Goal: Task Accomplishment & Management: Complete application form

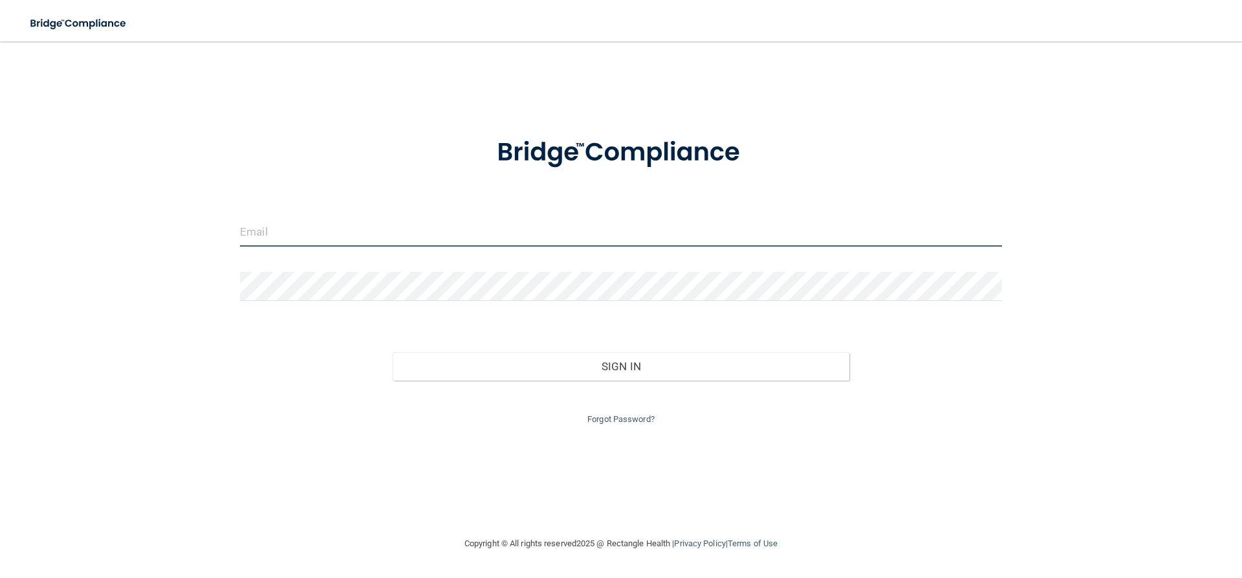
click at [264, 235] on input "email" at bounding box center [621, 231] width 762 height 29
type input "[EMAIL_ADDRESS][DOMAIN_NAME]"
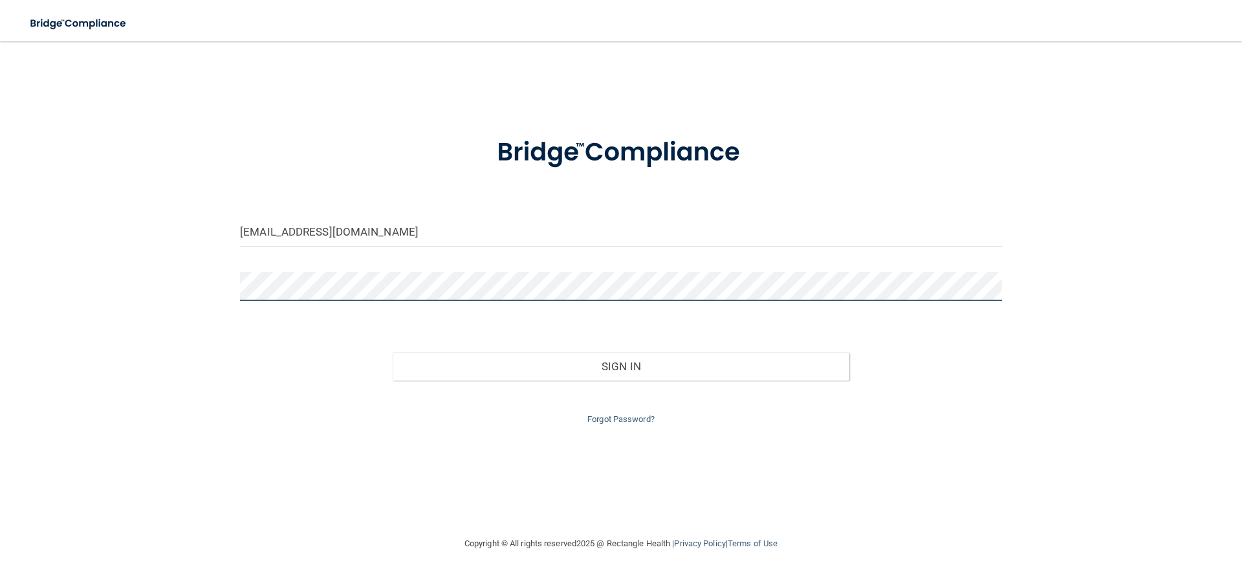
click at [393, 352] on button "Sign In" at bounding box center [621, 366] width 457 height 28
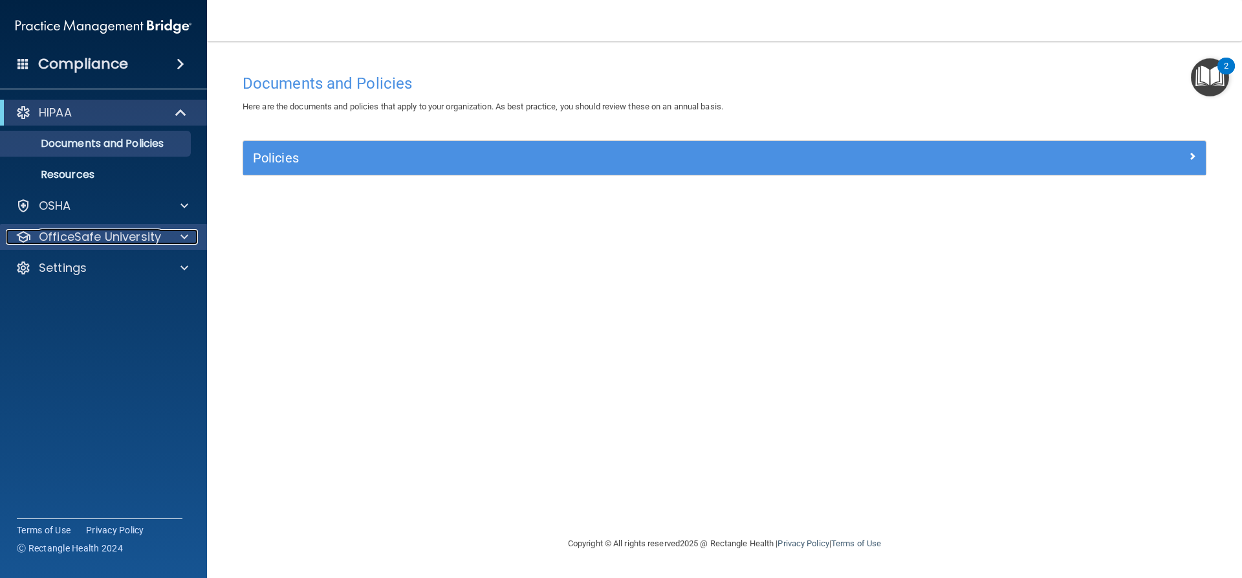
click at [180, 240] on div at bounding box center [182, 237] width 32 height 16
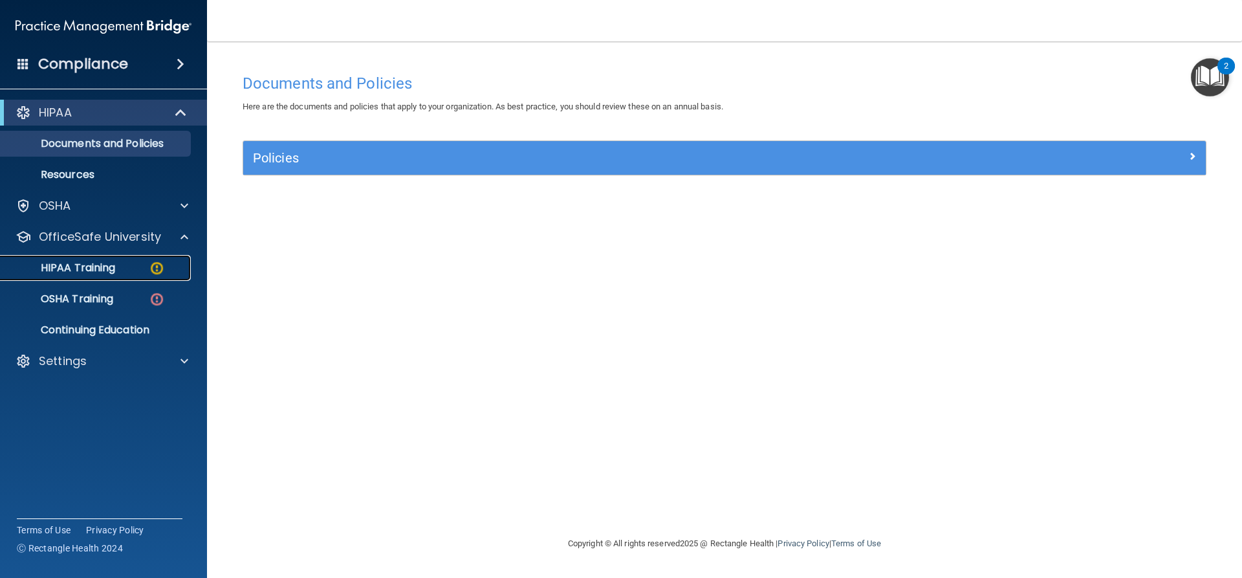
click at [150, 272] on img at bounding box center [157, 268] width 16 height 16
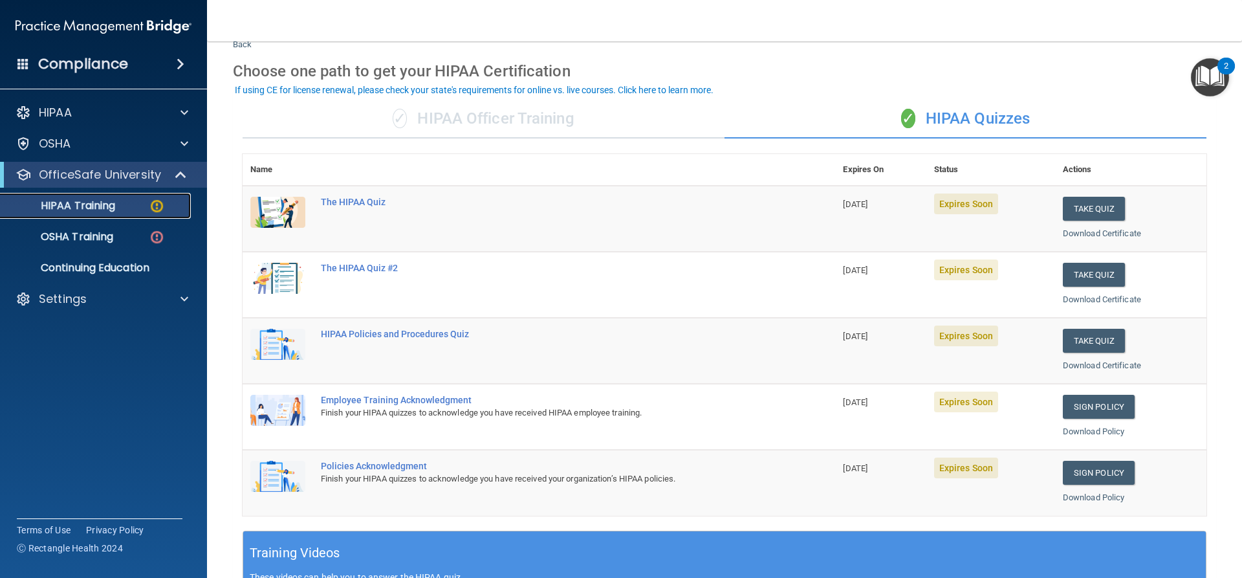
scroll to position [65, 0]
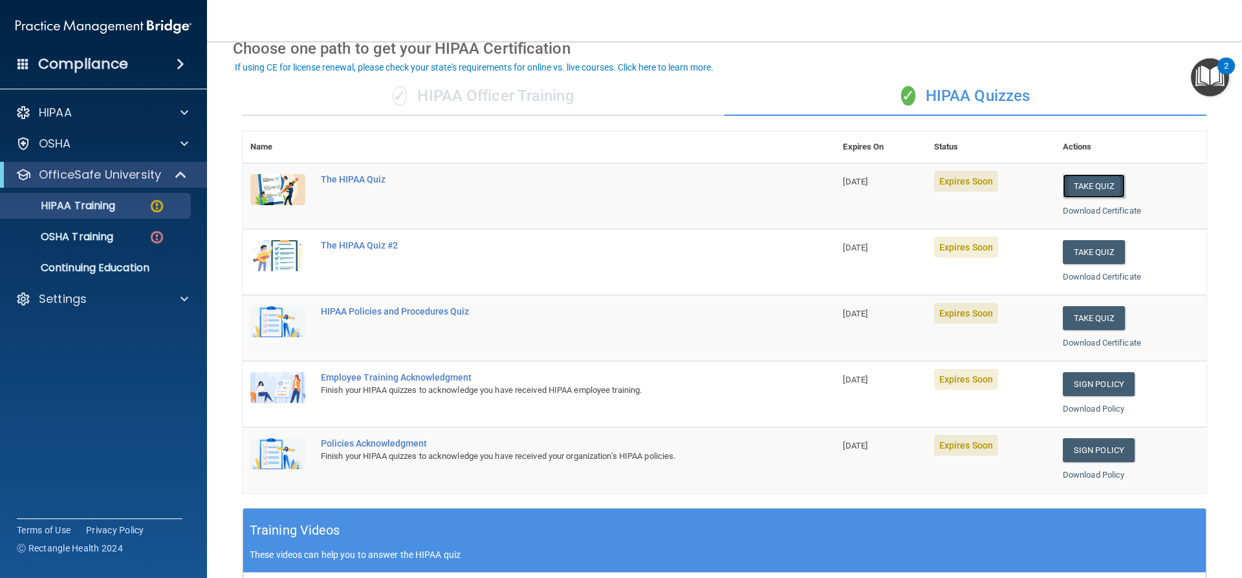
click at [1105, 191] on button "Take Quiz" at bounding box center [1094, 186] width 62 height 24
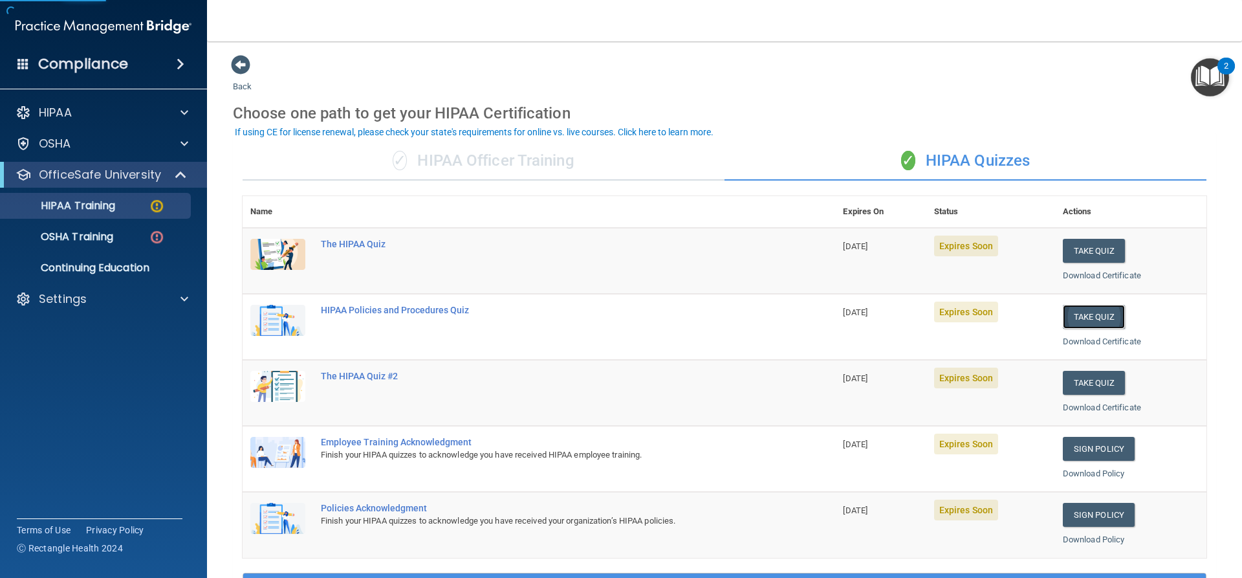
click at [1084, 319] on button "Take Quiz" at bounding box center [1094, 317] width 62 height 24
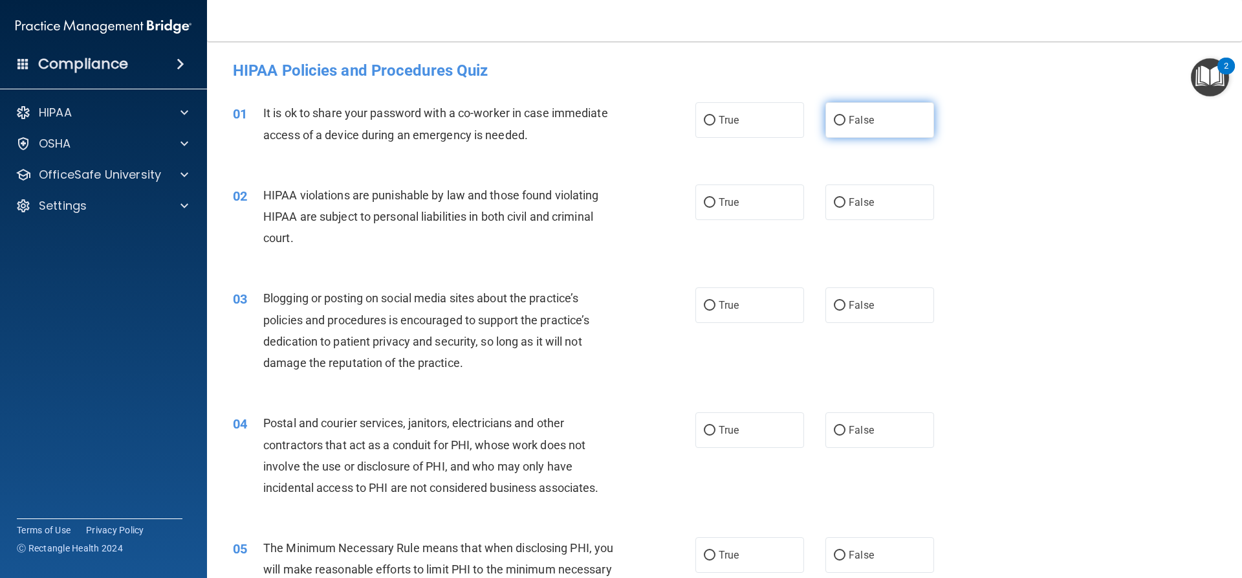
click at [849, 122] on span "False" at bounding box center [861, 120] width 25 height 12
click at [845, 122] on input "False" at bounding box center [840, 121] width 12 height 10
radio input "true"
click at [689, 206] on div "02 HIPAA violations are punishable by law and those found violating HIPAA are s…" at bounding box center [463, 219] width 501 height 71
click at [704, 206] on input "True" at bounding box center [710, 203] width 12 height 10
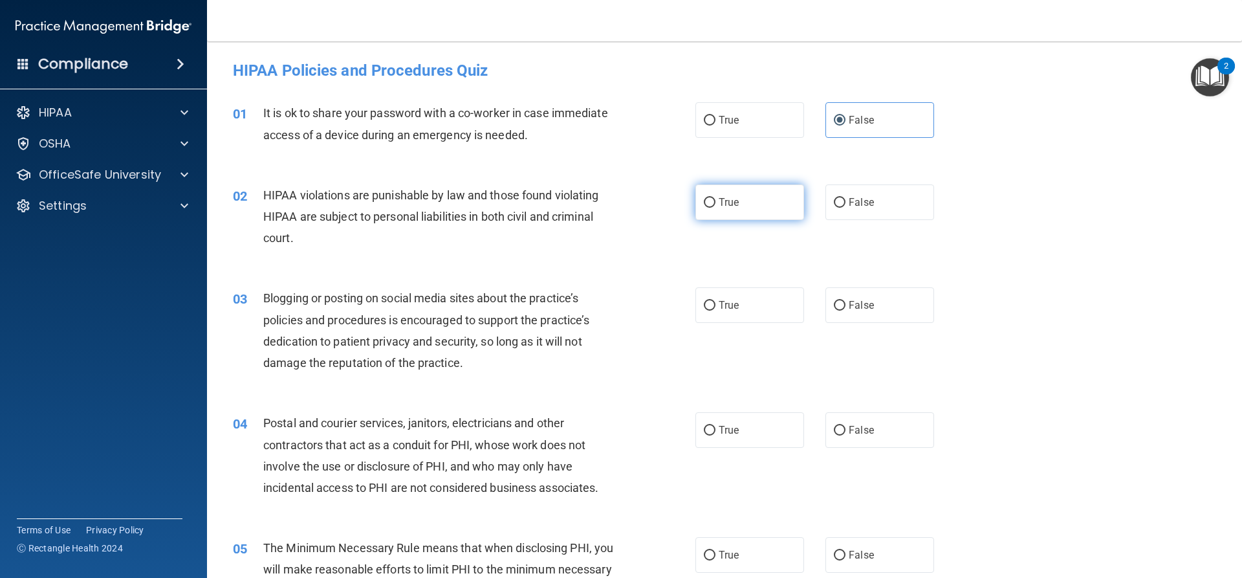
radio input "true"
click at [856, 301] on span "False" at bounding box center [861, 305] width 25 height 12
click at [845, 301] on input "False" at bounding box center [840, 306] width 12 height 10
radio input "true"
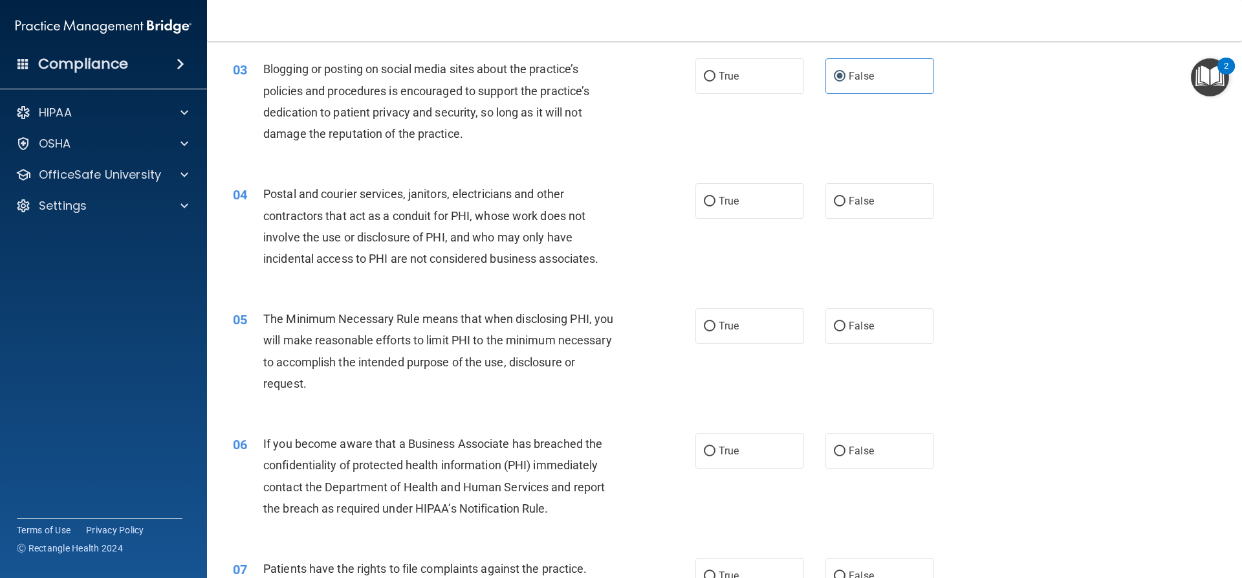
scroll to position [259, 0]
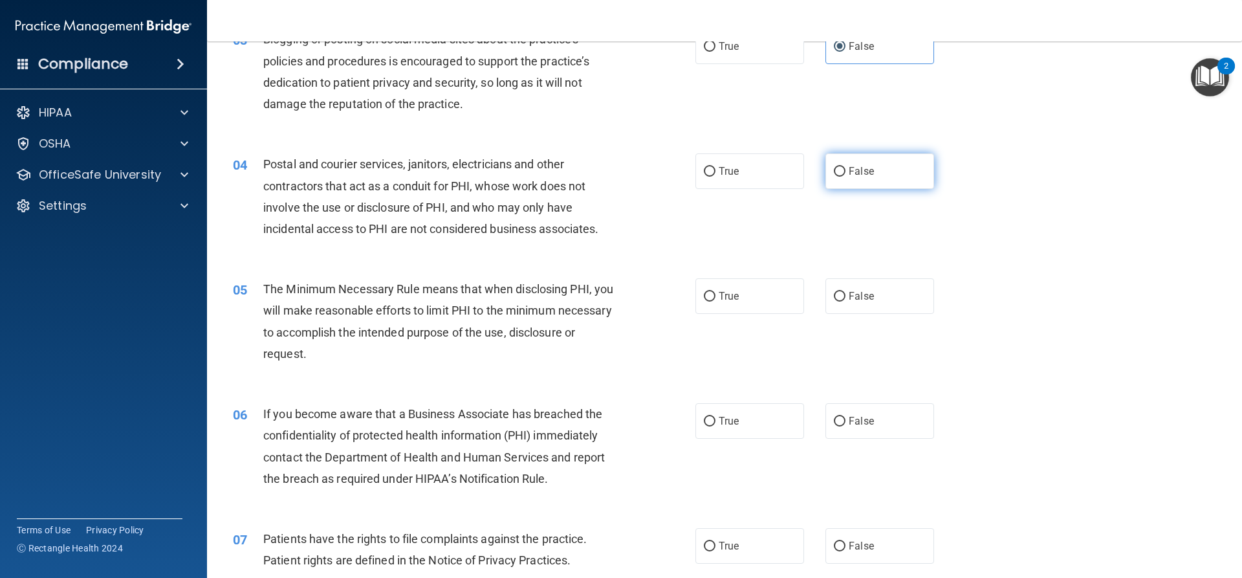
click at [826, 175] on label "False" at bounding box center [879, 171] width 109 height 36
click at [834, 175] on input "False" at bounding box center [840, 172] width 12 height 10
radio input "true"
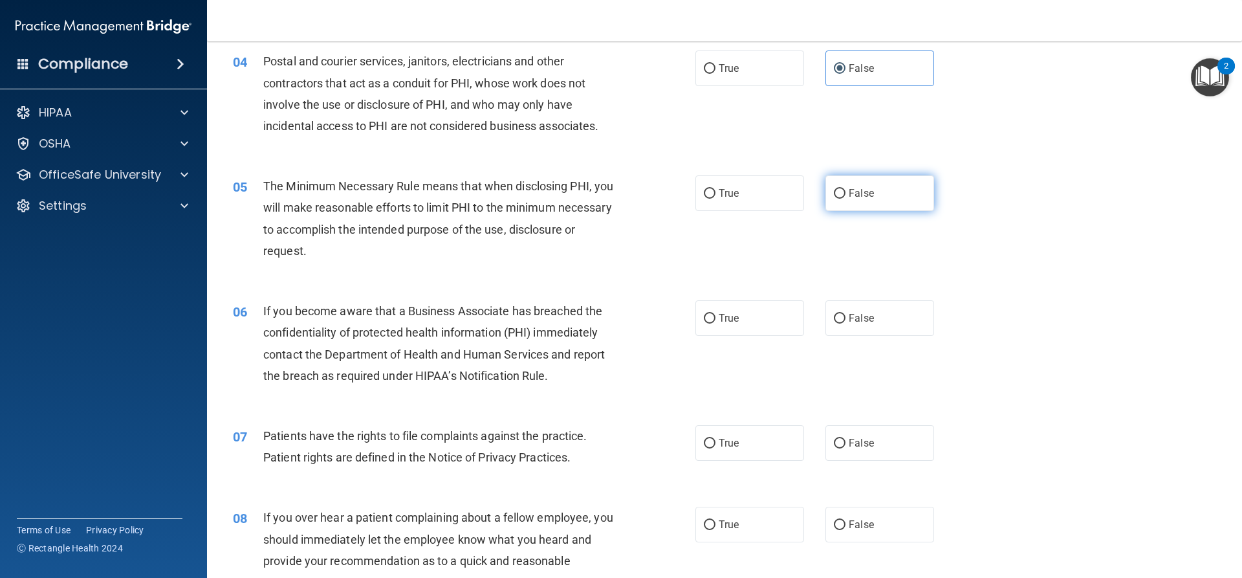
scroll to position [388, 0]
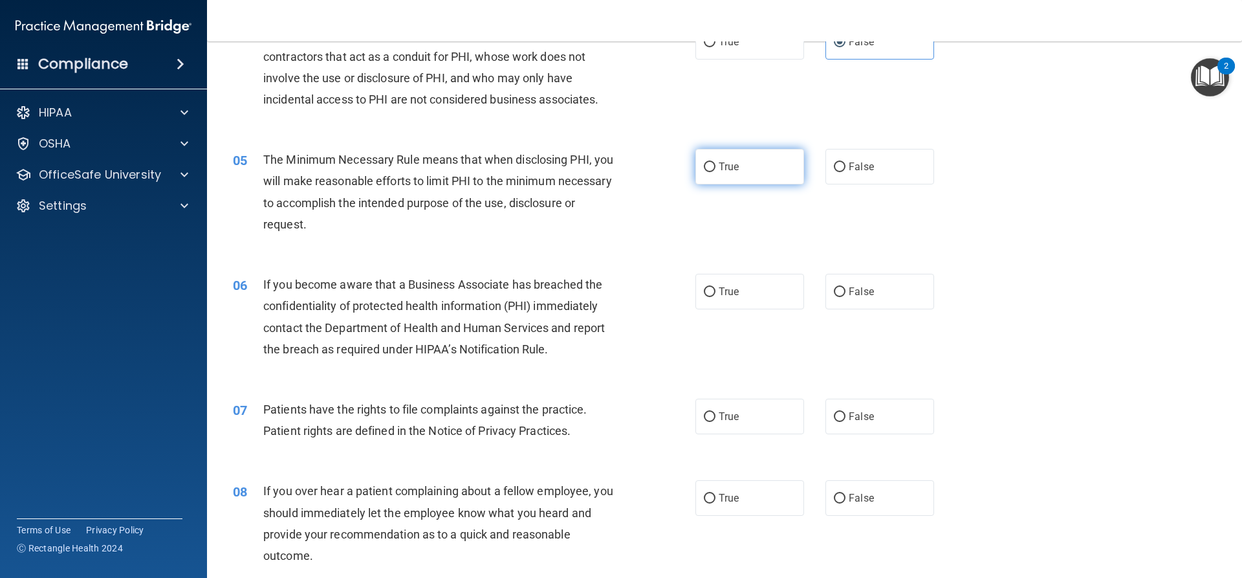
click at [697, 174] on label "True" at bounding box center [749, 167] width 109 height 36
click at [704, 172] on input "True" at bounding box center [710, 167] width 12 height 10
radio input "true"
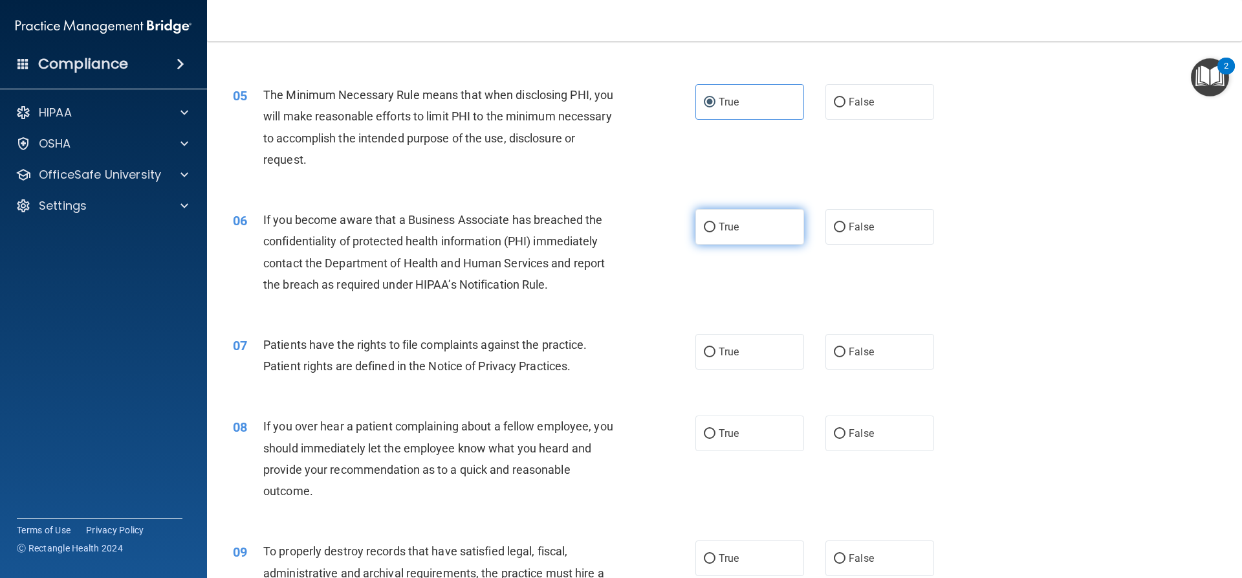
click at [737, 231] on label "True" at bounding box center [749, 227] width 109 height 36
click at [715, 231] on input "True" at bounding box center [710, 228] width 12 height 10
radio input "true"
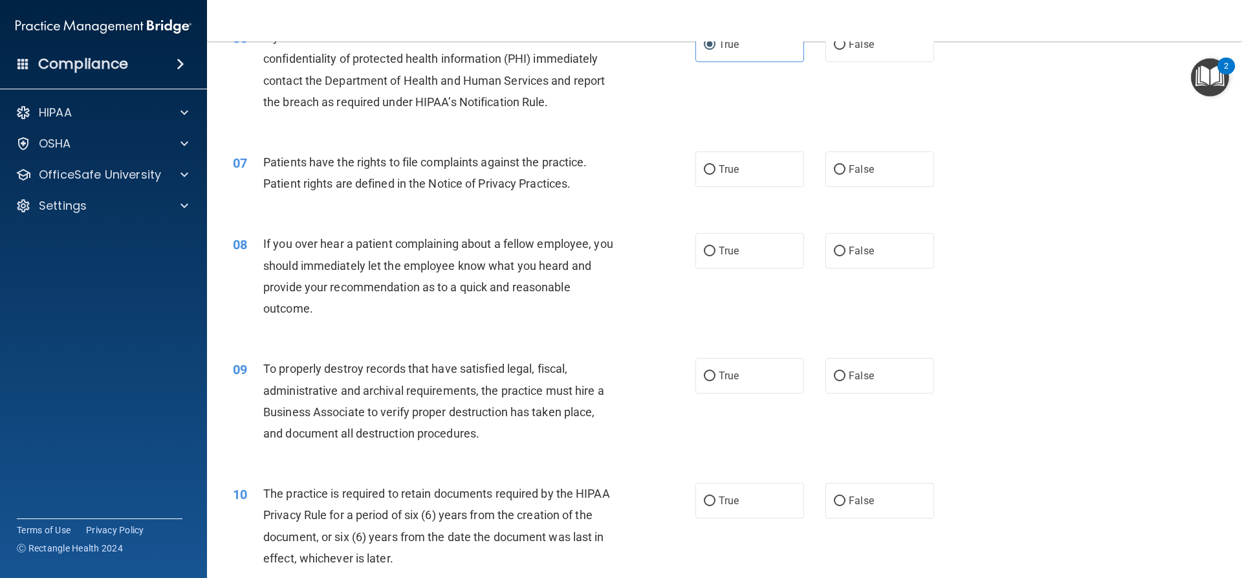
scroll to position [711, 0]
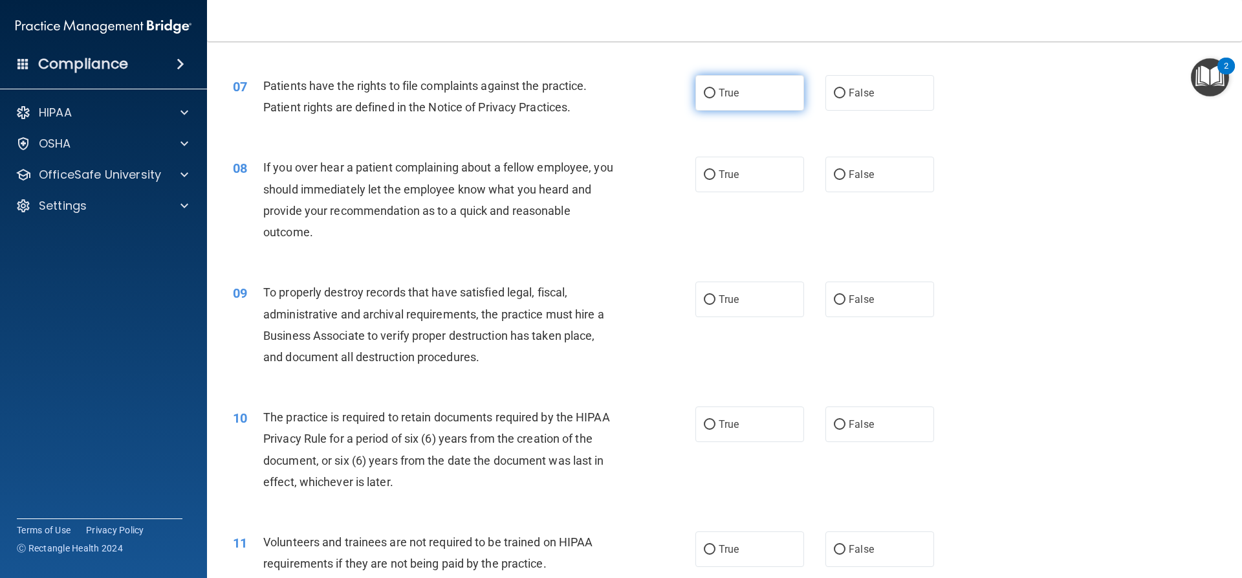
click at [713, 75] on label "True" at bounding box center [749, 93] width 109 height 36
click at [713, 89] on input "True" at bounding box center [710, 94] width 12 height 10
radio input "true"
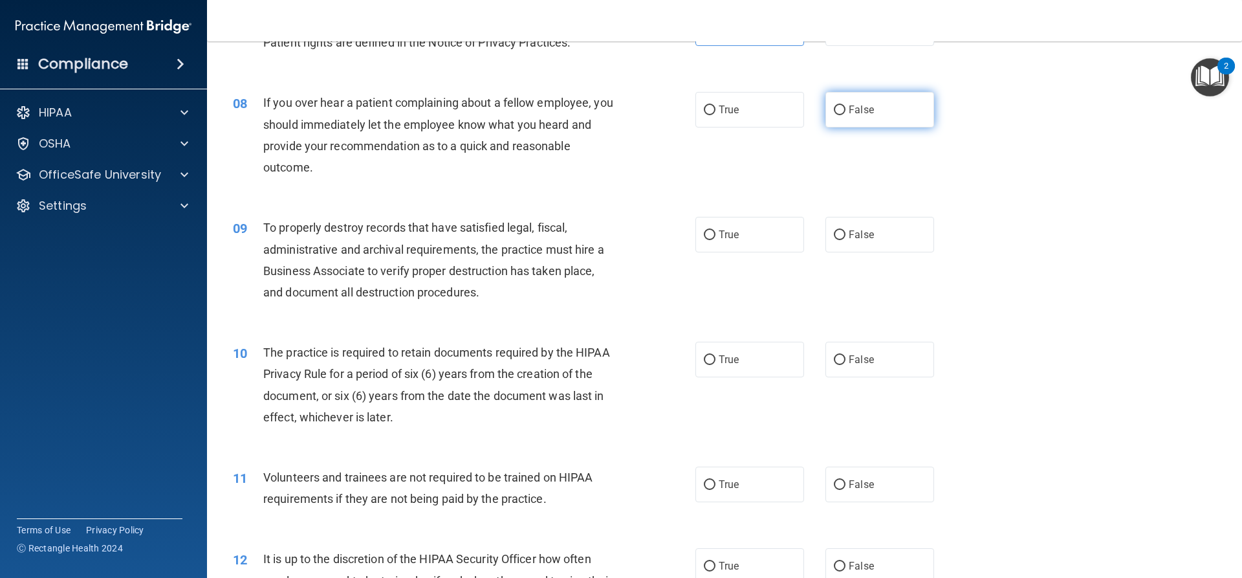
click at [900, 111] on label "False" at bounding box center [879, 110] width 109 height 36
click at [845, 111] on input "False" at bounding box center [840, 110] width 12 height 10
radio input "true"
click at [874, 239] on label "False" at bounding box center [879, 235] width 109 height 36
click at [845, 239] on input "False" at bounding box center [840, 235] width 12 height 10
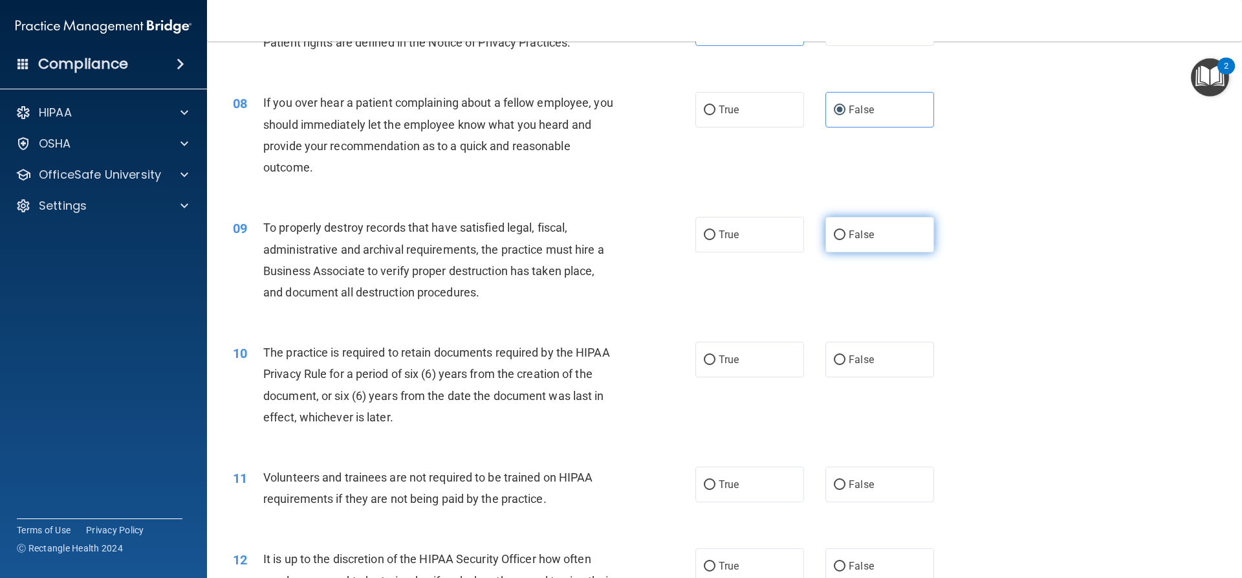
radio input "true"
click at [730, 234] on span "True" at bounding box center [729, 234] width 20 height 12
click at [715, 234] on input "True" at bounding box center [710, 235] width 12 height 10
radio input "true"
click at [882, 242] on label "False" at bounding box center [879, 235] width 109 height 36
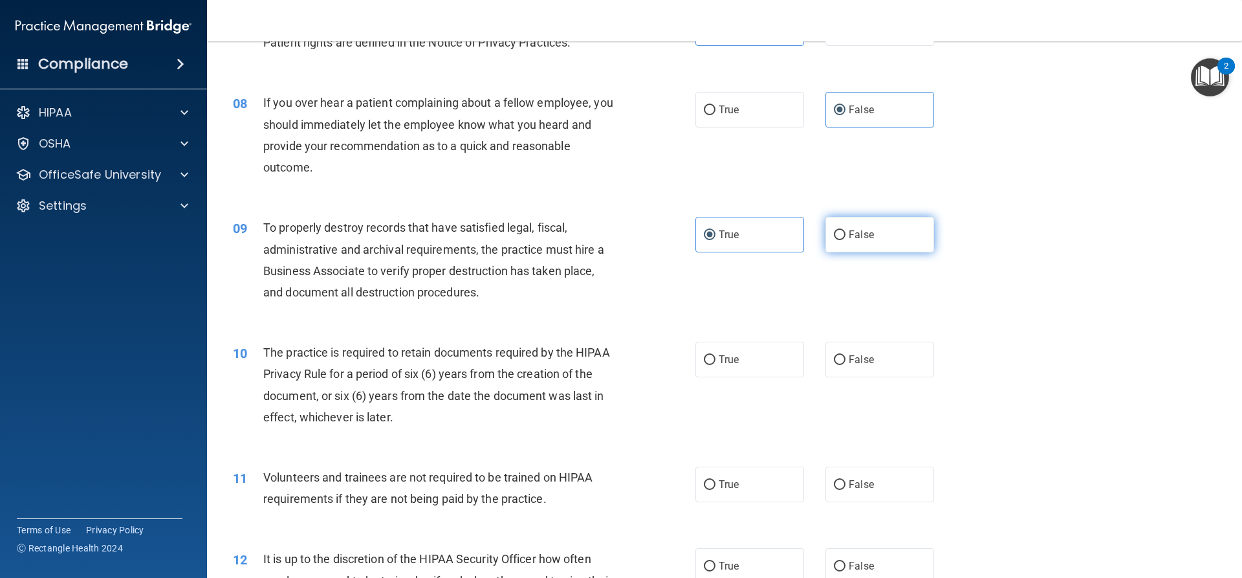
click at [845, 240] on input "False" at bounding box center [840, 235] width 12 height 10
radio input "true"
radio input "false"
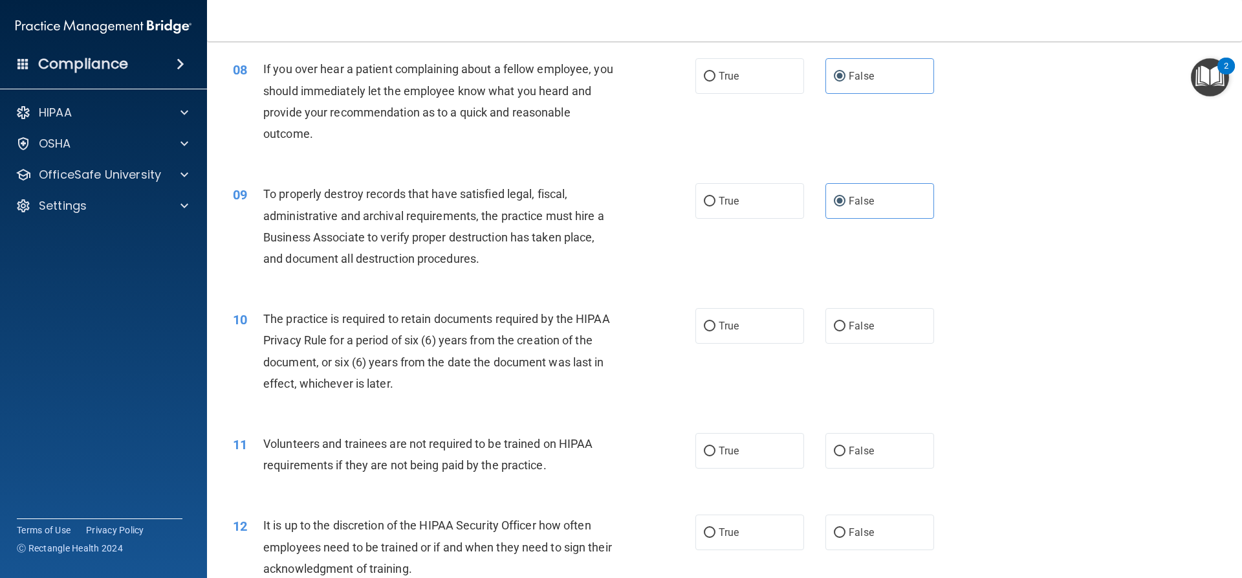
scroll to position [841, 0]
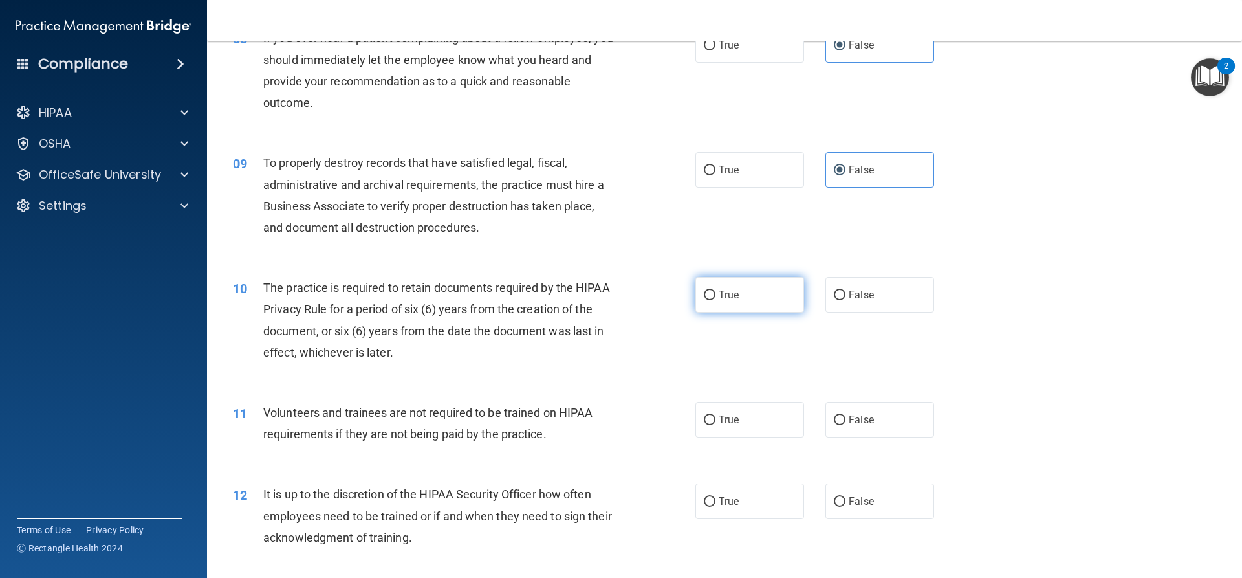
click at [718, 301] on label "True" at bounding box center [749, 295] width 109 height 36
click at [715, 300] on input "True" at bounding box center [710, 295] width 12 height 10
radio input "true"
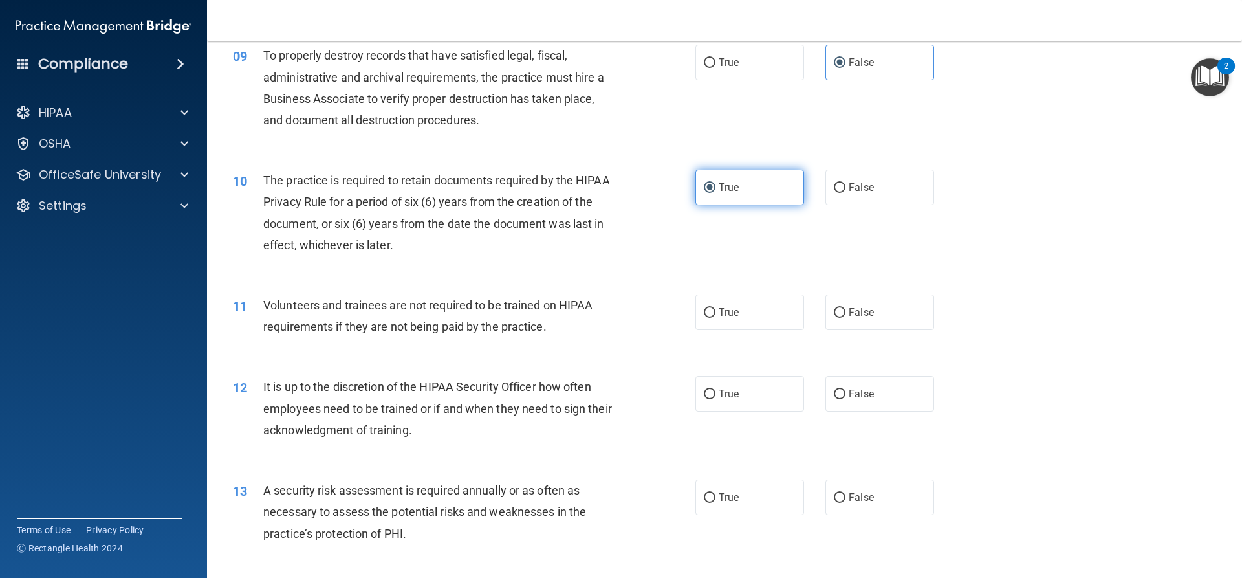
scroll to position [970, 0]
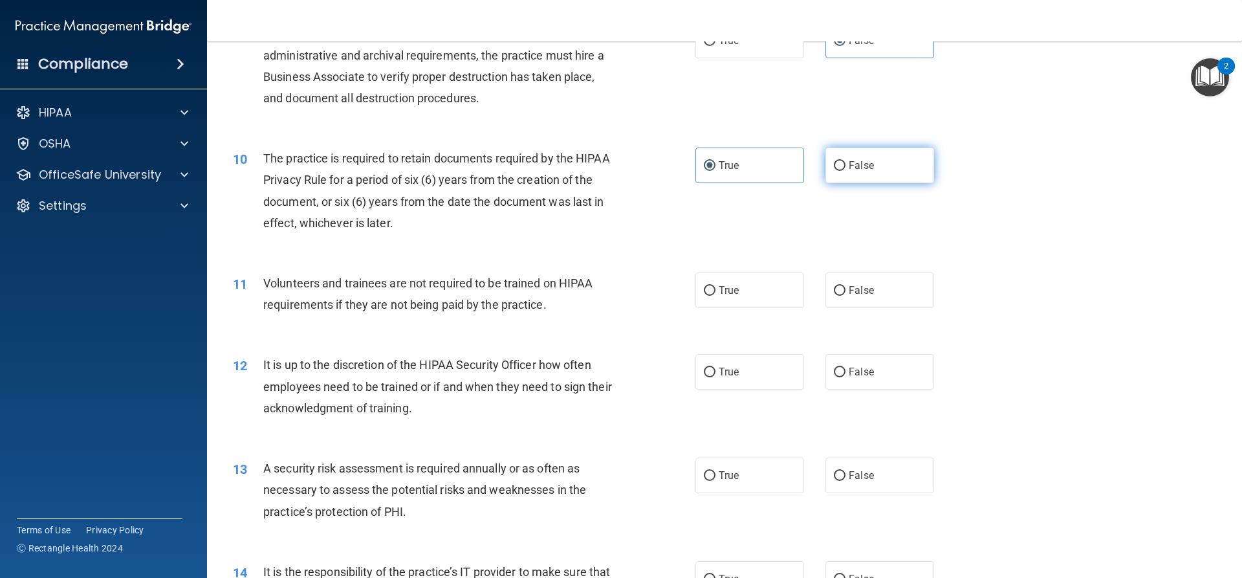
click at [922, 175] on label "False" at bounding box center [879, 165] width 109 height 36
click at [845, 171] on input "False" at bounding box center [840, 166] width 12 height 10
radio input "true"
radio input "false"
click at [847, 296] on label "False" at bounding box center [879, 290] width 109 height 36
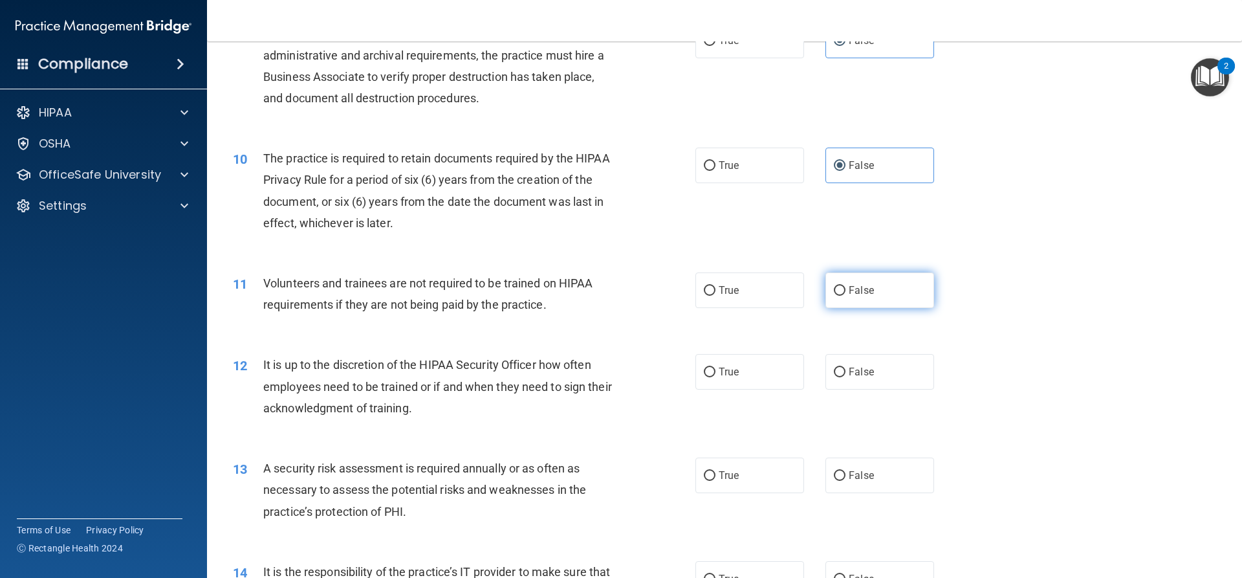
click at [845, 296] on input "False" at bounding box center [840, 291] width 12 height 10
radio input "true"
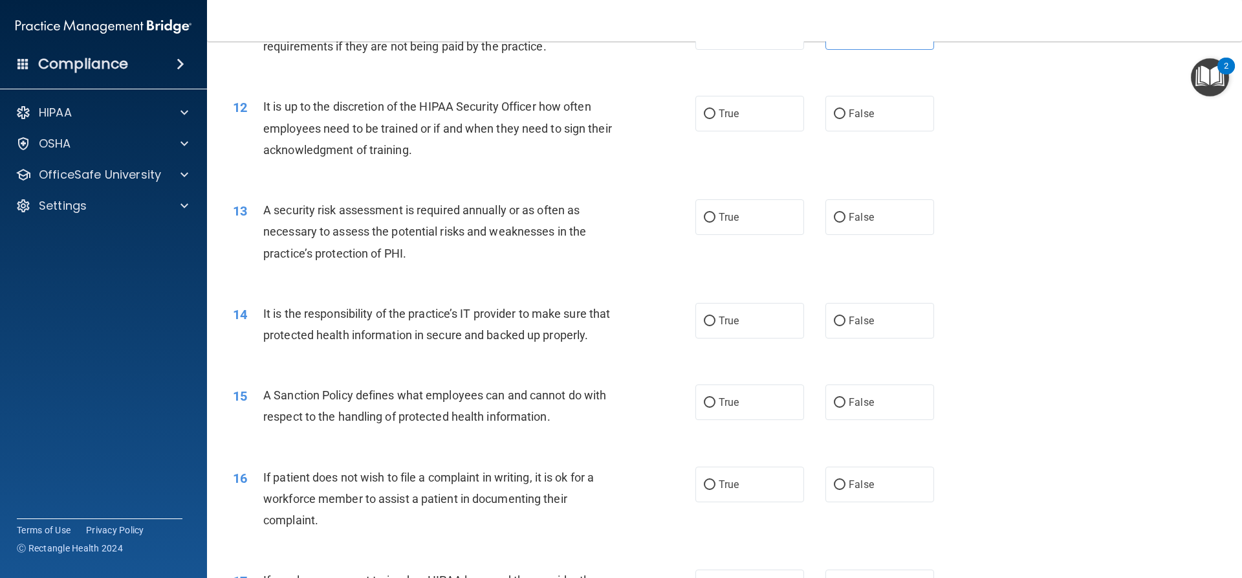
scroll to position [1229, 0]
click at [887, 116] on label "False" at bounding box center [879, 113] width 109 height 36
click at [845, 116] on input "False" at bounding box center [840, 114] width 12 height 10
radio input "true"
click at [721, 217] on span "True" at bounding box center [729, 216] width 20 height 12
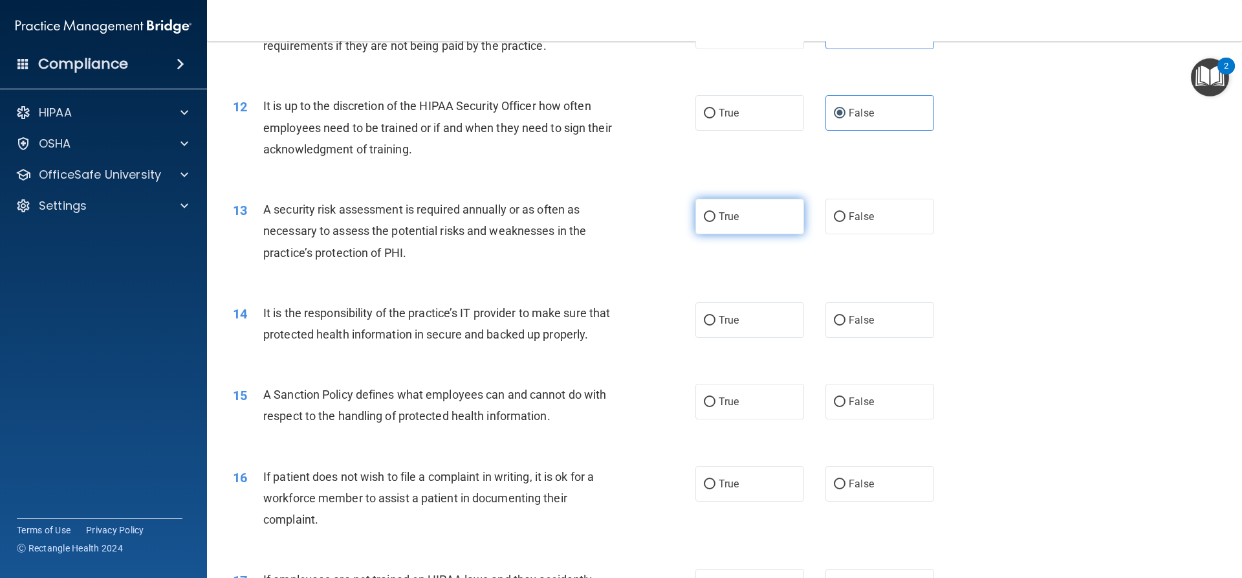
click at [715, 217] on input "True" at bounding box center [710, 217] width 12 height 10
radio input "true"
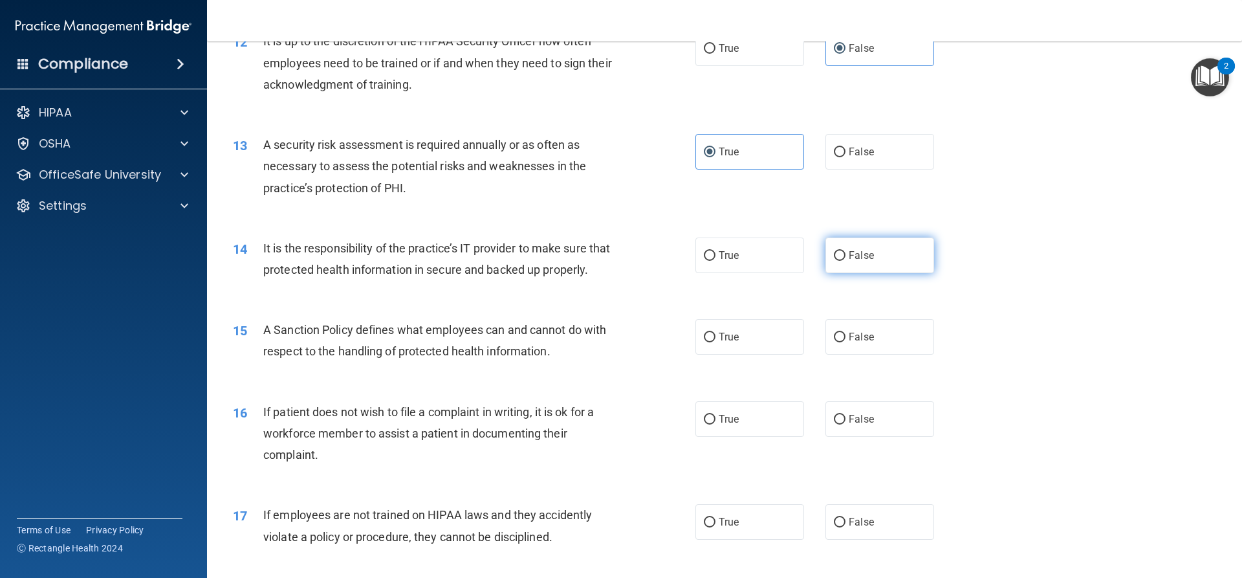
click at [873, 250] on label "False" at bounding box center [879, 255] width 109 height 36
click at [845, 251] on input "False" at bounding box center [840, 256] width 12 height 10
radio input "true"
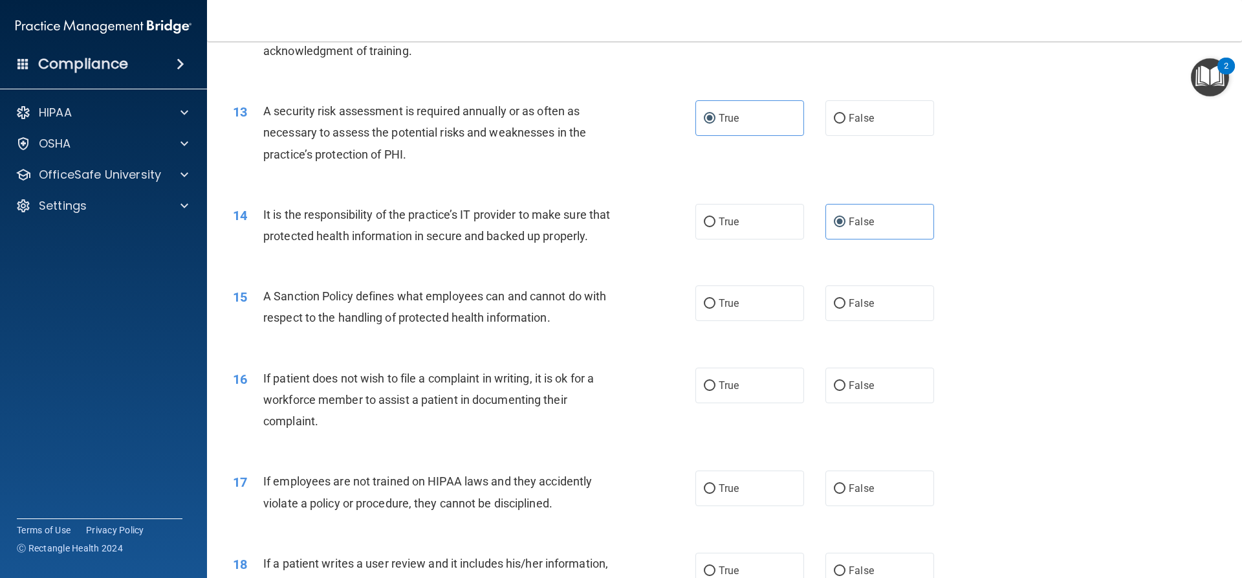
scroll to position [1358, 0]
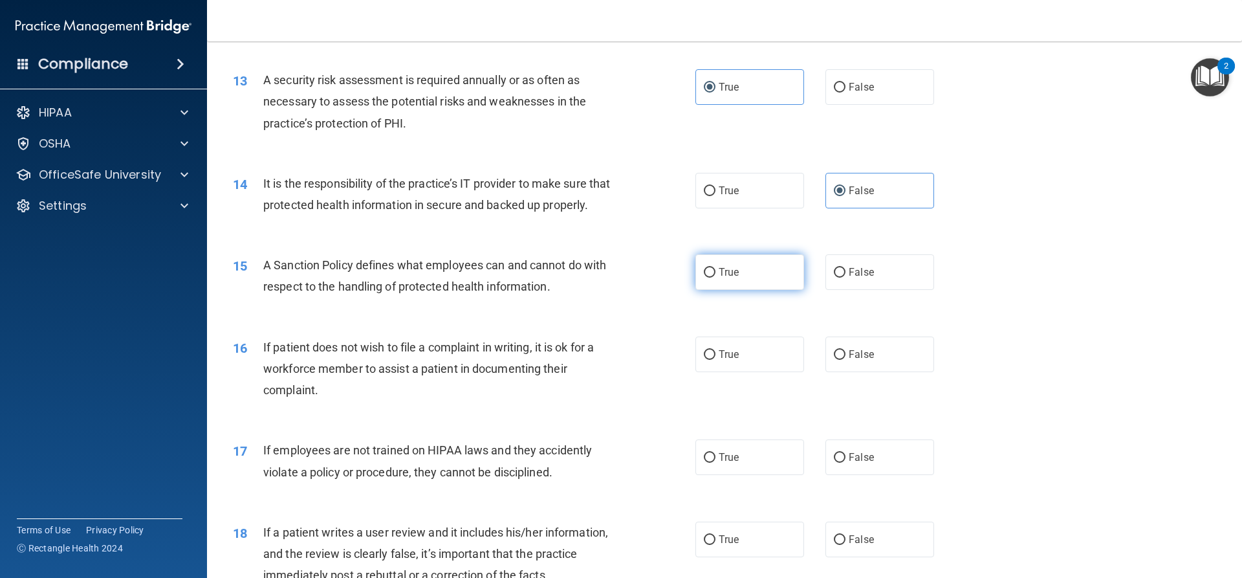
click at [710, 277] on input "True" at bounding box center [710, 273] width 12 height 10
radio input "true"
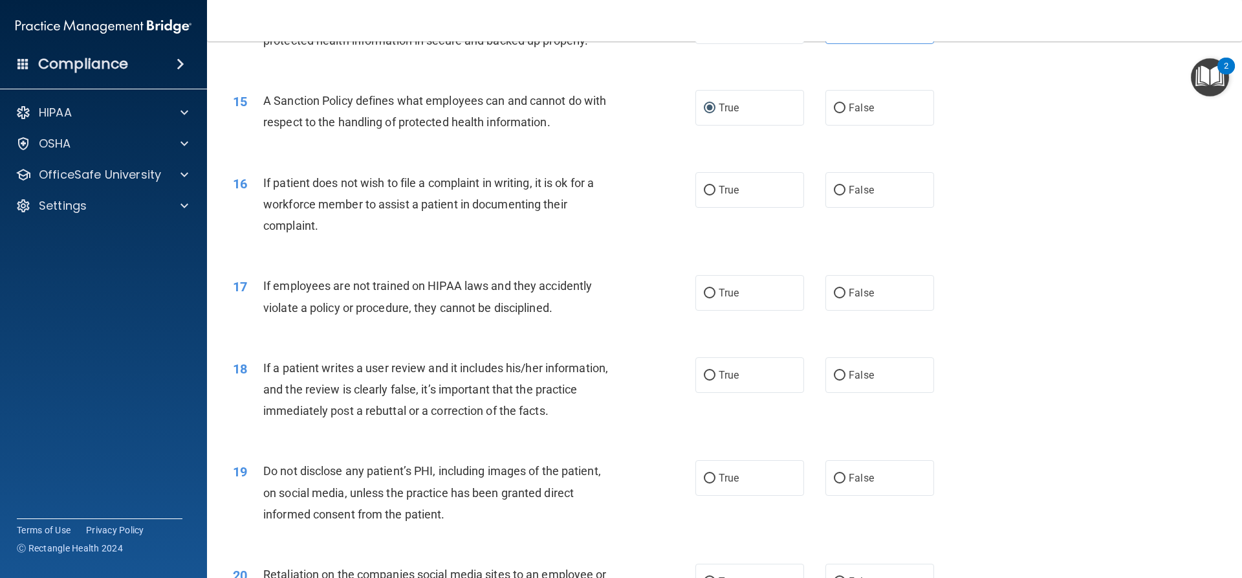
scroll to position [1552, 0]
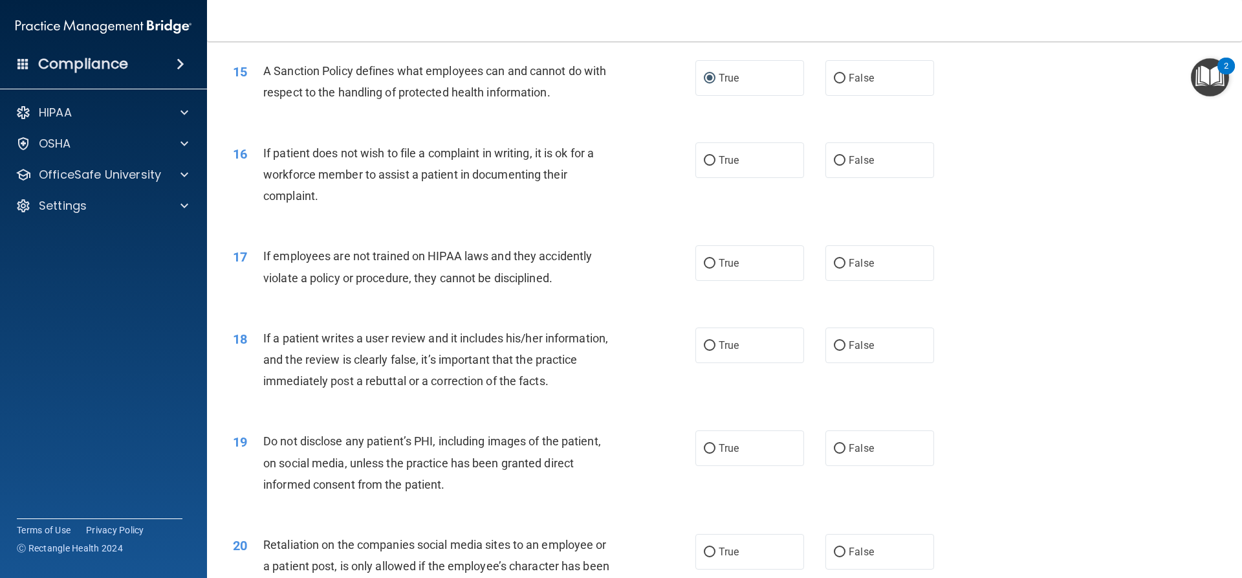
click at [618, 207] on div "If patient does not wish to file a complaint in writing, it is ok for a workfor…" at bounding box center [444, 174] width 362 height 65
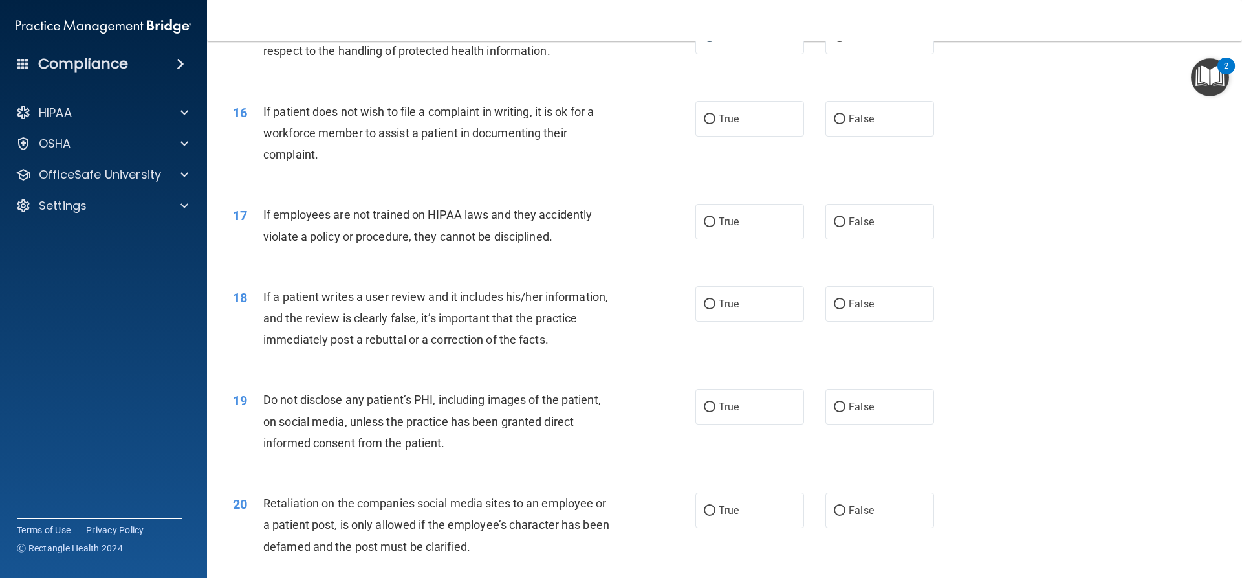
scroll to position [1617, 0]
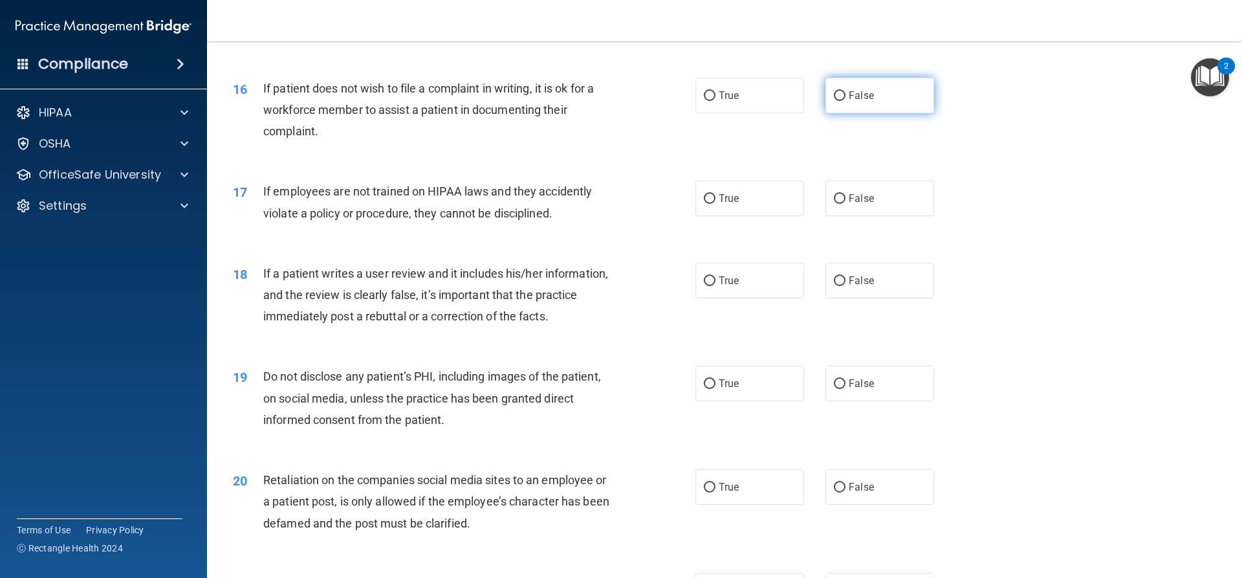
click at [849, 113] on label "False" at bounding box center [879, 96] width 109 height 36
click at [845, 101] on input "False" at bounding box center [840, 96] width 12 height 10
radio input "true"
click at [751, 216] on label "True" at bounding box center [749, 198] width 109 height 36
click at [715, 204] on input "True" at bounding box center [710, 199] width 12 height 10
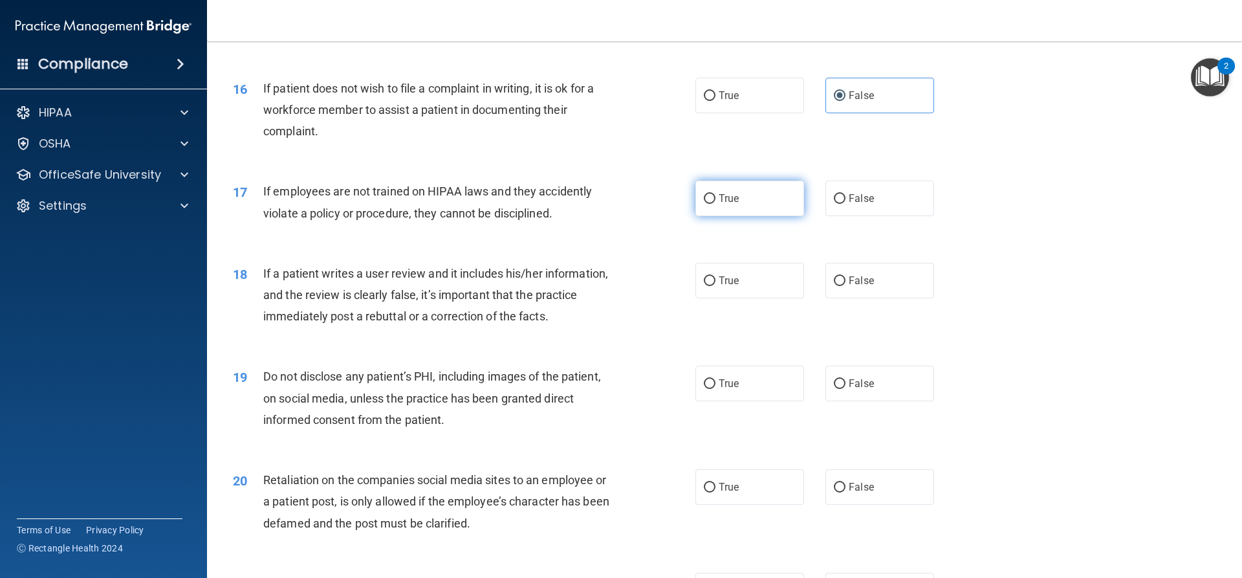
radio input "true"
click at [862, 204] on span "False" at bounding box center [861, 198] width 25 height 12
click at [845, 204] on input "False" at bounding box center [840, 199] width 12 height 10
radio input "true"
radio input "false"
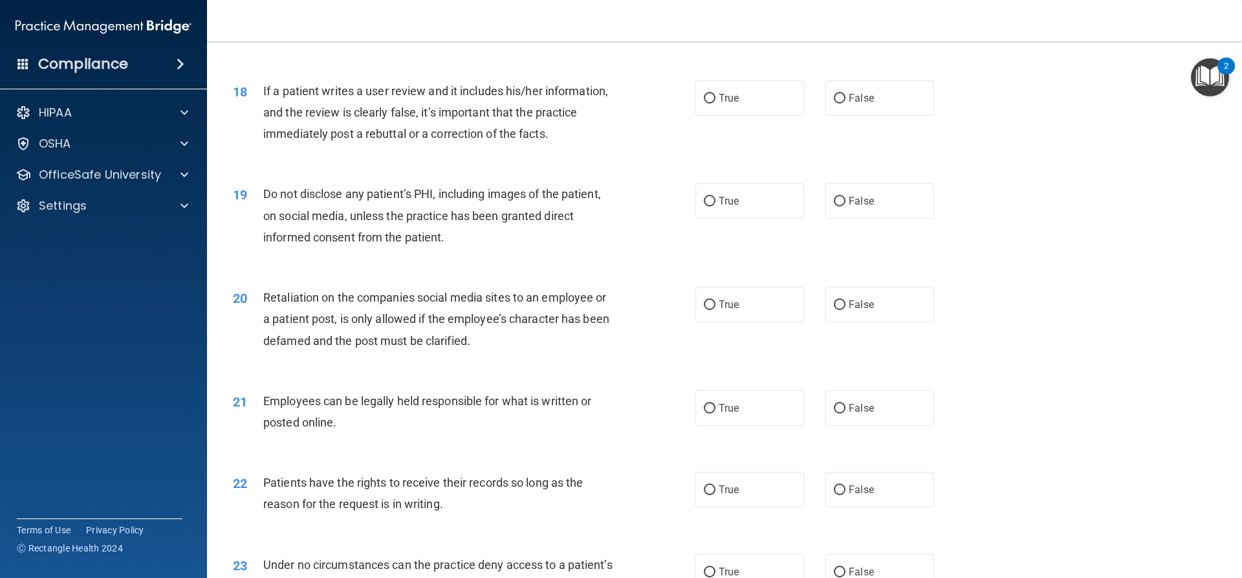
scroll to position [1811, 0]
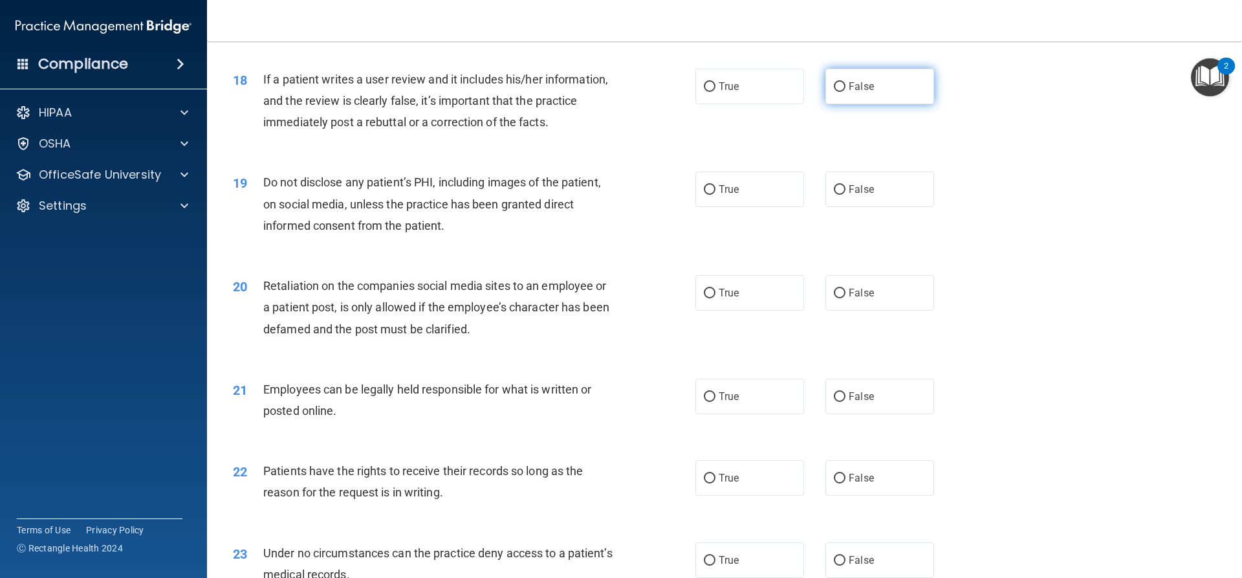
click at [878, 104] on label "False" at bounding box center [879, 87] width 109 height 36
click at [845, 92] on input "False" at bounding box center [840, 87] width 12 height 10
radio input "true"
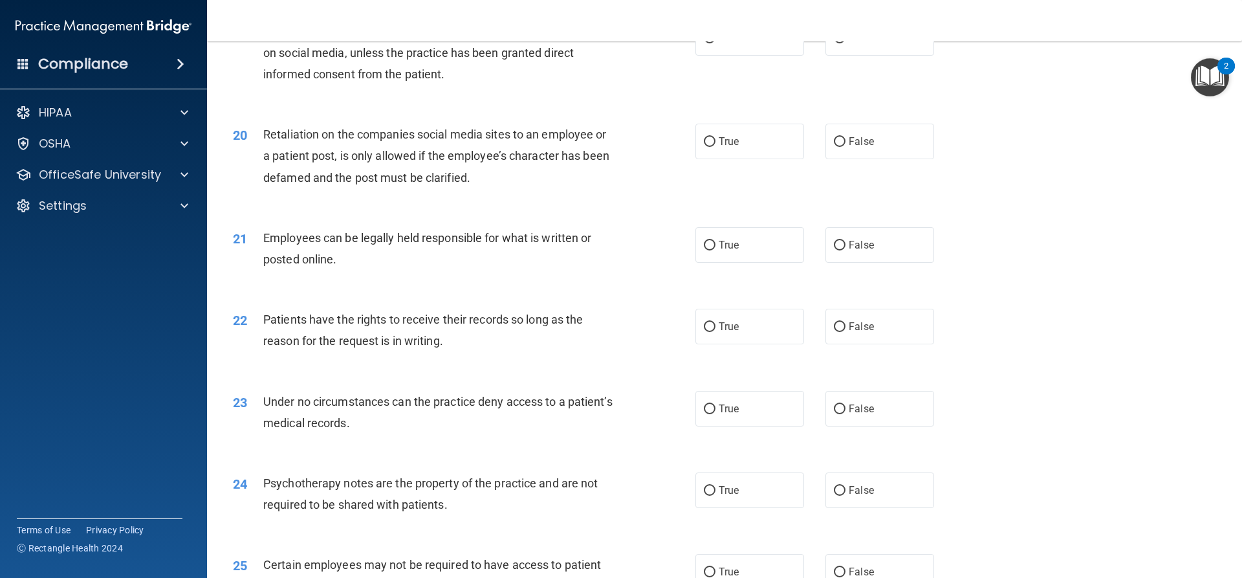
scroll to position [1940, 0]
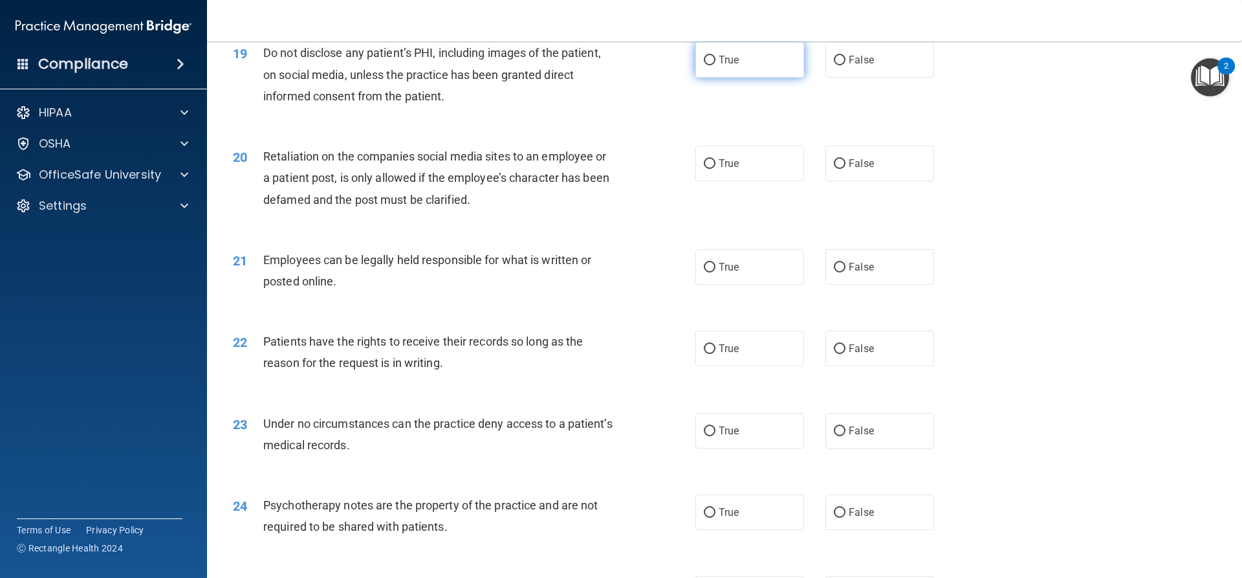
click at [746, 78] on label "True" at bounding box center [749, 60] width 109 height 36
click at [715, 65] on input "True" at bounding box center [710, 61] width 12 height 10
radio input "true"
click at [882, 181] on label "False" at bounding box center [879, 164] width 109 height 36
click at [845, 169] on input "False" at bounding box center [840, 164] width 12 height 10
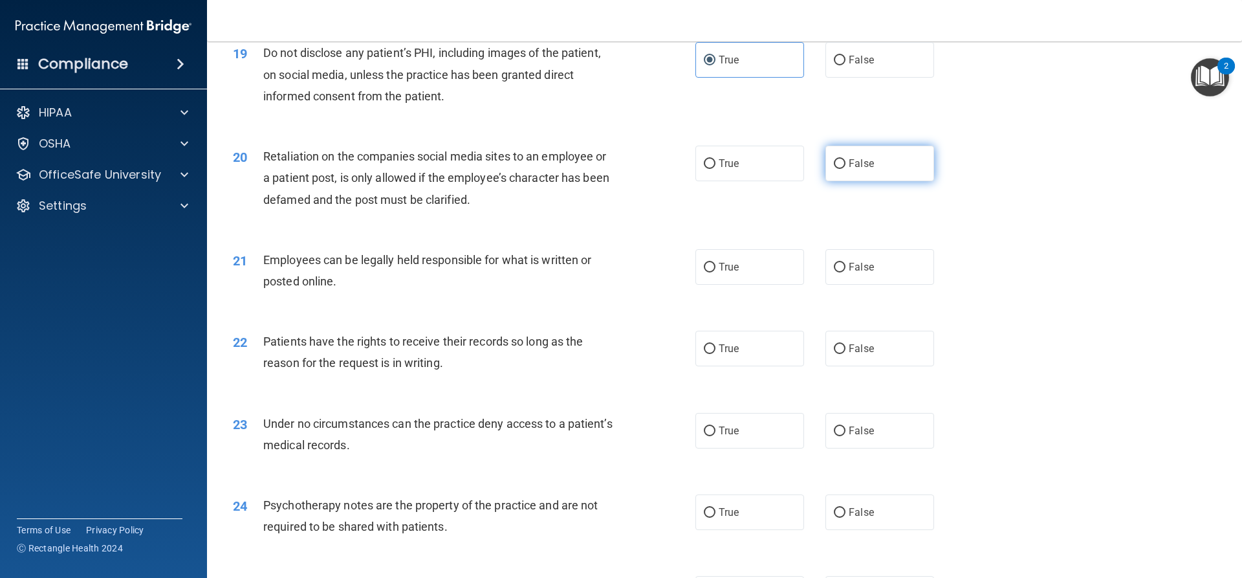
radio input "true"
click at [909, 285] on label "False" at bounding box center [879, 267] width 109 height 36
click at [845, 272] on input "False" at bounding box center [840, 268] width 12 height 10
radio input "true"
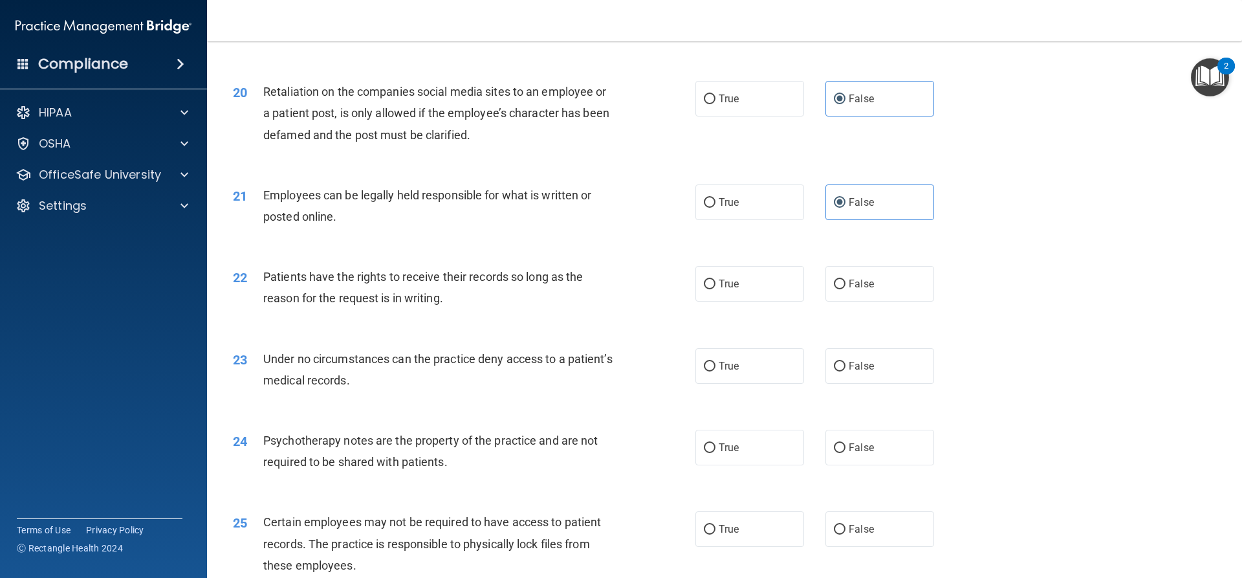
scroll to position [2070, 0]
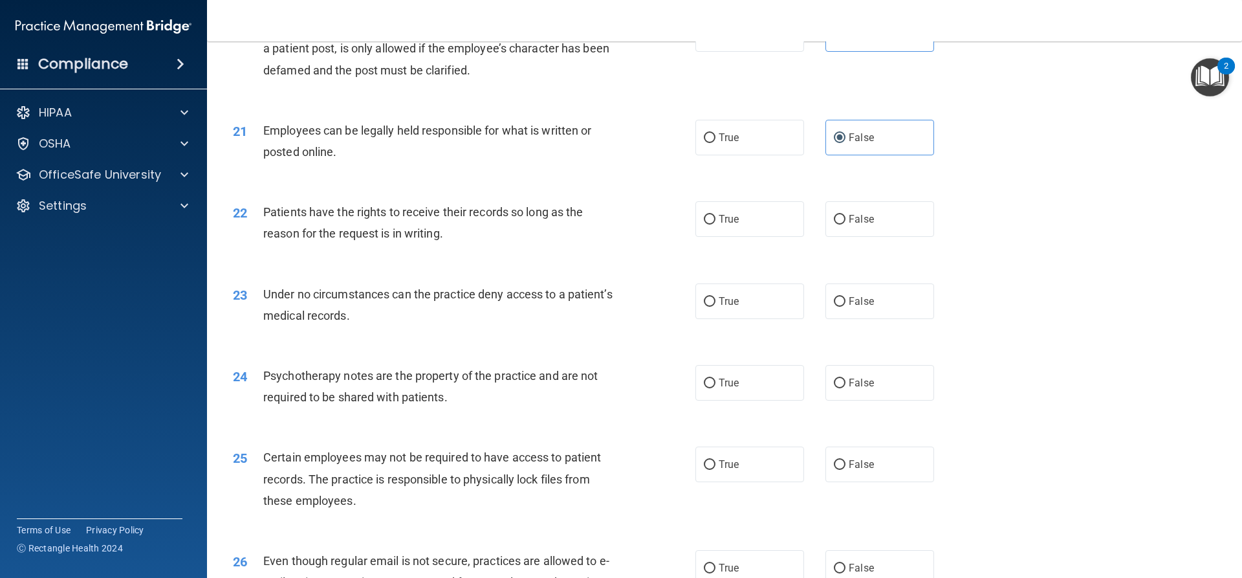
click at [701, 222] on div "22 Patients have the rights to receive their records so long as the reason for …" at bounding box center [724, 225] width 1003 height 81
click at [711, 233] on label "True" at bounding box center [749, 219] width 109 height 36
click at [711, 224] on input "True" at bounding box center [710, 220] width 12 height 10
radio input "true"
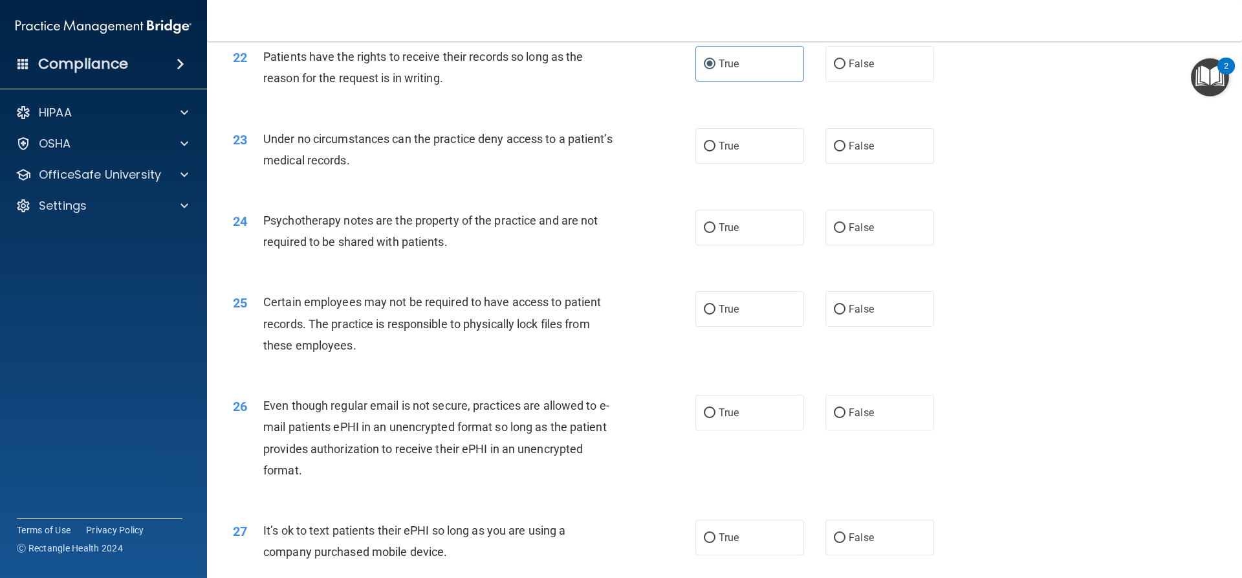
scroll to position [2264, 0]
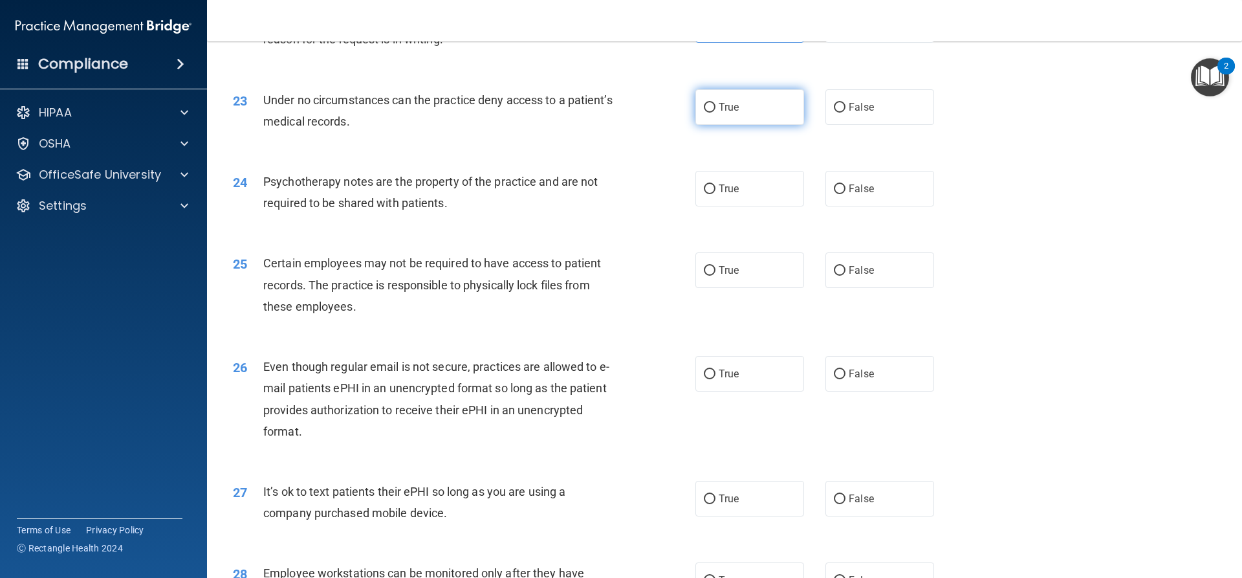
click at [708, 125] on label "True" at bounding box center [749, 107] width 109 height 36
click at [708, 113] on input "True" at bounding box center [710, 108] width 12 height 10
radio input "true"
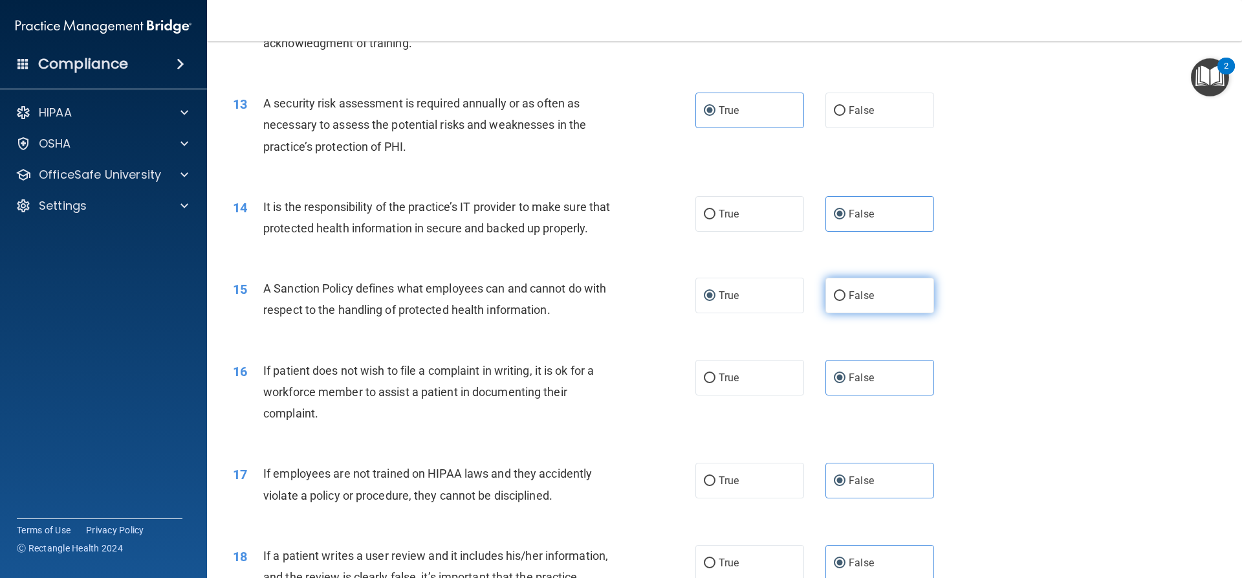
scroll to position [1358, 0]
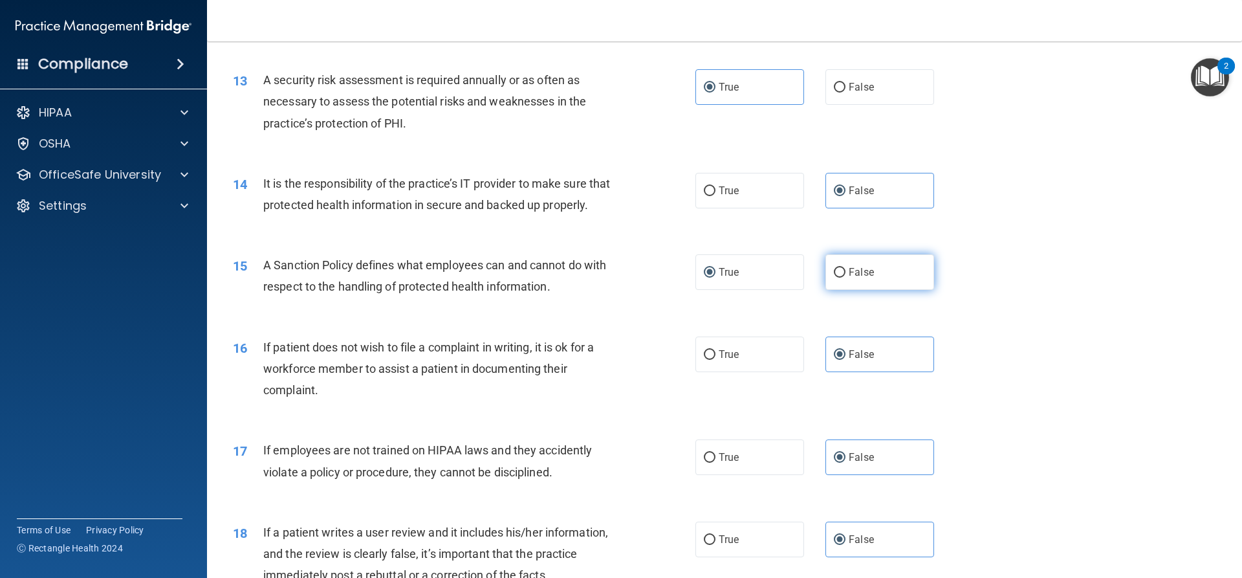
click at [911, 290] on label "False" at bounding box center [879, 272] width 109 height 36
click at [845, 277] on input "False" at bounding box center [840, 273] width 12 height 10
radio input "true"
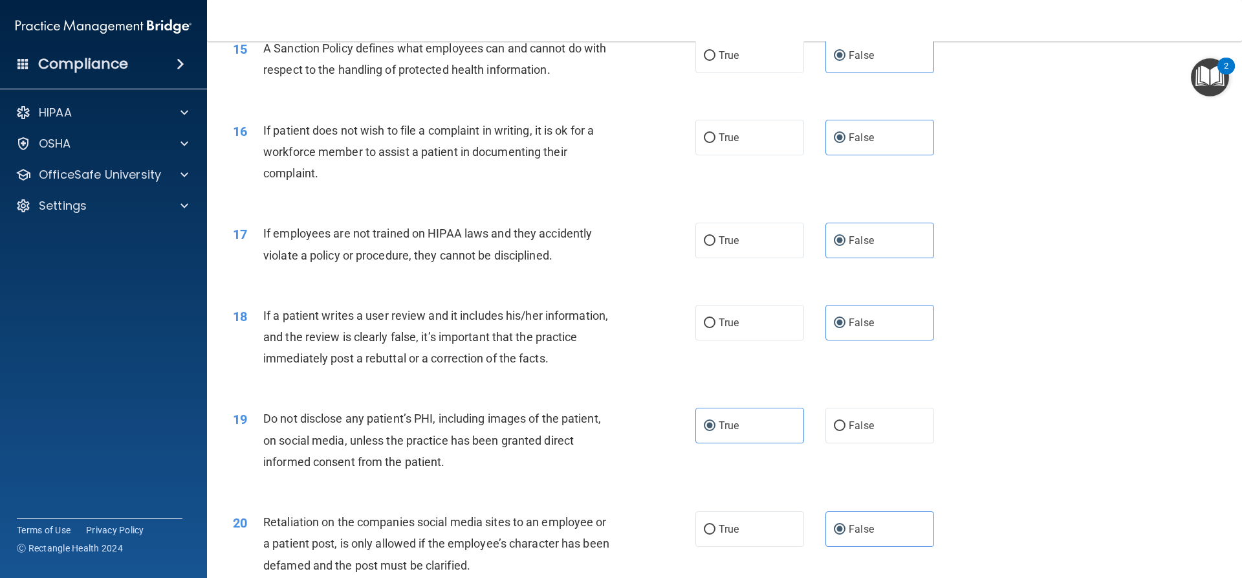
scroll to position [1552, 0]
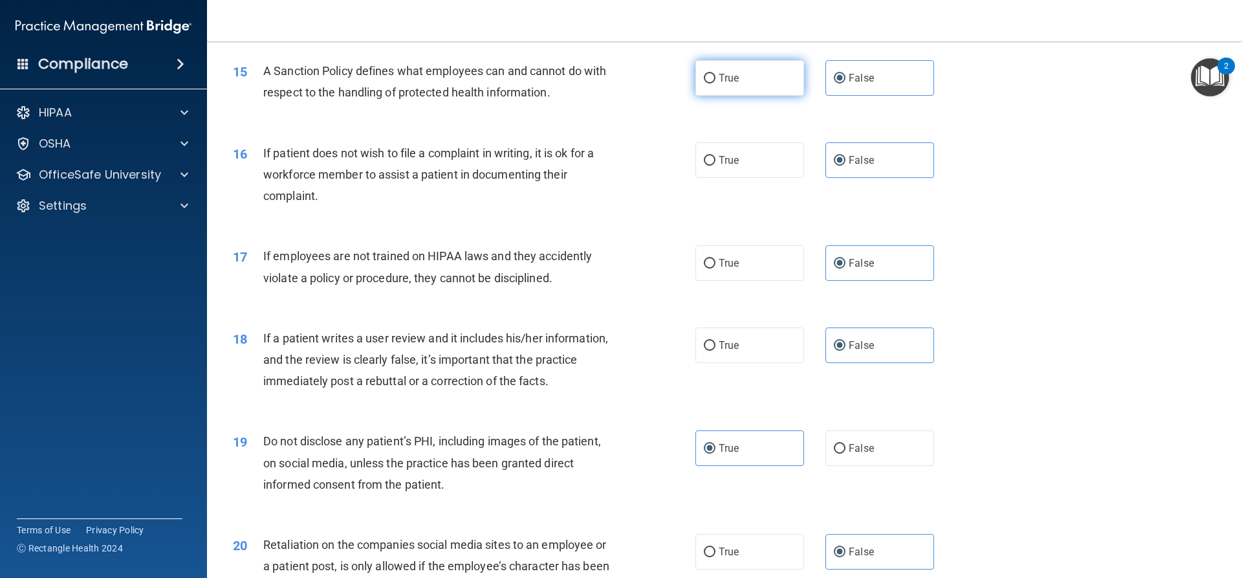
click at [730, 84] on span "True" at bounding box center [729, 78] width 20 height 12
click at [715, 83] on input "True" at bounding box center [710, 79] width 12 height 10
radio input "true"
radio input "false"
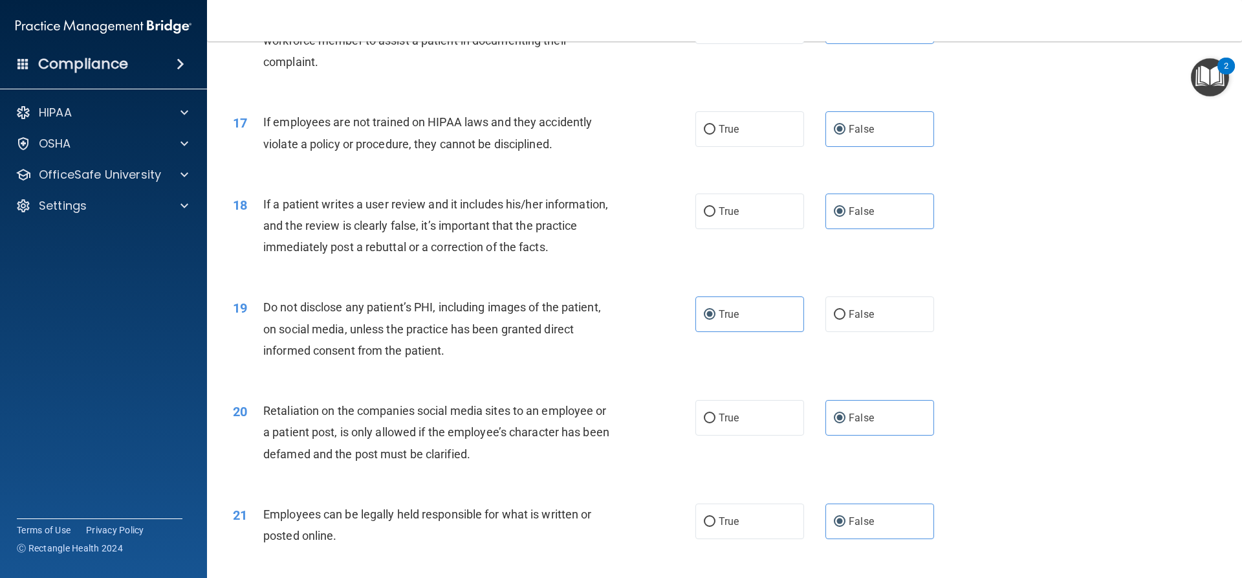
scroll to position [1876, 0]
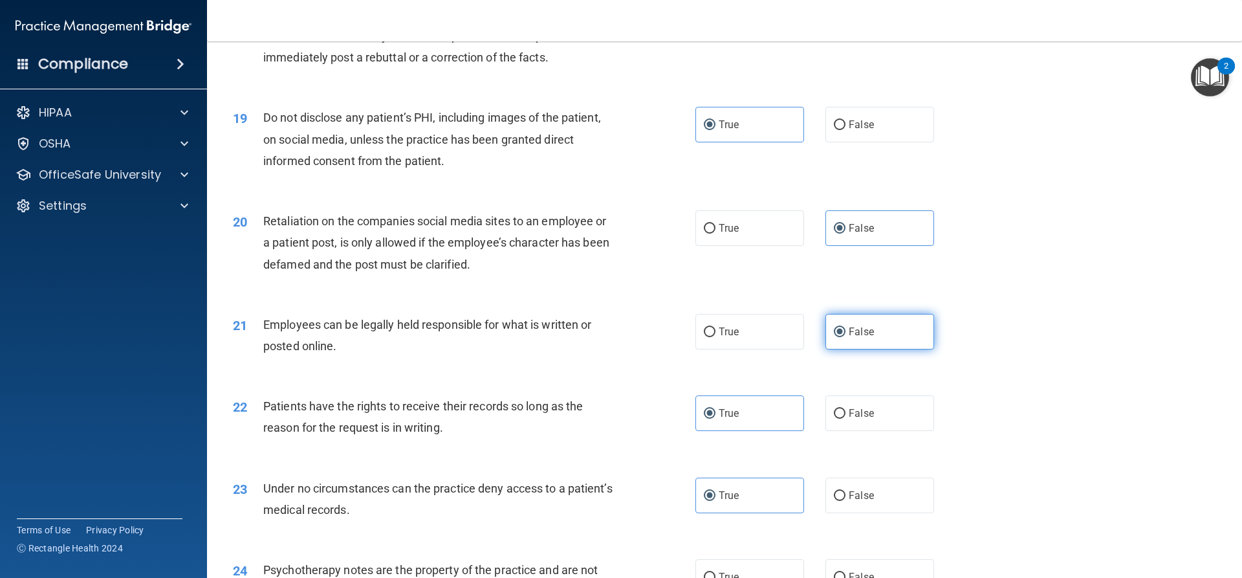
click at [853, 338] on span "False" at bounding box center [861, 331] width 25 height 12
click at [845, 337] on input "False" at bounding box center [840, 332] width 12 height 10
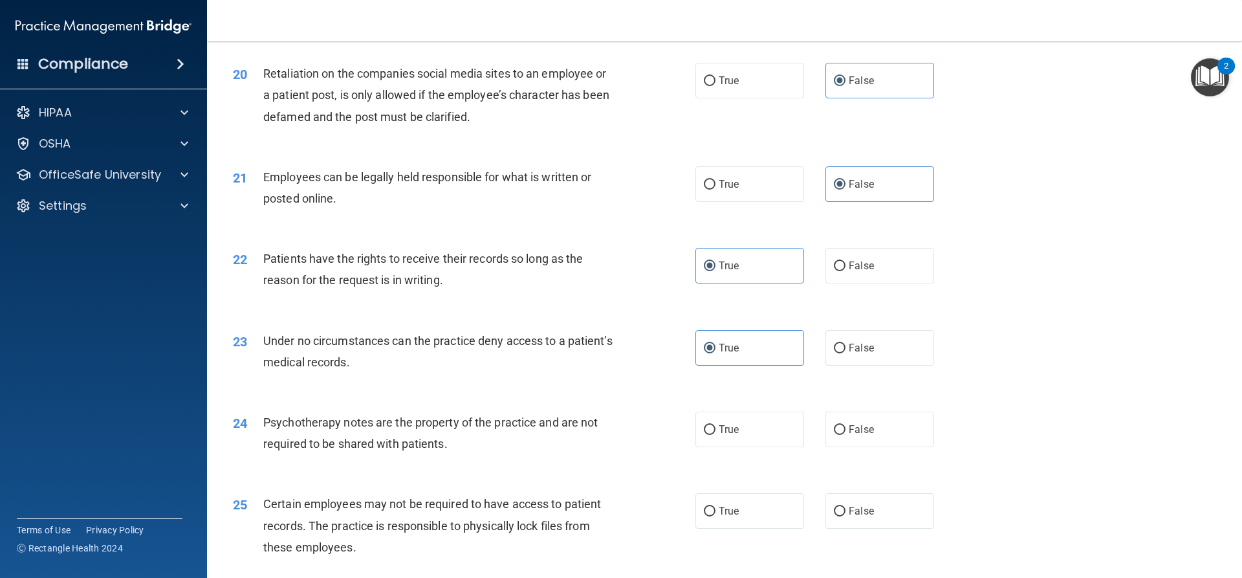
scroll to position [2070, 0]
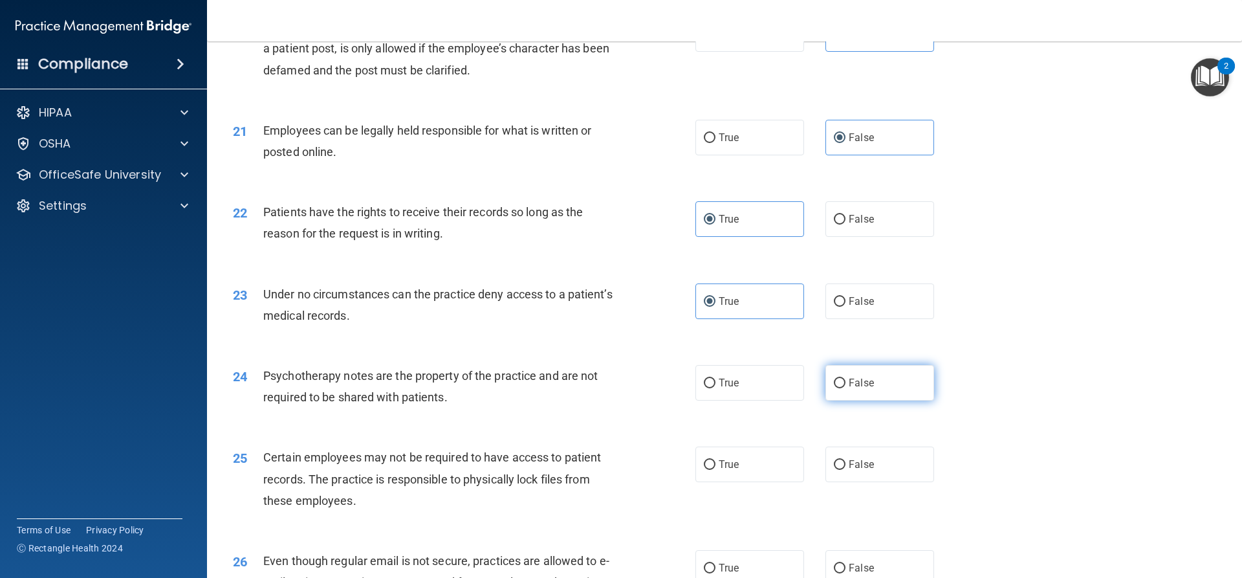
click at [873, 393] on label "False" at bounding box center [879, 383] width 109 height 36
click at [845, 388] on input "False" at bounding box center [840, 383] width 12 height 10
radio input "true"
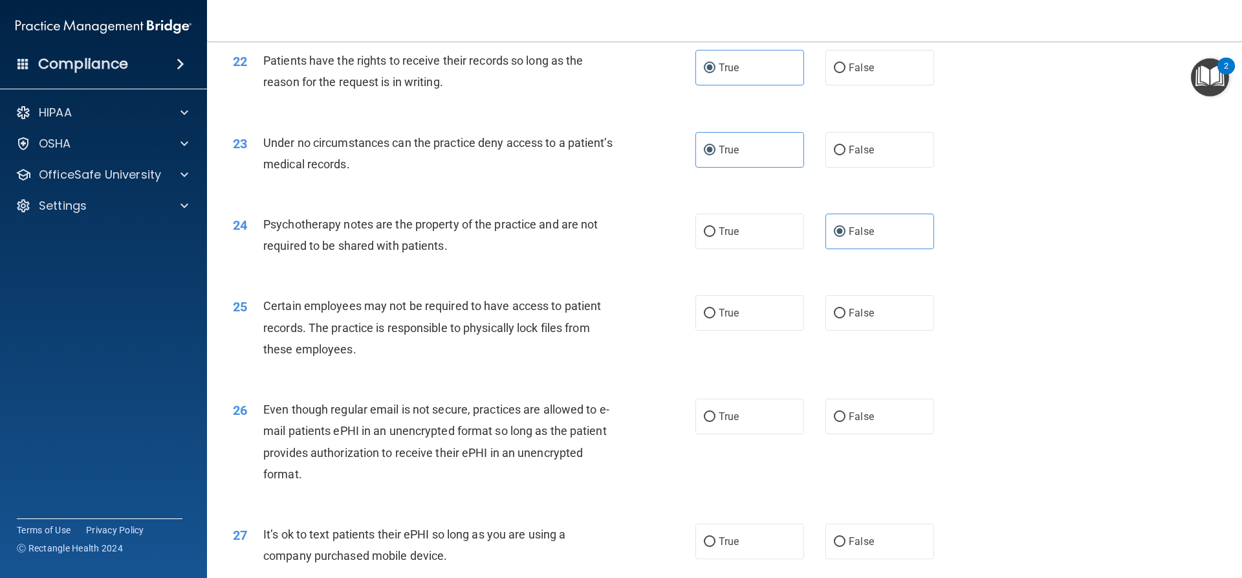
scroll to position [2264, 0]
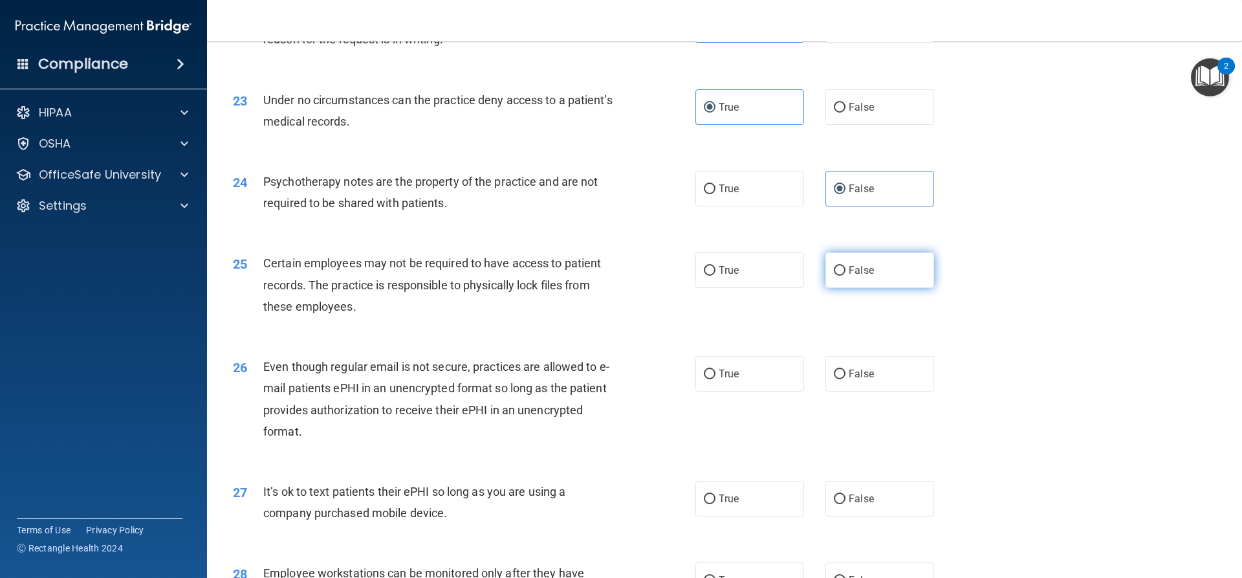
click at [884, 288] on label "False" at bounding box center [879, 270] width 109 height 36
click at [845, 276] on input "False" at bounding box center [840, 271] width 12 height 10
radio input "true"
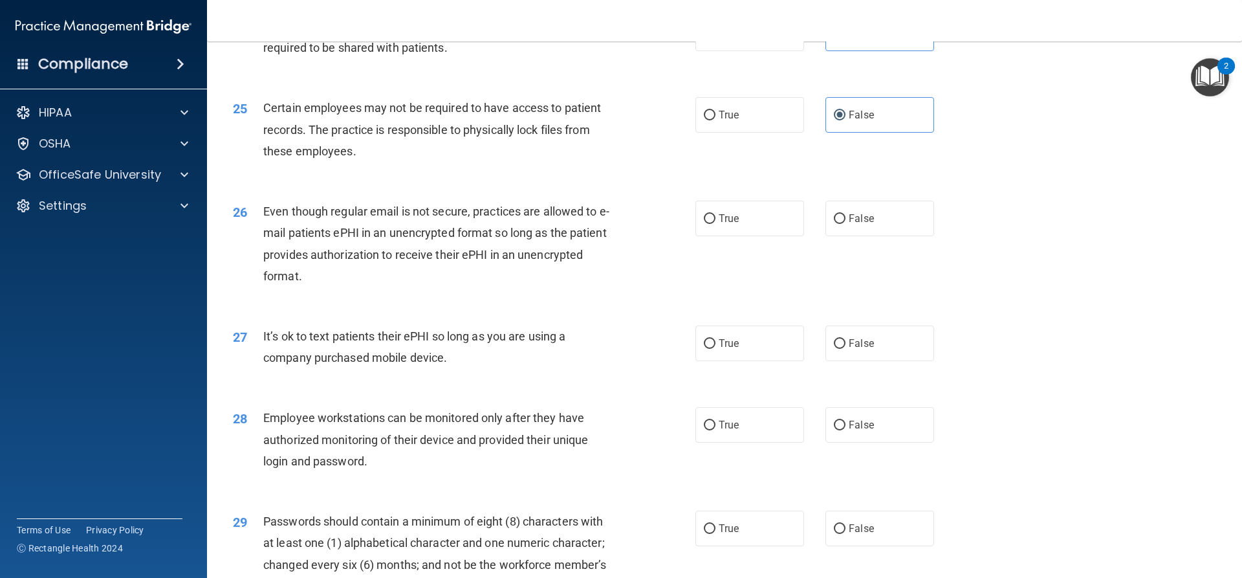
scroll to position [2458, 0]
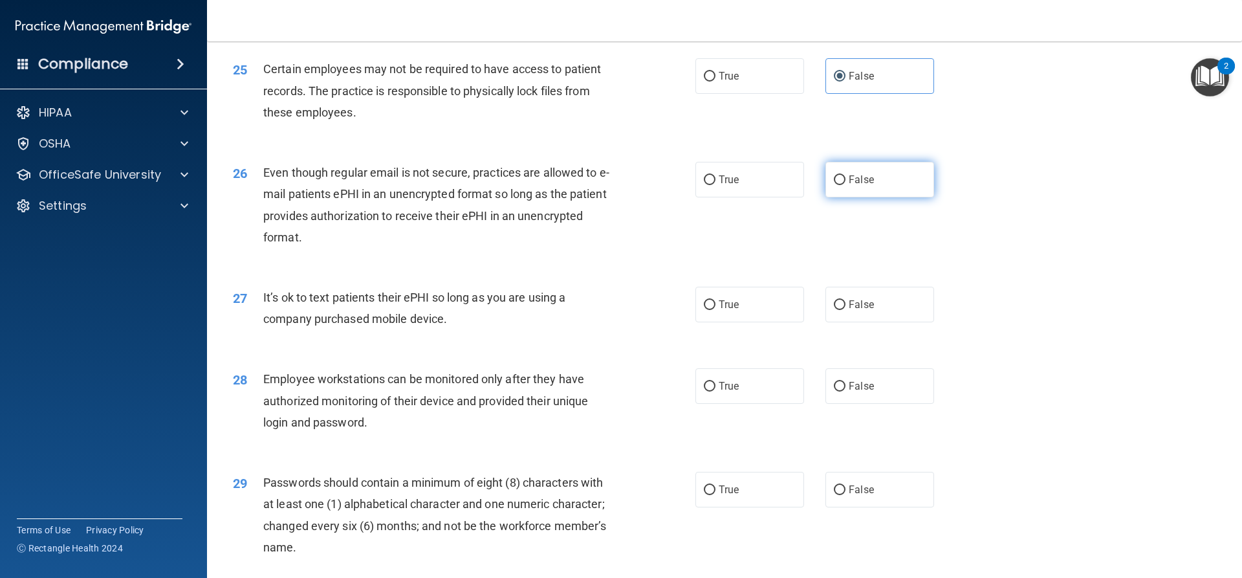
click at [895, 197] on label "False" at bounding box center [879, 180] width 109 height 36
click at [845, 185] on input "False" at bounding box center [840, 180] width 12 height 10
radio input "true"
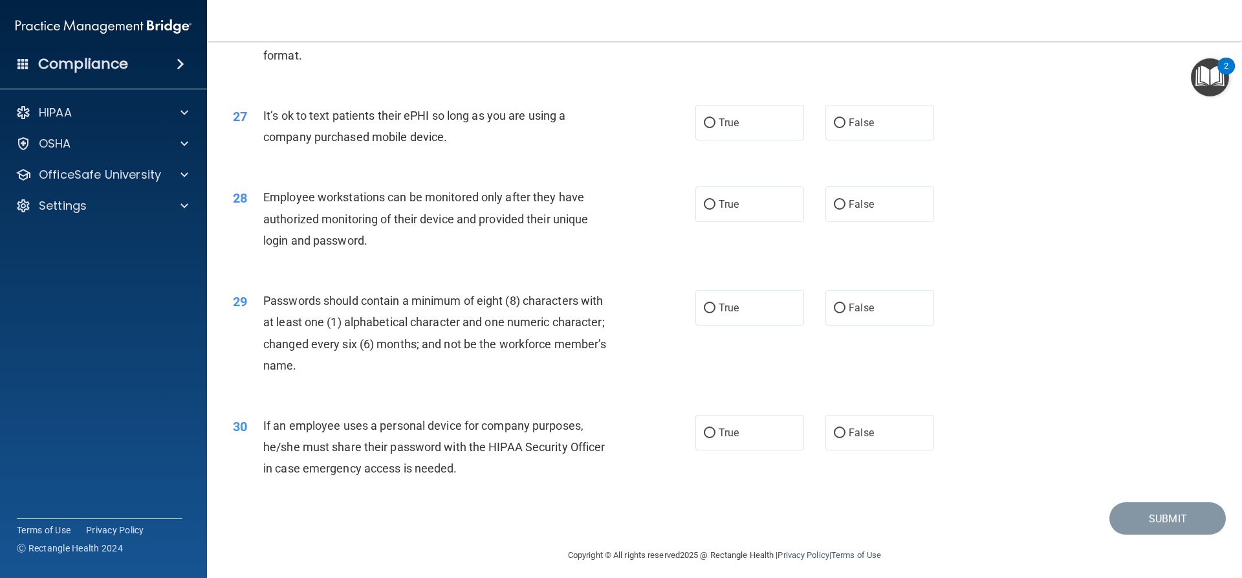
scroll to position [2652, 0]
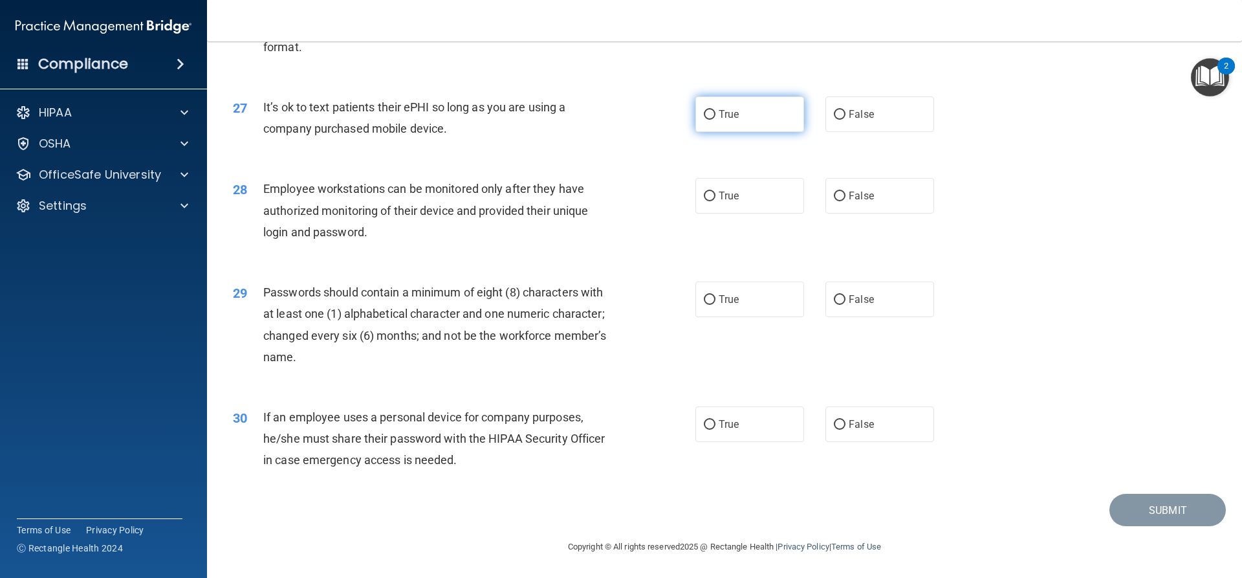
click at [751, 132] on label "True" at bounding box center [749, 114] width 109 height 36
click at [715, 120] on input "True" at bounding box center [710, 115] width 12 height 10
radio input "true"
click at [773, 212] on label "True" at bounding box center [749, 196] width 109 height 36
click at [715, 201] on input "True" at bounding box center [710, 196] width 12 height 10
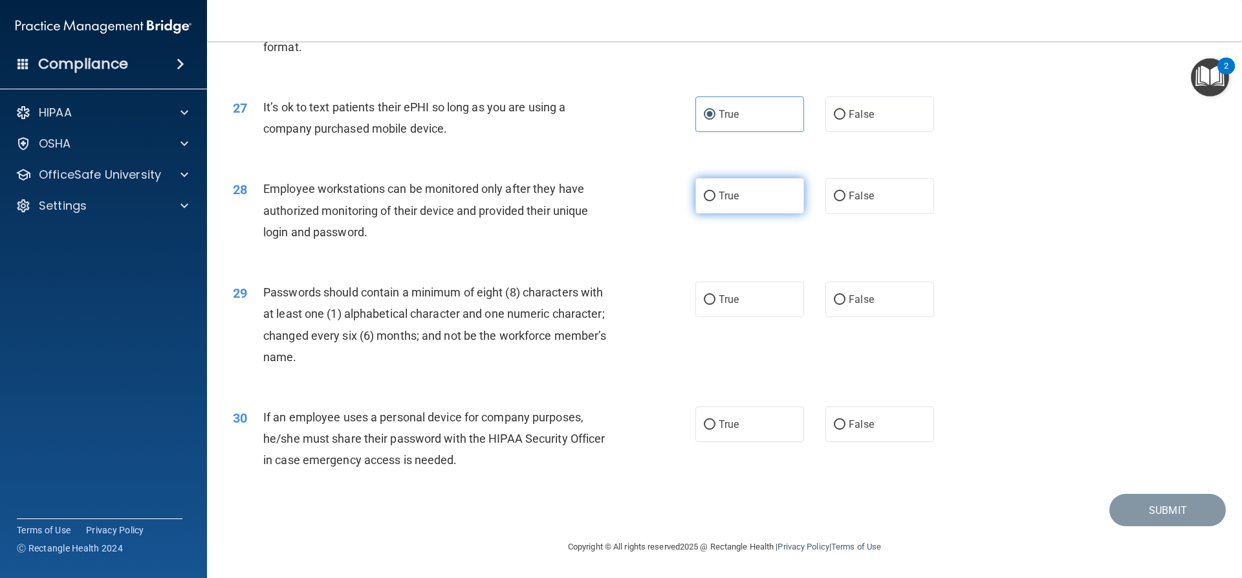
radio input "true"
click at [751, 442] on label "True" at bounding box center [749, 424] width 109 height 36
click at [715, 429] on input "True" at bounding box center [710, 425] width 12 height 10
radio input "true"
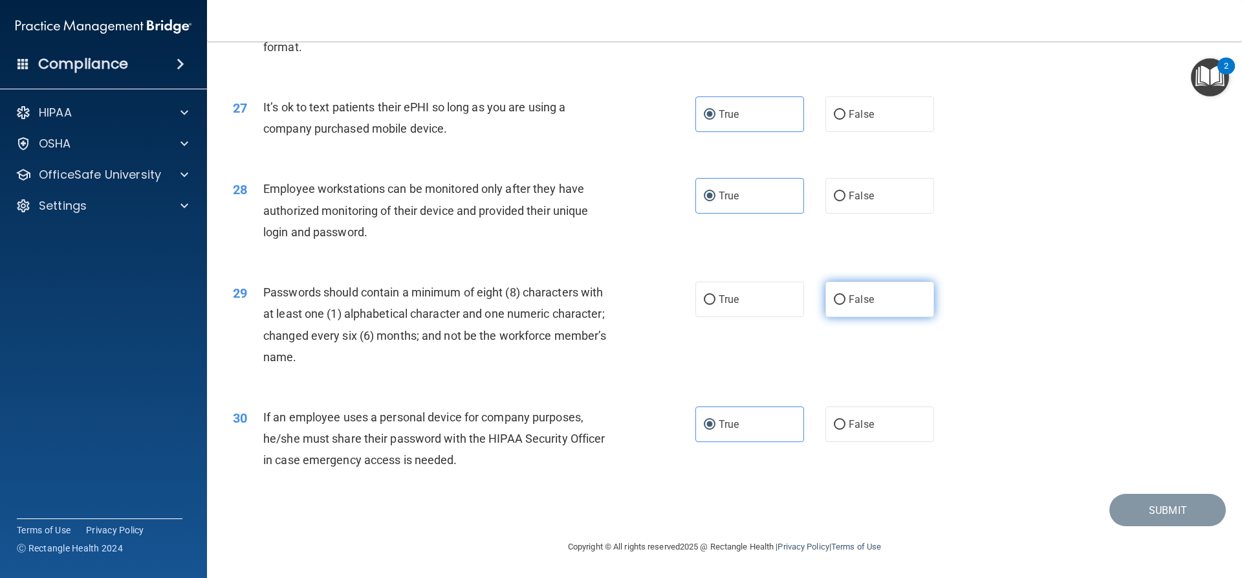
click at [892, 317] on label "False" at bounding box center [879, 299] width 109 height 36
click at [845, 305] on input "False" at bounding box center [840, 300] width 12 height 10
radio input "true"
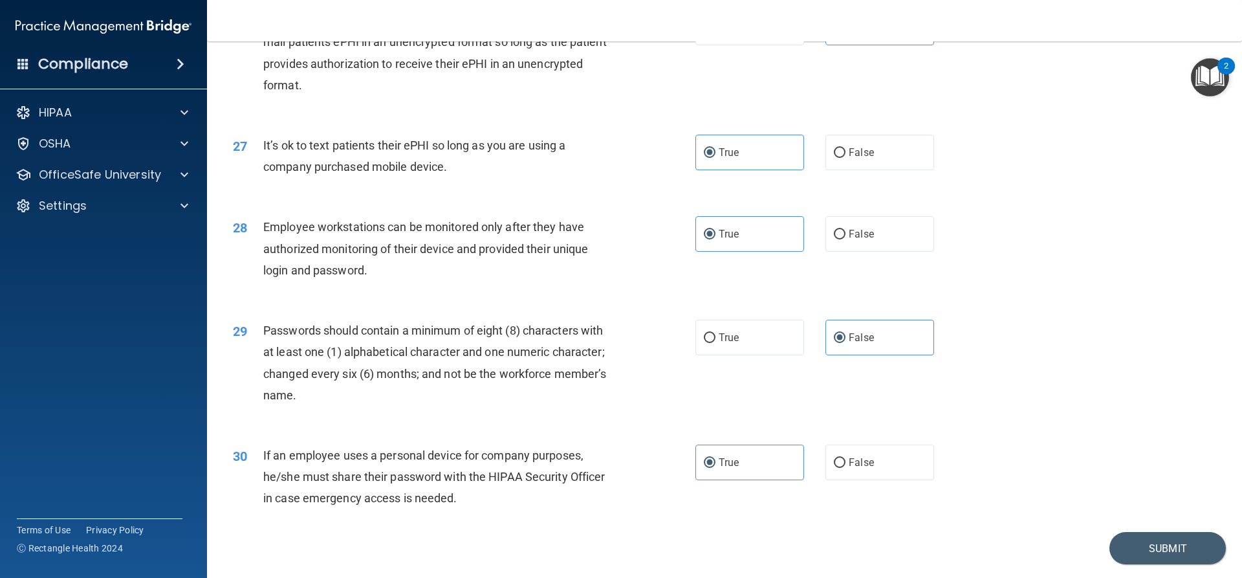
scroll to position [2669, 0]
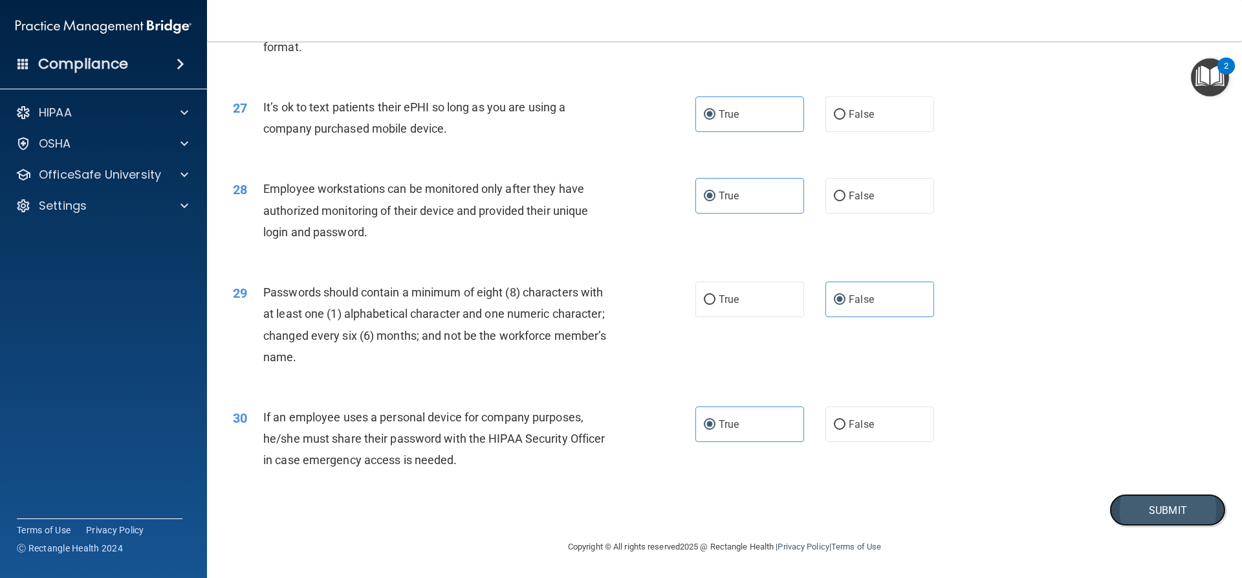
click at [1159, 512] on button "Submit" at bounding box center [1167, 510] width 116 height 33
click at [1158, 508] on button "Submit" at bounding box center [1167, 510] width 116 height 33
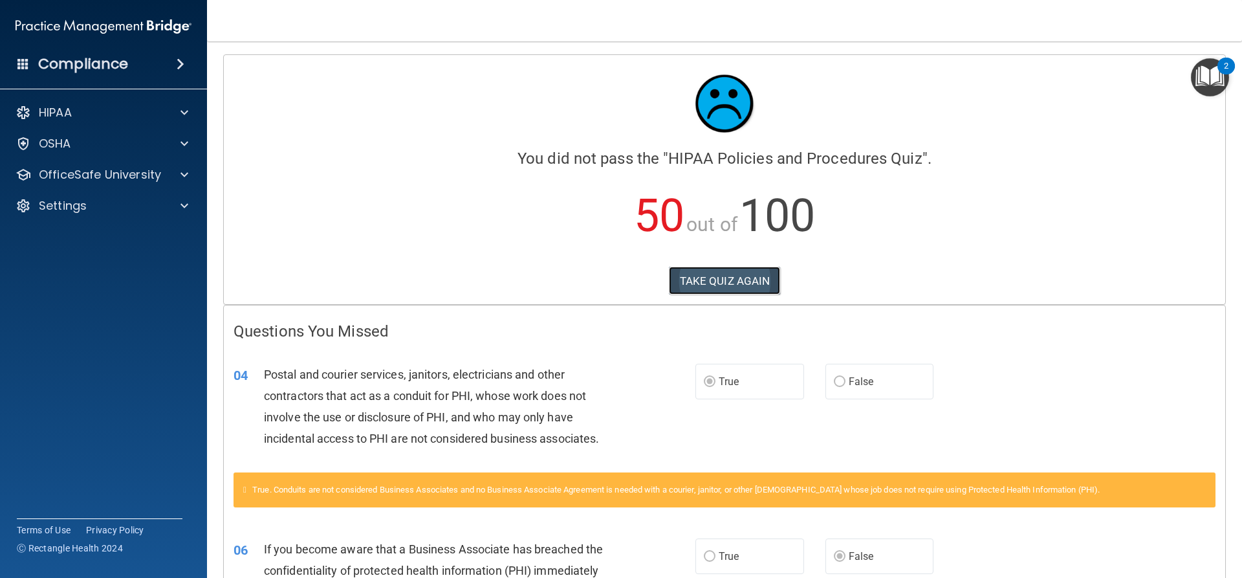
click at [742, 283] on button "TAKE QUIZ AGAIN" at bounding box center [725, 280] width 112 height 28
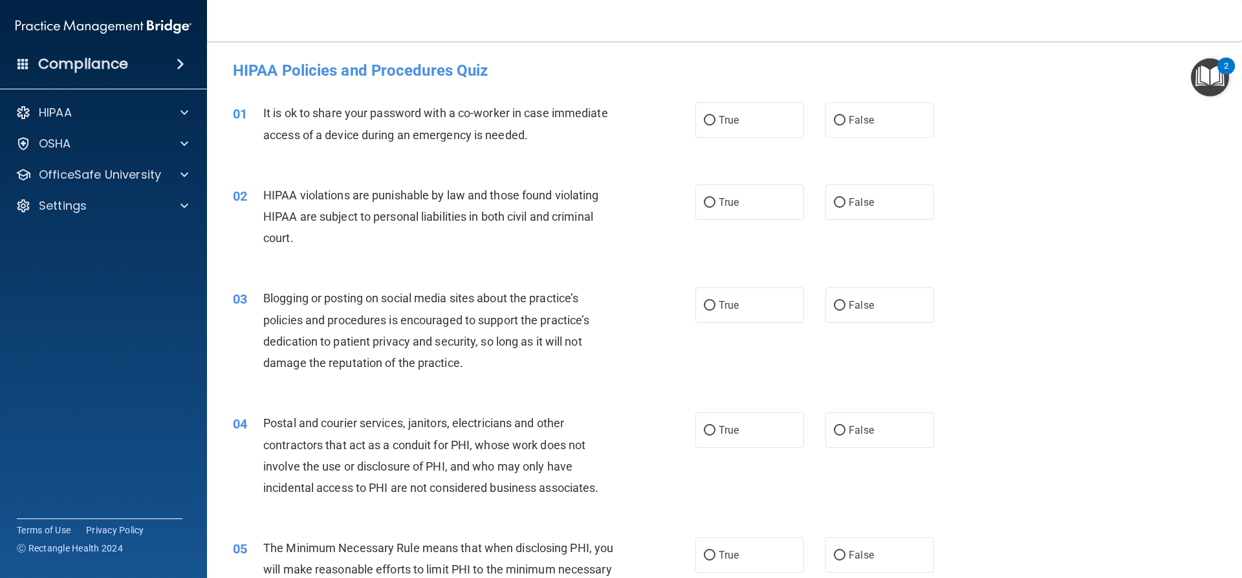
drag, startPoint x: 742, startPoint y: 279, endPoint x: 1131, endPoint y: 265, distance: 389.0
click at [1131, 265] on div "02 HIPAA violations are punishable by law and those found violating HIPAA are s…" at bounding box center [724, 219] width 1003 height 103
click at [885, 113] on label "False" at bounding box center [879, 120] width 109 height 36
click at [845, 116] on input "False" at bounding box center [840, 121] width 12 height 10
radio input "true"
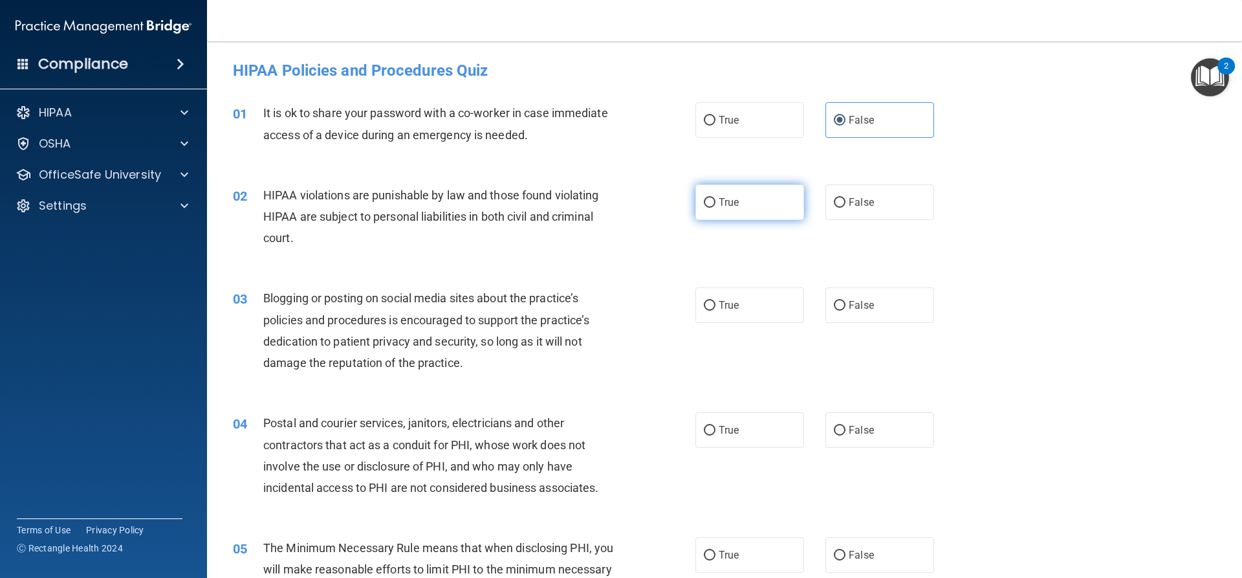
click at [744, 205] on label "True" at bounding box center [749, 202] width 109 height 36
click at [715, 205] on input "True" at bounding box center [710, 203] width 12 height 10
radio input "true"
click at [864, 305] on span "False" at bounding box center [861, 305] width 25 height 12
click at [845, 305] on input "False" at bounding box center [840, 306] width 12 height 10
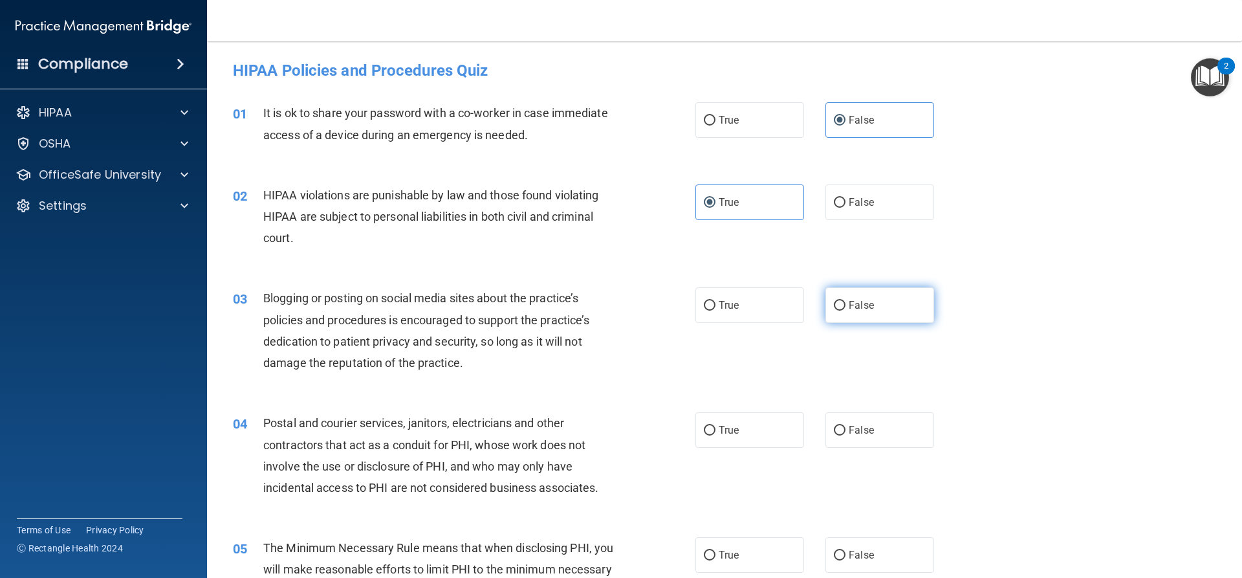
radio input "true"
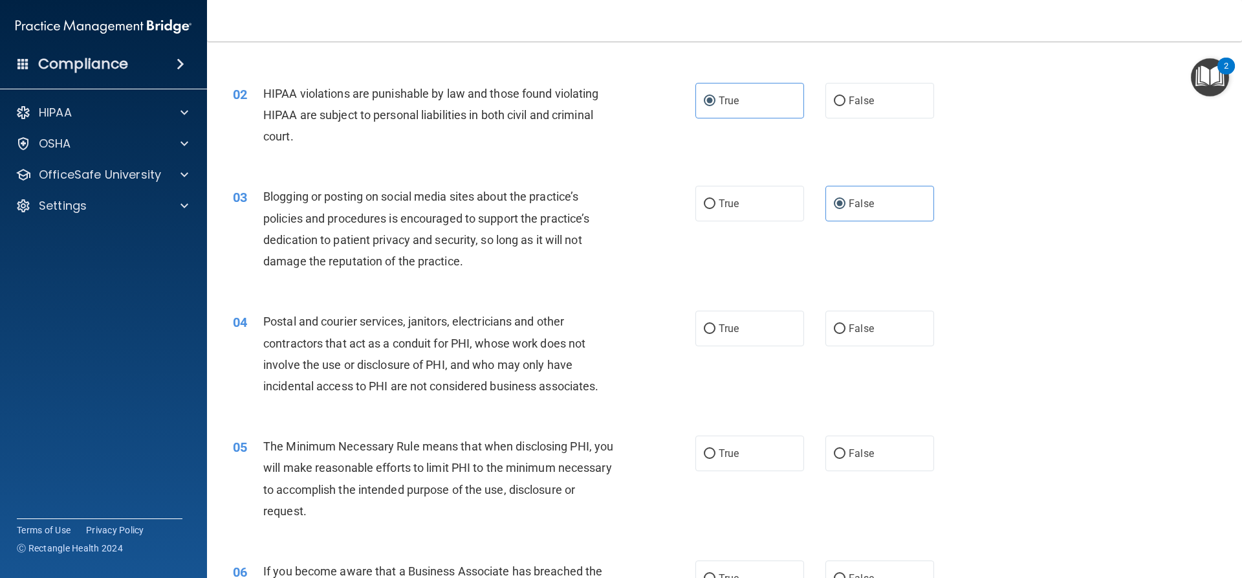
scroll to position [129, 0]
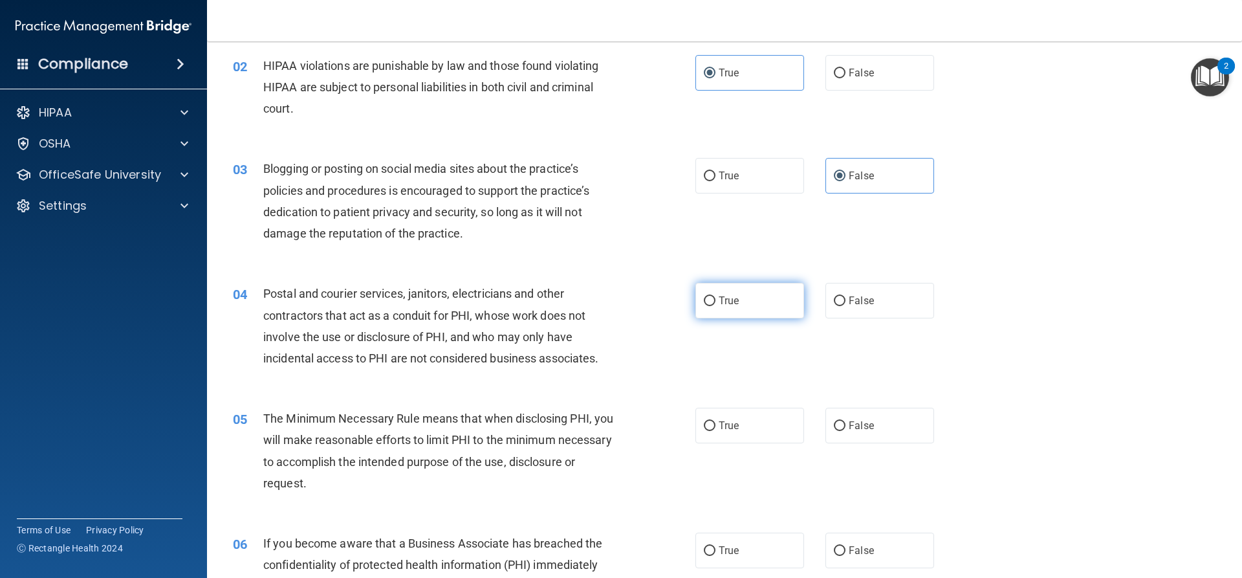
click at [738, 298] on label "True" at bounding box center [749, 301] width 109 height 36
click at [715, 298] on input "True" at bounding box center [710, 301] width 12 height 10
radio input "true"
click at [851, 415] on label "False" at bounding box center [879, 425] width 109 height 36
click at [845, 421] on input "False" at bounding box center [840, 426] width 12 height 10
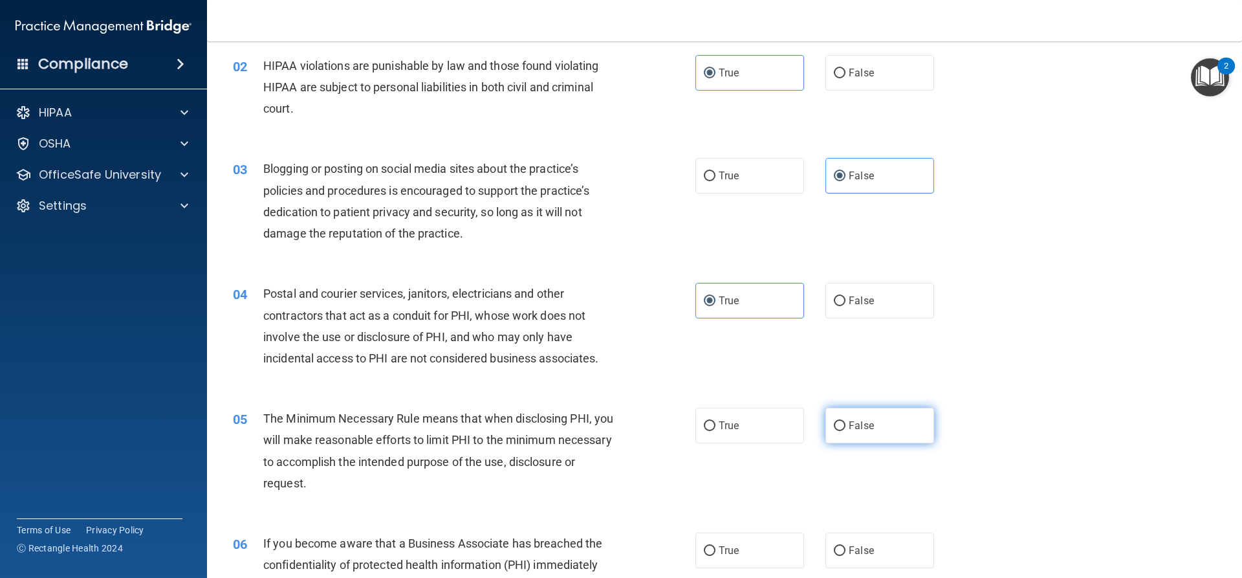
radio input "true"
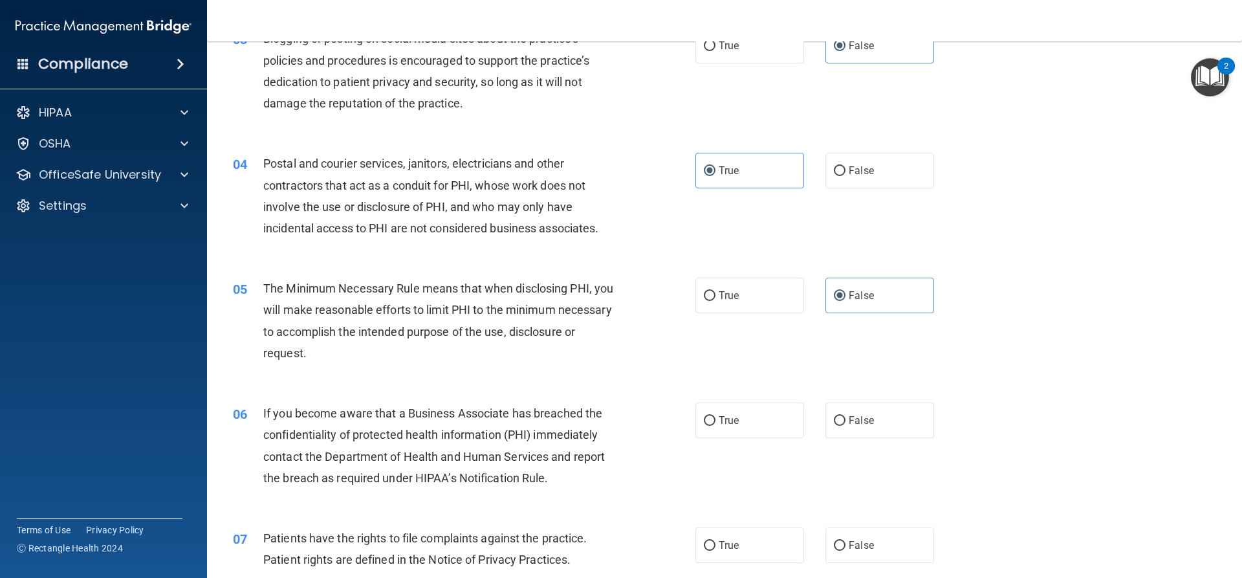
scroll to position [323, 0]
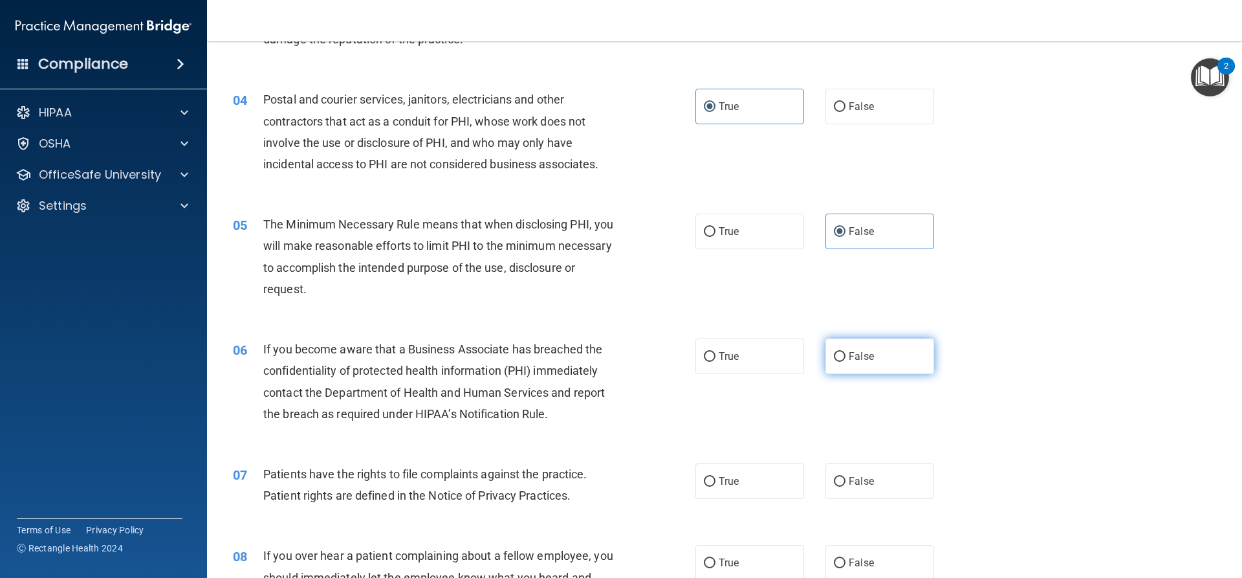
click at [864, 358] on span "False" at bounding box center [861, 356] width 25 height 12
click at [845, 358] on input "False" at bounding box center [840, 357] width 12 height 10
radio input "true"
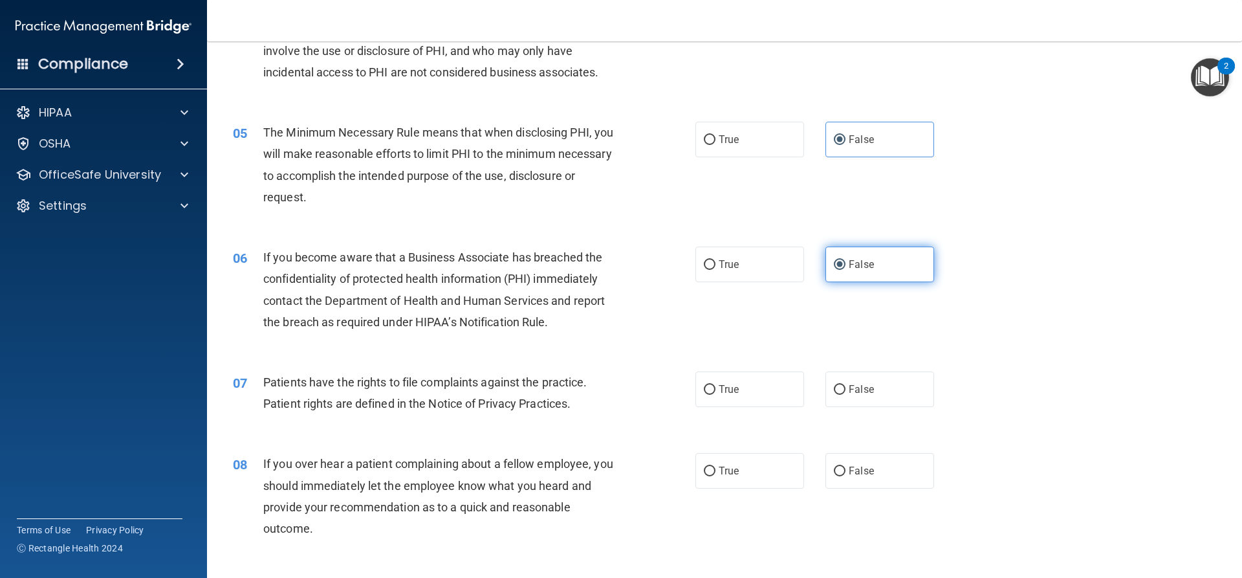
scroll to position [453, 0]
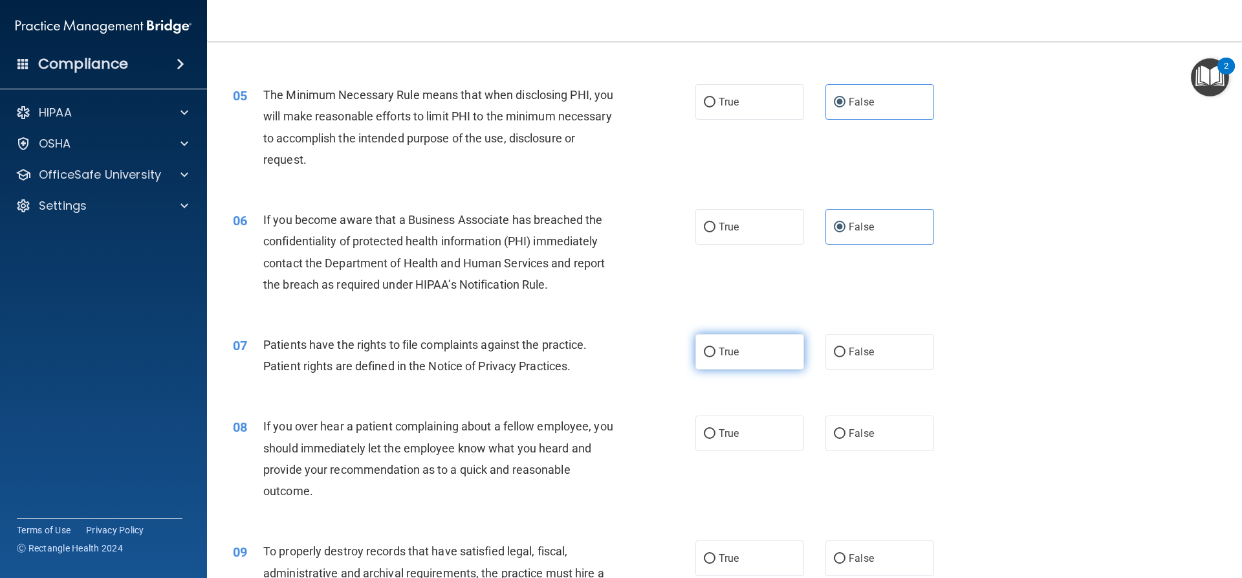
click at [737, 338] on label "True" at bounding box center [749, 352] width 109 height 36
click at [715, 347] on input "True" at bounding box center [710, 352] width 12 height 10
radio input "true"
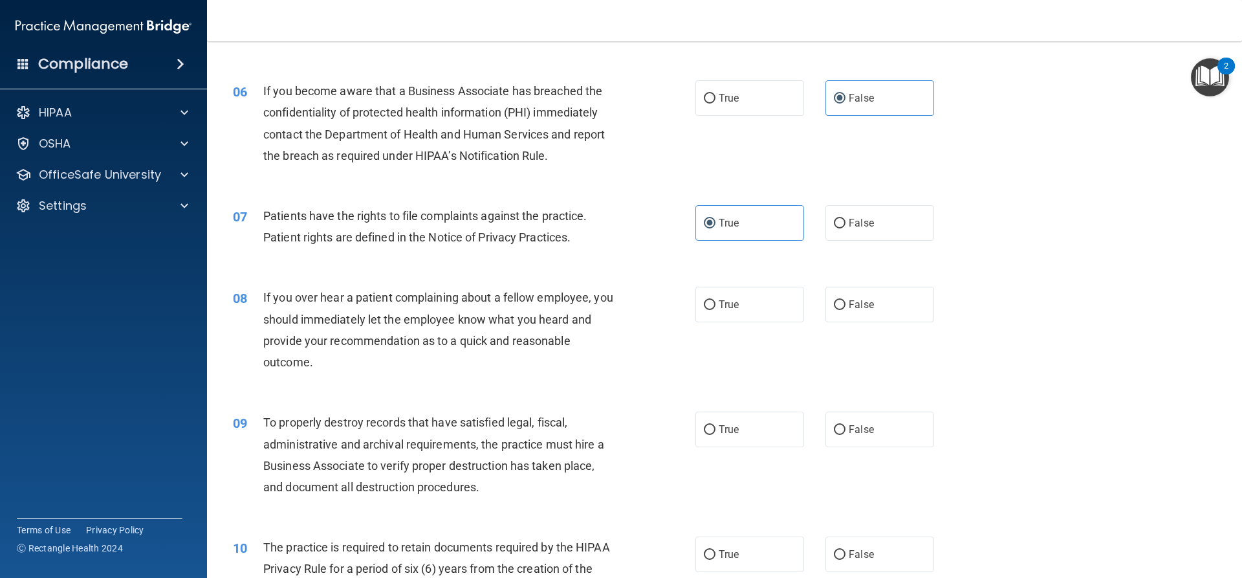
scroll to position [582, 0]
click at [854, 303] on span "False" at bounding box center [861, 304] width 25 height 12
click at [845, 303] on input "False" at bounding box center [840, 304] width 12 height 10
radio input "true"
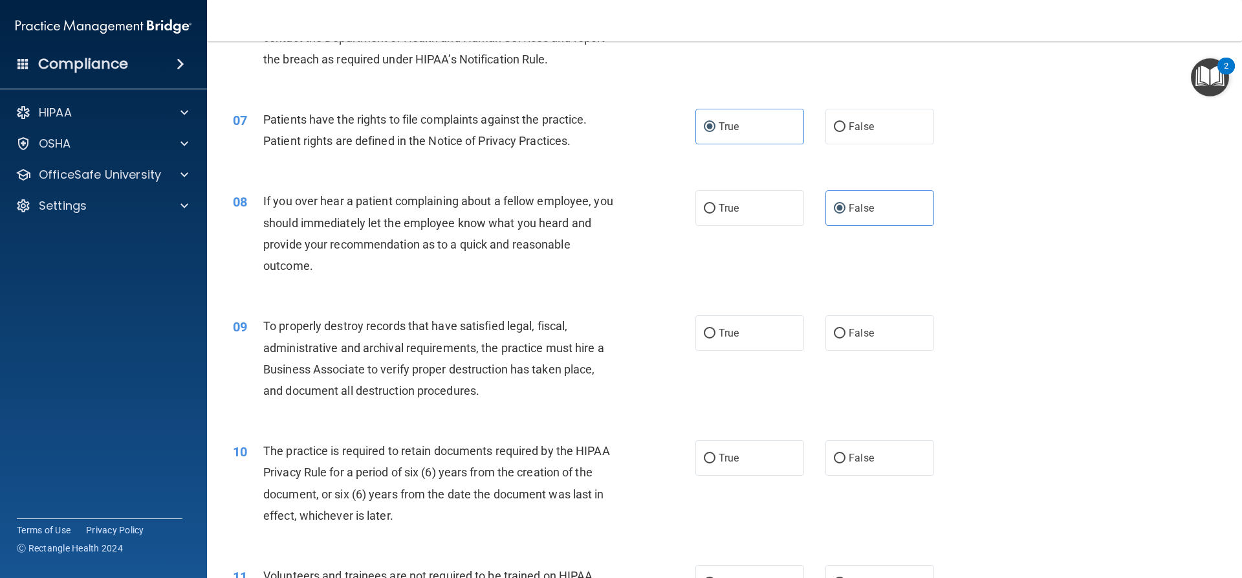
scroll to position [711, 0]
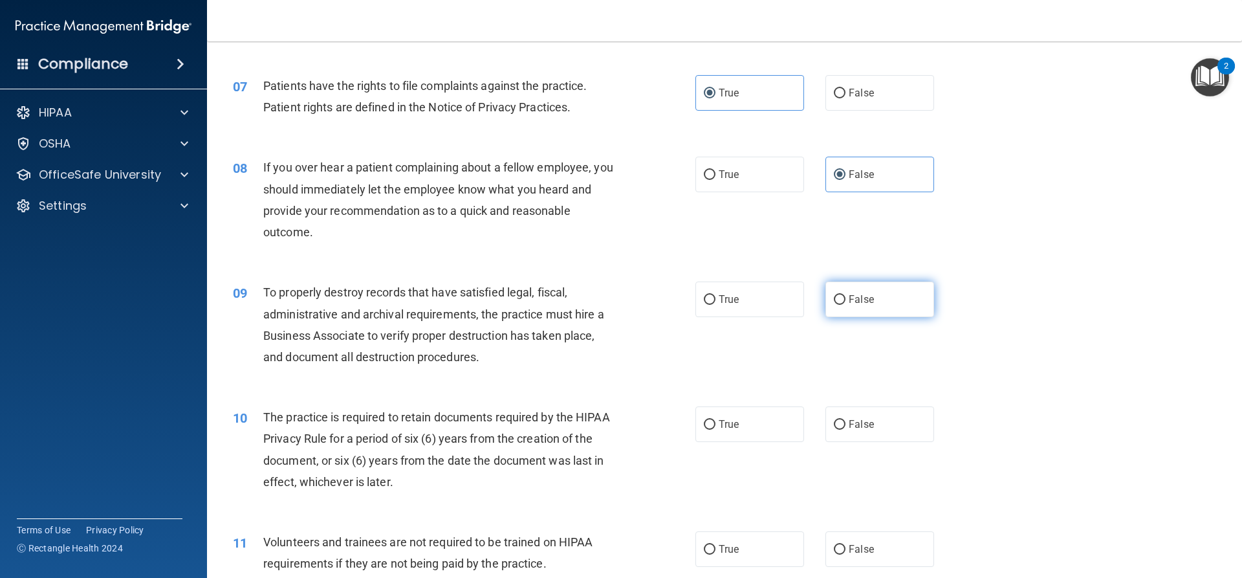
click at [885, 292] on label "False" at bounding box center [879, 299] width 109 height 36
click at [845, 295] on input "False" at bounding box center [840, 300] width 12 height 10
radio input "true"
click at [768, 421] on label "True" at bounding box center [749, 424] width 109 height 36
click at [715, 421] on input "True" at bounding box center [710, 425] width 12 height 10
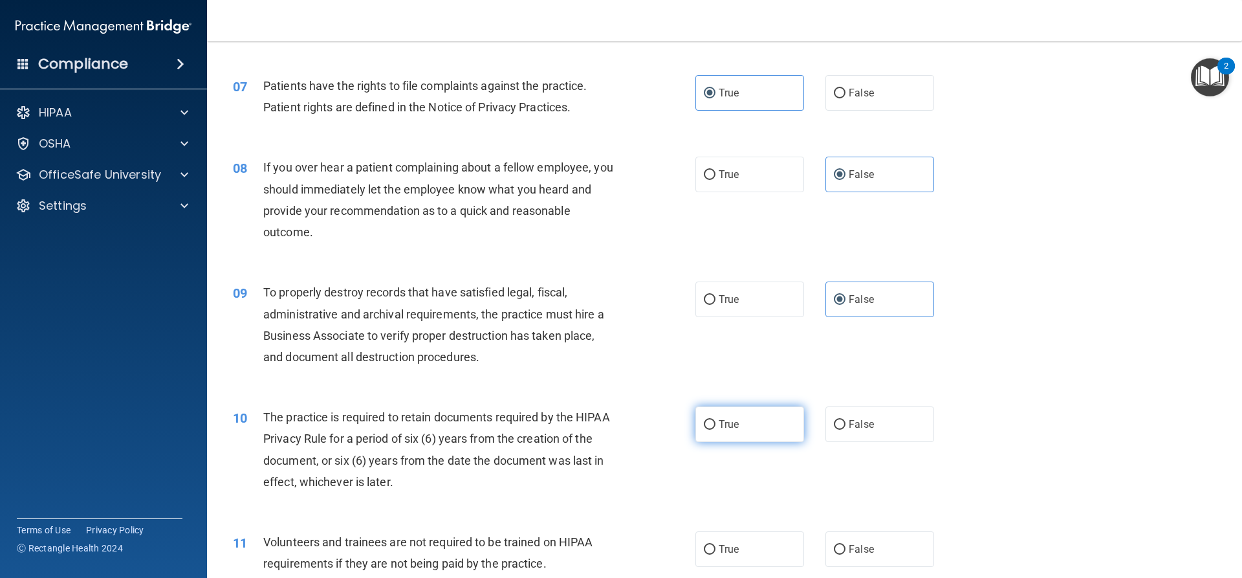
radio input "true"
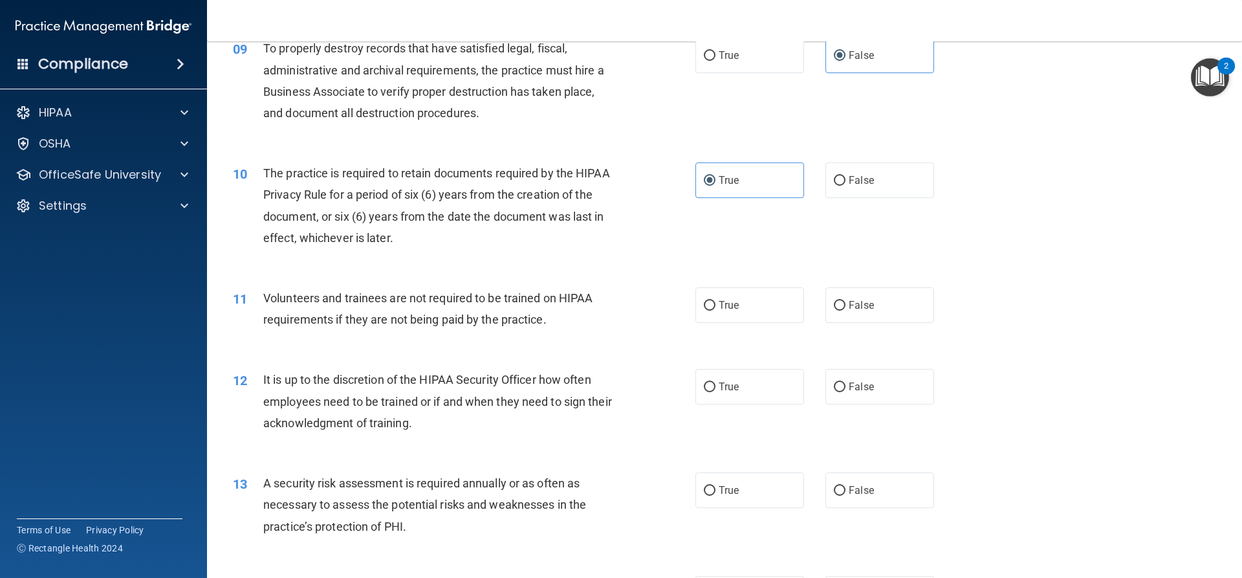
scroll to position [970, 0]
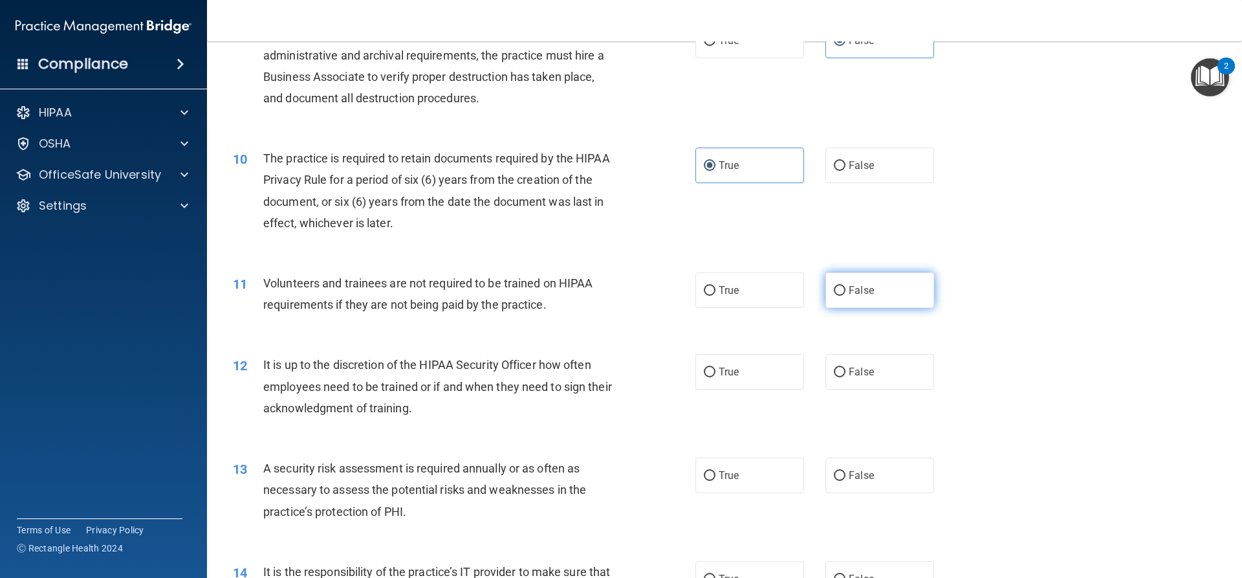
click at [850, 288] on span "False" at bounding box center [861, 290] width 25 height 12
click at [845, 288] on input "False" at bounding box center [840, 291] width 12 height 10
radio input "true"
click at [735, 347] on div "12 It is up to the discretion of the HIPAA Security Officer how often employees…" at bounding box center [724, 389] width 1003 height 103
click at [739, 370] on label "True" at bounding box center [749, 372] width 109 height 36
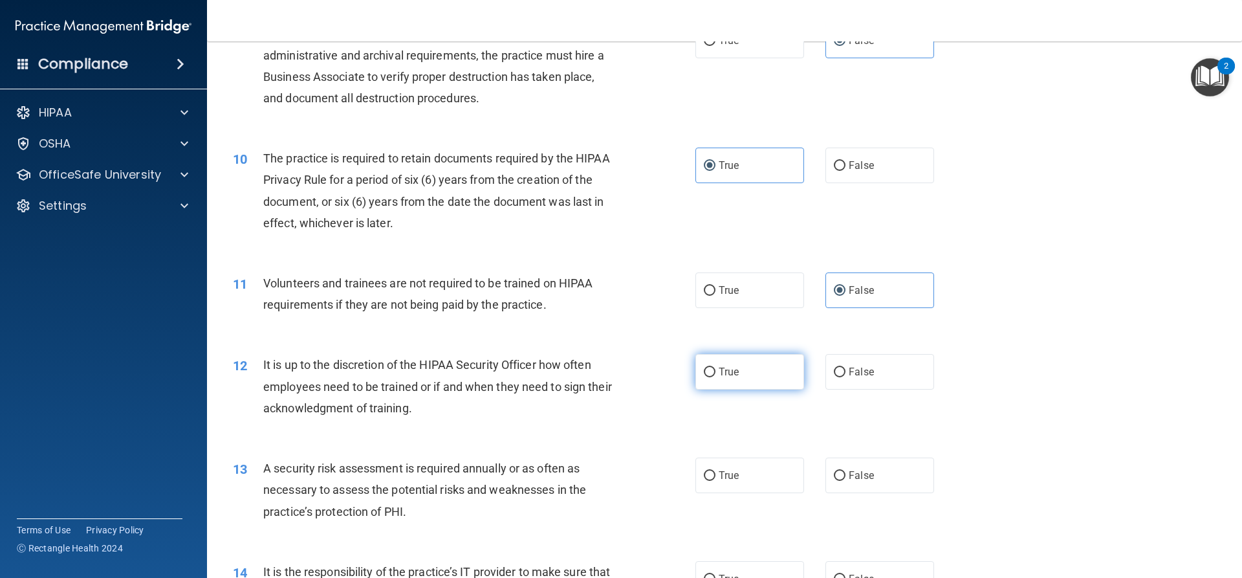
click at [715, 370] on input "True" at bounding box center [710, 372] width 12 height 10
radio input "true"
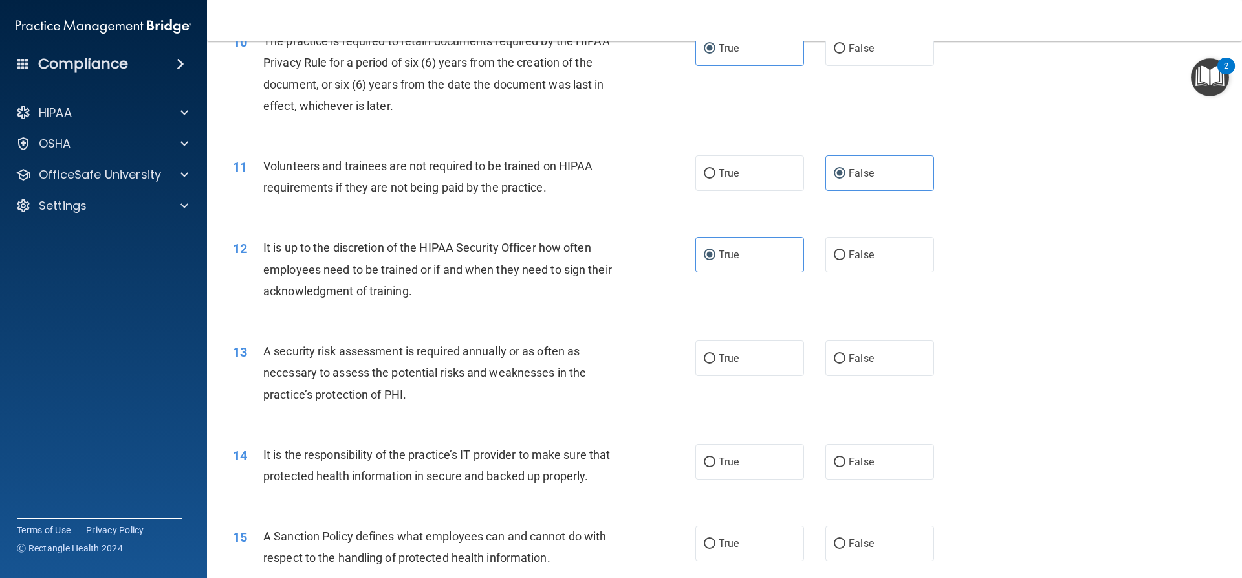
scroll to position [1100, 0]
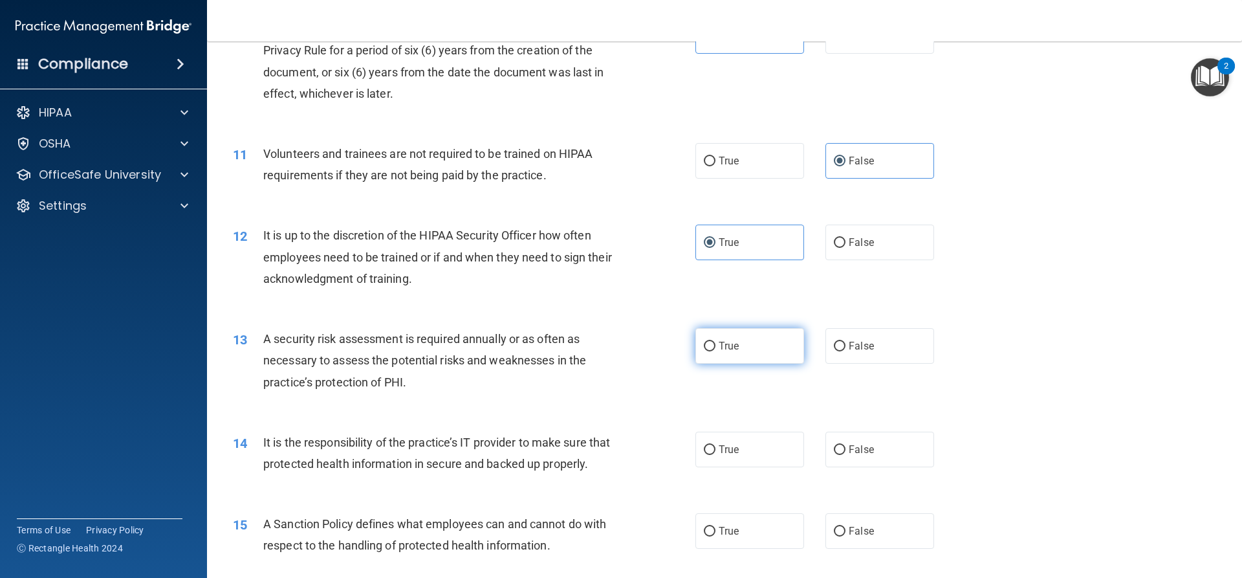
click at [783, 354] on label "True" at bounding box center [749, 346] width 109 height 36
click at [715, 351] on input "True" at bounding box center [710, 347] width 12 height 10
radio input "true"
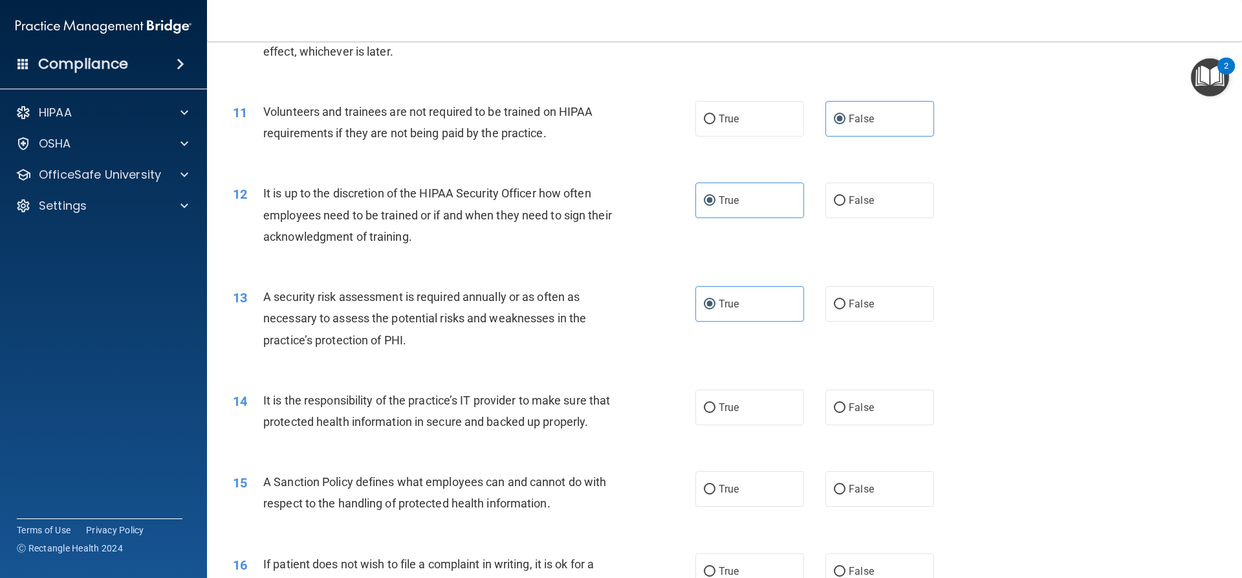
scroll to position [1164, 0]
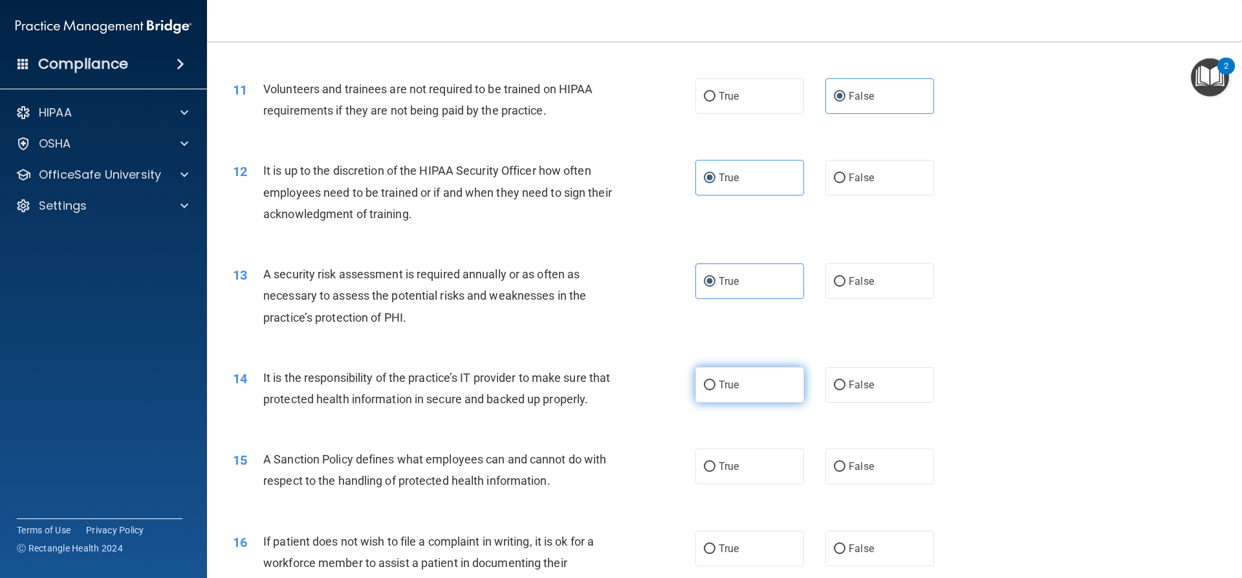
click at [761, 386] on label "True" at bounding box center [749, 385] width 109 height 36
click at [715, 386] on input "True" at bounding box center [710, 385] width 12 height 10
radio input "true"
click at [874, 484] on label "False" at bounding box center [879, 466] width 109 height 36
click at [845, 472] on input "False" at bounding box center [840, 467] width 12 height 10
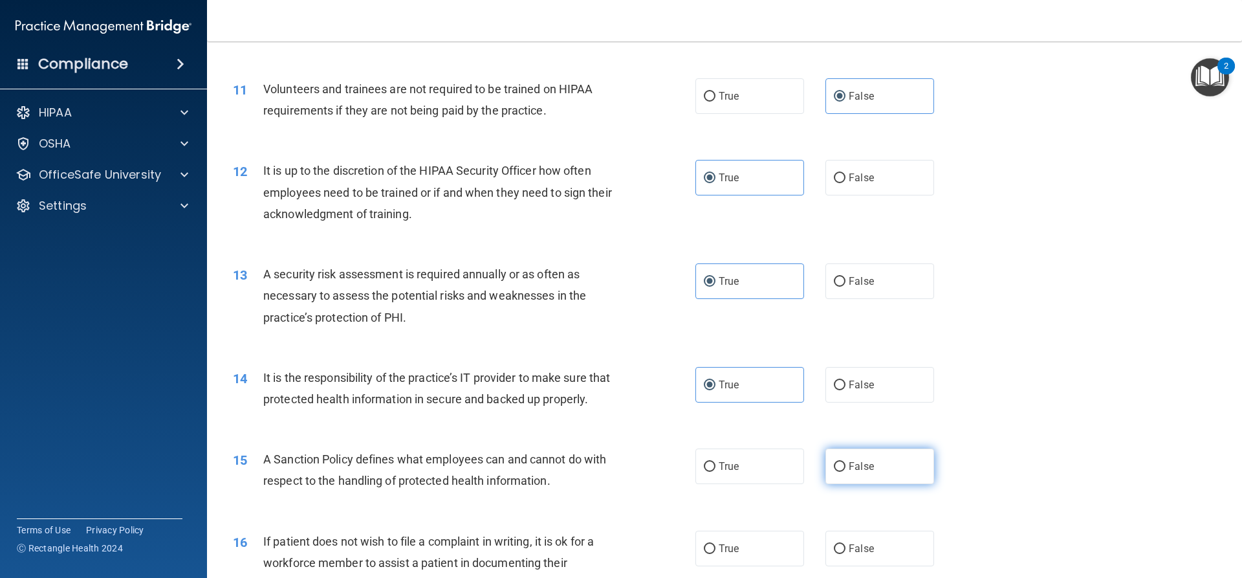
radio input "true"
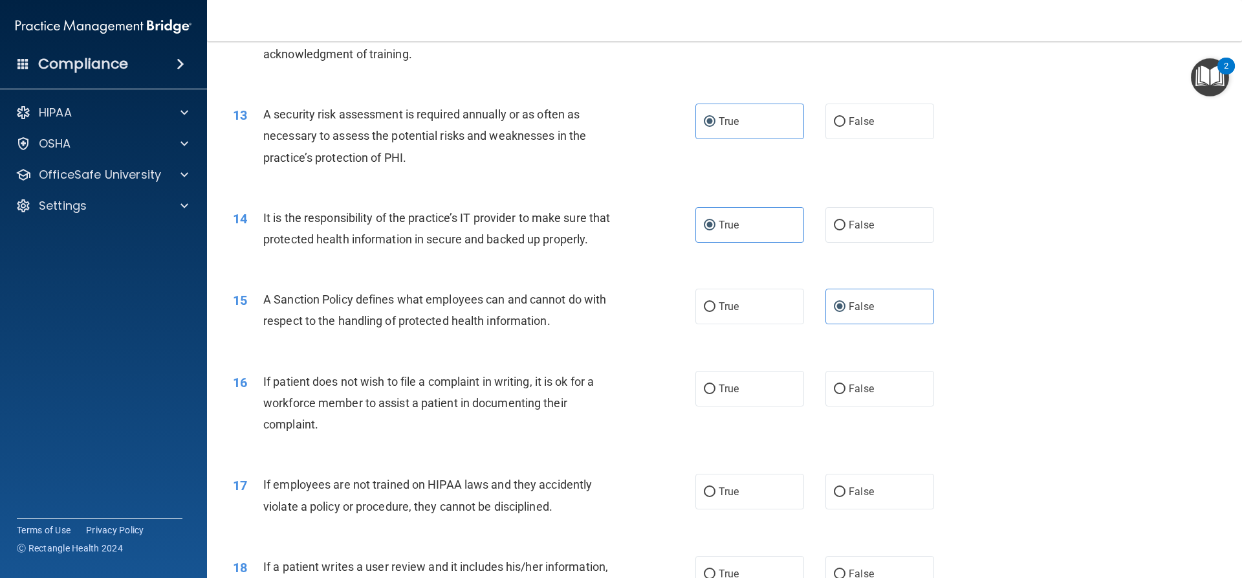
scroll to position [1358, 0]
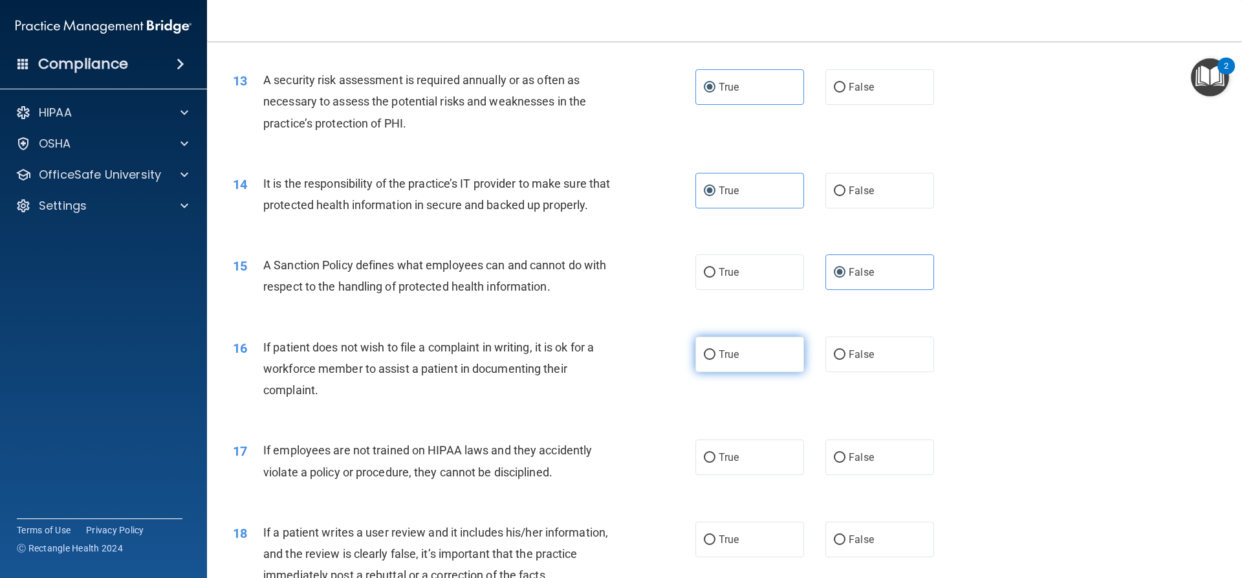
click at [744, 372] on label "True" at bounding box center [749, 354] width 109 height 36
click at [715, 360] on input "True" at bounding box center [710, 355] width 12 height 10
radio input "true"
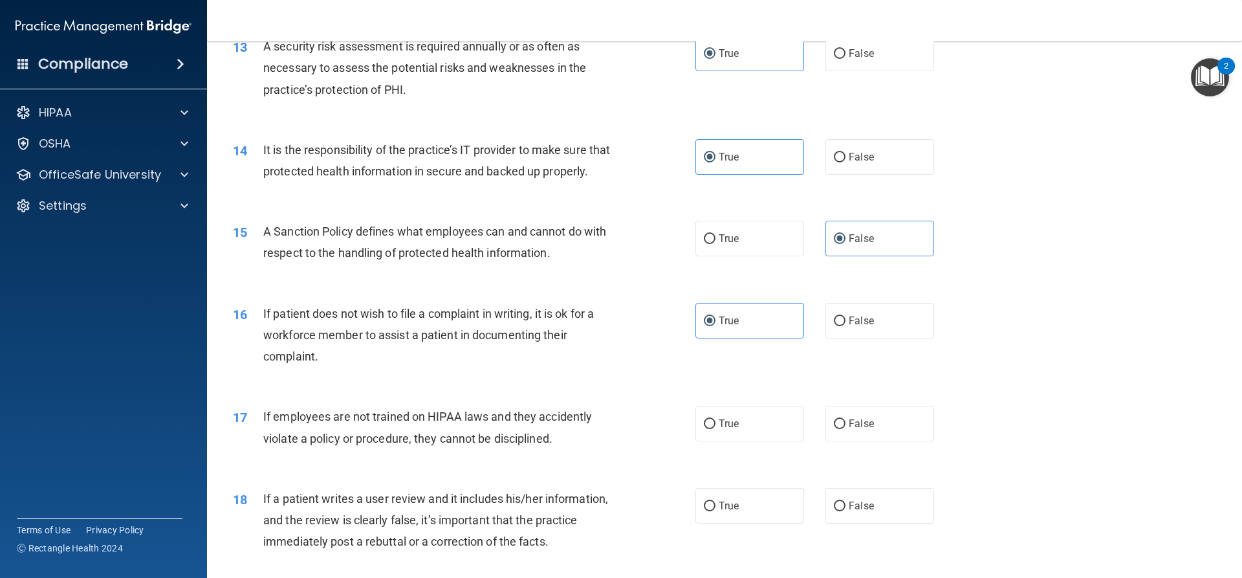
scroll to position [1488, 0]
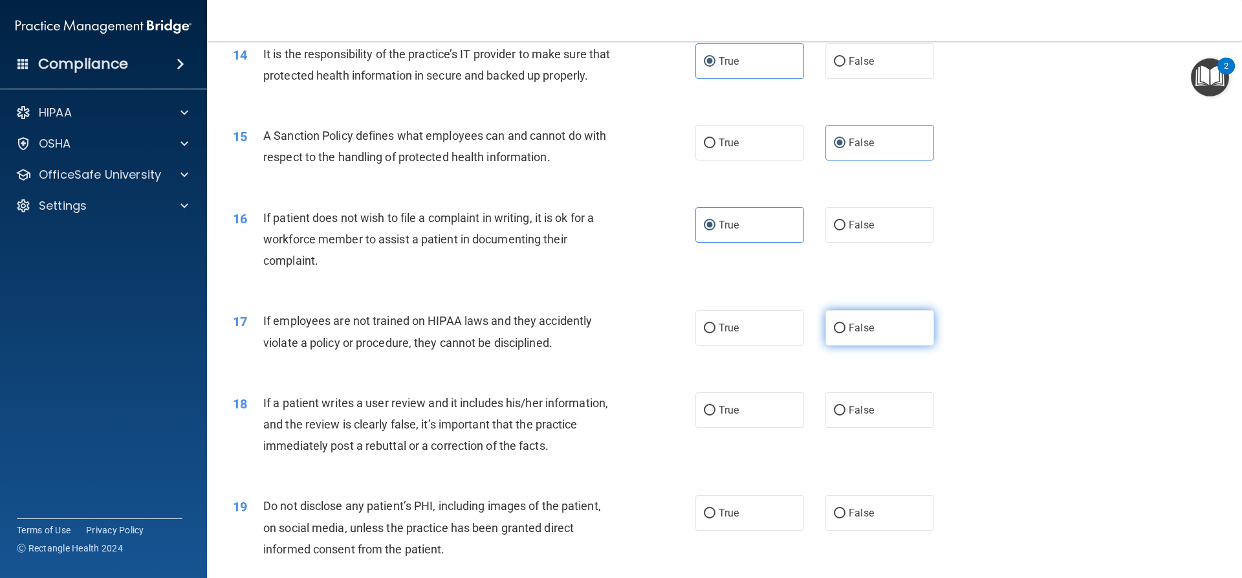
click at [863, 334] on span "False" at bounding box center [861, 327] width 25 height 12
click at [845, 333] on input "False" at bounding box center [840, 328] width 12 height 10
radio input "true"
click at [847, 428] on label "False" at bounding box center [879, 410] width 109 height 36
click at [845, 415] on input "False" at bounding box center [840, 411] width 12 height 10
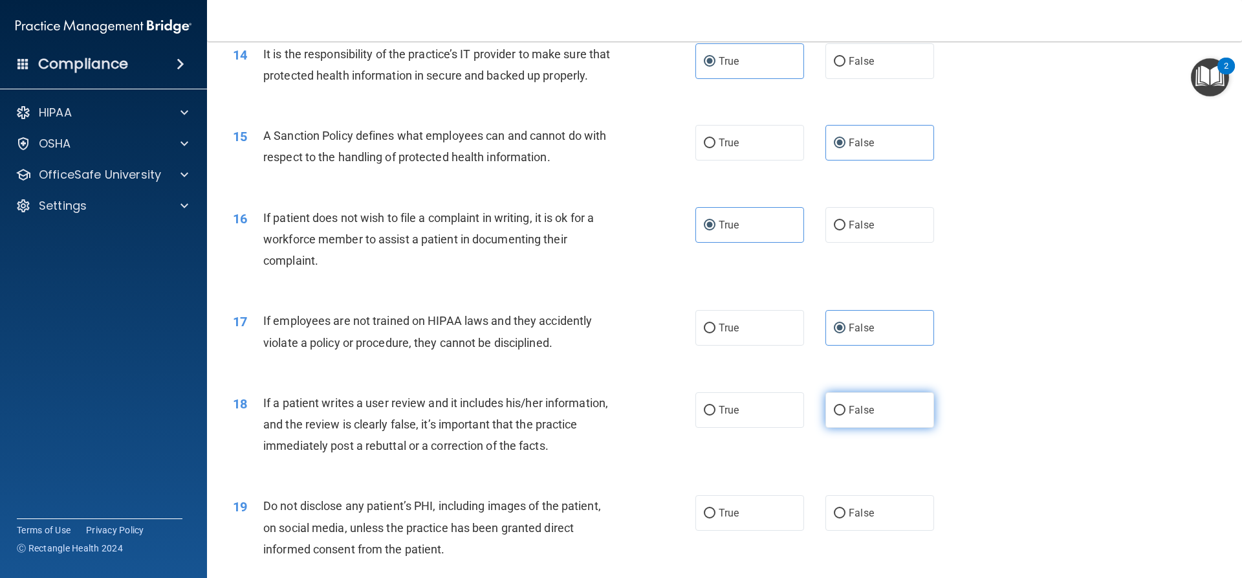
radio input "true"
click at [774, 528] on label "True" at bounding box center [749, 513] width 109 height 36
click at [715, 518] on input "True" at bounding box center [710, 513] width 12 height 10
radio input "true"
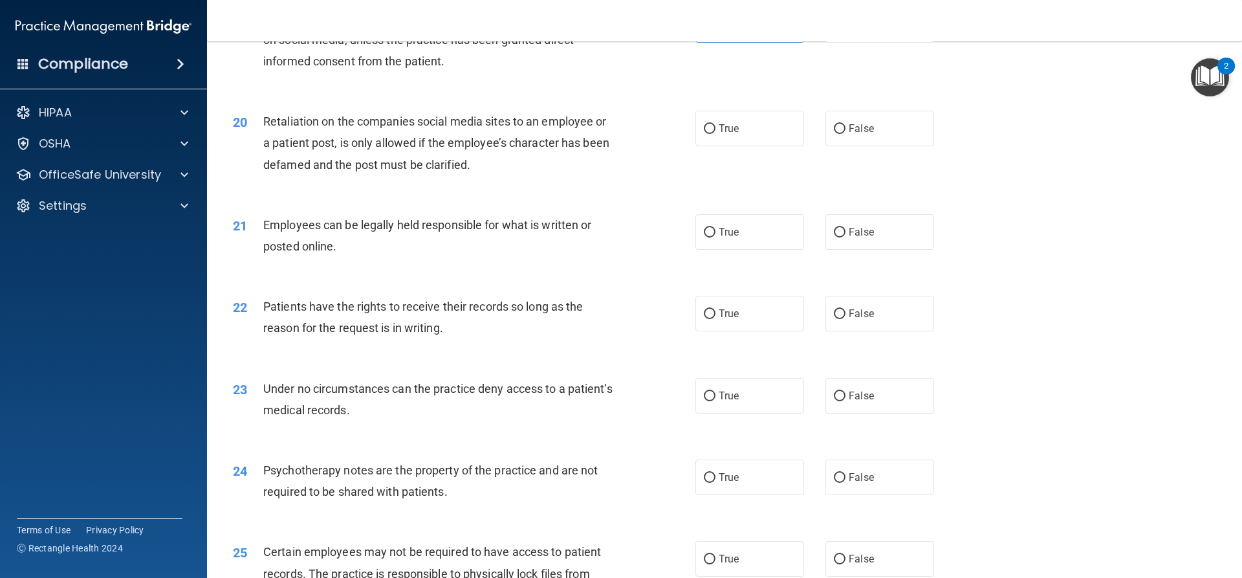
scroll to position [2005, 0]
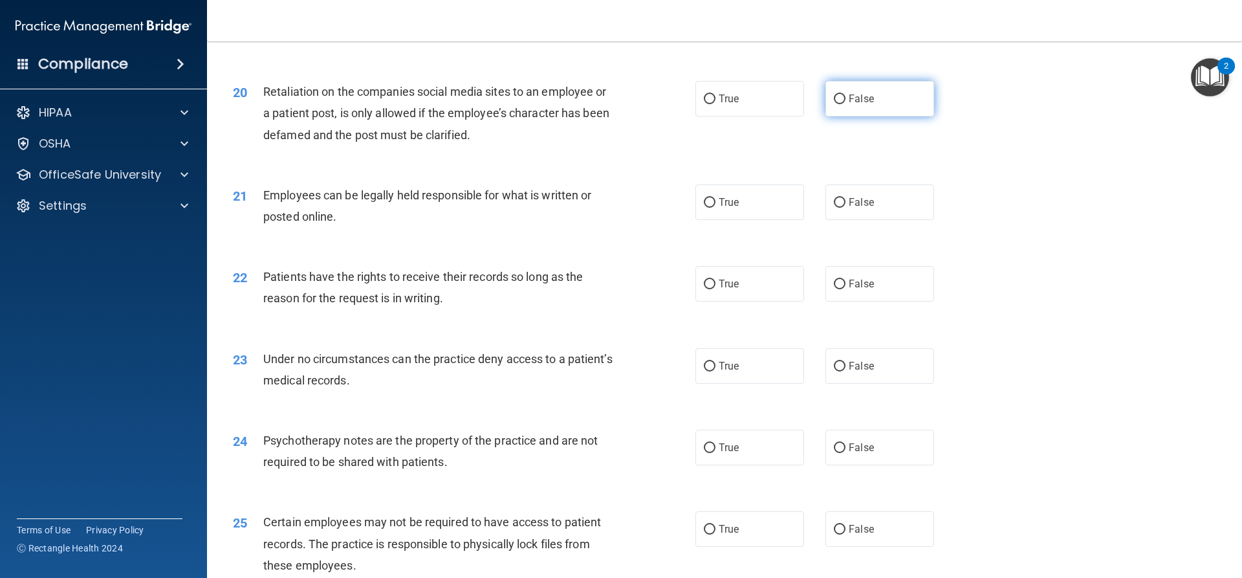
click at [867, 105] on span "False" at bounding box center [861, 98] width 25 height 12
click at [845, 104] on input "False" at bounding box center [840, 99] width 12 height 10
radio input "true"
click at [748, 220] on label "True" at bounding box center [749, 202] width 109 height 36
click at [715, 208] on input "True" at bounding box center [710, 203] width 12 height 10
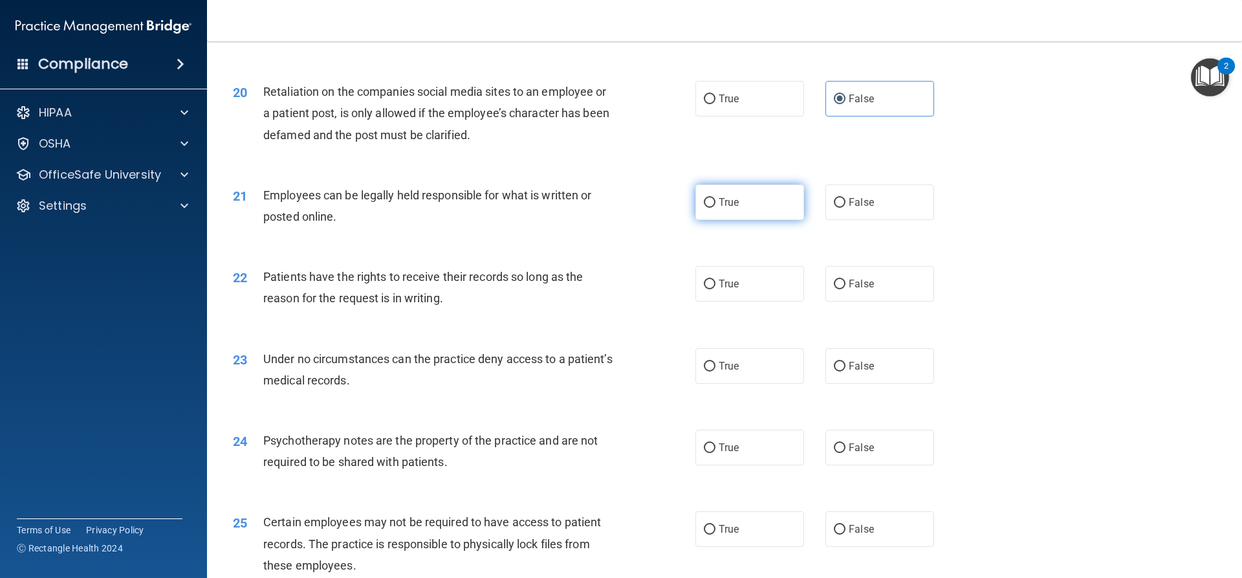
radio input "true"
click at [874, 301] on label "False" at bounding box center [879, 284] width 109 height 36
click at [845, 289] on input "False" at bounding box center [840, 284] width 12 height 10
radio input "true"
click at [885, 383] on label "False" at bounding box center [879, 366] width 109 height 36
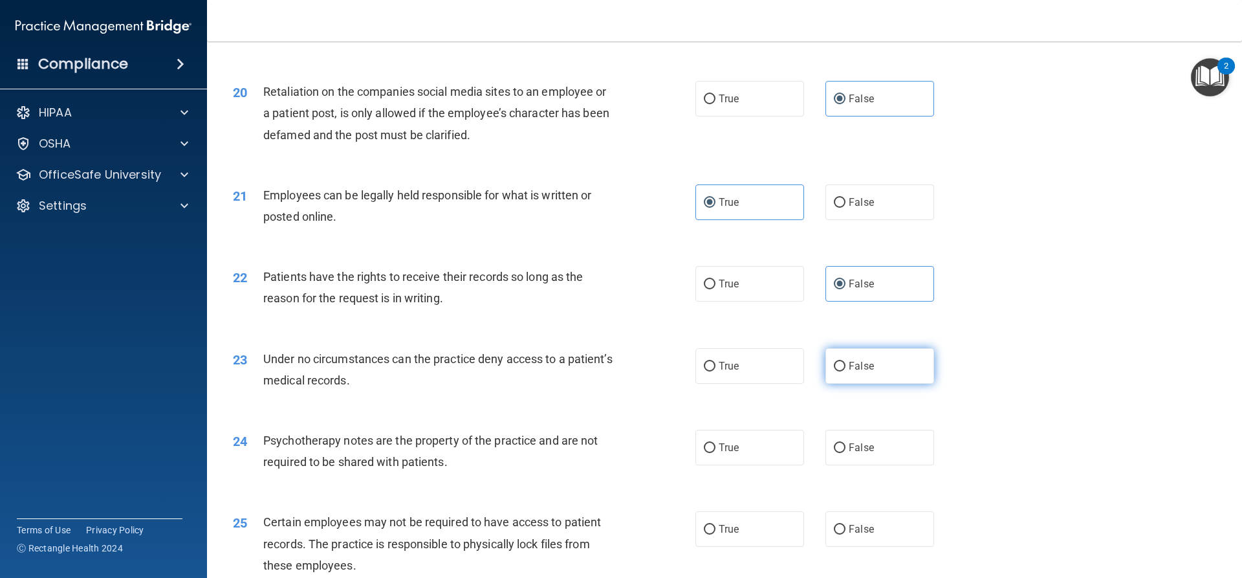
click at [845, 371] on input "False" at bounding box center [840, 367] width 12 height 10
radio input "true"
click at [767, 465] on label "True" at bounding box center [749, 447] width 109 height 36
click at [715, 453] on input "True" at bounding box center [710, 448] width 12 height 10
radio input "true"
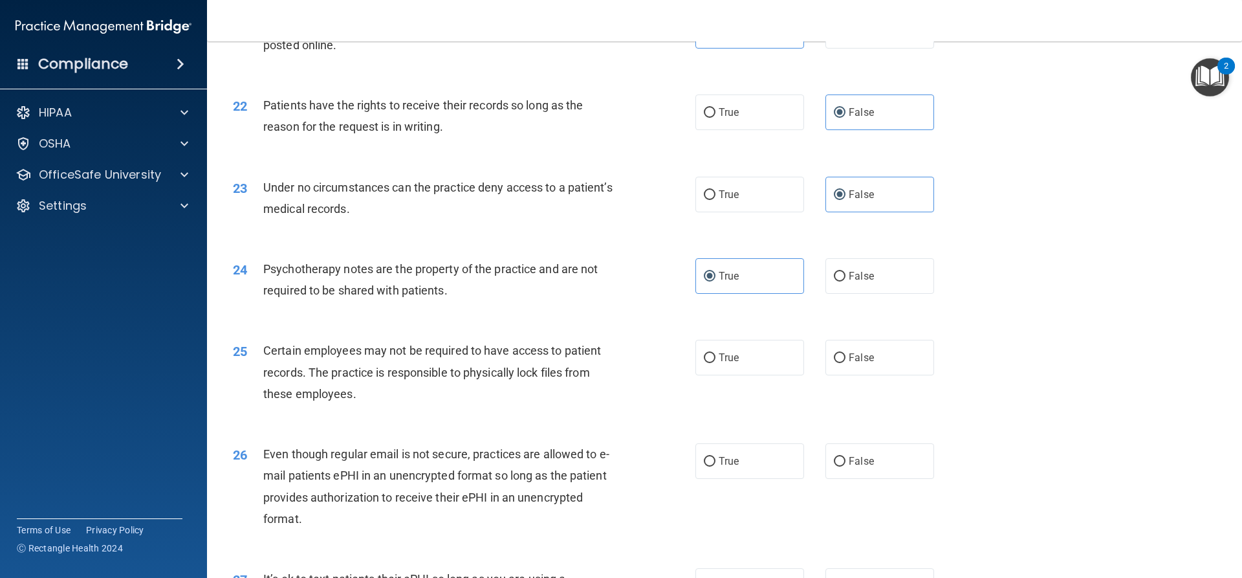
scroll to position [2199, 0]
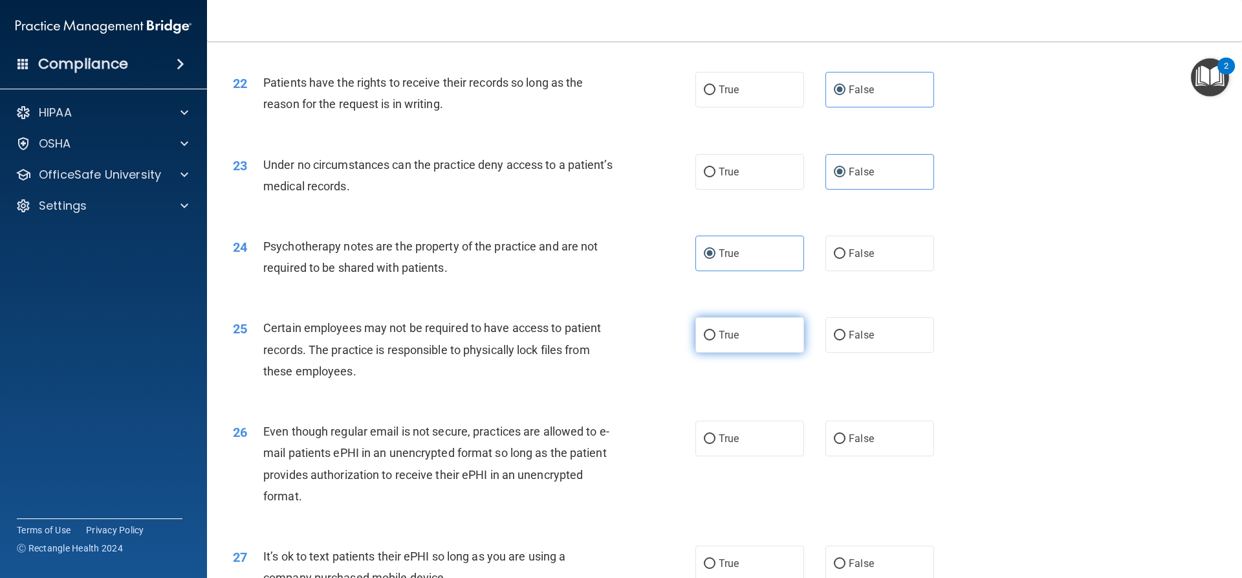
click at [746, 353] on label "True" at bounding box center [749, 335] width 109 height 36
click at [715, 340] on input "True" at bounding box center [710, 336] width 12 height 10
radio input "true"
click at [743, 456] on label "True" at bounding box center [749, 438] width 109 height 36
click at [715, 444] on input "True" at bounding box center [710, 439] width 12 height 10
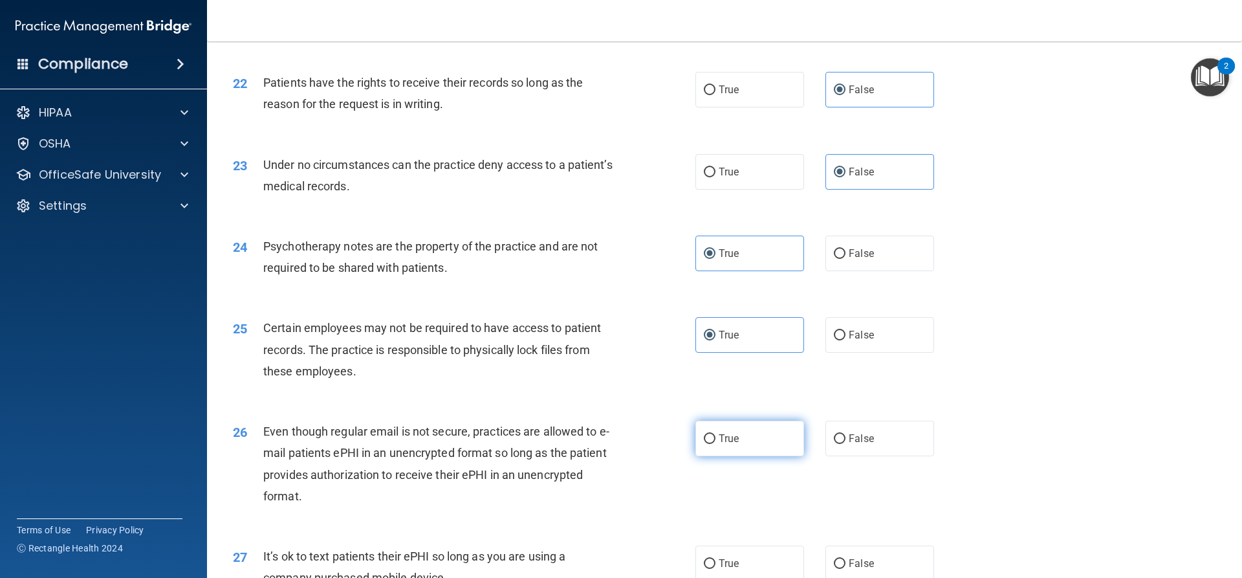
radio input "true"
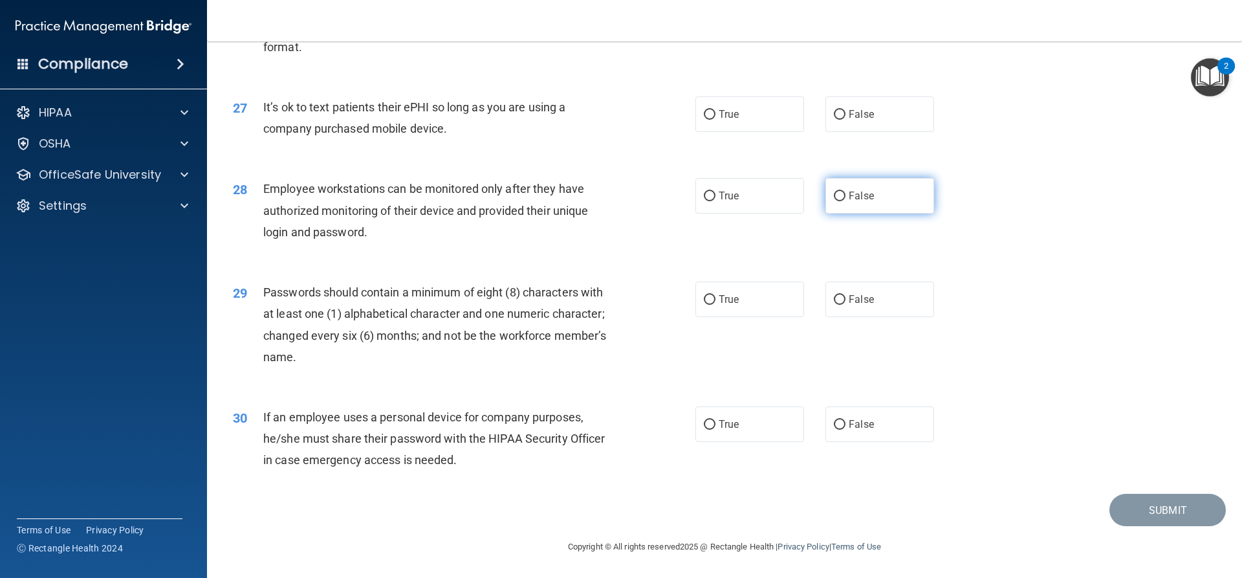
scroll to position [2652, 0]
click at [849, 120] on span "False" at bounding box center [861, 114] width 25 height 12
click at [844, 120] on input "False" at bounding box center [840, 115] width 12 height 10
radio input "true"
click at [856, 213] on label "False" at bounding box center [879, 196] width 109 height 36
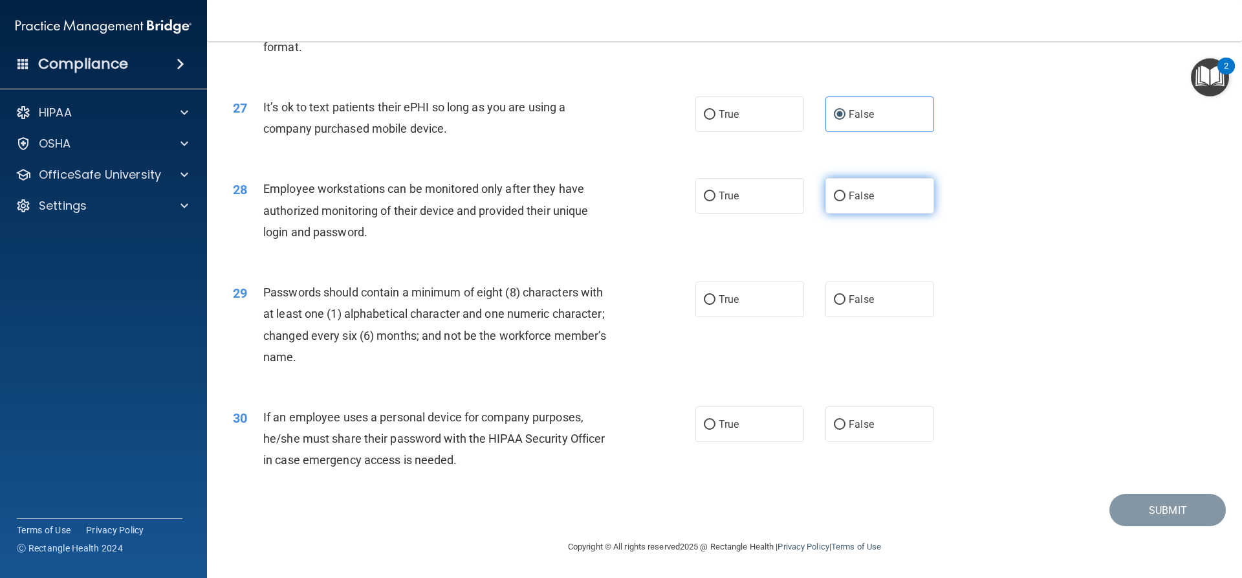
click at [845, 201] on input "False" at bounding box center [840, 196] width 12 height 10
radio input "true"
click at [756, 317] on label "True" at bounding box center [749, 299] width 109 height 36
click at [715, 305] on input "True" at bounding box center [710, 300] width 12 height 10
radio input "true"
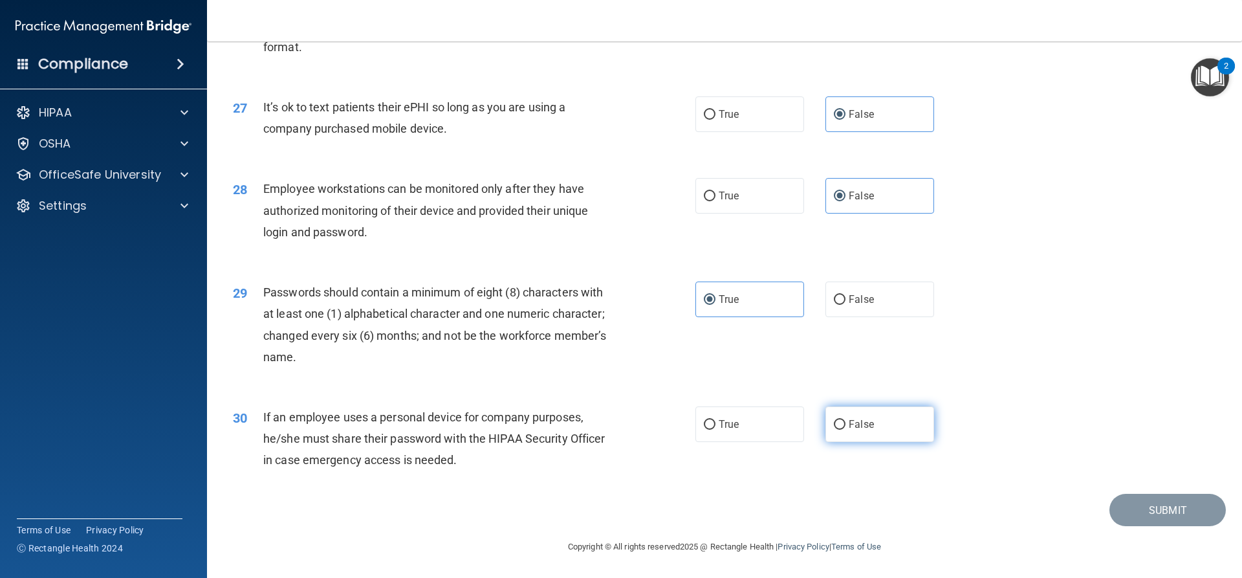
click at [853, 430] on span "False" at bounding box center [861, 424] width 25 height 12
click at [845, 429] on input "False" at bounding box center [840, 425] width 12 height 10
radio input "true"
click at [1135, 521] on button "Submit" at bounding box center [1167, 510] width 116 height 33
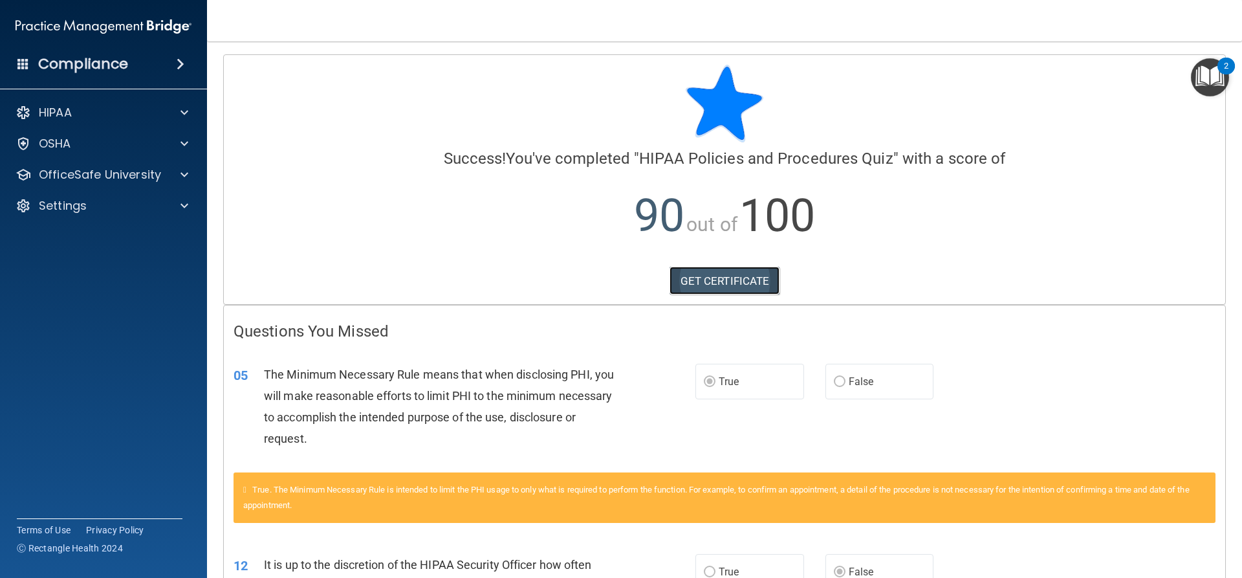
click at [741, 279] on link "GET CERTIFICATE" at bounding box center [724, 280] width 111 height 28
click at [135, 174] on p "OfficeSafe University" at bounding box center [100, 175] width 122 height 16
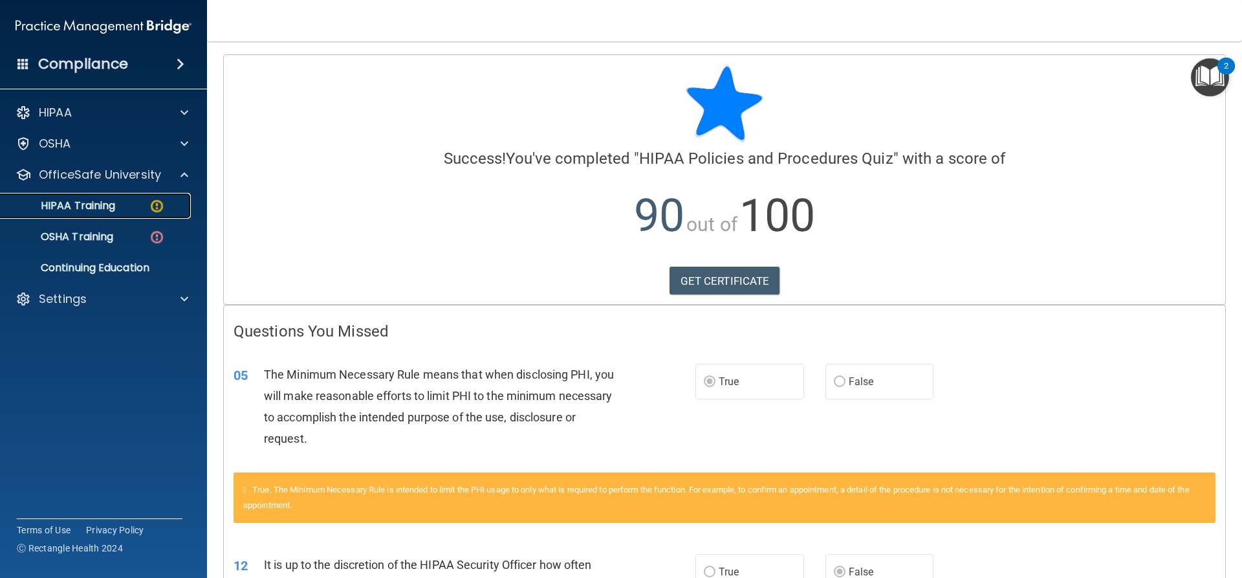
click at [125, 210] on div "HIPAA Training" at bounding box center [96, 205] width 177 height 13
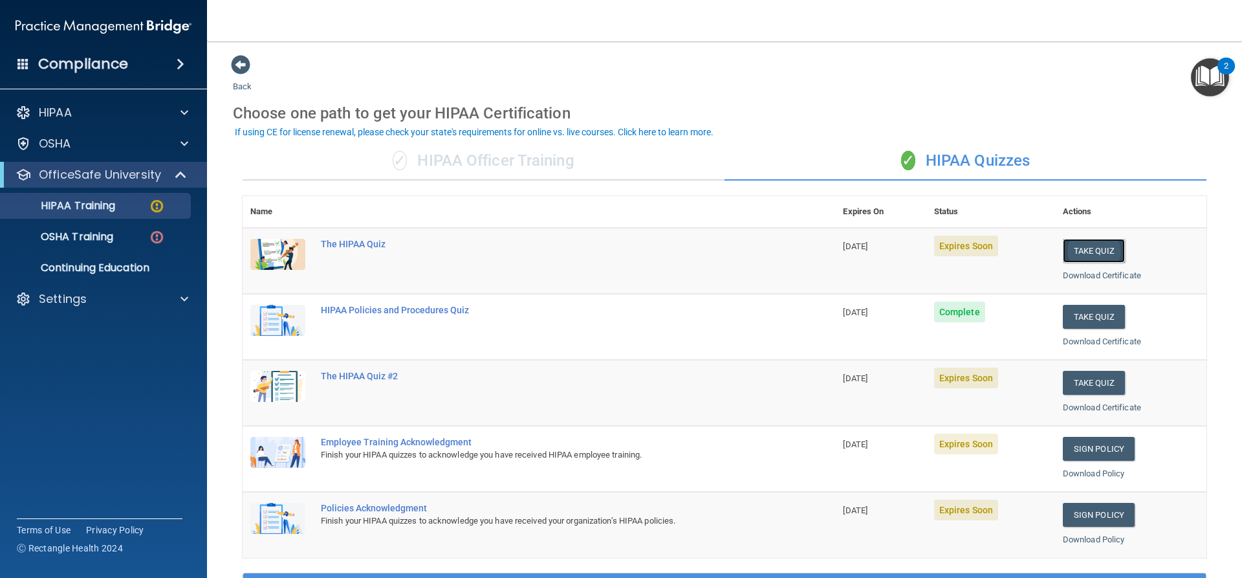
click at [1070, 255] on button "Take Quiz" at bounding box center [1094, 251] width 62 height 24
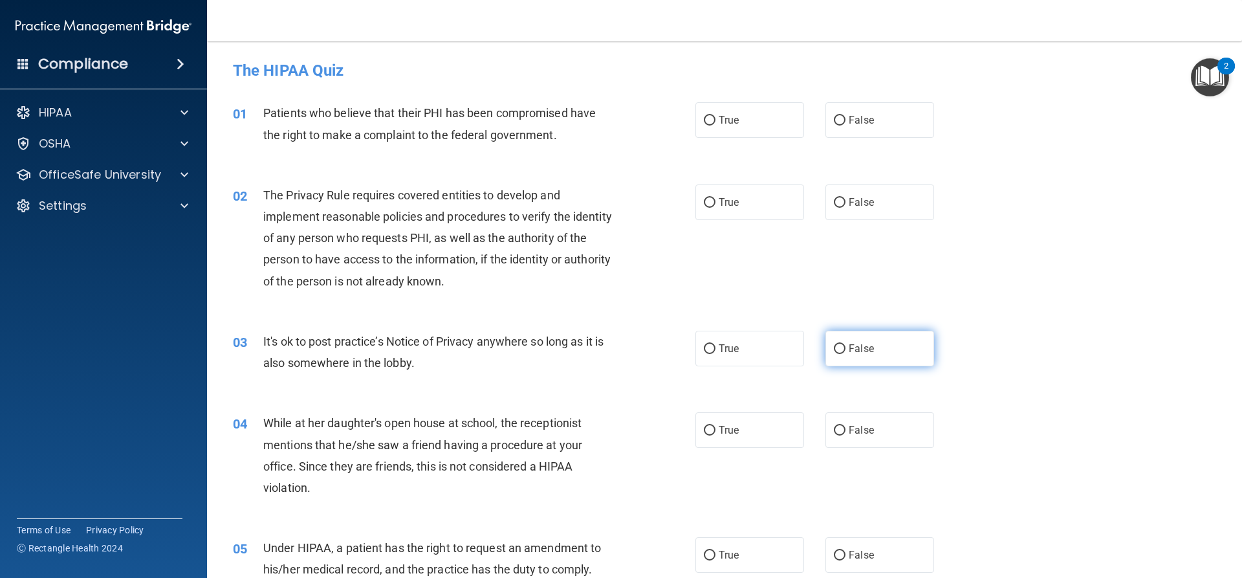
click at [851, 351] on span "False" at bounding box center [861, 348] width 25 height 12
click at [845, 351] on input "False" at bounding box center [840, 349] width 12 height 10
radio input "true"
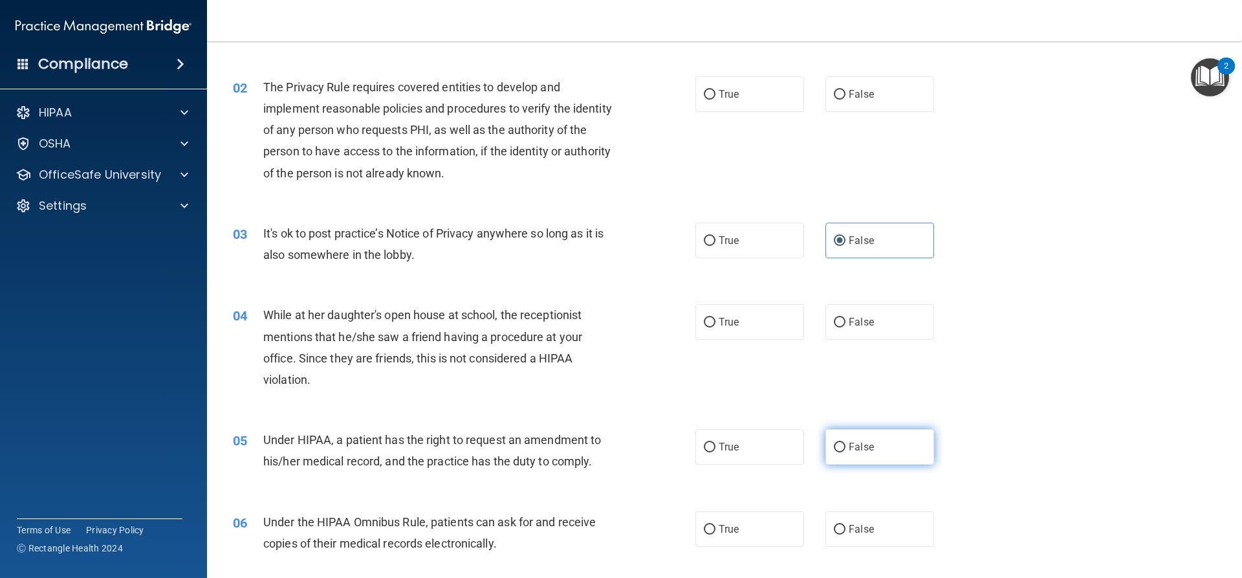
scroll to position [129, 0]
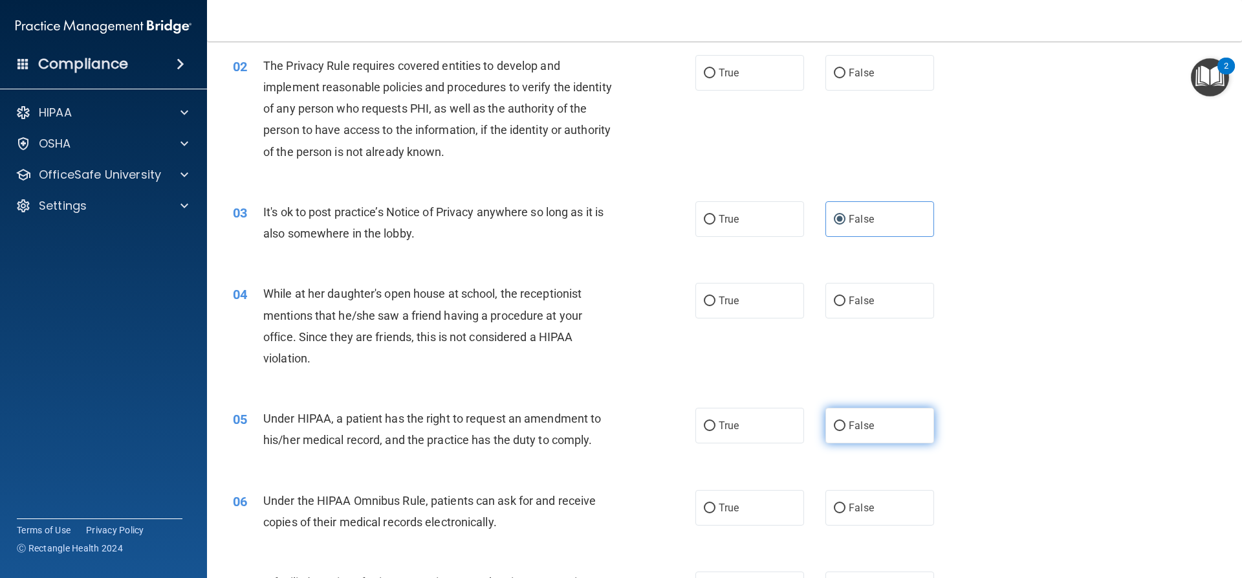
click at [857, 428] on span "False" at bounding box center [861, 425] width 25 height 12
click at [845, 428] on input "False" at bounding box center [840, 426] width 12 height 10
radio input "true"
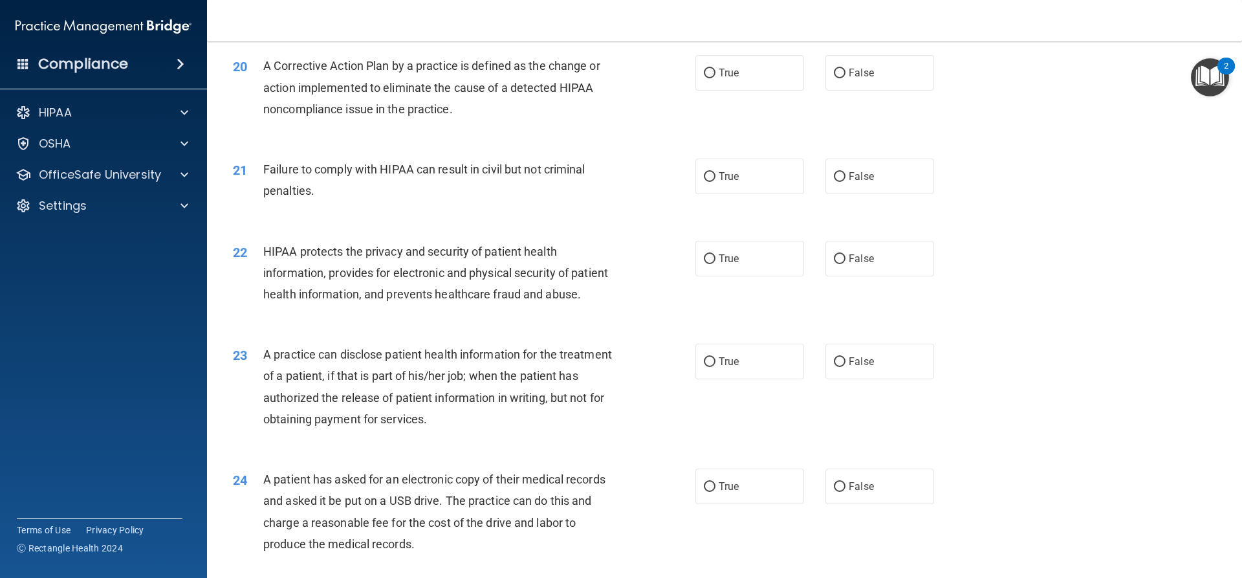
scroll to position [1811, 0]
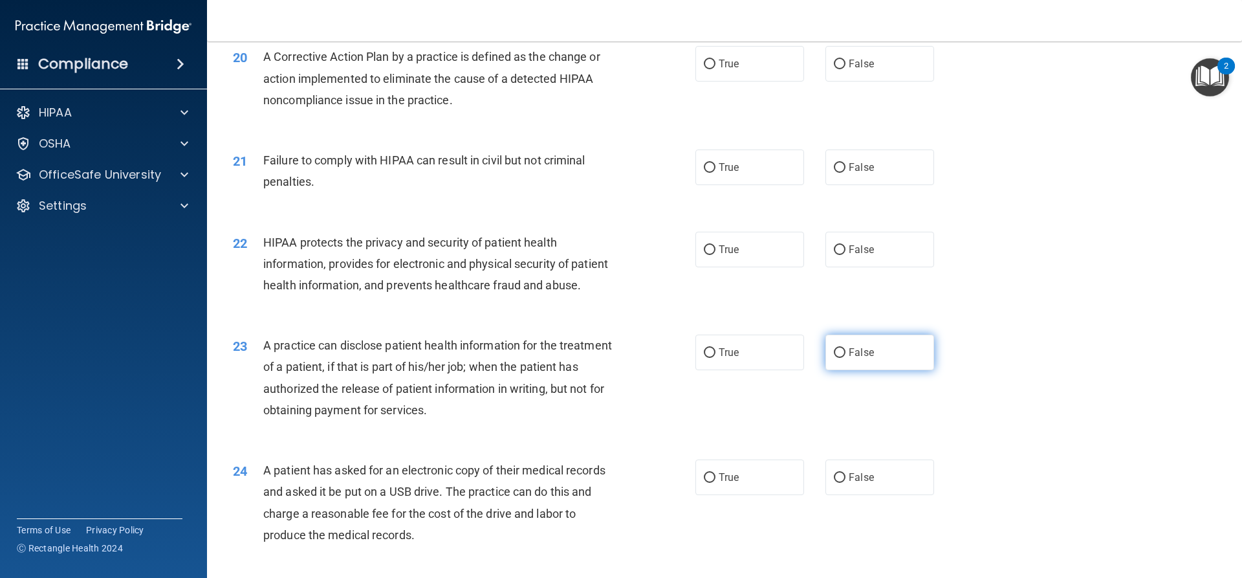
click at [860, 358] on span "False" at bounding box center [861, 352] width 25 height 12
click at [845, 358] on input "False" at bounding box center [840, 353] width 12 height 10
radio input "true"
click at [733, 483] on span "True" at bounding box center [729, 477] width 20 height 12
click at [715, 483] on input "True" at bounding box center [710, 478] width 12 height 10
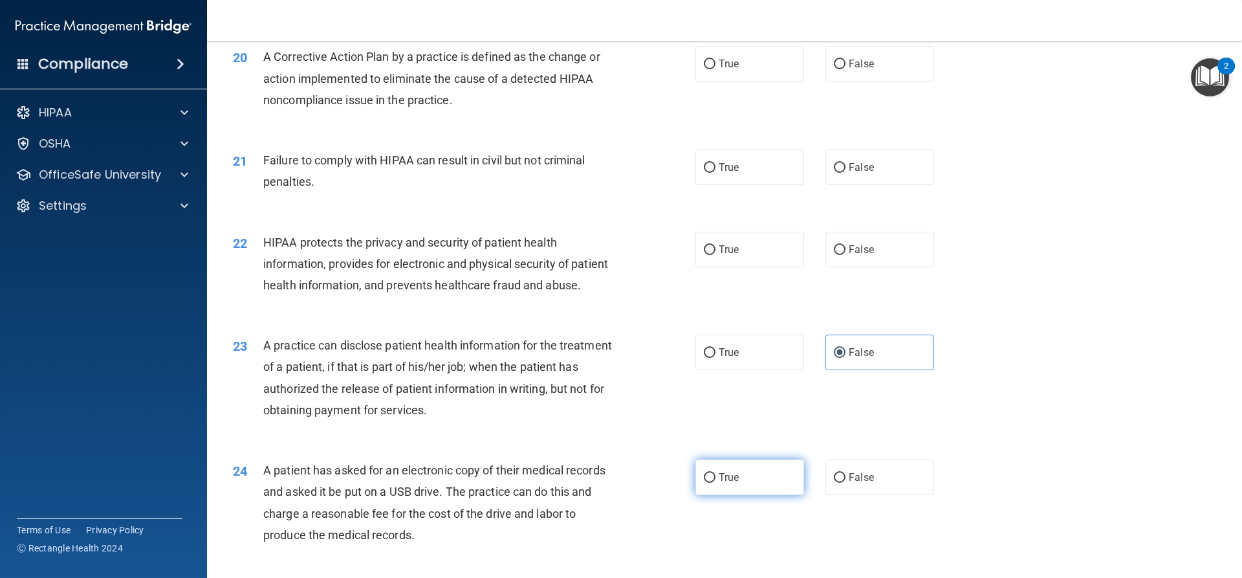
radio input "true"
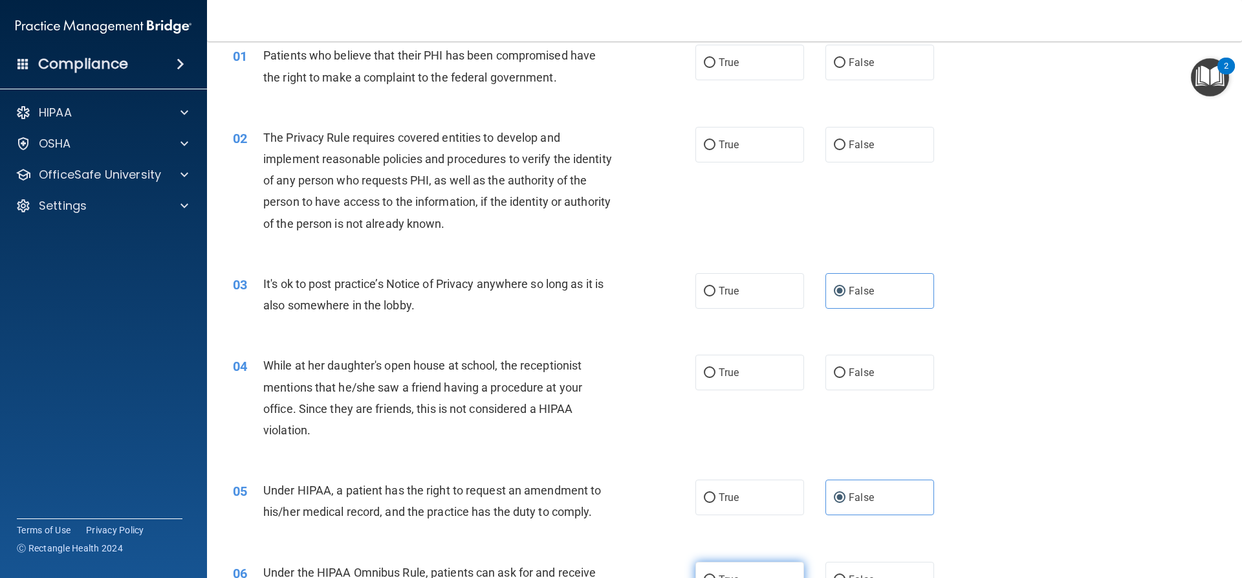
scroll to position [0, 0]
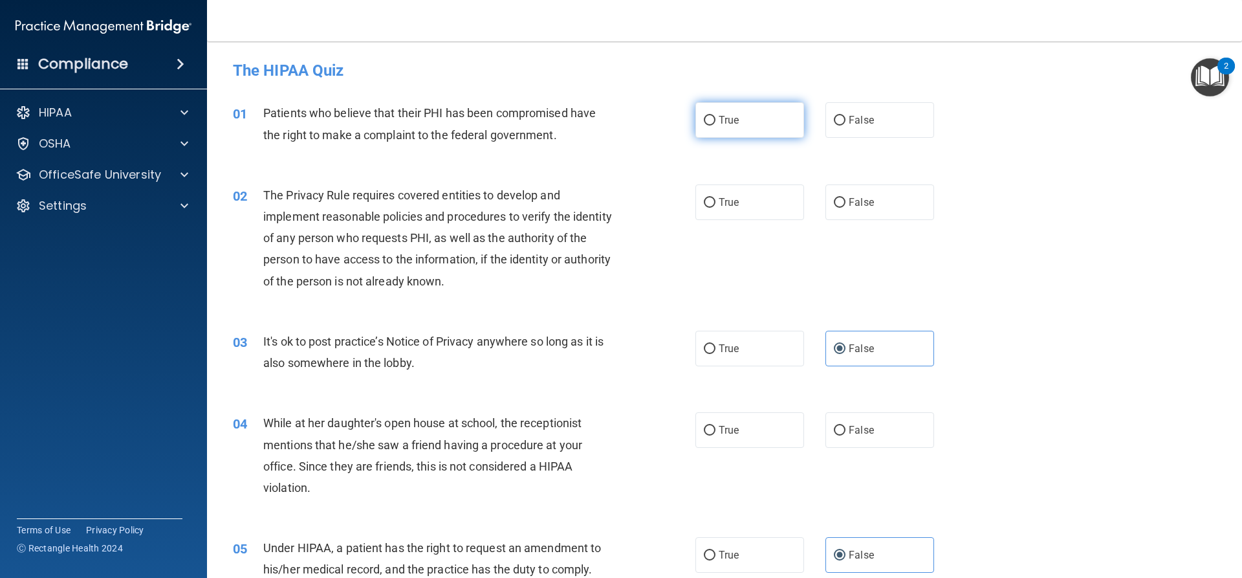
click at [743, 122] on label "True" at bounding box center [749, 120] width 109 height 36
click at [715, 122] on input "True" at bounding box center [710, 121] width 12 height 10
radio input "true"
click at [706, 201] on input "True" at bounding box center [710, 203] width 12 height 10
radio input "true"
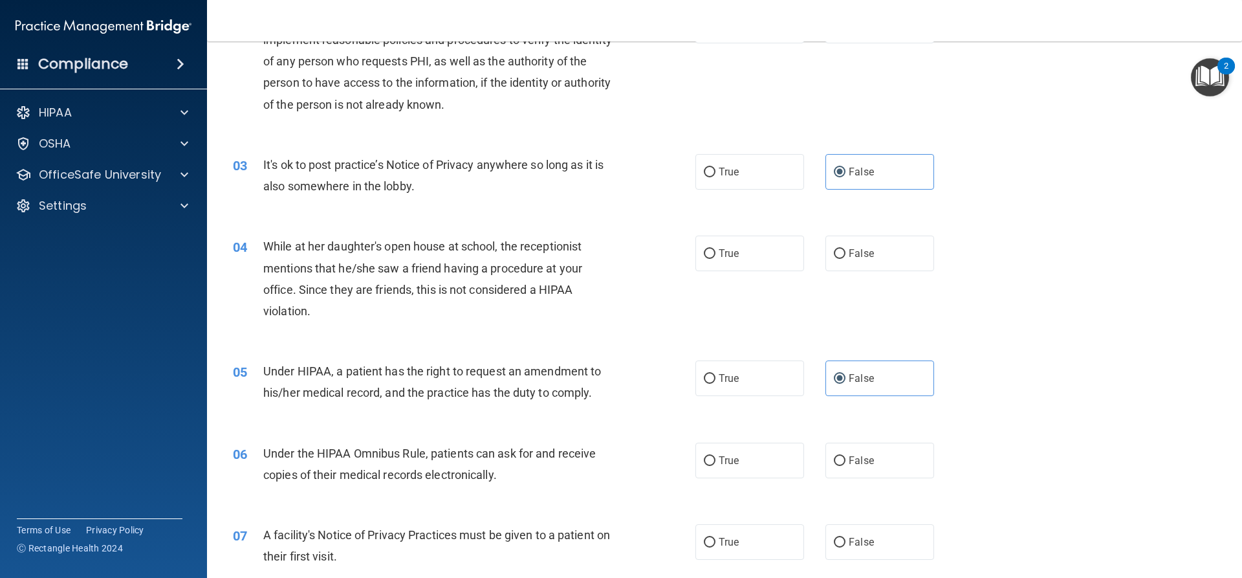
scroll to position [194, 0]
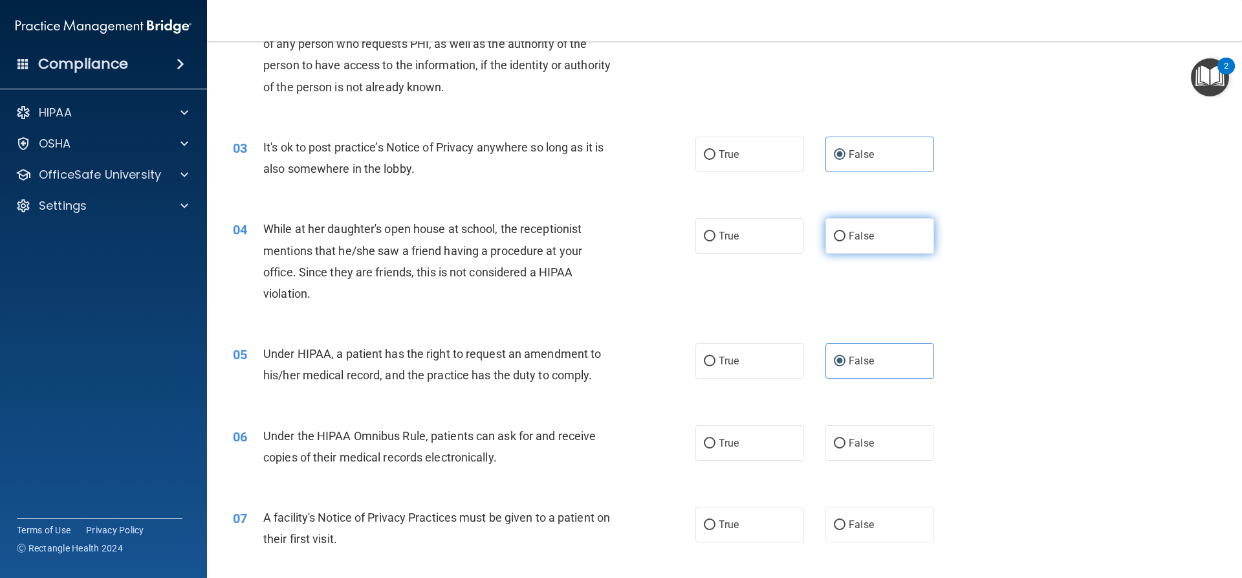
click at [856, 243] on label "False" at bounding box center [879, 236] width 109 height 36
click at [845, 241] on input "False" at bounding box center [840, 237] width 12 height 10
radio input "true"
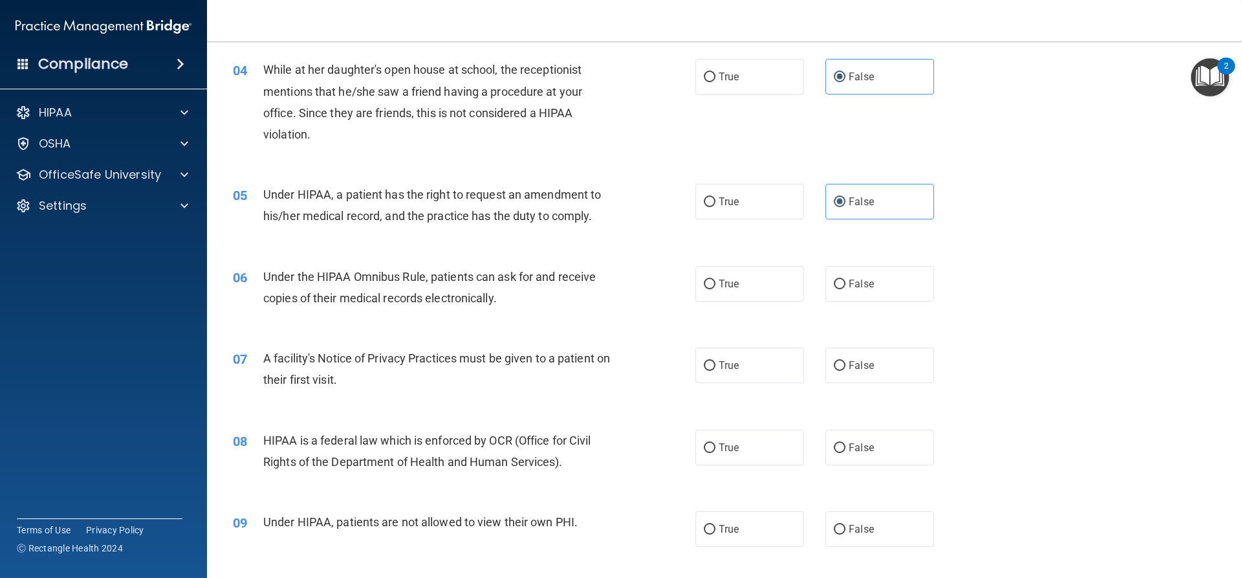
scroll to position [388, 0]
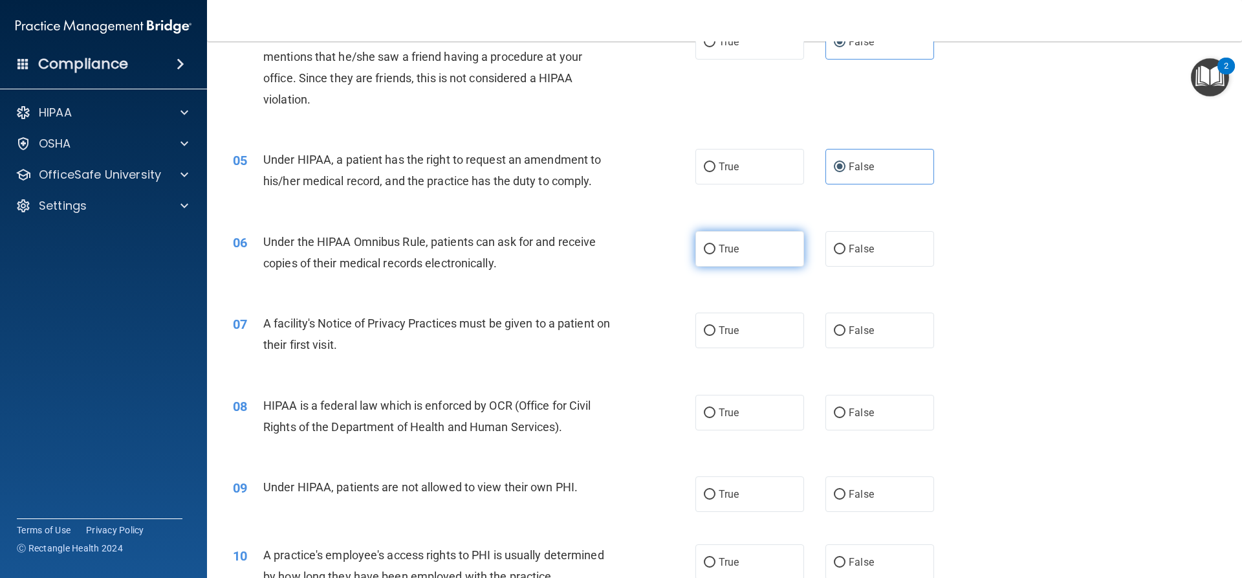
click at [695, 249] on label "True" at bounding box center [749, 249] width 109 height 36
click at [704, 249] on input "True" at bounding box center [710, 249] width 12 height 10
radio input "true"
click at [711, 317] on label "True" at bounding box center [749, 330] width 109 height 36
click at [711, 326] on input "True" at bounding box center [710, 331] width 12 height 10
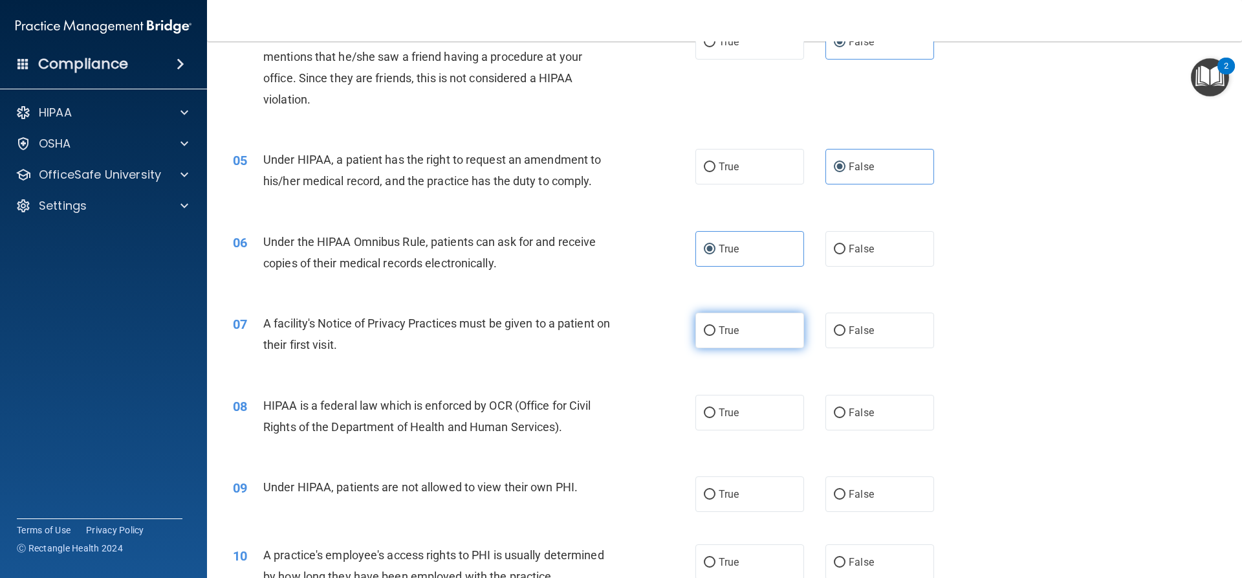
radio input "true"
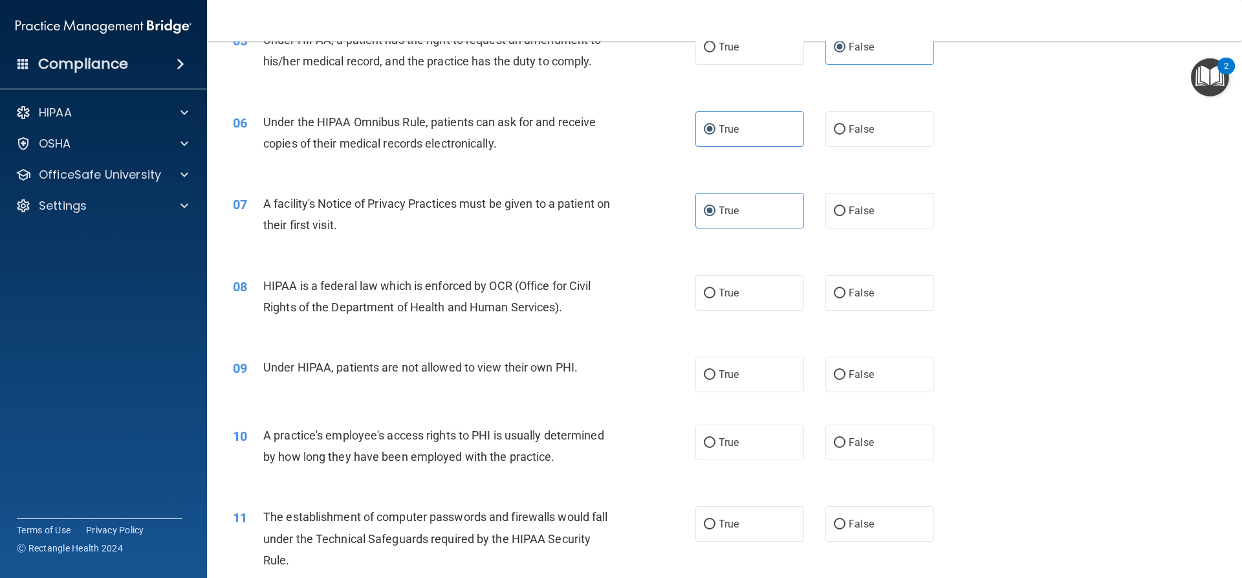
scroll to position [517, 0]
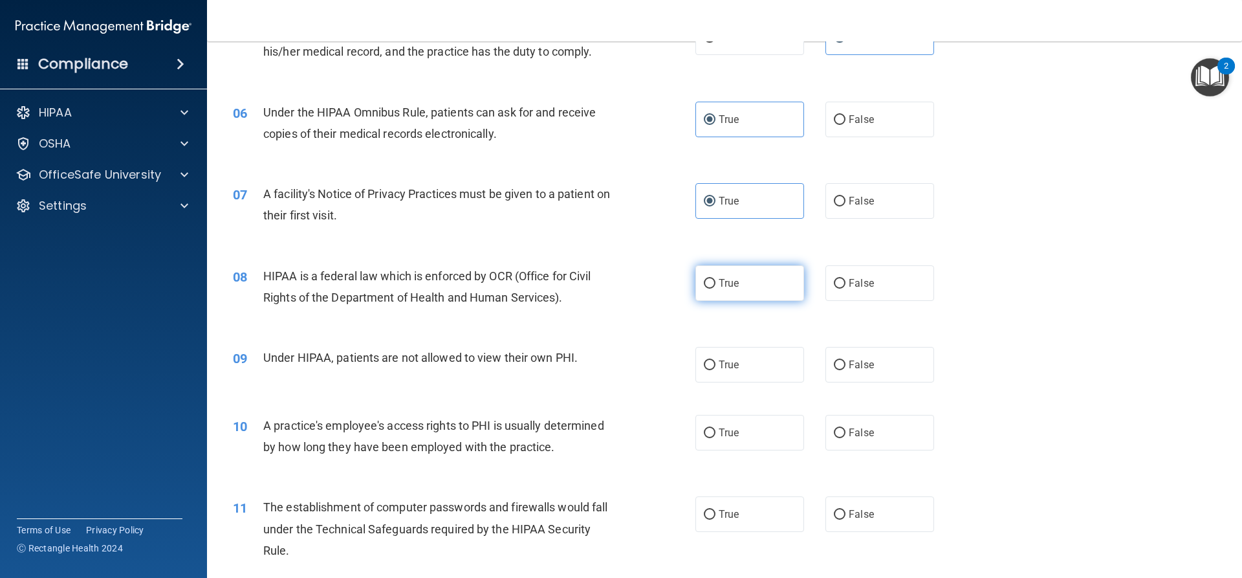
click at [722, 278] on span "True" at bounding box center [729, 283] width 20 height 12
click at [715, 279] on input "True" at bounding box center [710, 284] width 12 height 10
radio input "true"
click at [888, 376] on label "False" at bounding box center [879, 365] width 109 height 36
click at [845, 370] on input "False" at bounding box center [840, 365] width 12 height 10
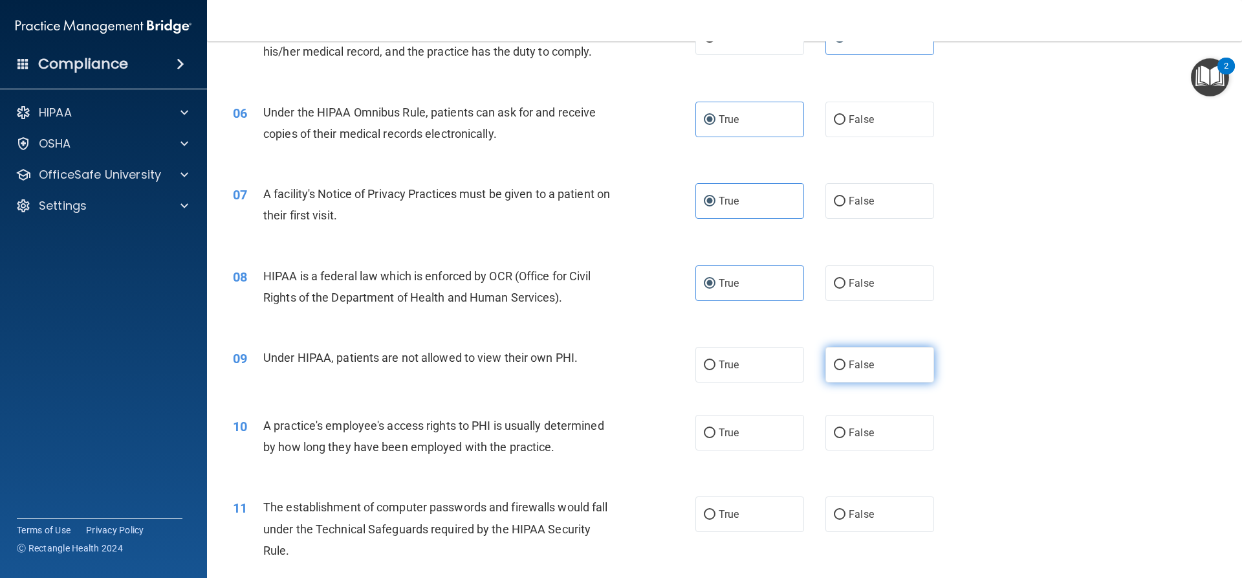
radio input "true"
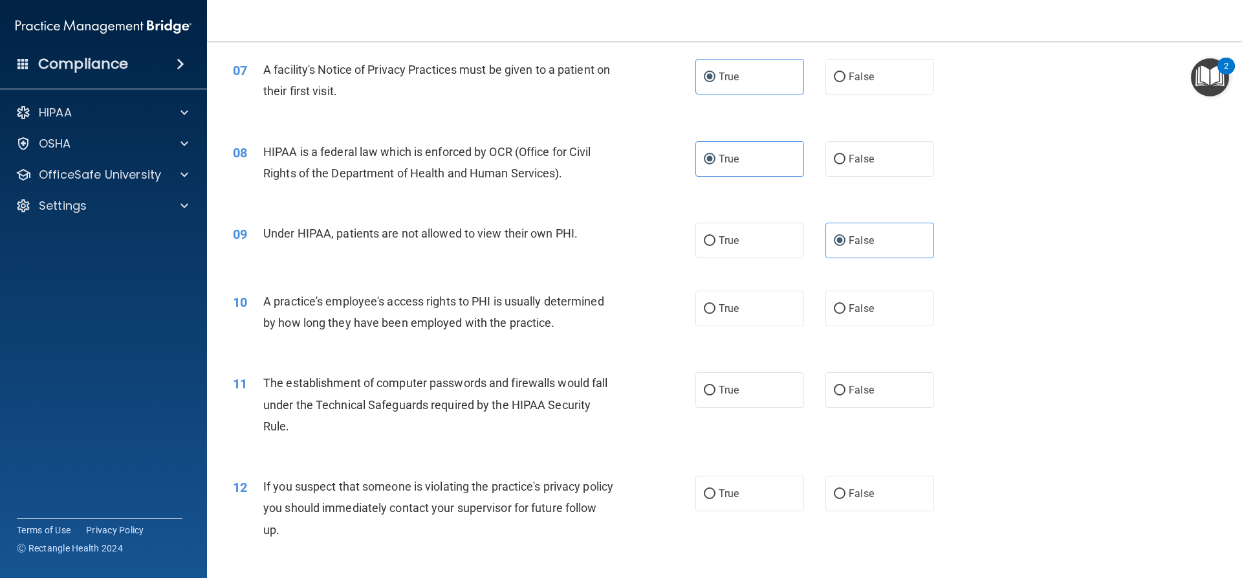
scroll to position [647, 0]
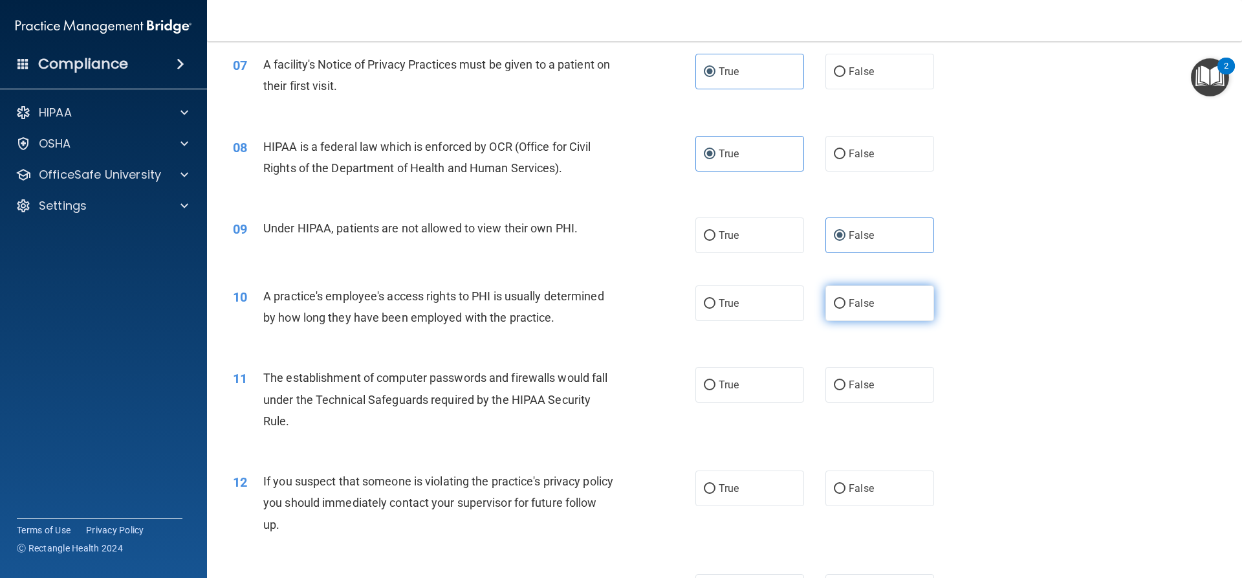
click at [880, 309] on label "False" at bounding box center [879, 303] width 109 height 36
click at [845, 309] on input "False" at bounding box center [840, 304] width 12 height 10
radio input "true"
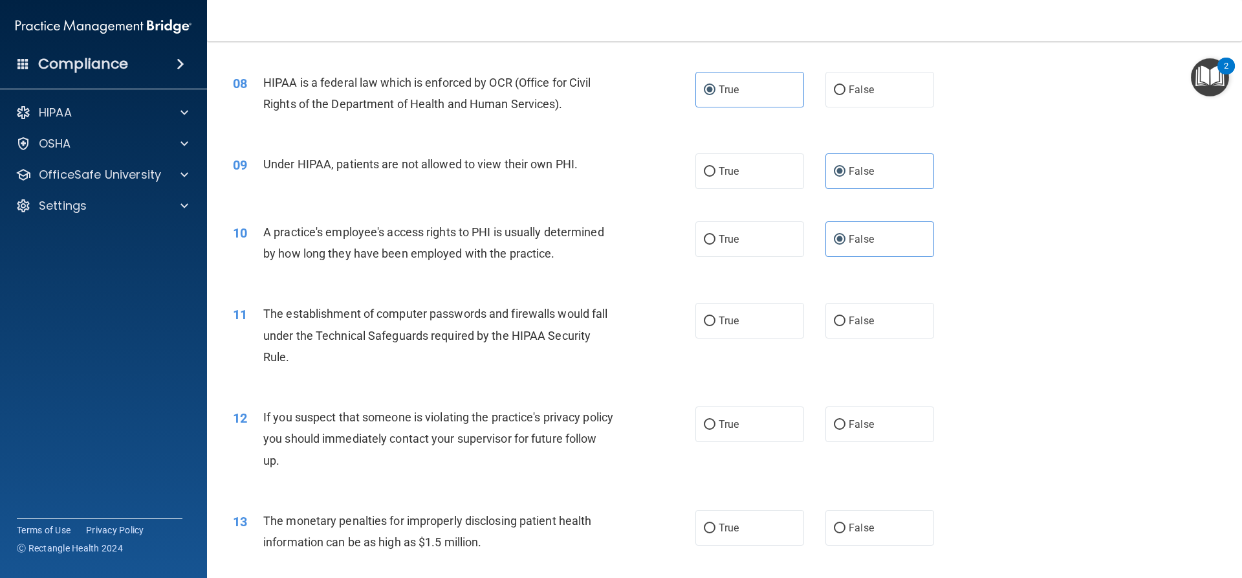
scroll to position [711, 0]
click at [731, 320] on span "True" at bounding box center [729, 320] width 20 height 12
click at [715, 320] on input "True" at bounding box center [710, 321] width 12 height 10
radio input "true"
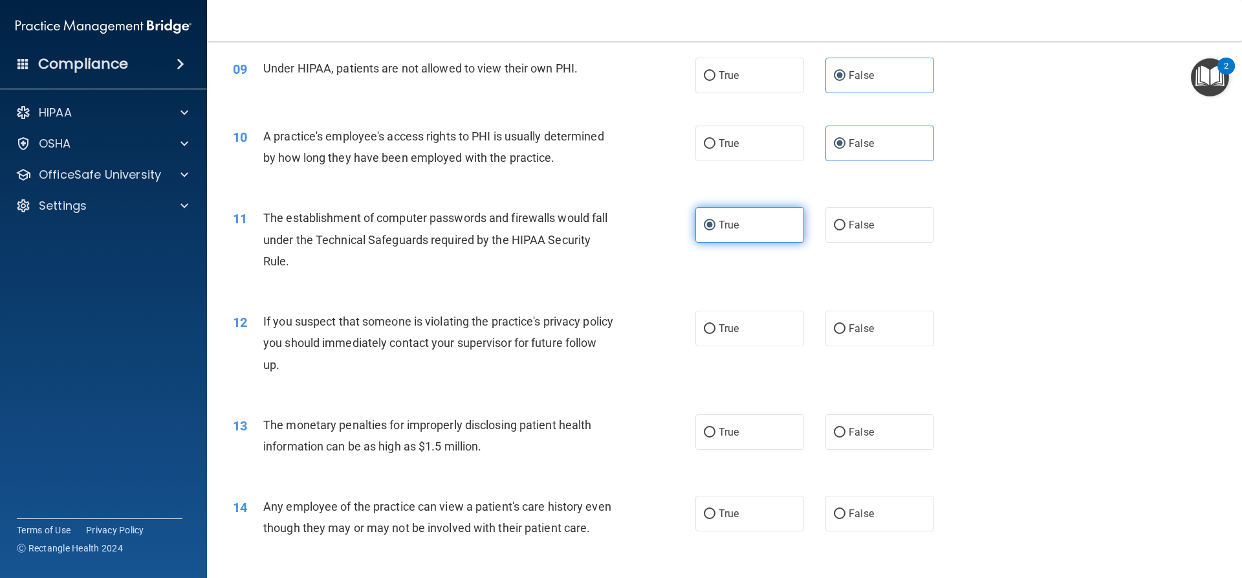
scroll to position [841, 0]
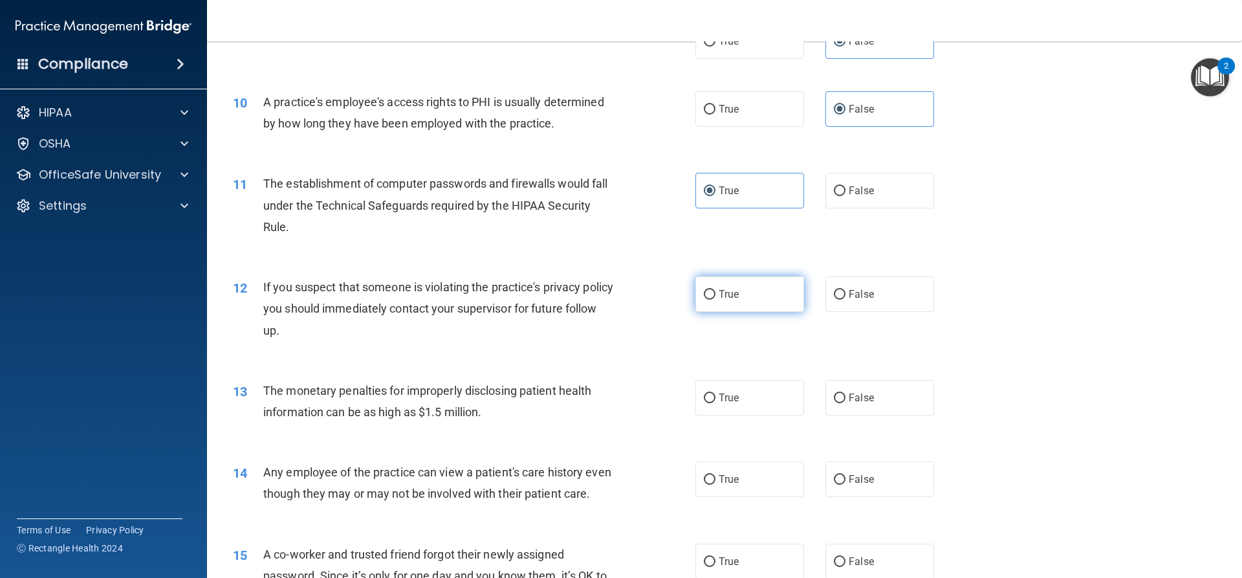
click at [738, 295] on label "True" at bounding box center [749, 294] width 109 height 36
click at [715, 295] on input "True" at bounding box center [710, 295] width 12 height 10
radio input "true"
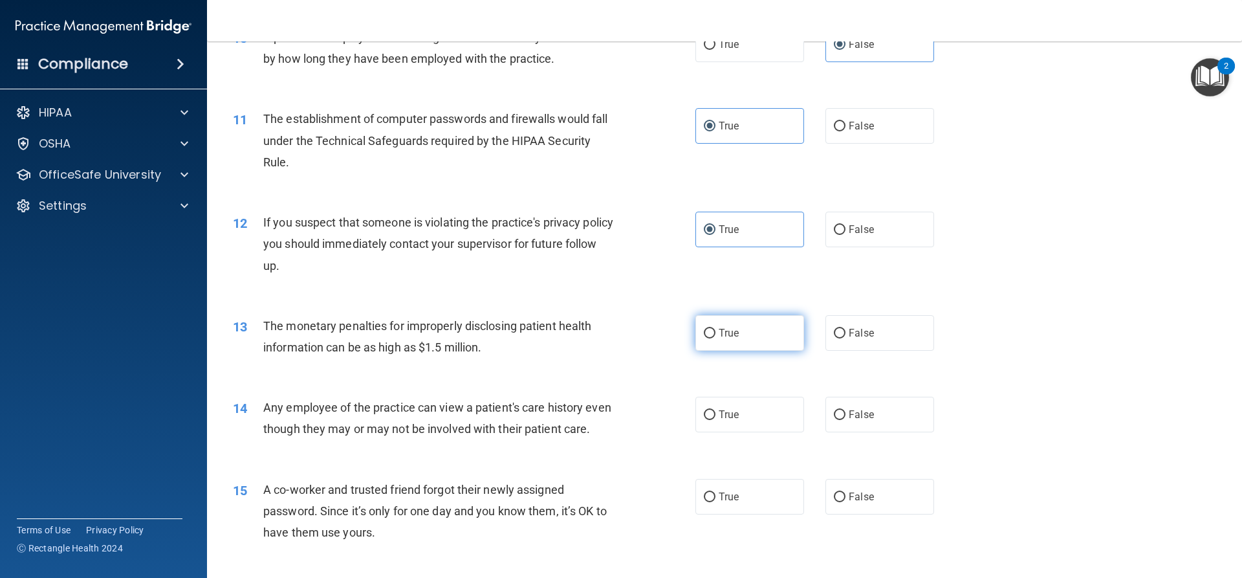
click at [774, 347] on label "True" at bounding box center [749, 333] width 109 height 36
click at [715, 338] on input "True" at bounding box center [710, 334] width 12 height 10
radio input "true"
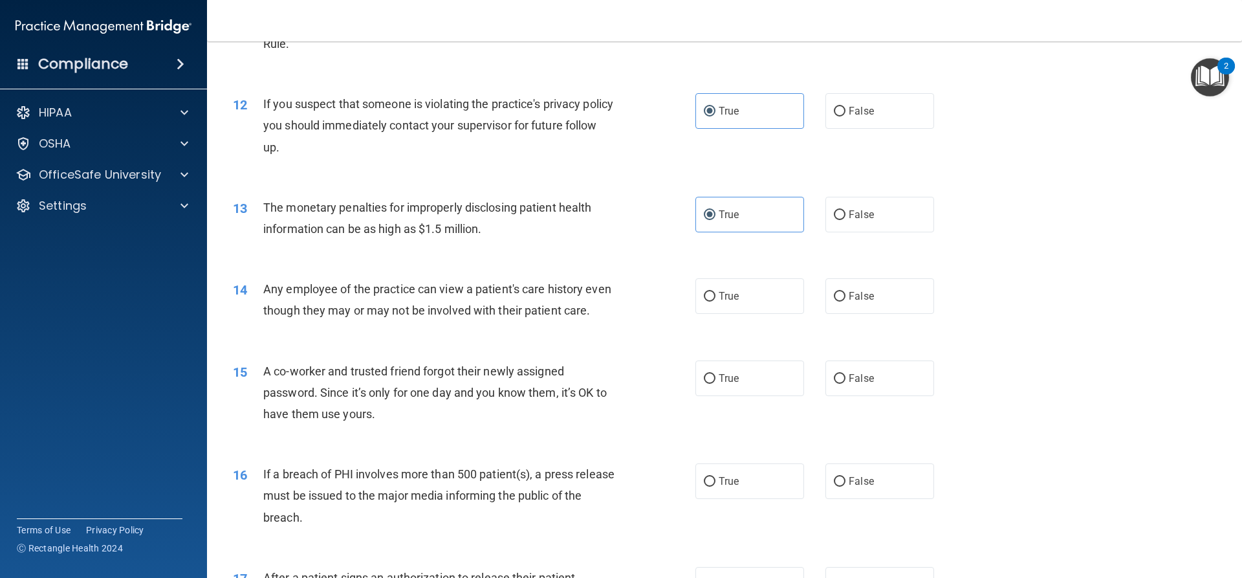
scroll to position [1035, 0]
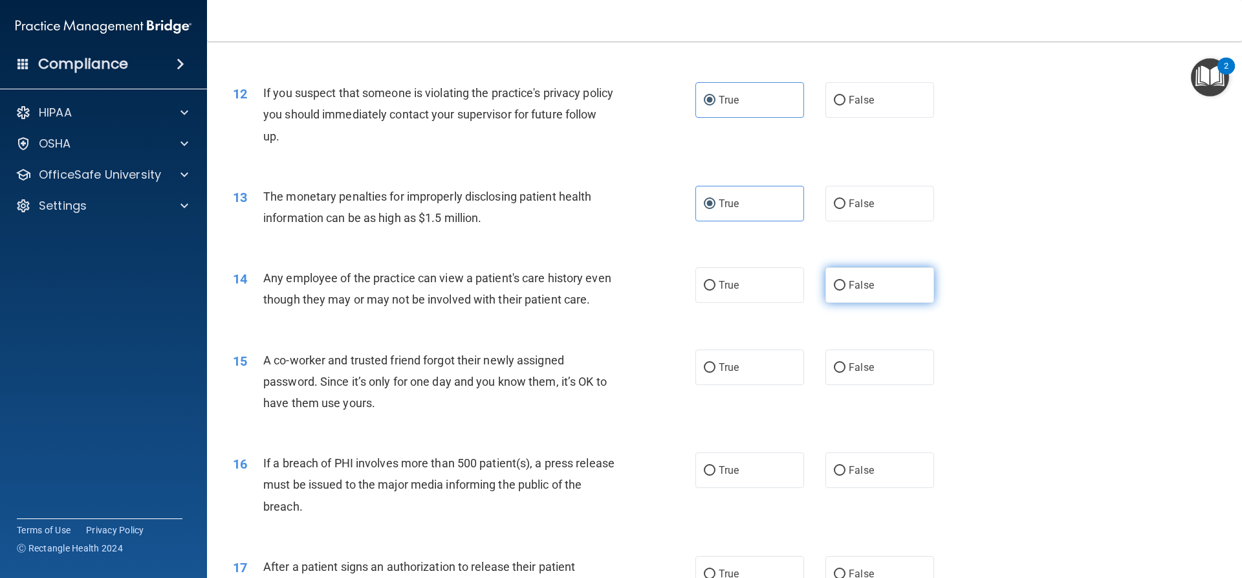
click at [863, 286] on span "False" at bounding box center [861, 285] width 25 height 12
click at [845, 286] on input "False" at bounding box center [840, 286] width 12 height 10
radio input "true"
click at [898, 385] on label "False" at bounding box center [879, 367] width 109 height 36
click at [845, 373] on input "False" at bounding box center [840, 368] width 12 height 10
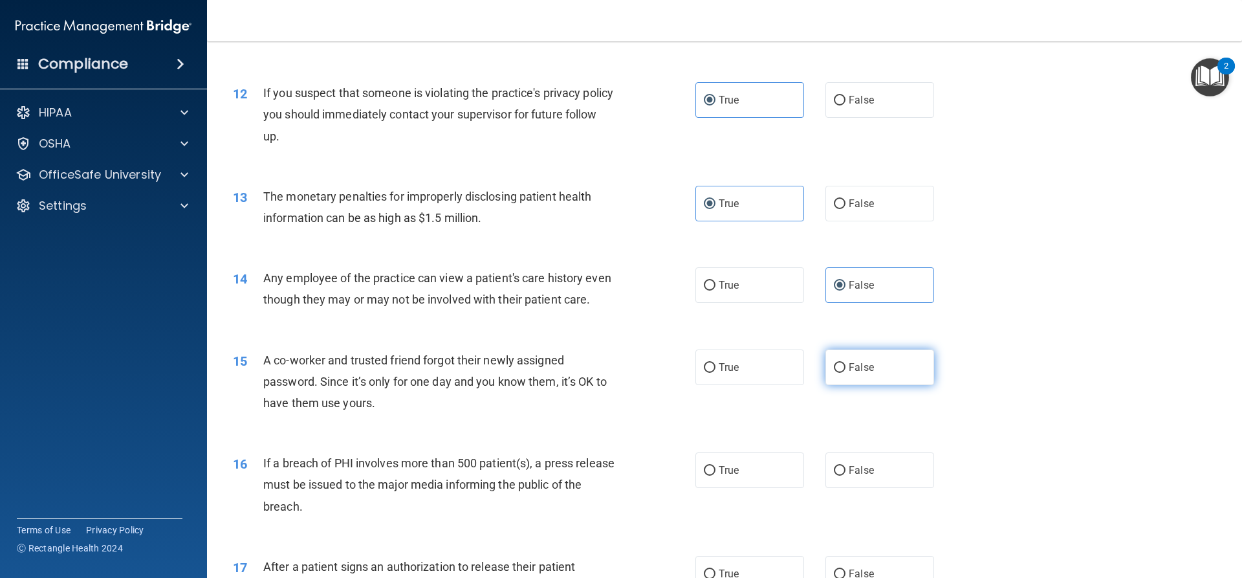
radio input "true"
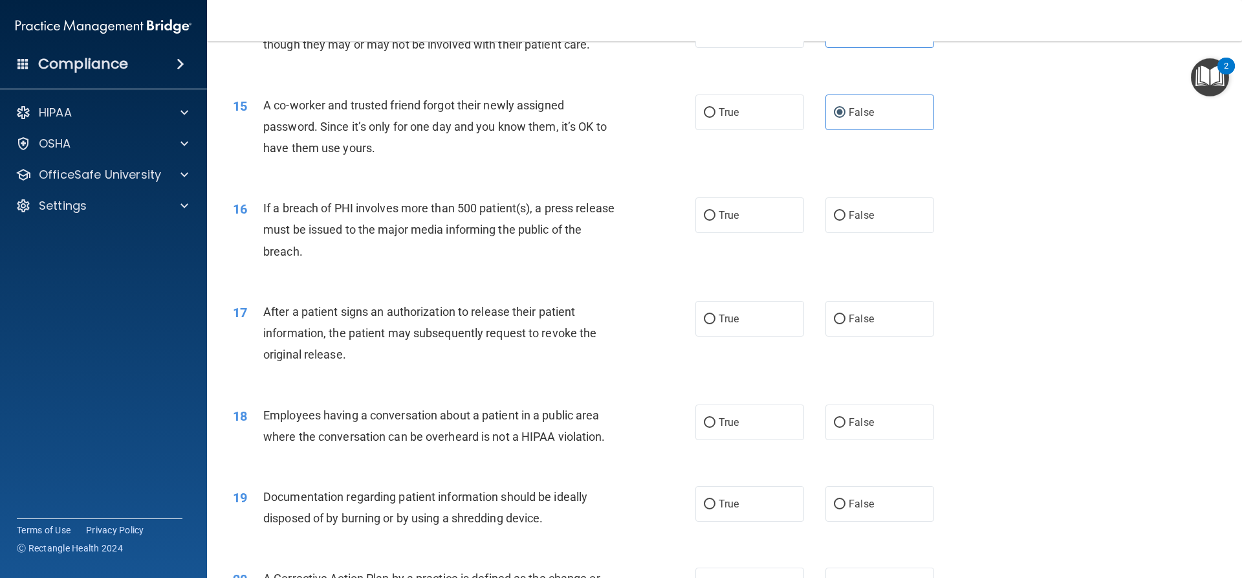
scroll to position [1294, 0]
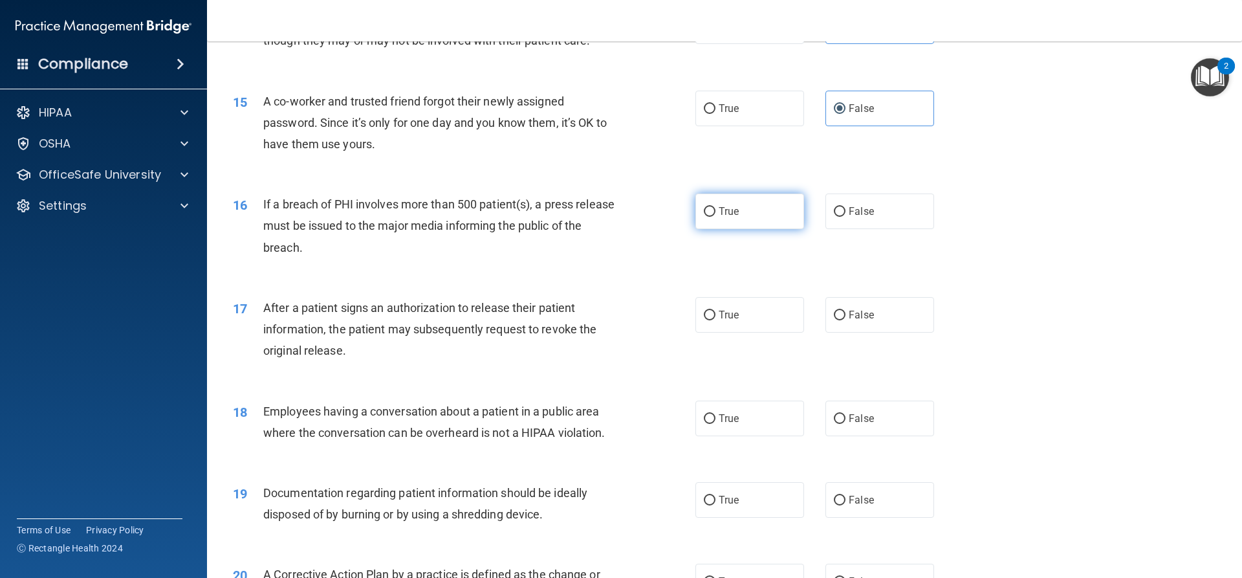
click at [741, 229] on label "True" at bounding box center [749, 211] width 109 height 36
click at [715, 217] on input "True" at bounding box center [710, 212] width 12 height 10
radio input "true"
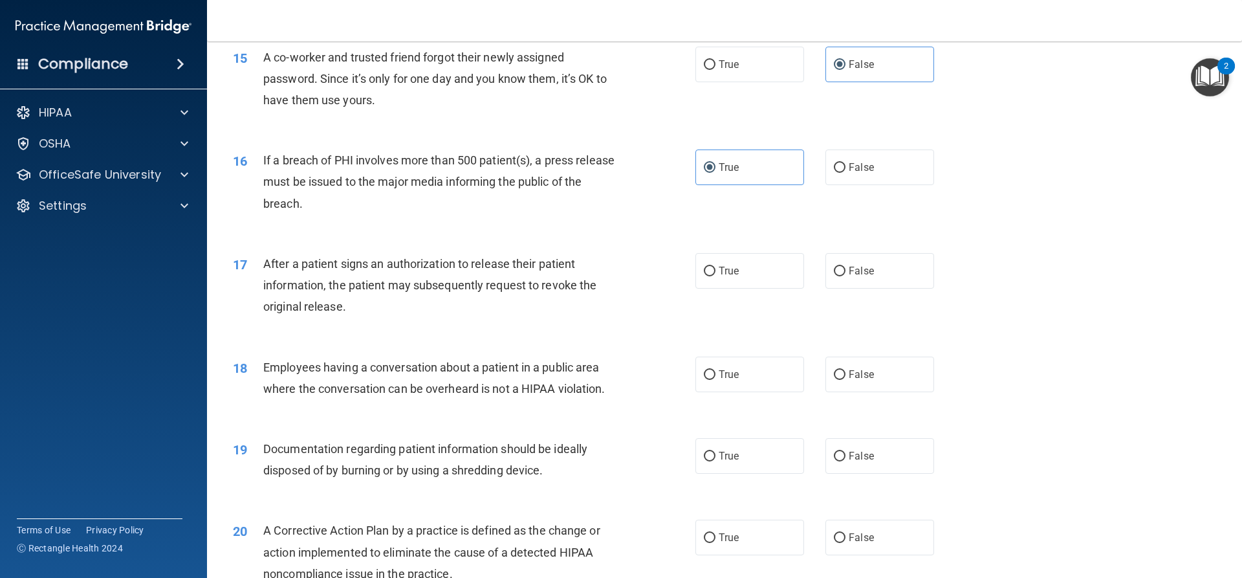
scroll to position [1358, 0]
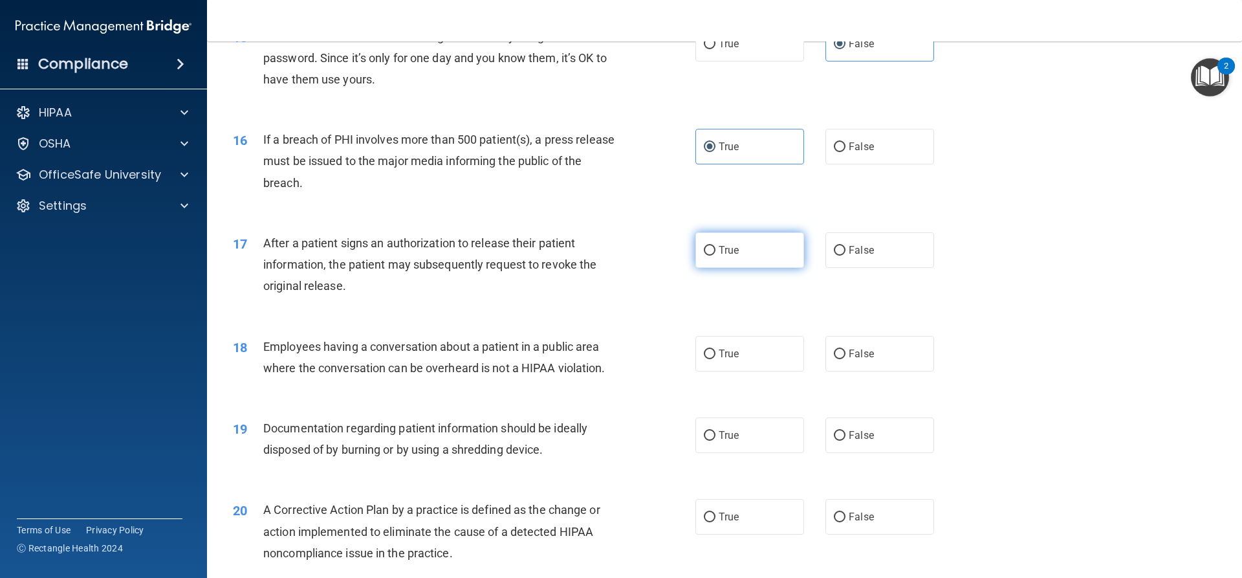
click at [750, 268] on label "True" at bounding box center [749, 250] width 109 height 36
click at [715, 255] on input "True" at bounding box center [710, 251] width 12 height 10
radio input "true"
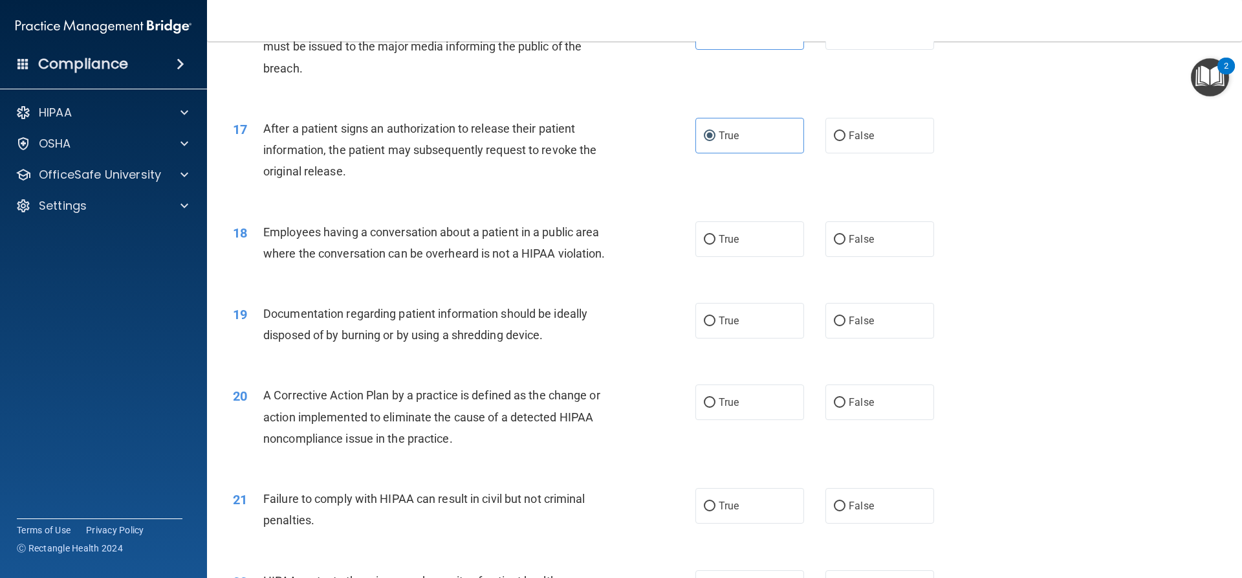
scroll to position [1488, 0]
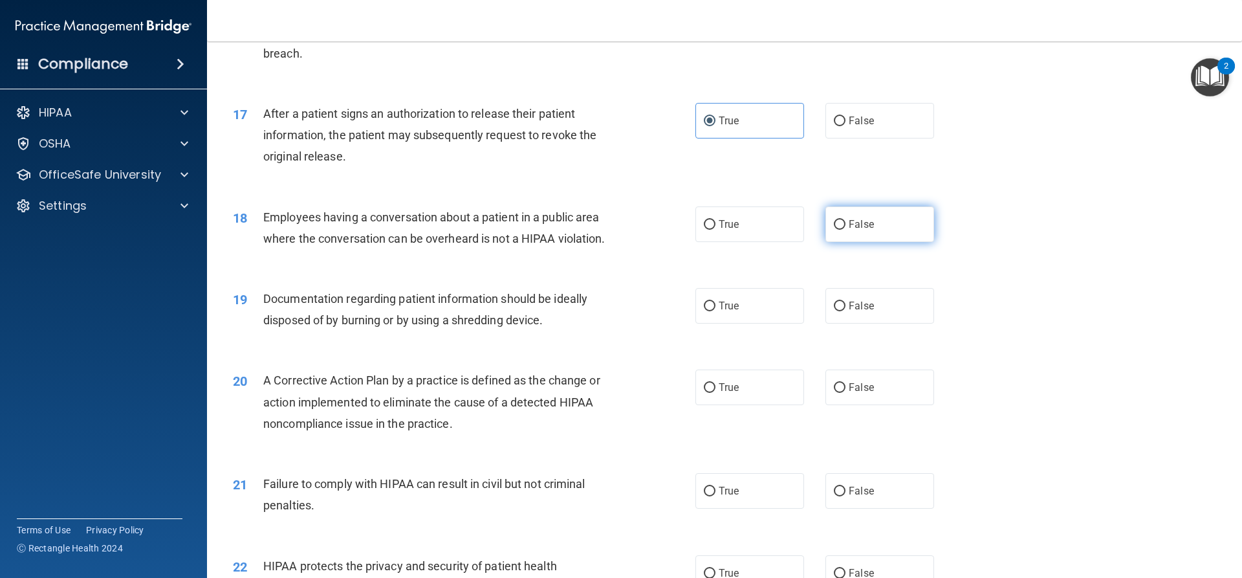
click at [832, 242] on label "False" at bounding box center [879, 224] width 109 height 36
click at [834, 230] on input "False" at bounding box center [840, 225] width 12 height 10
radio input "true"
click at [738, 313] on label "True" at bounding box center [749, 306] width 109 height 36
click at [715, 311] on input "True" at bounding box center [710, 306] width 12 height 10
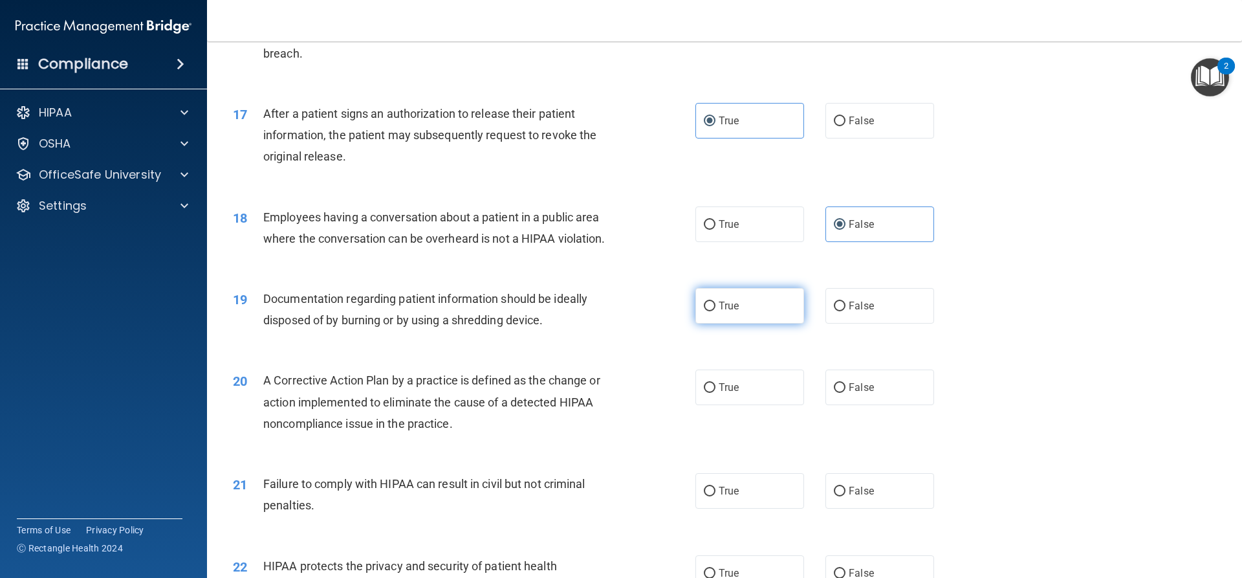
radio input "true"
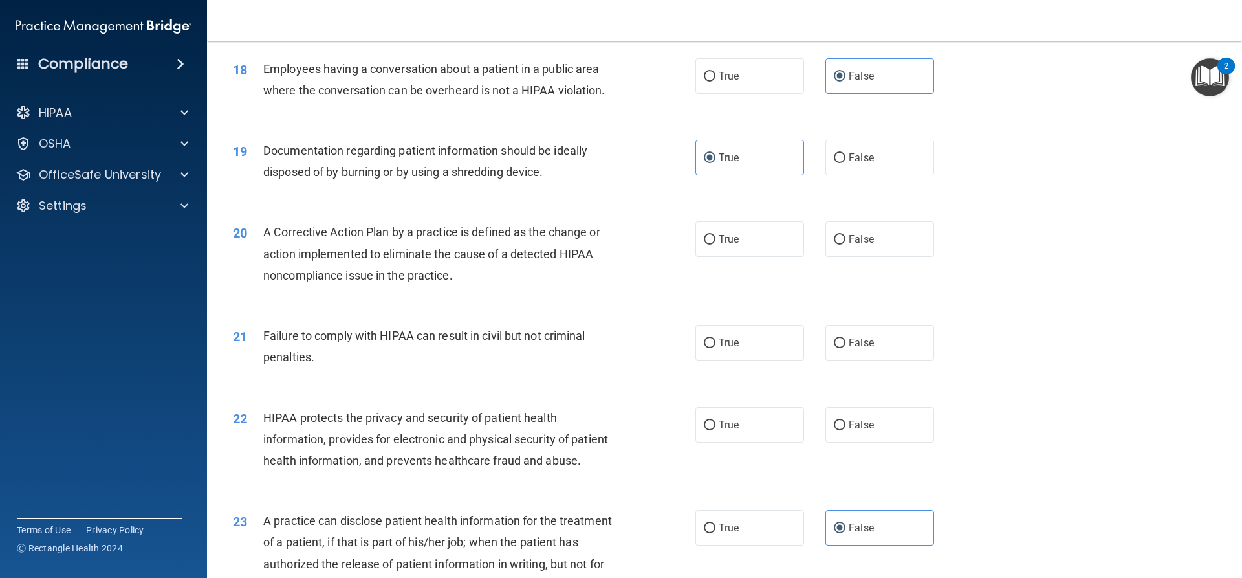
scroll to position [1682, 0]
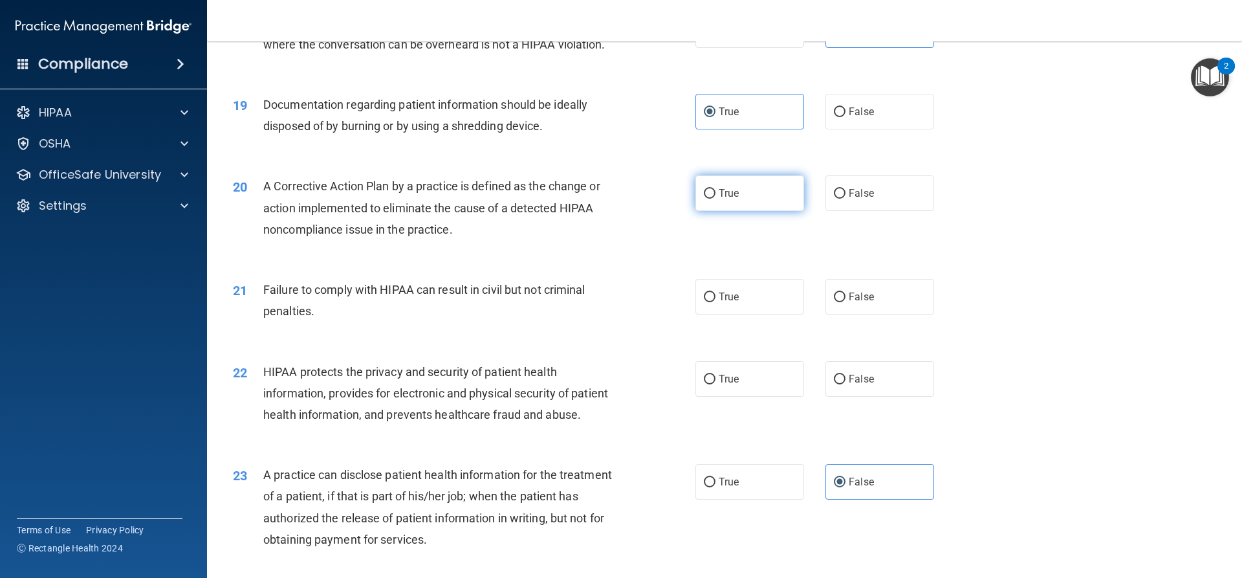
click at [720, 199] on span "True" at bounding box center [729, 193] width 20 height 12
click at [715, 199] on input "True" at bounding box center [710, 194] width 12 height 10
radio input "true"
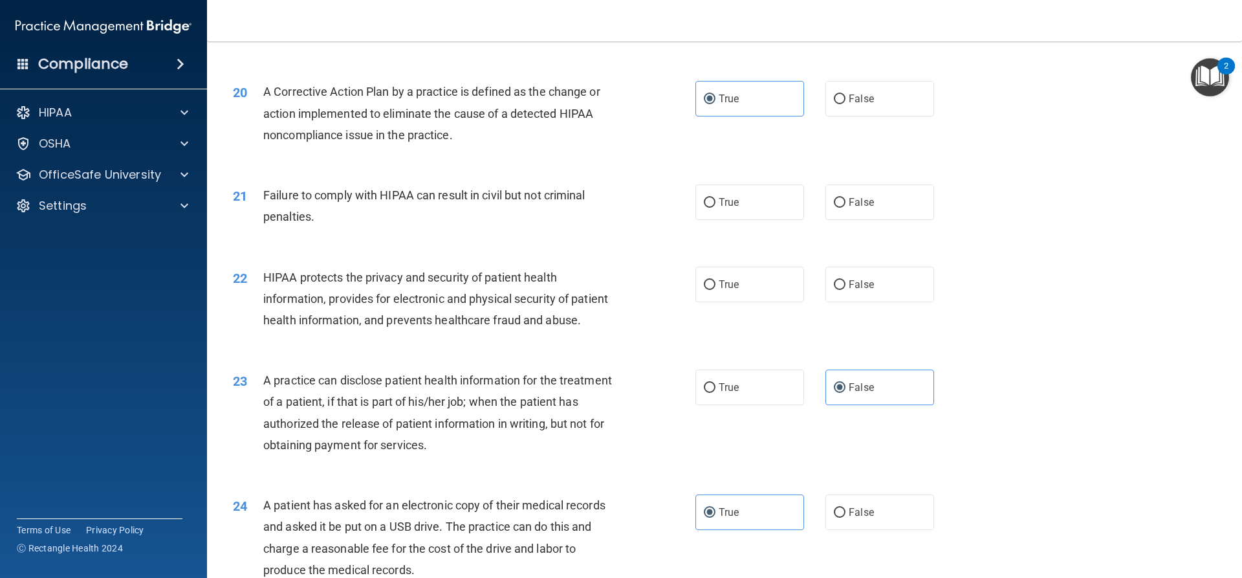
scroll to position [1811, 0]
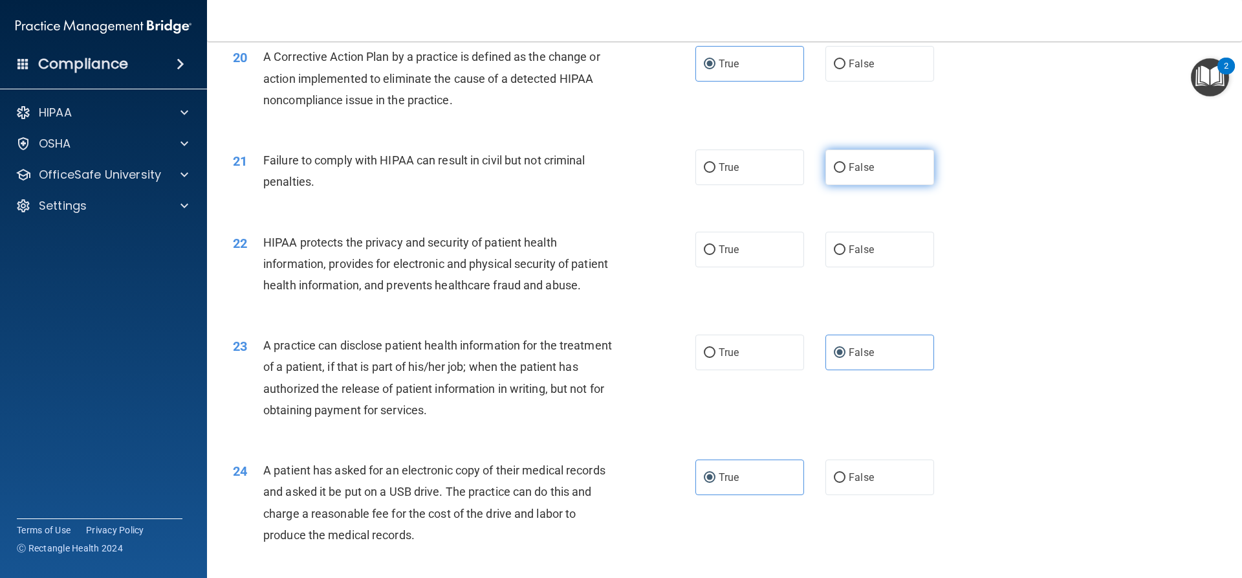
click at [858, 185] on label "False" at bounding box center [879, 167] width 109 height 36
click at [845, 173] on input "False" at bounding box center [840, 168] width 12 height 10
radio input "true"
click at [739, 267] on label "True" at bounding box center [749, 250] width 109 height 36
click at [715, 255] on input "True" at bounding box center [710, 250] width 12 height 10
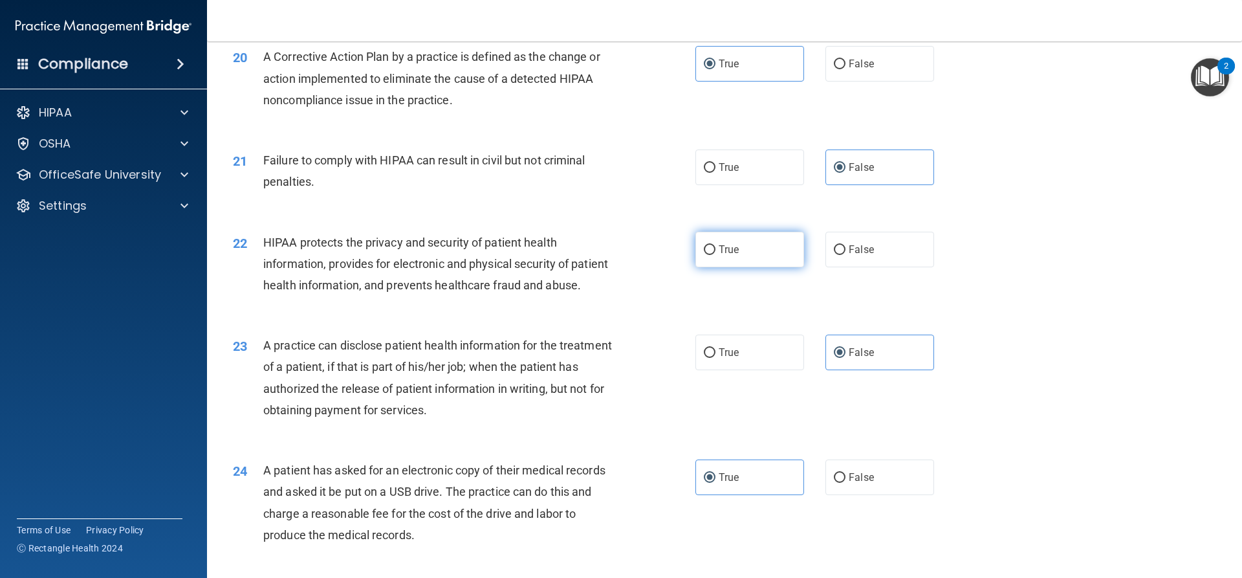
radio input "true"
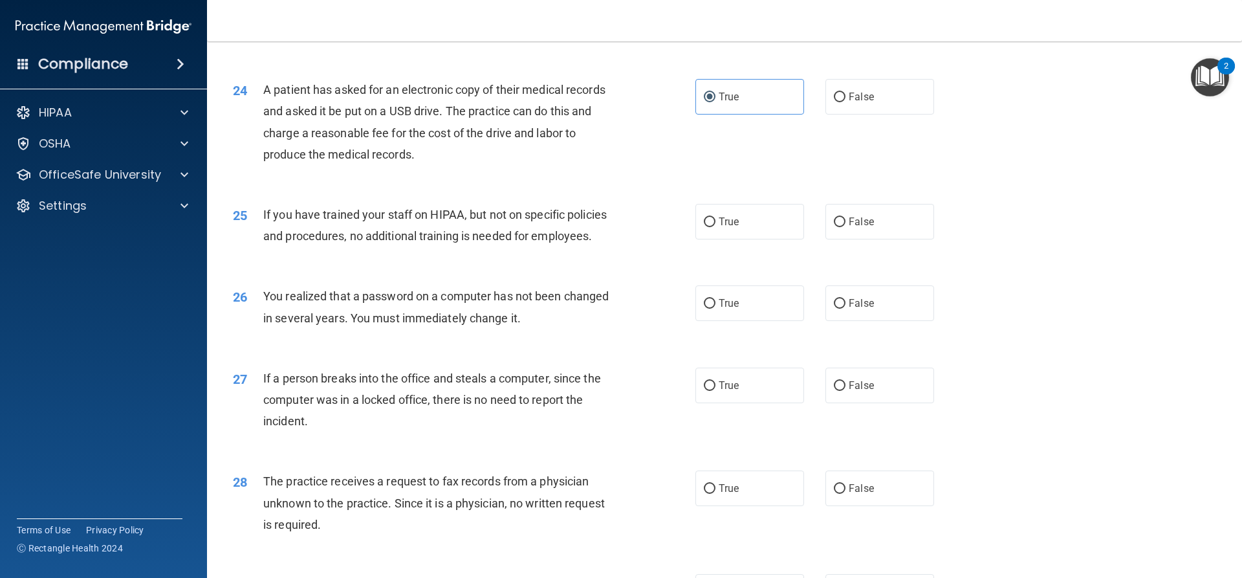
scroll to position [2199, 0]
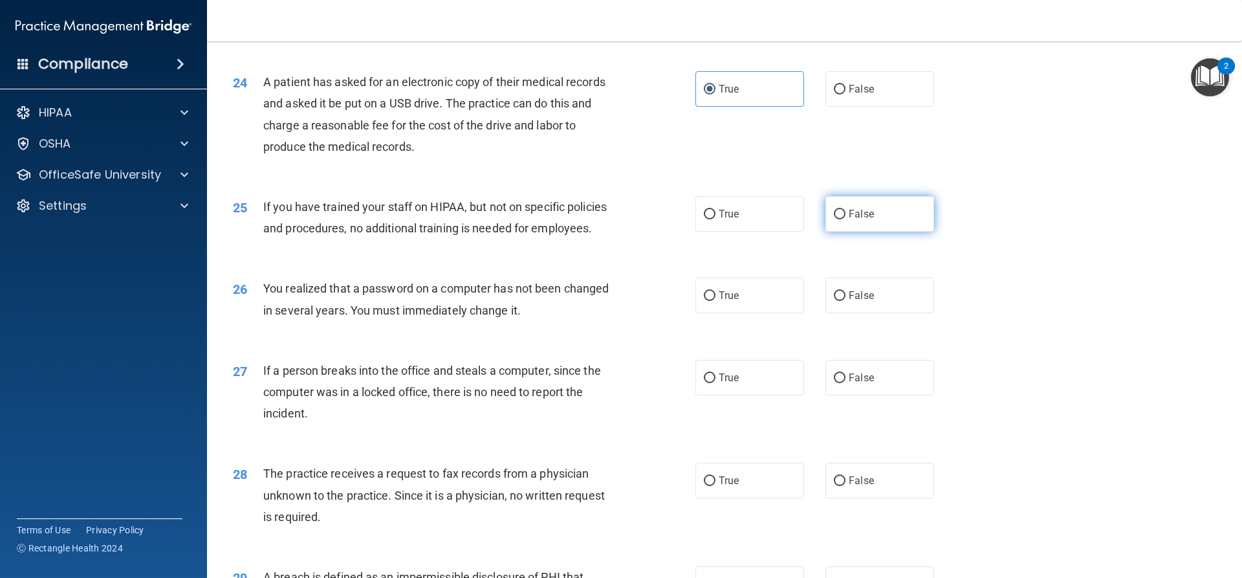
click at [867, 232] on label "False" at bounding box center [879, 214] width 109 height 36
click at [845, 219] on input "False" at bounding box center [840, 215] width 12 height 10
radio input "true"
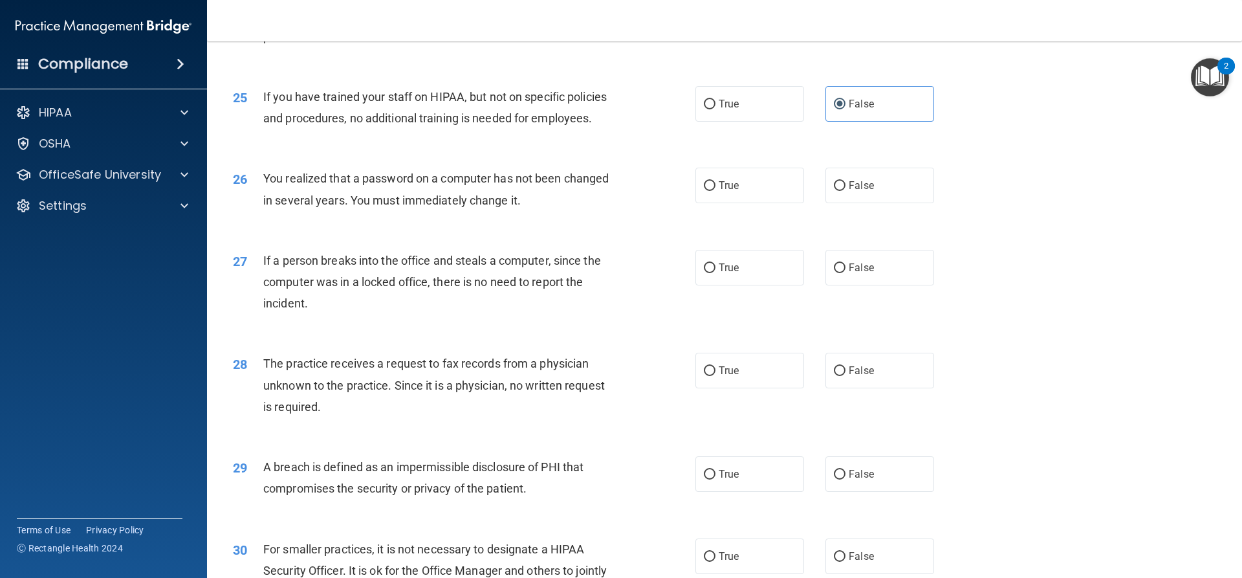
scroll to position [2329, 0]
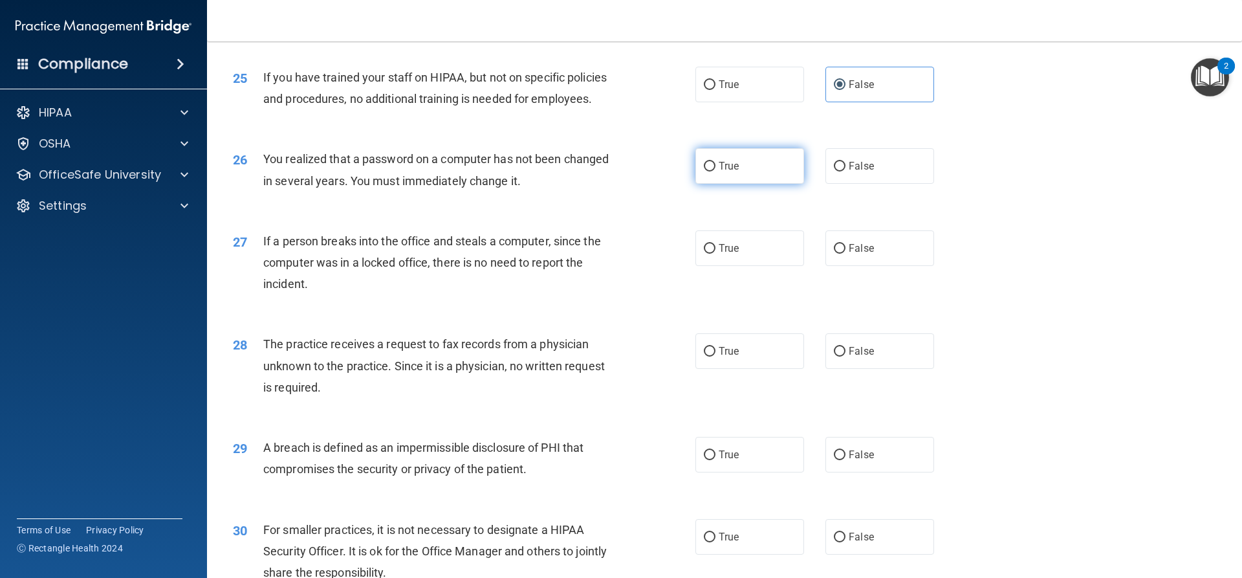
click at [759, 184] on label "True" at bounding box center [749, 166] width 109 height 36
click at [715, 171] on input "True" at bounding box center [710, 167] width 12 height 10
radio input "true"
click at [893, 266] on label "False" at bounding box center [879, 248] width 109 height 36
click at [845, 254] on input "False" at bounding box center [840, 249] width 12 height 10
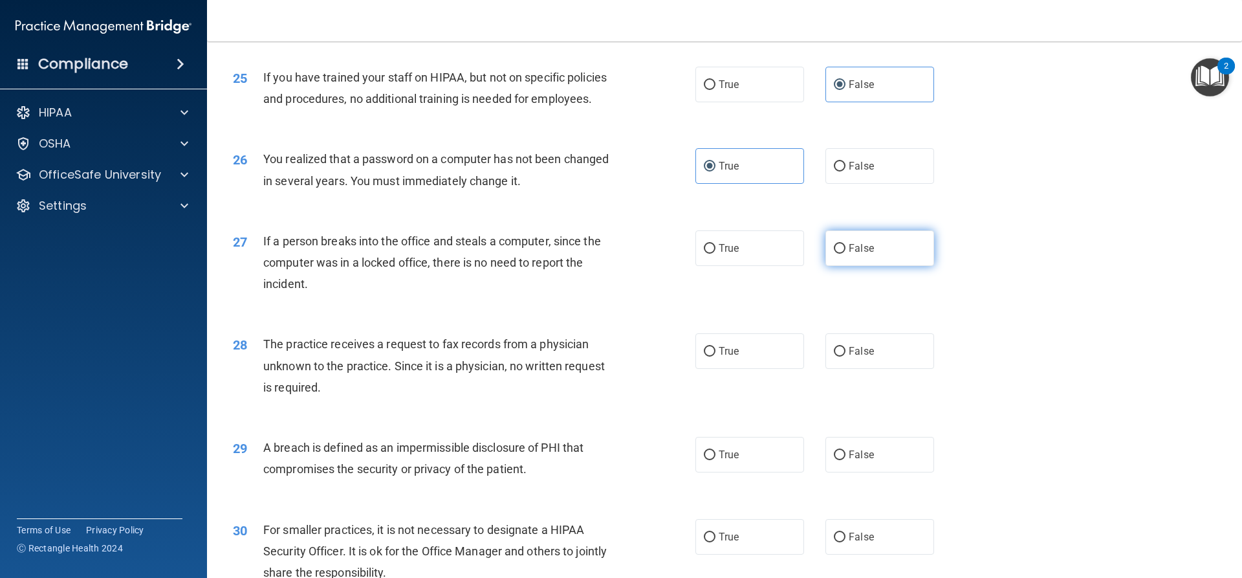
radio input "true"
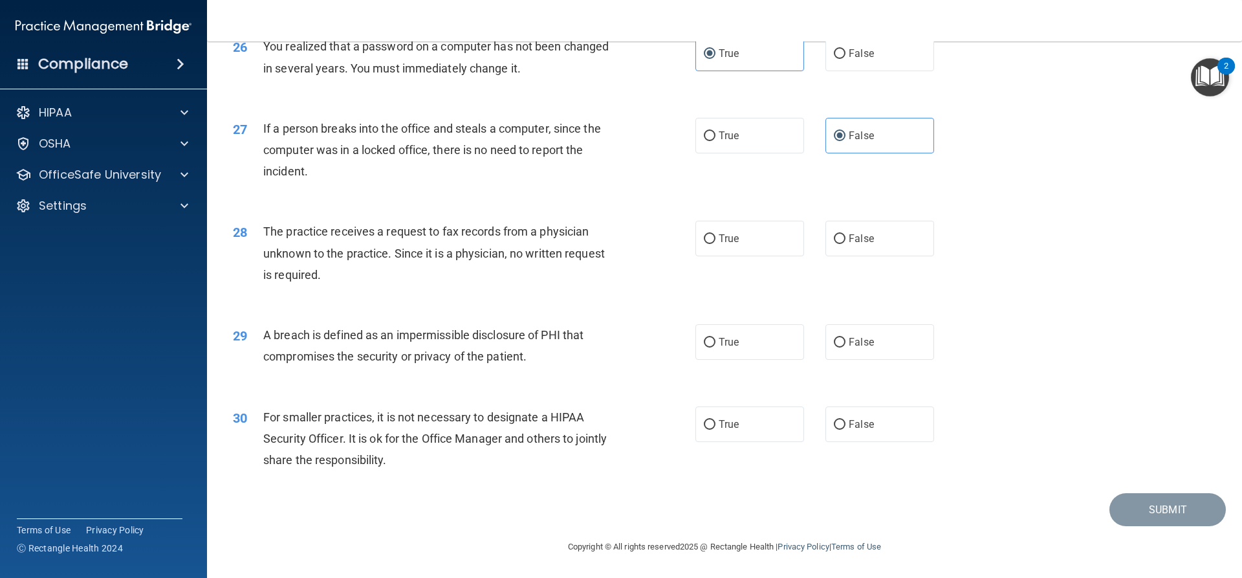
scroll to position [2484, 0]
click at [853, 236] on span "False" at bounding box center [861, 238] width 25 height 12
click at [845, 236] on input "False" at bounding box center [840, 239] width 12 height 10
radio input "true"
click at [759, 331] on label "True" at bounding box center [749, 342] width 109 height 36
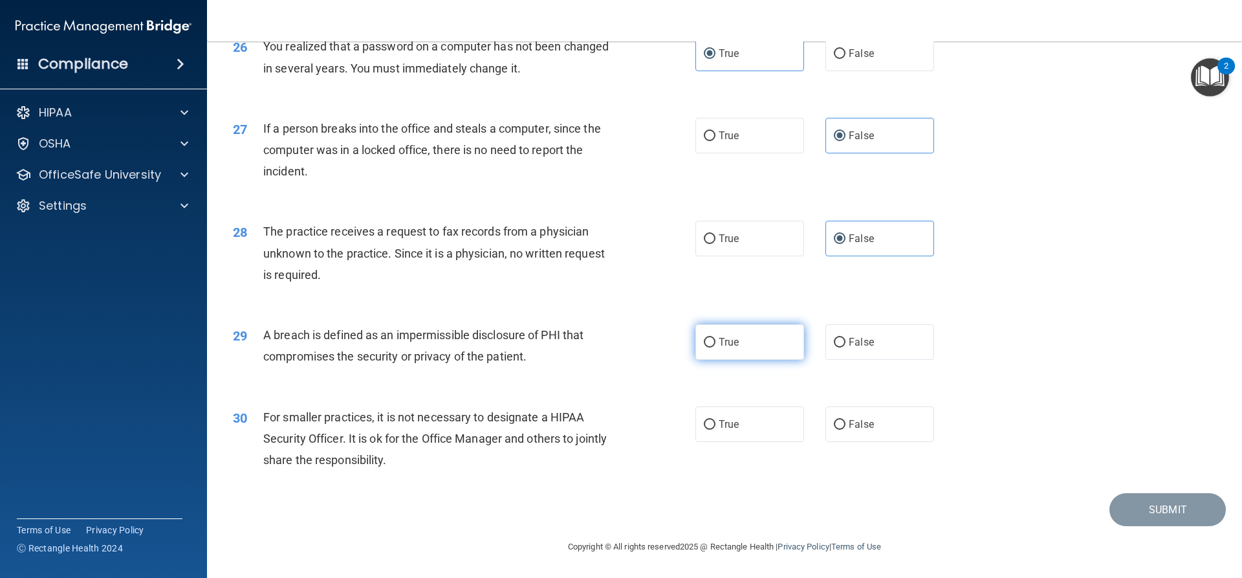
click at [715, 338] on input "True" at bounding box center [710, 343] width 12 height 10
radio input "true"
click at [867, 423] on label "False" at bounding box center [879, 424] width 109 height 36
click at [845, 423] on input "False" at bounding box center [840, 425] width 12 height 10
radio input "true"
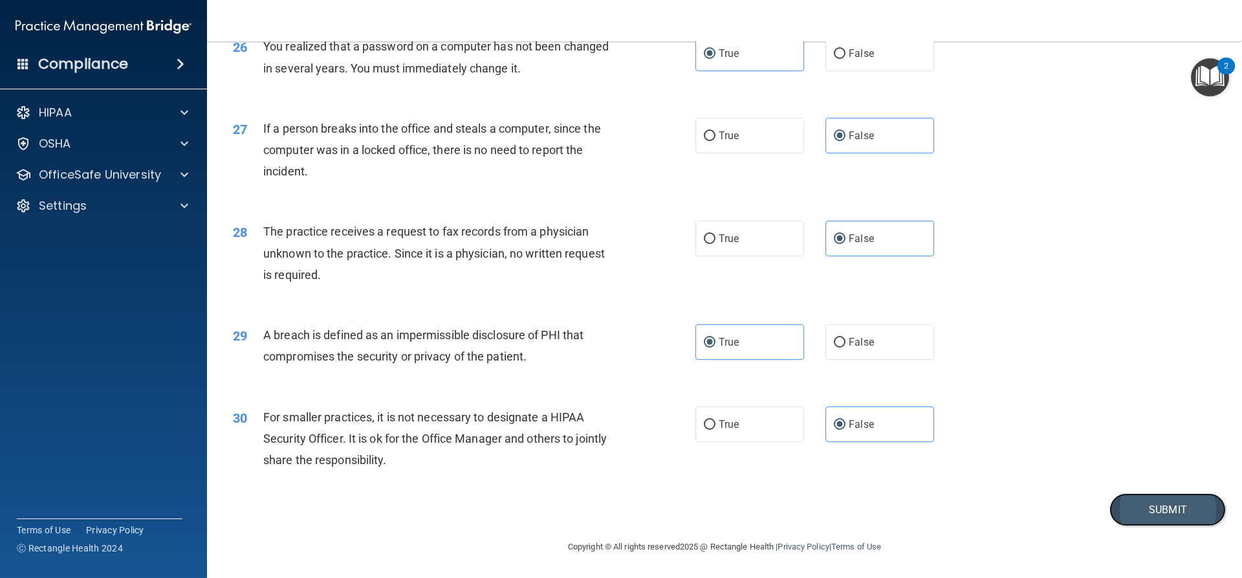
click at [1129, 515] on button "Submit" at bounding box center [1167, 509] width 116 height 33
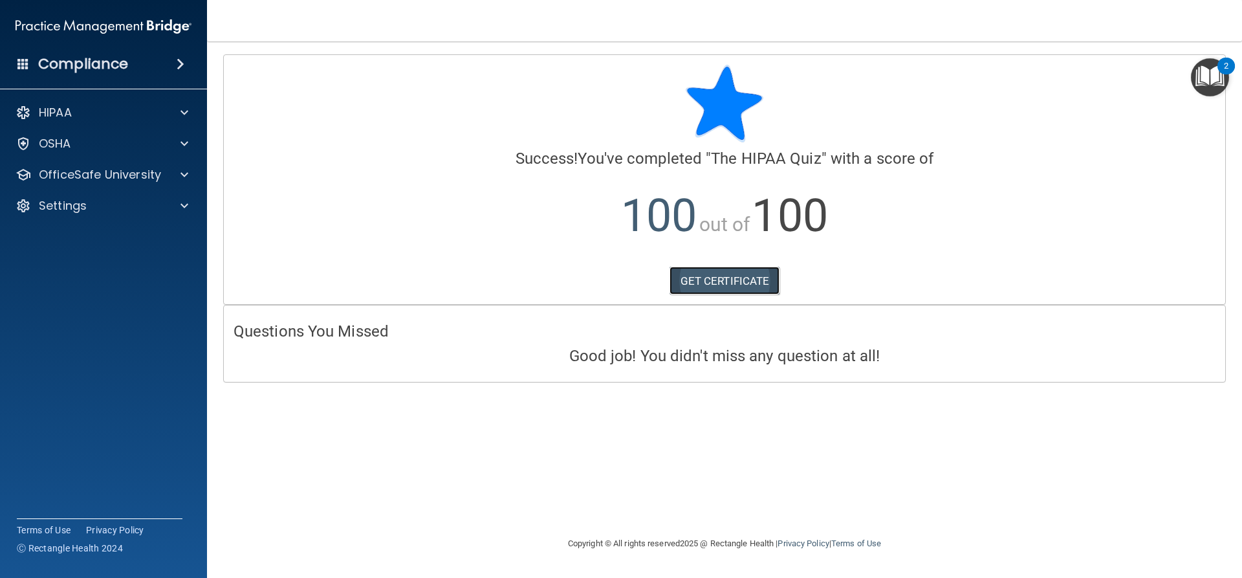
click at [716, 276] on link "GET CERTIFICATE" at bounding box center [724, 280] width 111 height 28
click at [143, 119] on div "HIPAA" at bounding box center [86, 113] width 160 height 16
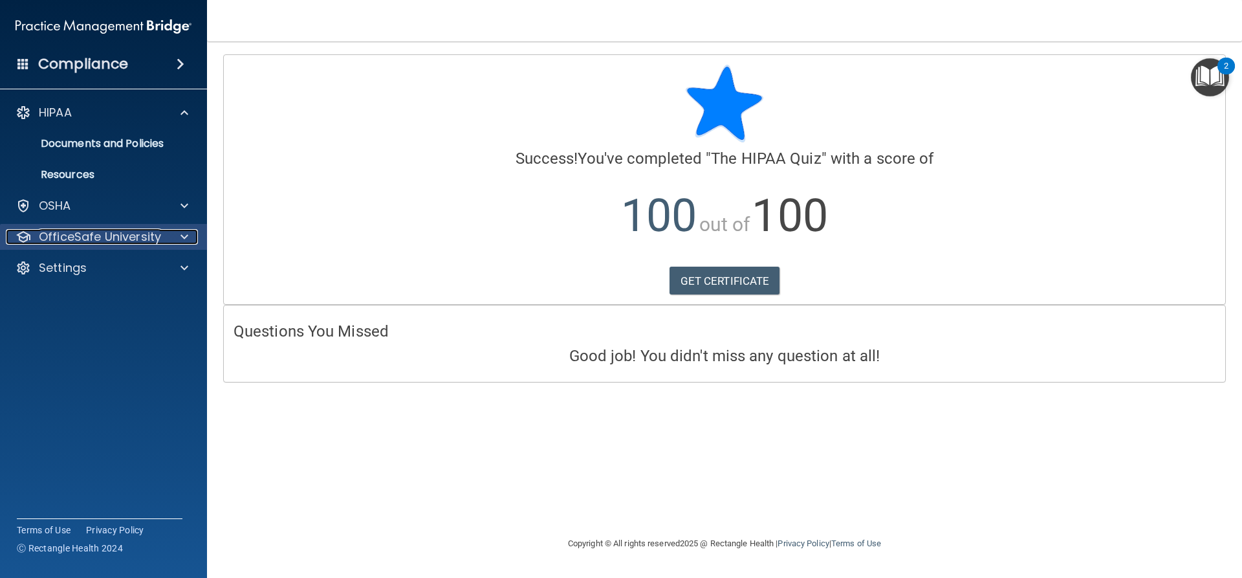
click at [142, 235] on p "OfficeSafe University" at bounding box center [100, 237] width 122 height 16
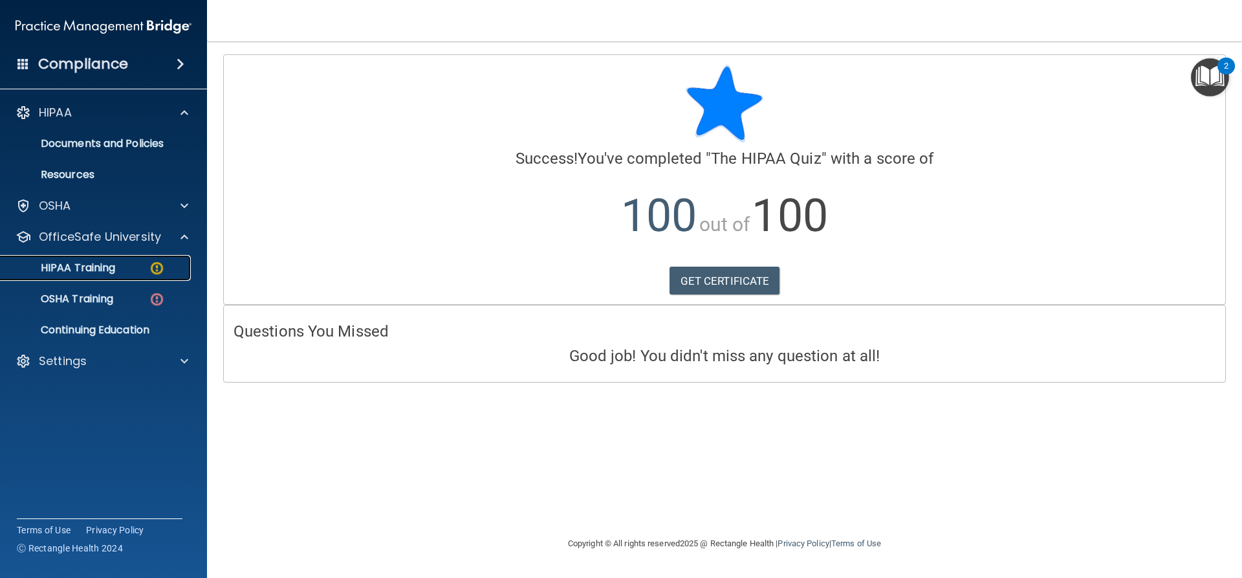
click at [130, 271] on div "HIPAA Training" at bounding box center [96, 267] width 177 height 13
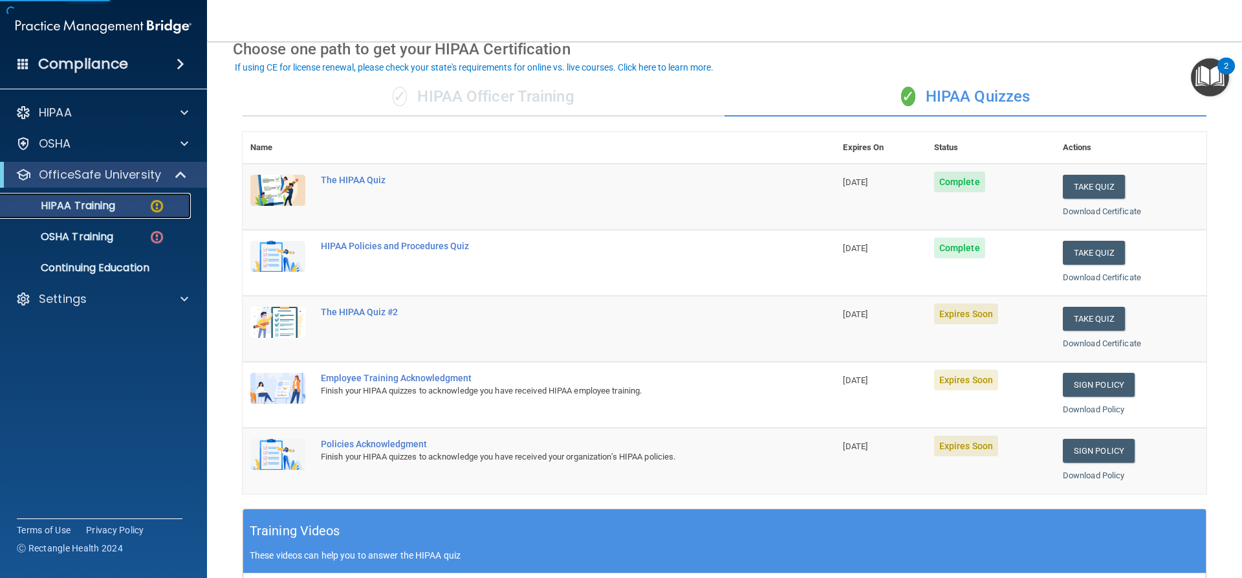
scroll to position [65, 0]
click at [1100, 320] on button "Take Quiz" at bounding box center [1094, 318] width 62 height 24
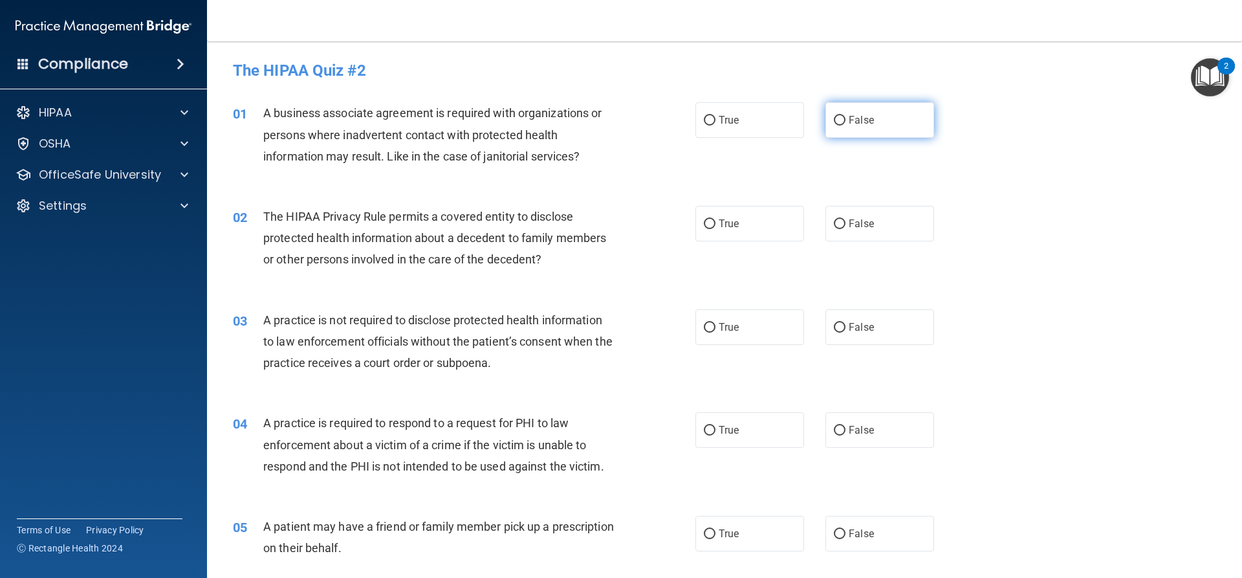
click at [882, 126] on label "False" at bounding box center [879, 120] width 109 height 36
click at [845, 125] on input "False" at bounding box center [840, 121] width 12 height 10
radio input "true"
click at [762, 245] on div "02 The HIPAA Privacy Rule permits a covered entity to disclose protected health…" at bounding box center [724, 241] width 1003 height 103
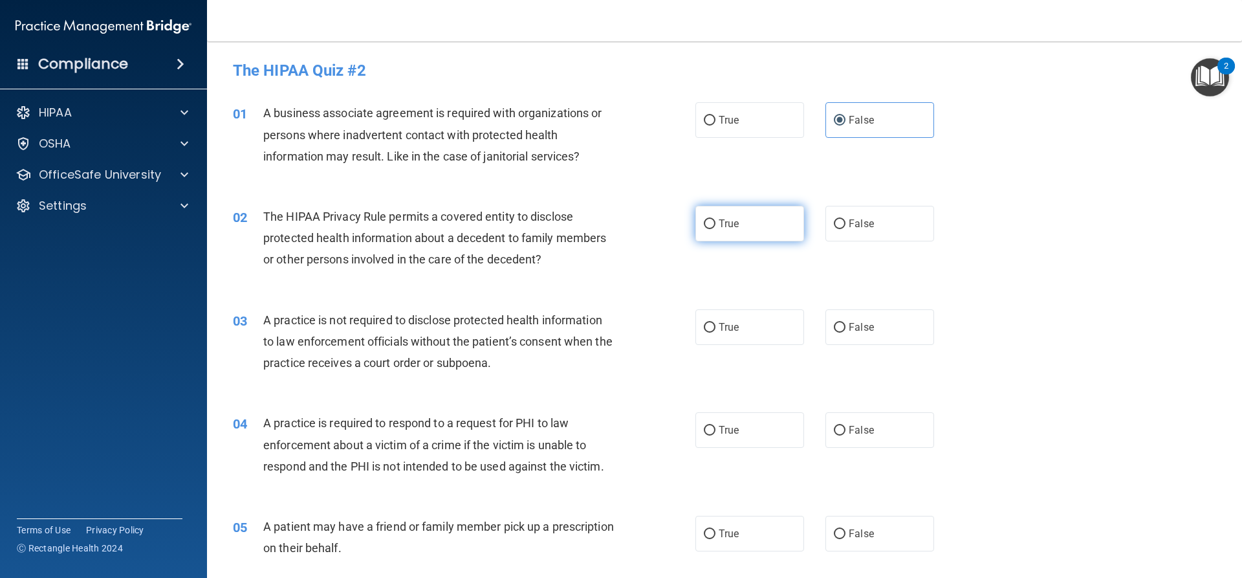
click at [774, 225] on label "True" at bounding box center [749, 224] width 109 height 36
click at [715, 225] on input "True" at bounding box center [710, 224] width 12 height 10
radio input "true"
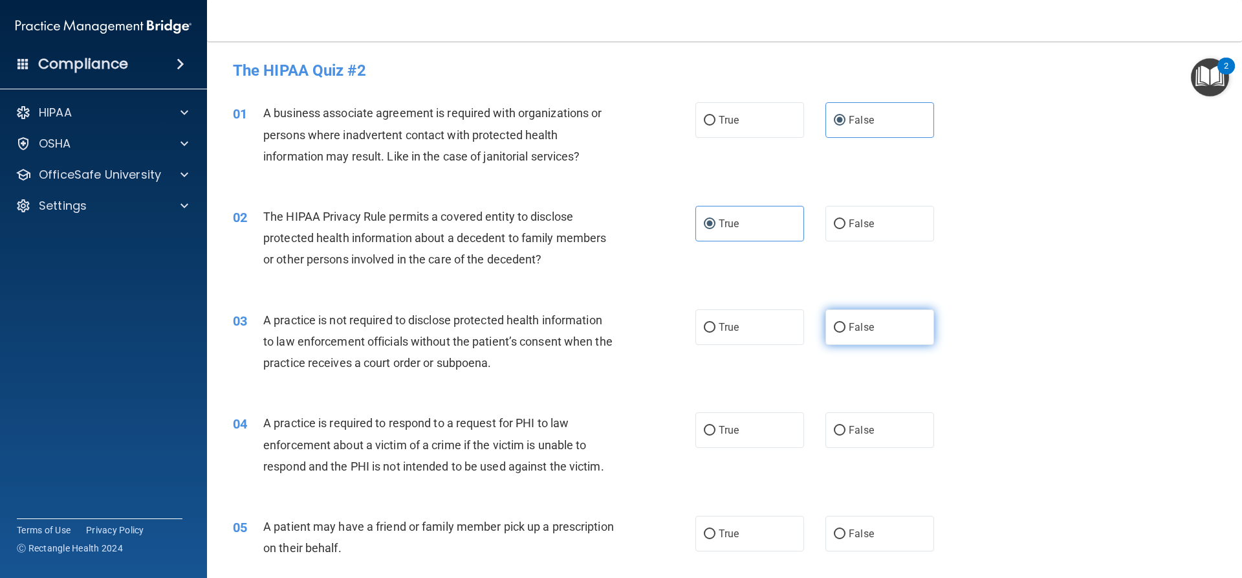
click at [839, 321] on label "False" at bounding box center [879, 327] width 109 height 36
click at [839, 323] on input "False" at bounding box center [840, 328] width 12 height 10
radio input "true"
click at [748, 432] on label "True" at bounding box center [749, 430] width 109 height 36
click at [715, 432] on input "True" at bounding box center [710, 431] width 12 height 10
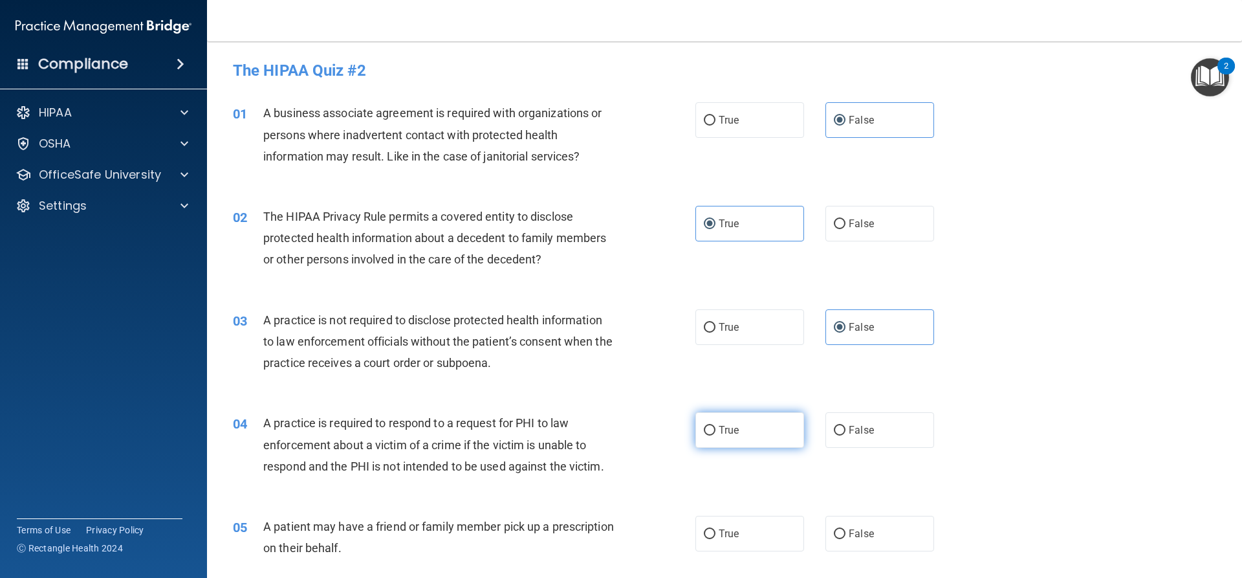
radio input "true"
click at [727, 538] on span "True" at bounding box center [729, 533] width 20 height 12
click at [715, 538] on input "True" at bounding box center [710, 534] width 12 height 10
radio input "true"
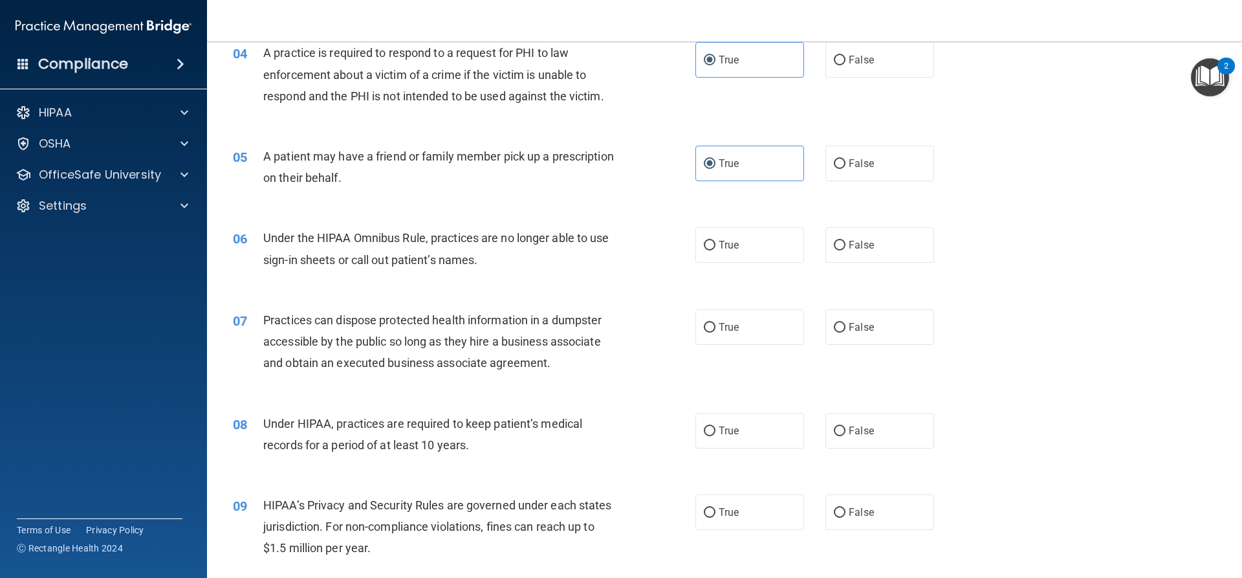
scroll to position [388, 0]
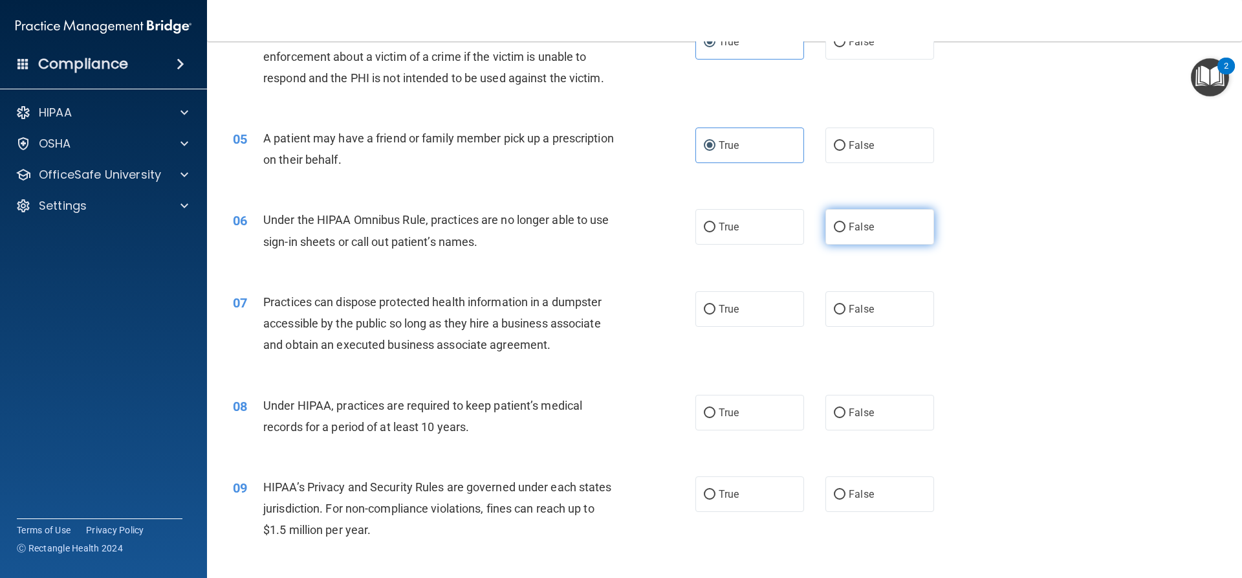
click at [876, 225] on label "False" at bounding box center [879, 227] width 109 height 36
click at [845, 225] on input "False" at bounding box center [840, 228] width 12 height 10
radio input "true"
click at [855, 300] on label "False" at bounding box center [879, 309] width 109 height 36
click at [845, 305] on input "False" at bounding box center [840, 310] width 12 height 10
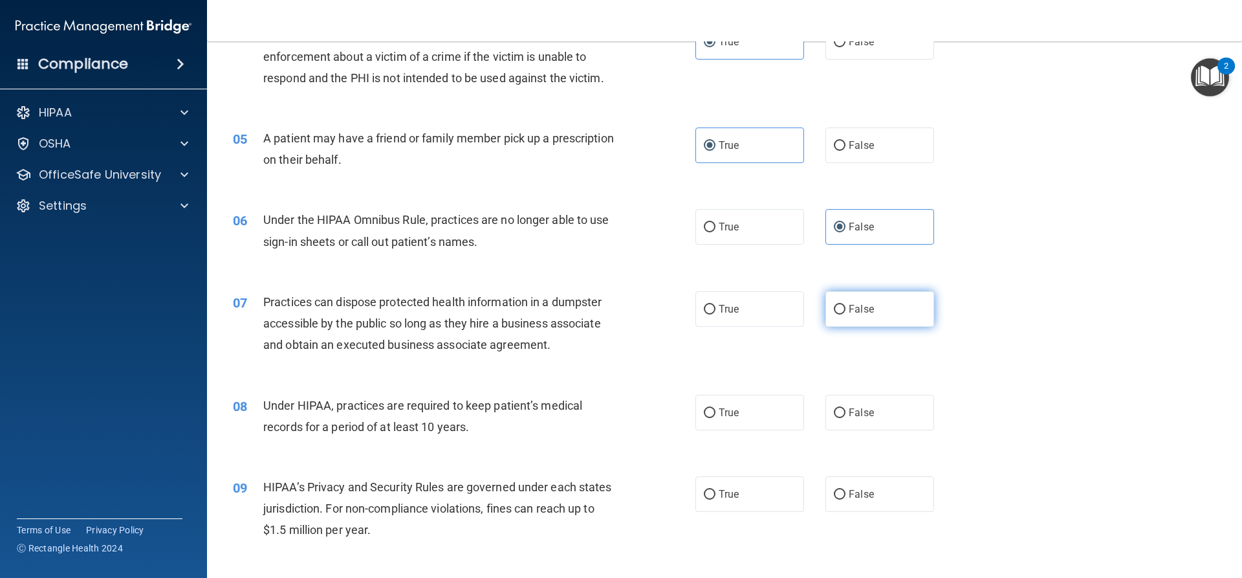
radio input "true"
click at [844, 423] on label "False" at bounding box center [879, 413] width 109 height 36
click at [844, 418] on input "False" at bounding box center [840, 413] width 12 height 10
radio input "true"
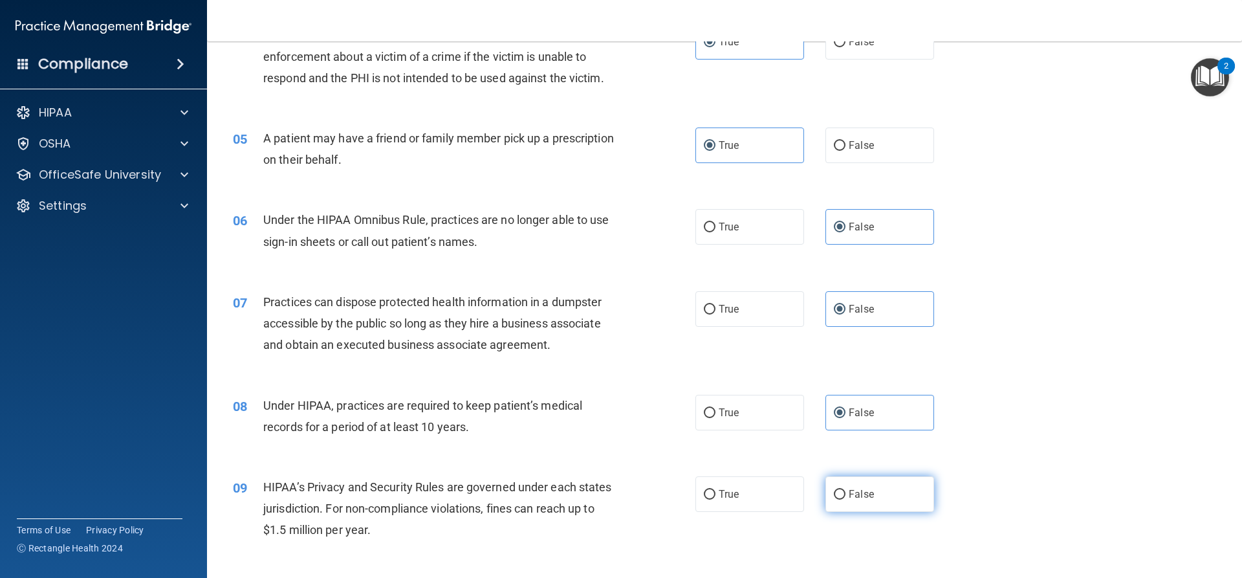
click at [843, 502] on label "False" at bounding box center [879, 494] width 109 height 36
click at [843, 499] on input "False" at bounding box center [840, 495] width 12 height 10
radio input "true"
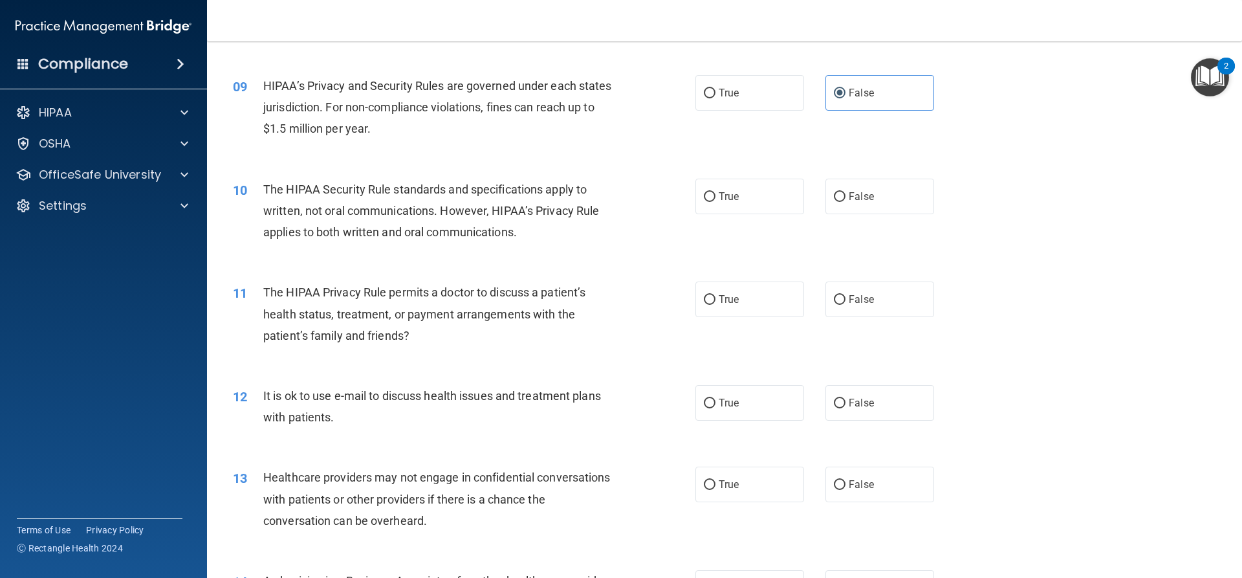
scroll to position [841, 0]
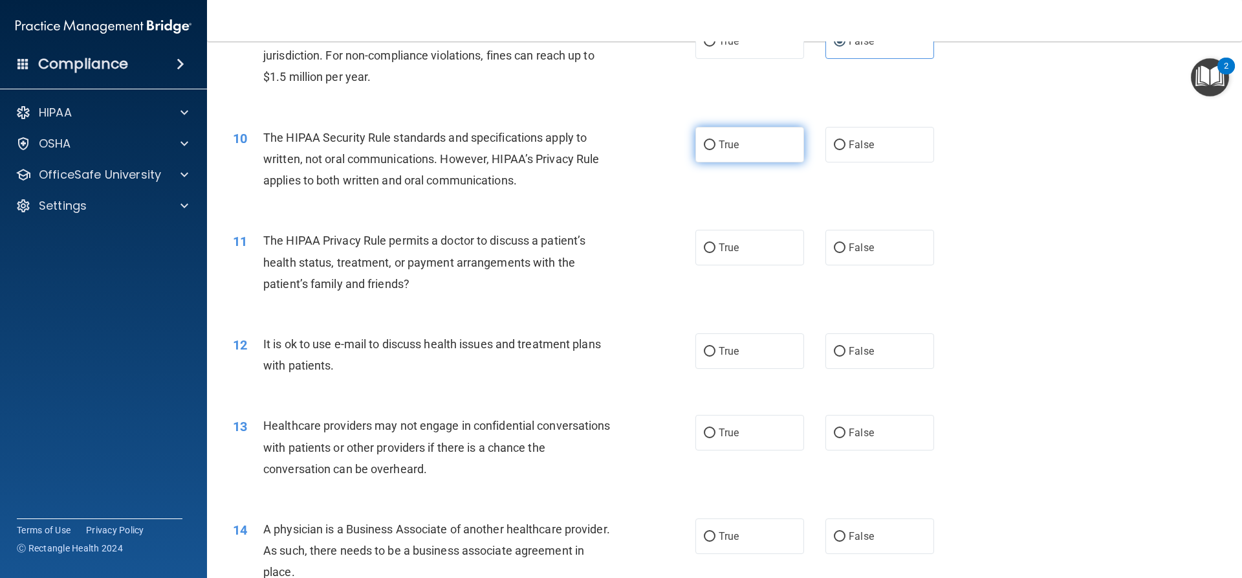
click at [746, 144] on label "True" at bounding box center [749, 145] width 109 height 36
click at [715, 144] on input "True" at bounding box center [710, 145] width 12 height 10
radio input "true"
click at [730, 256] on label "True" at bounding box center [749, 248] width 109 height 36
click at [715, 253] on input "True" at bounding box center [710, 248] width 12 height 10
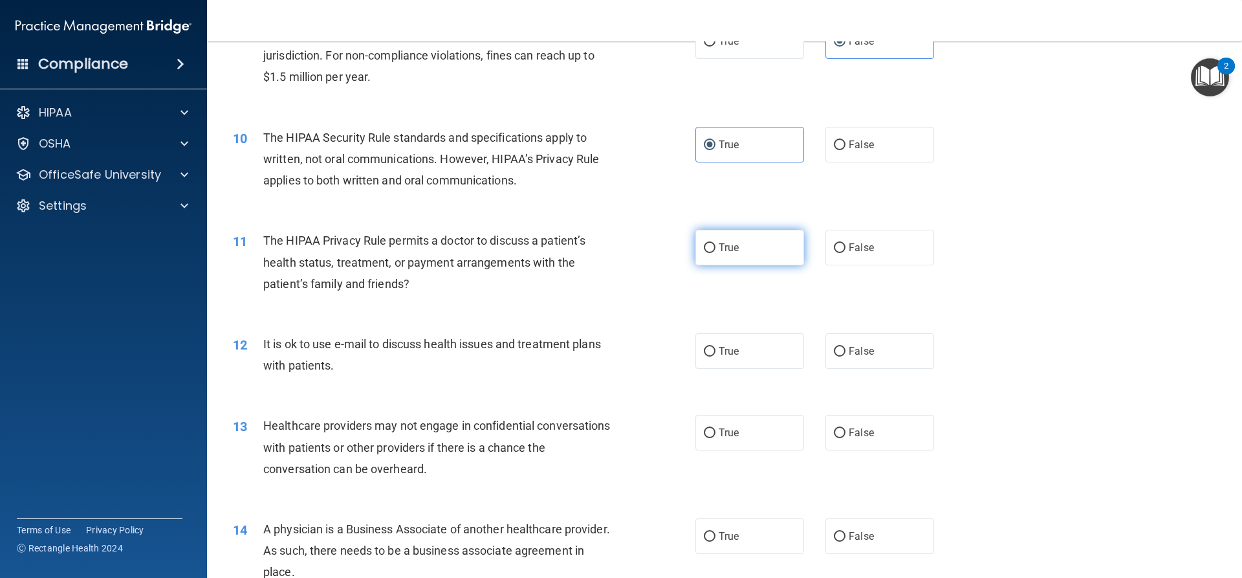
radio input "true"
click at [711, 363] on label "True" at bounding box center [749, 351] width 109 height 36
click at [711, 356] on input "True" at bounding box center [710, 352] width 12 height 10
radio input "true"
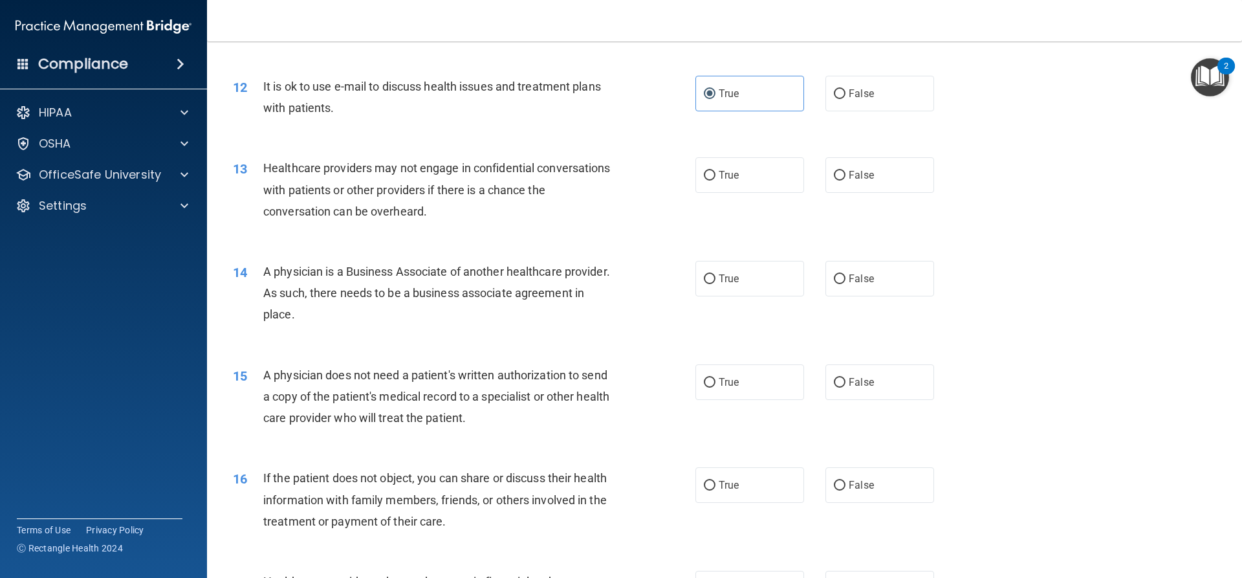
scroll to position [1100, 0]
click at [874, 175] on label "False" at bounding box center [879, 174] width 109 height 36
click at [845, 175] on input "False" at bounding box center [840, 174] width 12 height 10
radio input "true"
click at [863, 280] on span "False" at bounding box center [861, 277] width 25 height 12
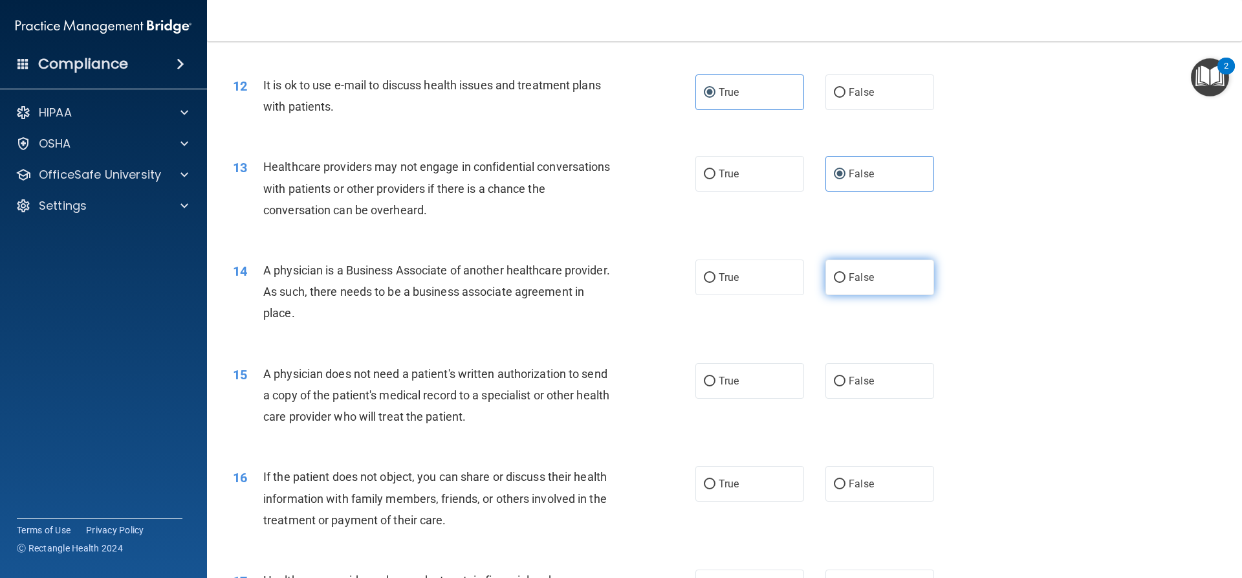
click at [845, 280] on input "False" at bounding box center [840, 278] width 12 height 10
radio input "true"
click at [747, 382] on label "True" at bounding box center [749, 381] width 109 height 36
click at [715, 382] on input "True" at bounding box center [710, 381] width 12 height 10
radio input "true"
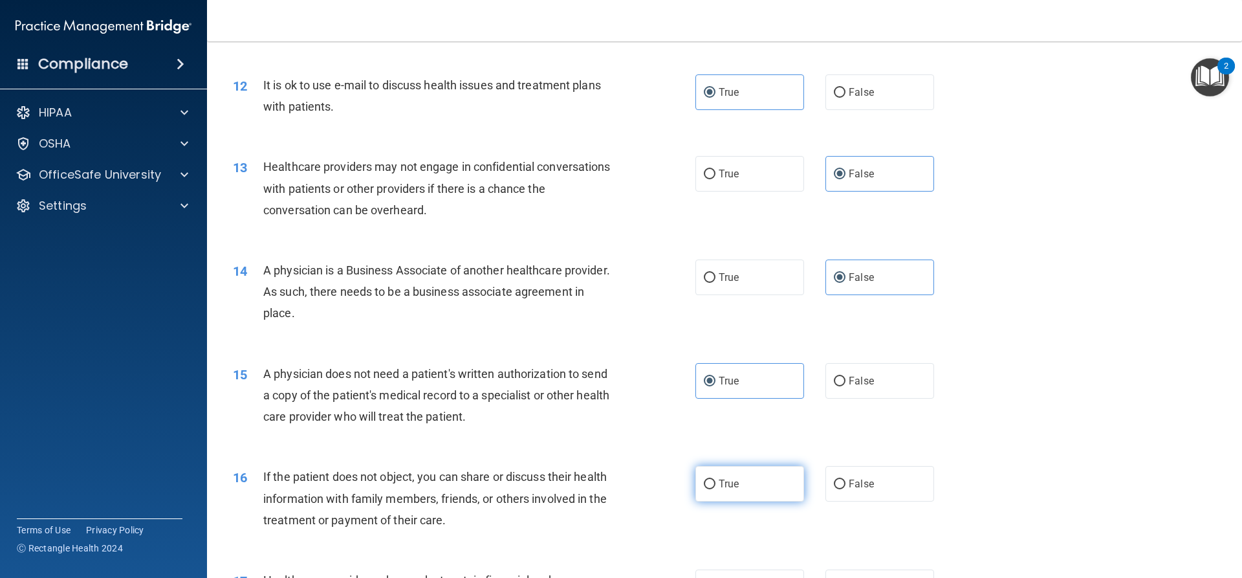
click at [744, 479] on label "True" at bounding box center [749, 484] width 109 height 36
click at [715, 479] on input "True" at bounding box center [710, 484] width 12 height 10
radio input "true"
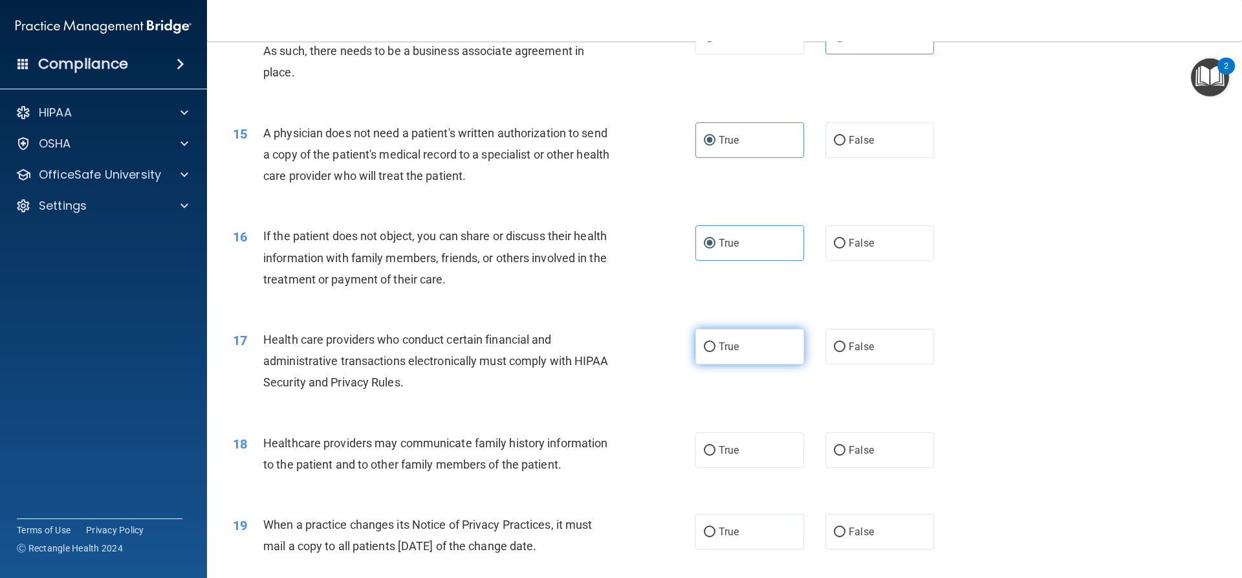
scroll to position [1358, 0]
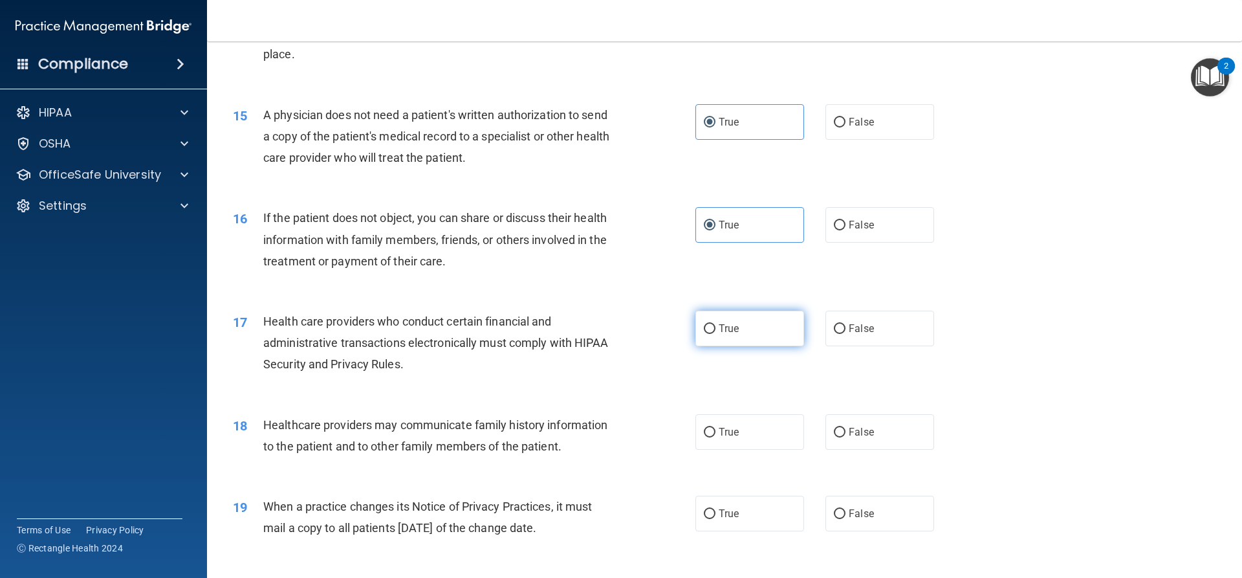
click at [726, 321] on label "True" at bounding box center [749, 328] width 109 height 36
click at [715, 324] on input "True" at bounding box center [710, 329] width 12 height 10
radio input "true"
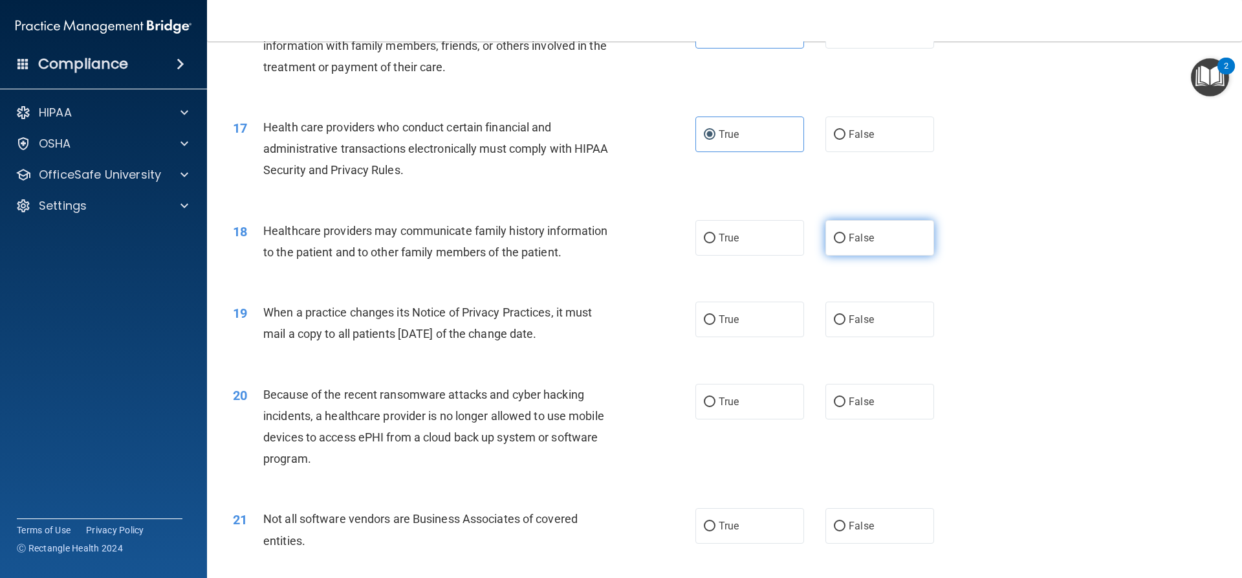
click at [884, 246] on label "False" at bounding box center [879, 238] width 109 height 36
click at [845, 243] on input "False" at bounding box center [840, 238] width 12 height 10
radio input "true"
click at [873, 316] on label "False" at bounding box center [879, 319] width 109 height 36
click at [845, 316] on input "False" at bounding box center [840, 320] width 12 height 10
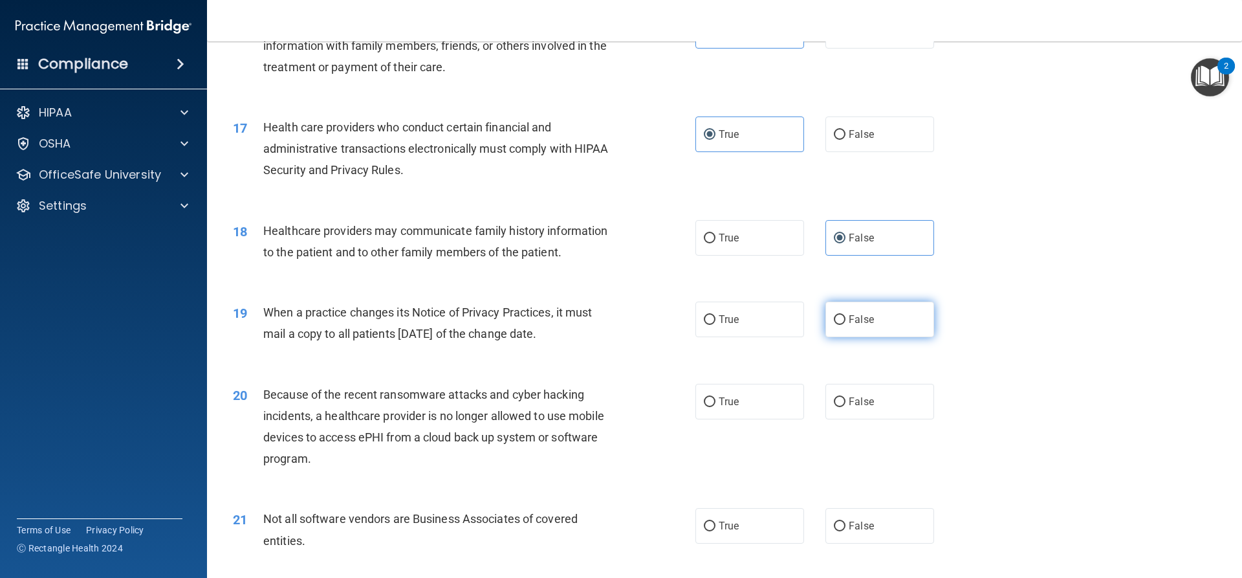
radio input "true"
click at [865, 405] on span "False" at bounding box center [861, 401] width 25 height 12
click at [845, 405] on input "False" at bounding box center [840, 402] width 12 height 10
radio input "true"
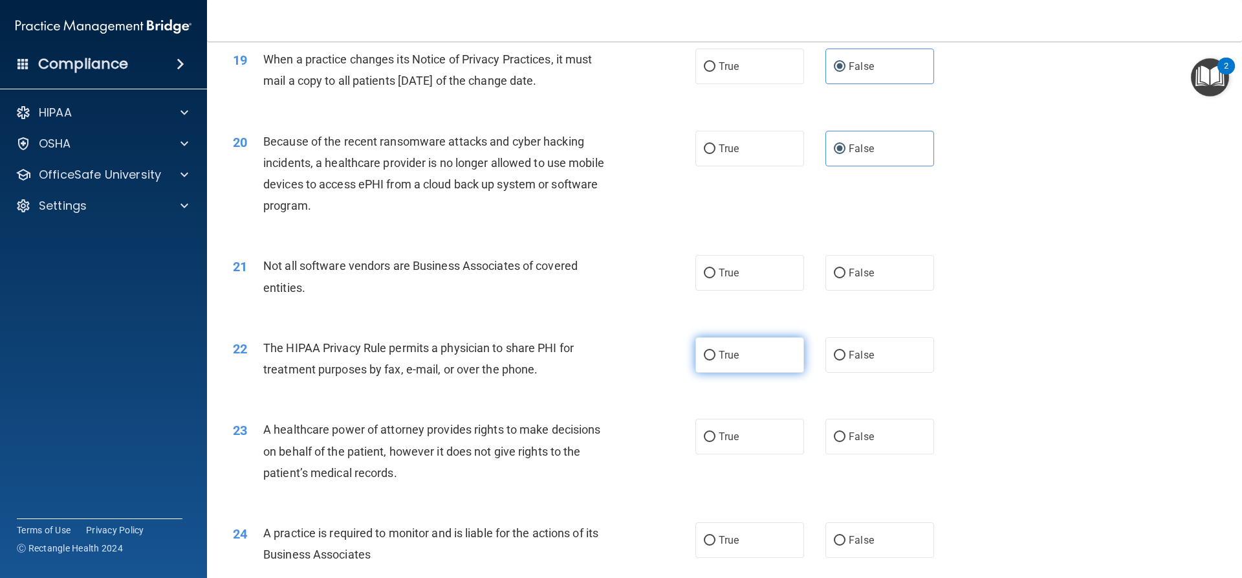
scroll to position [1811, 0]
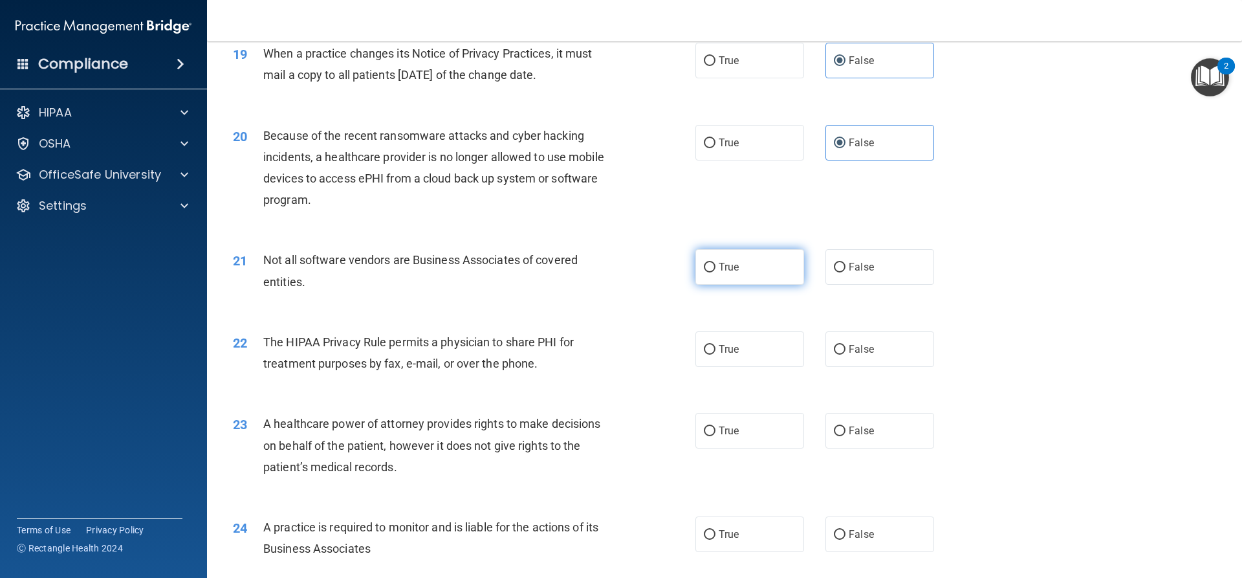
click at [759, 274] on label "True" at bounding box center [749, 267] width 109 height 36
click at [715, 272] on input "True" at bounding box center [710, 268] width 12 height 10
radio input "true"
click at [758, 354] on label "True" at bounding box center [749, 349] width 109 height 36
click at [715, 354] on input "True" at bounding box center [710, 350] width 12 height 10
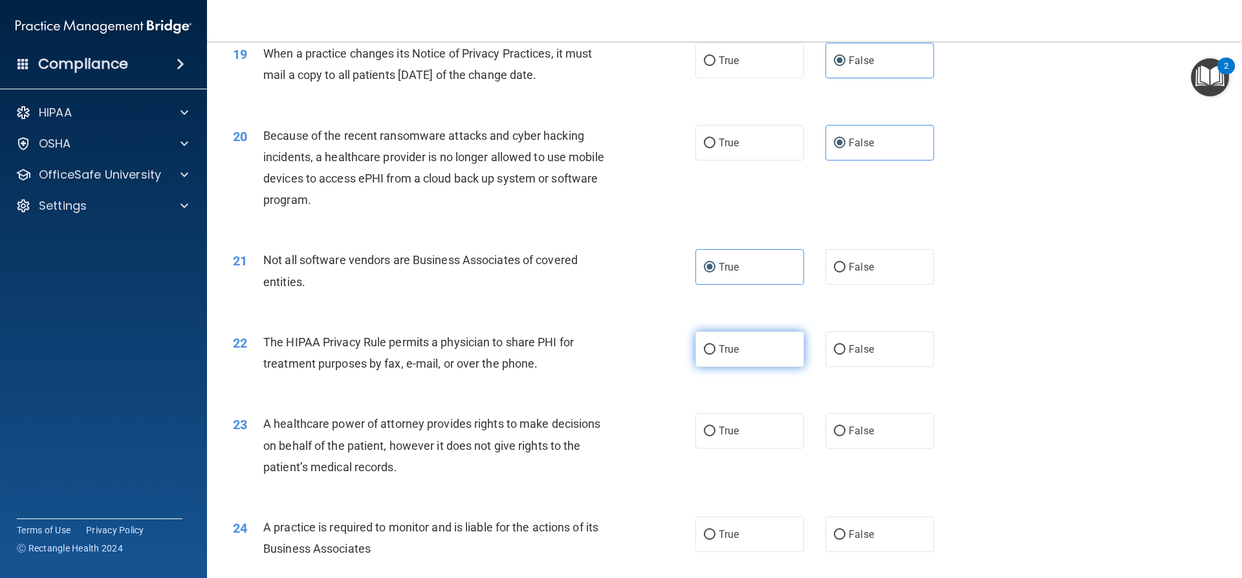
radio input "true"
click at [861, 428] on span "False" at bounding box center [861, 430] width 25 height 12
click at [845, 428] on input "False" at bounding box center [840, 431] width 12 height 10
radio input "true"
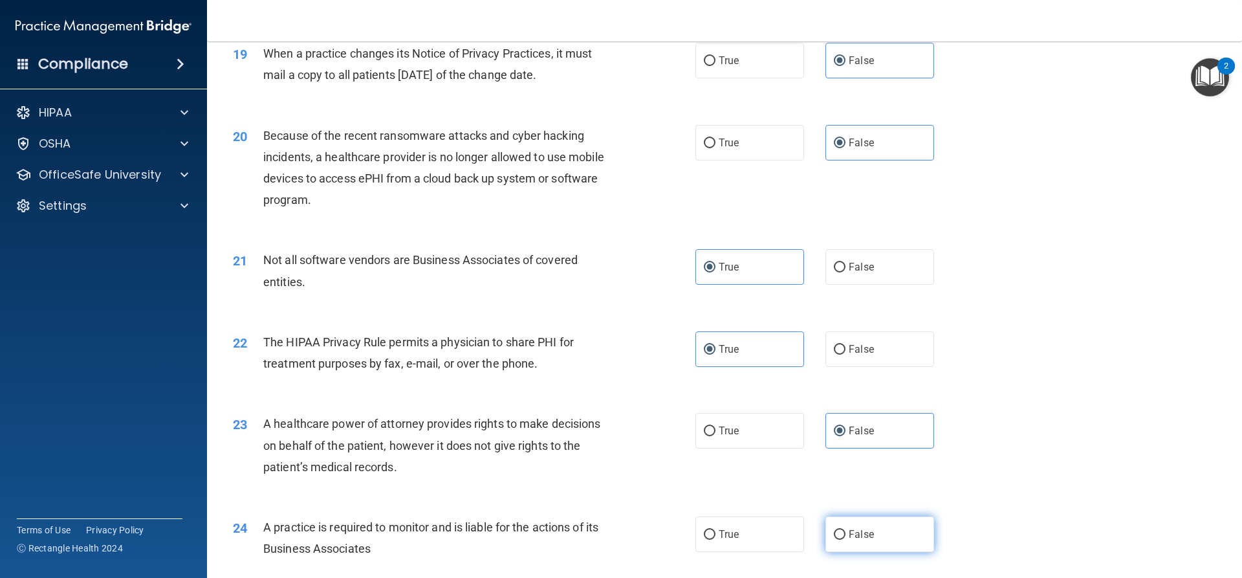
click at [851, 547] on label "False" at bounding box center [879, 534] width 109 height 36
click at [845, 539] on input "False" at bounding box center [840, 535] width 12 height 10
radio input "true"
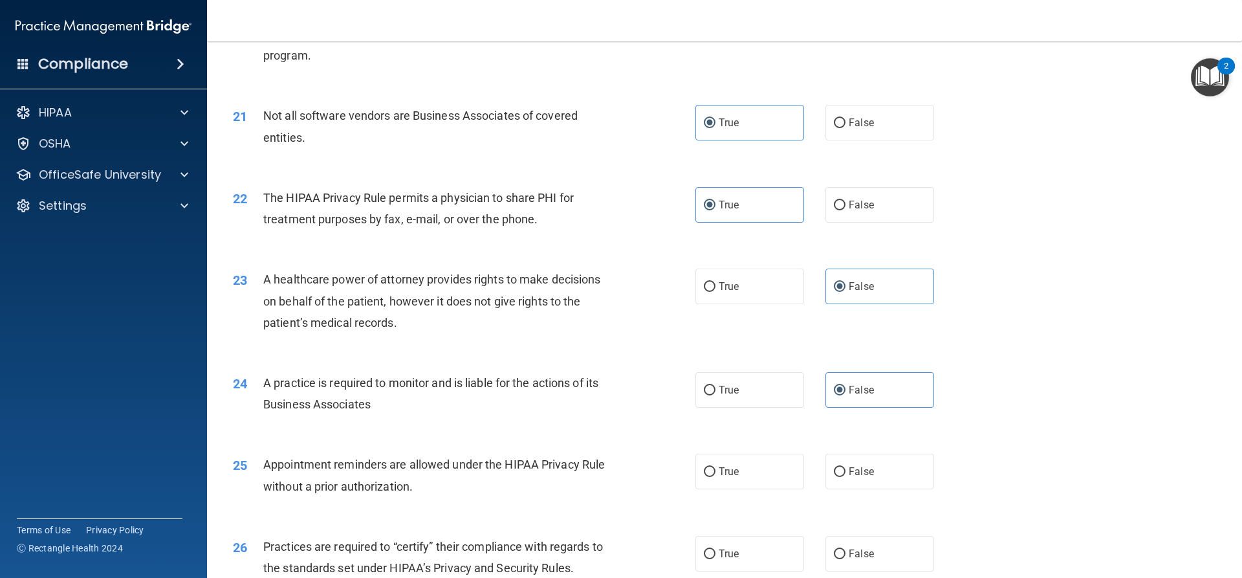
scroll to position [2005, 0]
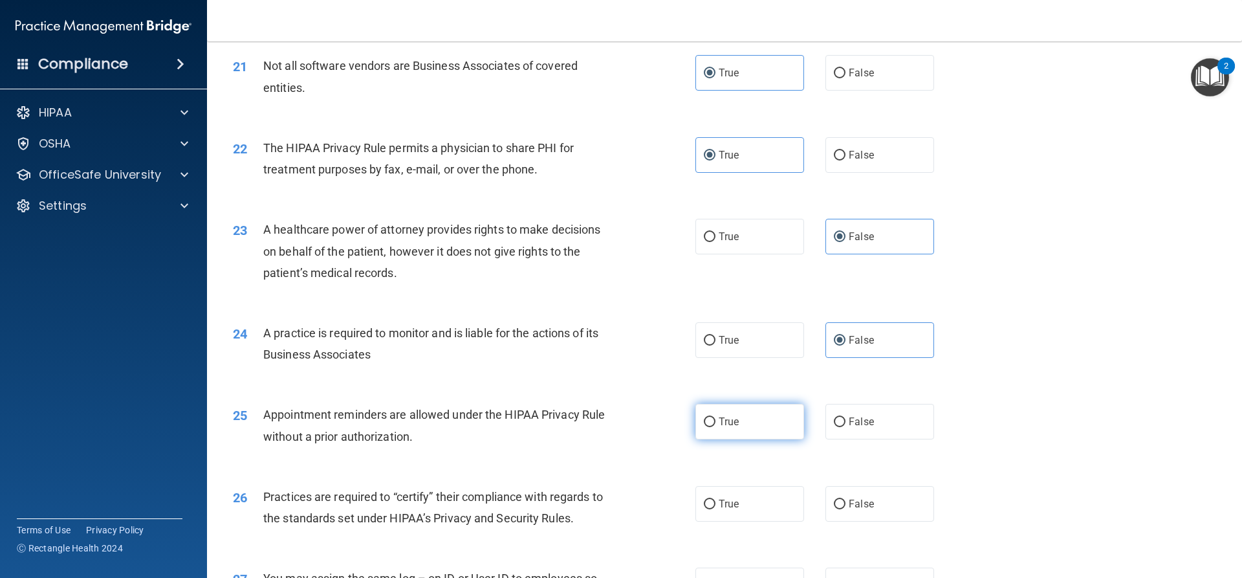
click at [750, 425] on label "True" at bounding box center [749, 422] width 109 height 36
click at [715, 425] on input "True" at bounding box center [710, 422] width 12 height 10
radio input "true"
click at [858, 513] on label "False" at bounding box center [879, 504] width 109 height 36
click at [845, 509] on input "False" at bounding box center [840, 504] width 12 height 10
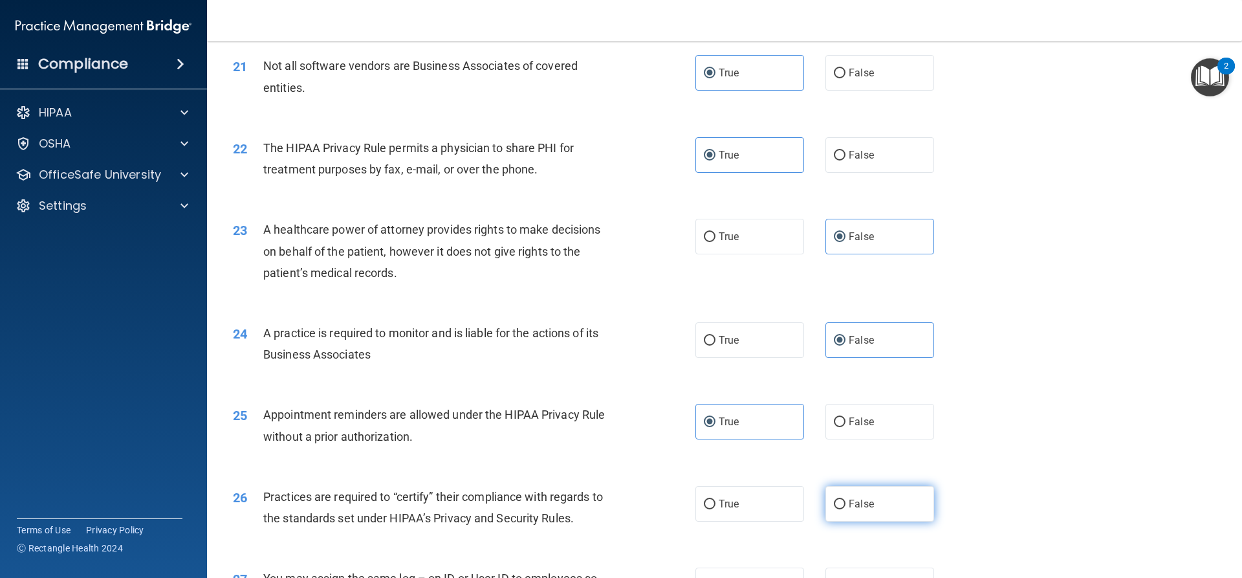
radio input "true"
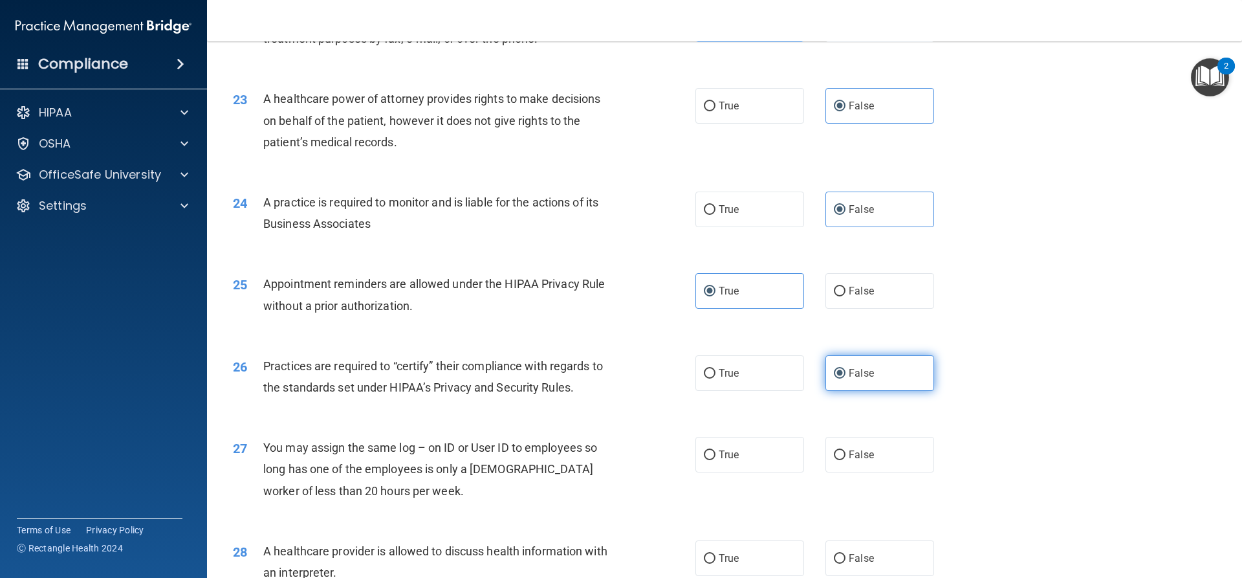
scroll to position [2264, 0]
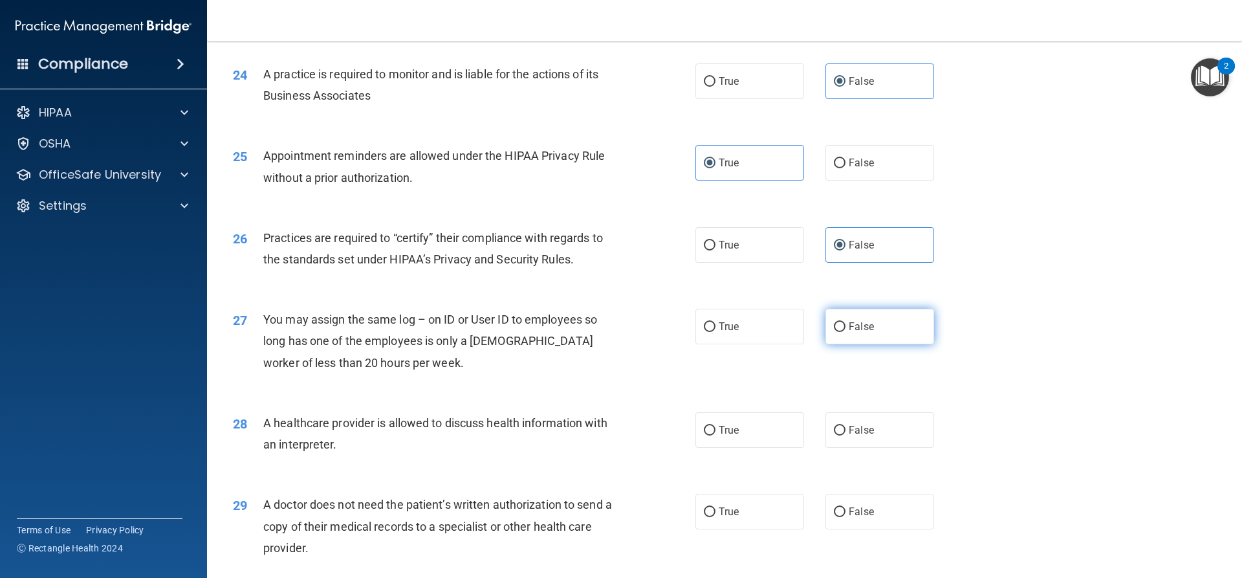
click at [863, 327] on span "False" at bounding box center [861, 326] width 25 height 12
click at [845, 327] on input "False" at bounding box center [840, 327] width 12 height 10
radio input "true"
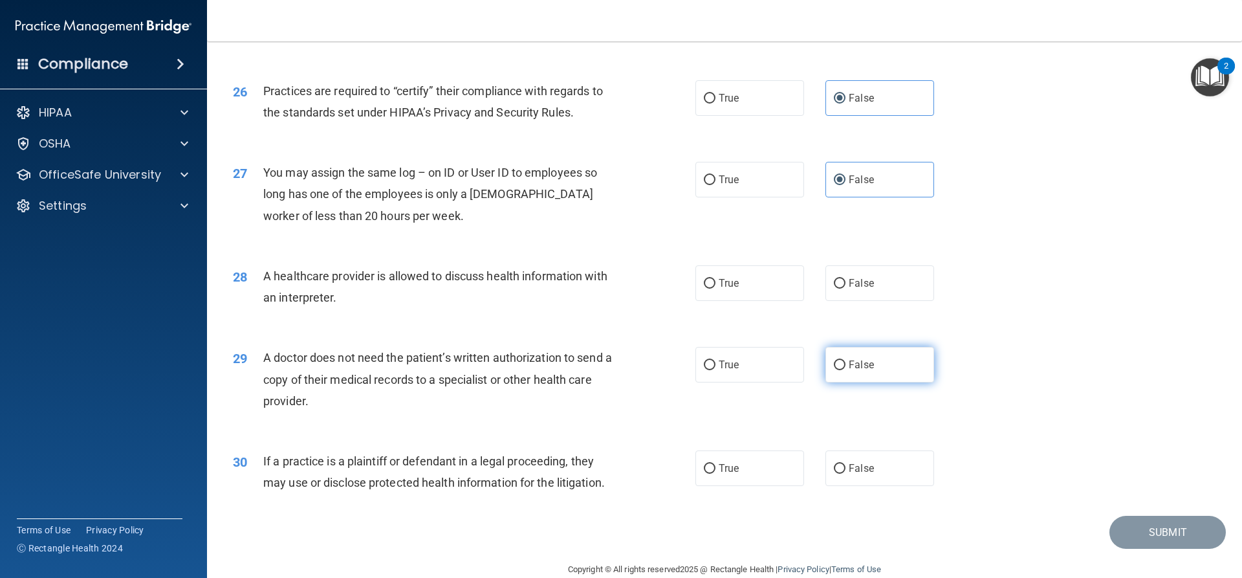
scroll to position [2433, 0]
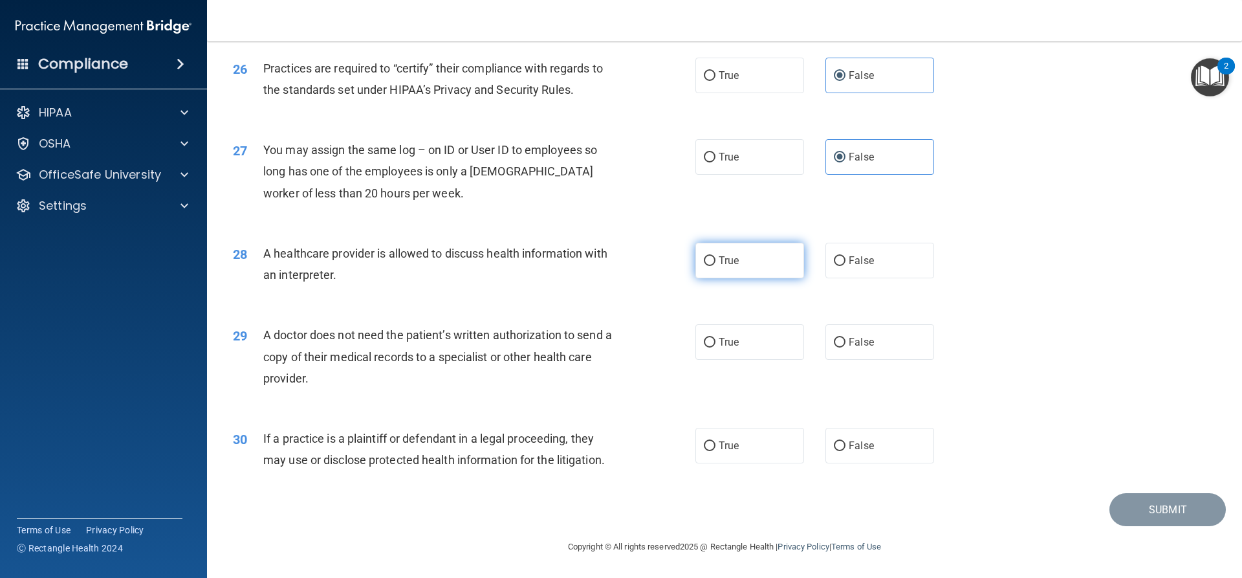
click at [772, 268] on label "True" at bounding box center [749, 261] width 109 height 36
click at [715, 266] on input "True" at bounding box center [710, 261] width 12 height 10
radio input "true"
click at [753, 343] on label "True" at bounding box center [749, 342] width 109 height 36
click at [715, 343] on input "True" at bounding box center [710, 343] width 12 height 10
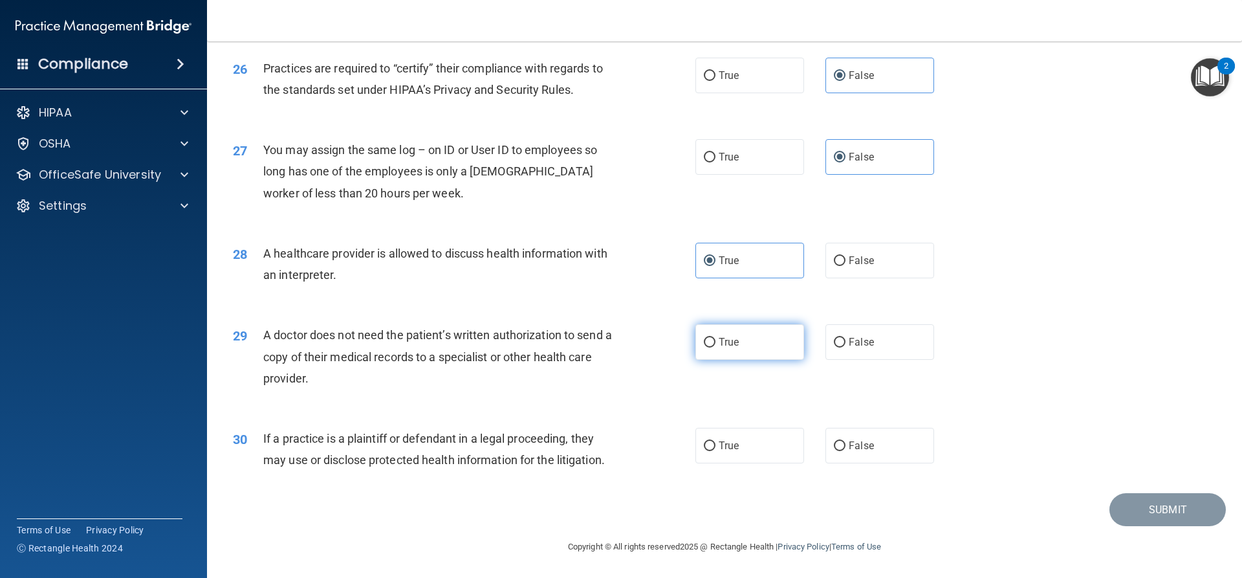
radio input "true"
click at [731, 446] on span "True" at bounding box center [729, 445] width 20 height 12
click at [715, 446] on input "True" at bounding box center [710, 446] width 12 height 10
radio input "true"
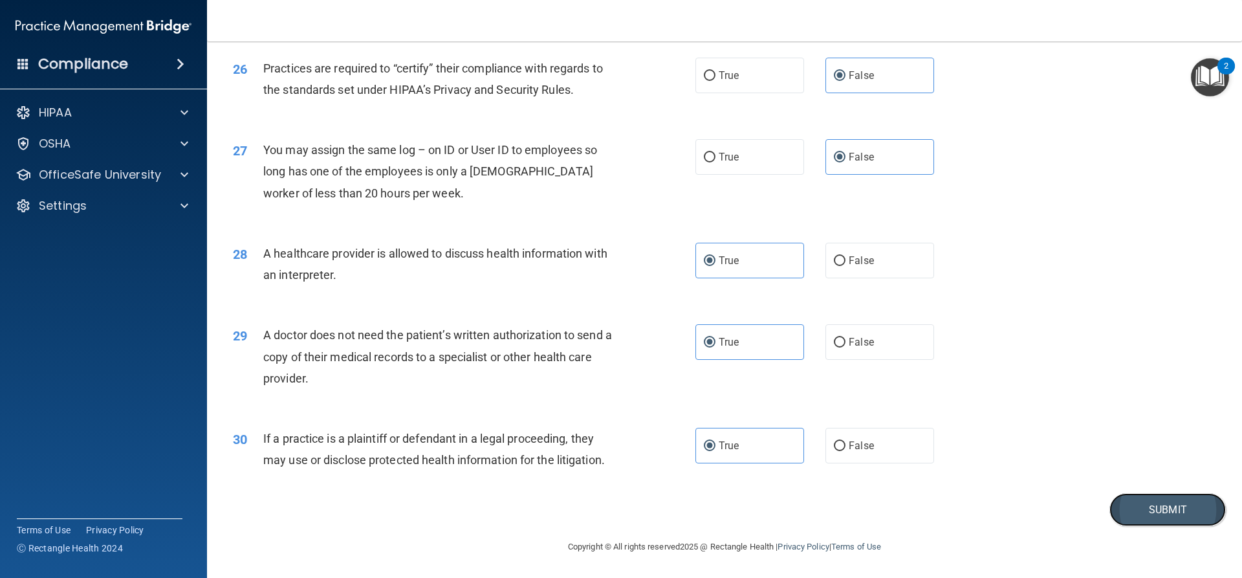
click at [1156, 505] on button "Submit" at bounding box center [1167, 509] width 116 height 33
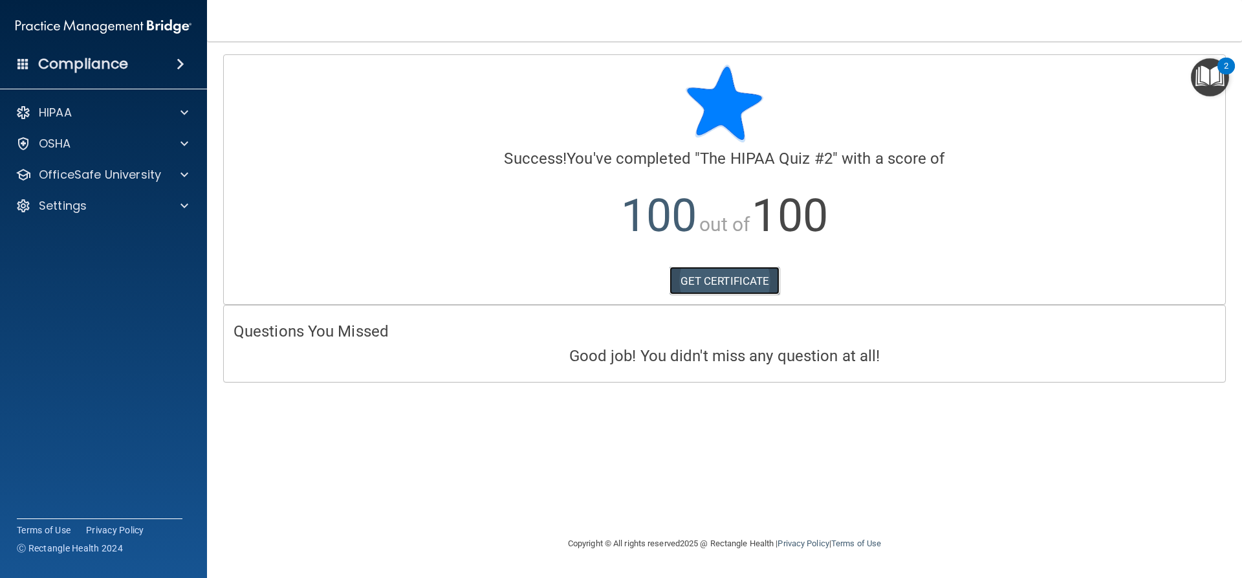
click at [733, 274] on link "GET CERTIFICATE" at bounding box center [724, 280] width 111 height 28
click at [76, 106] on div "HIPAA" at bounding box center [86, 113] width 160 height 16
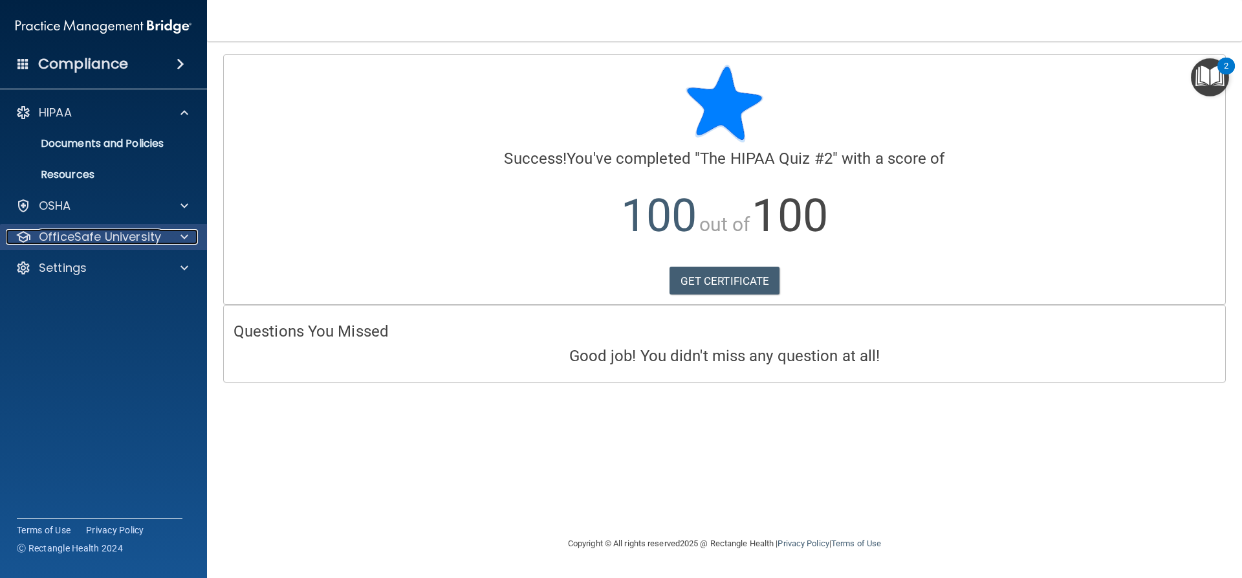
click at [121, 239] on p "OfficeSafe University" at bounding box center [100, 237] width 122 height 16
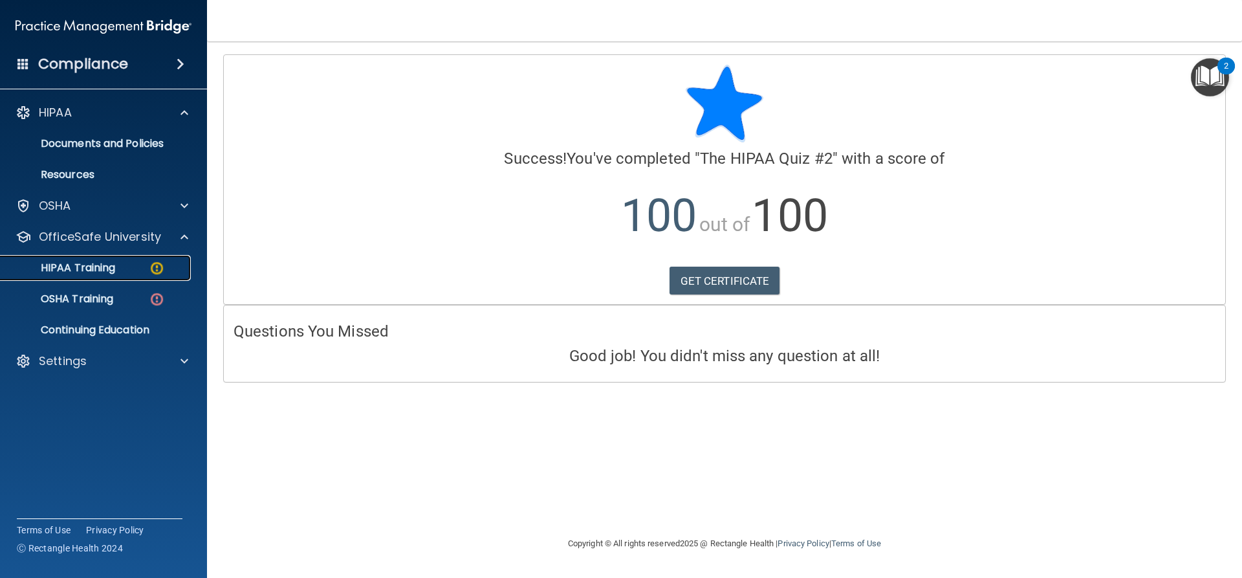
click at [113, 268] on p "HIPAA Training" at bounding box center [61, 267] width 107 height 13
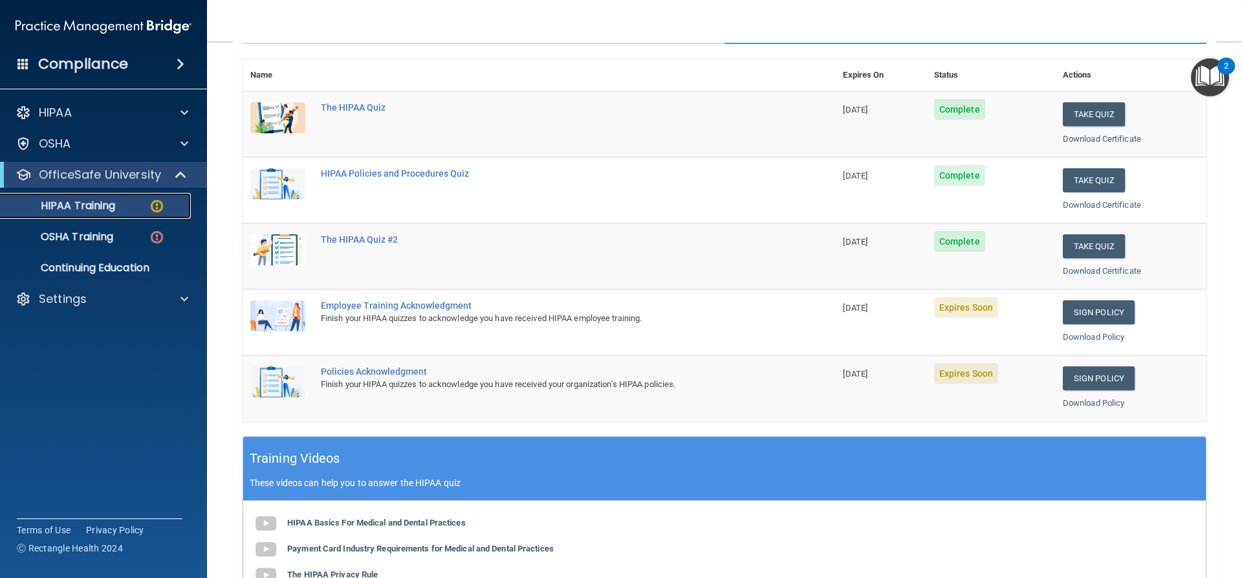
scroll to position [194, 0]
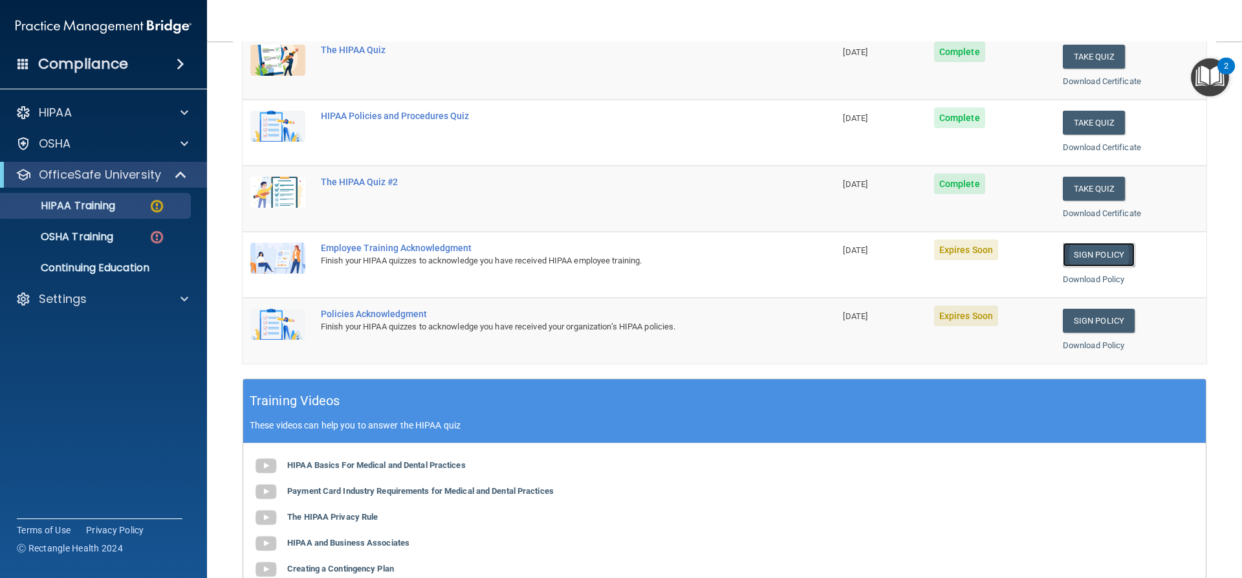
click at [1107, 260] on link "Sign Policy" at bounding box center [1099, 255] width 72 height 24
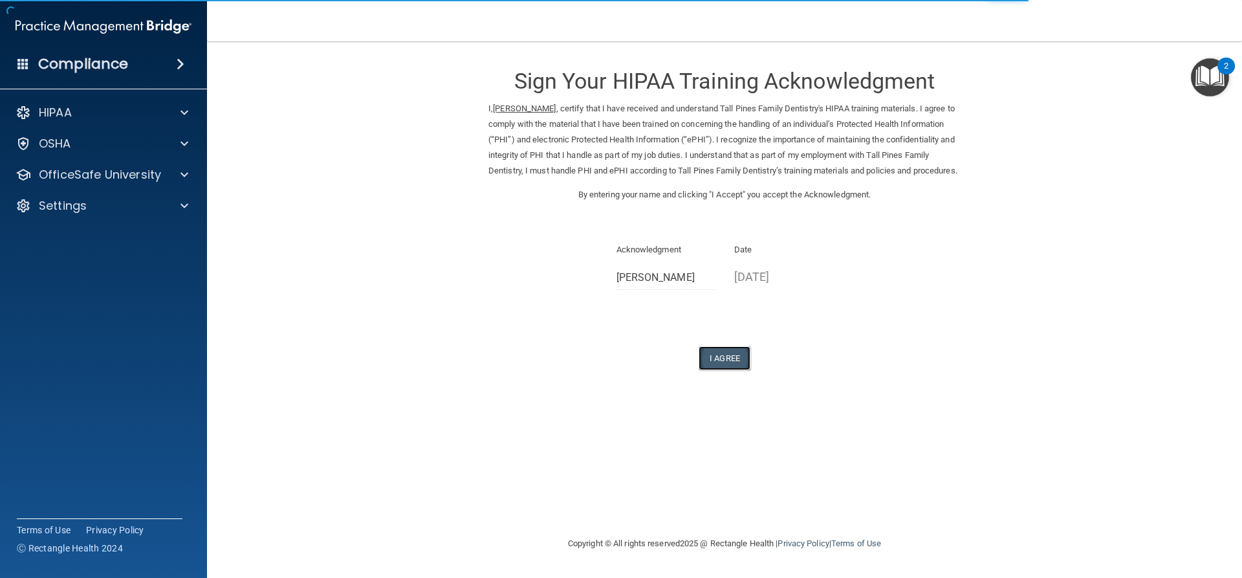
click at [719, 370] on button "I Agree" at bounding box center [725, 358] width 52 height 24
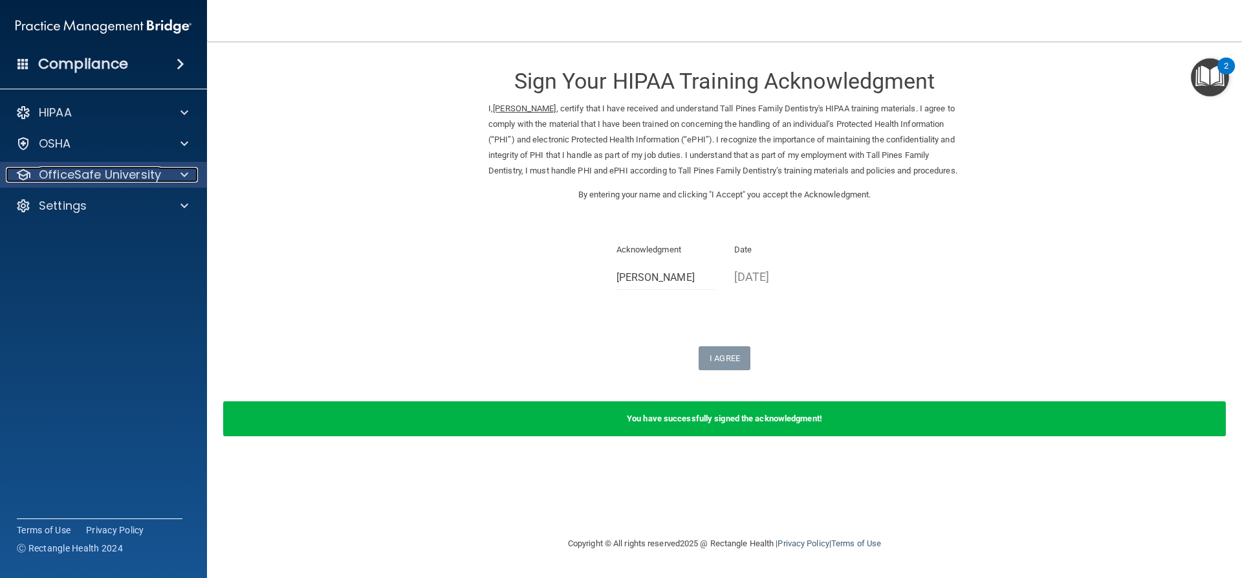
click at [123, 173] on p "OfficeSafe University" at bounding box center [100, 175] width 122 height 16
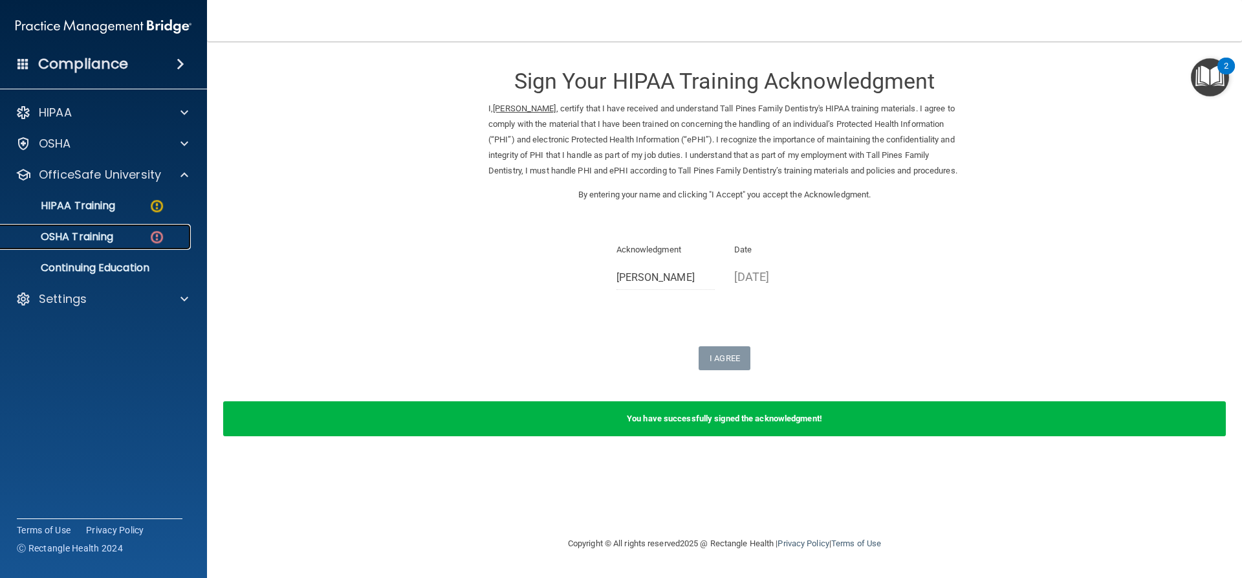
click at [155, 246] on link "OSHA Training" at bounding box center [89, 237] width 204 height 26
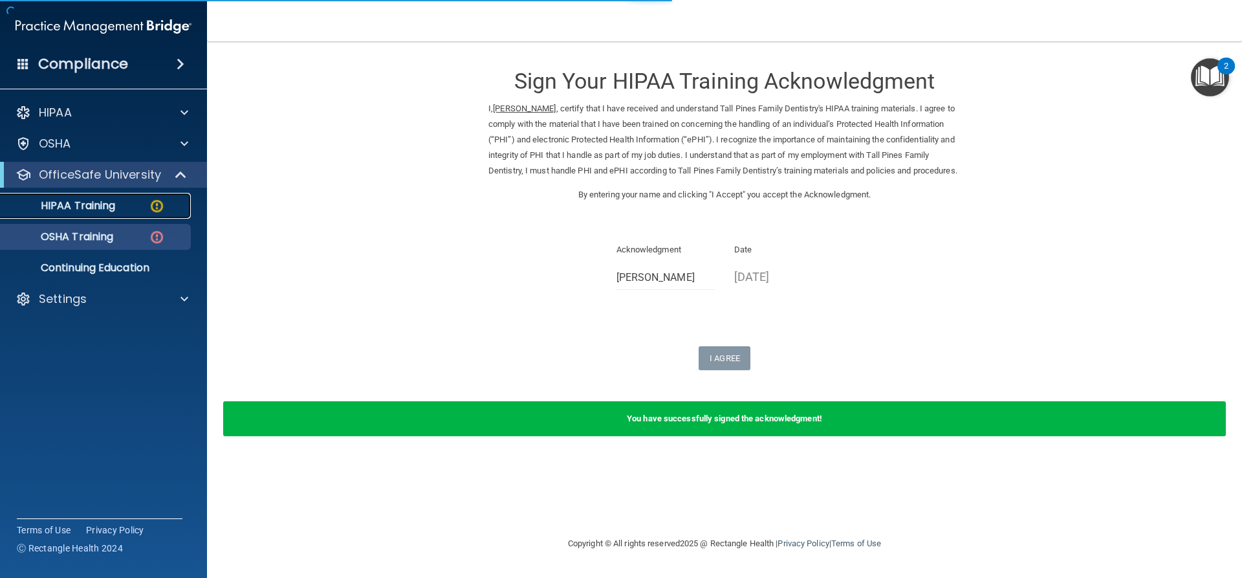
click at [155, 217] on link "HIPAA Training" at bounding box center [89, 206] width 204 height 26
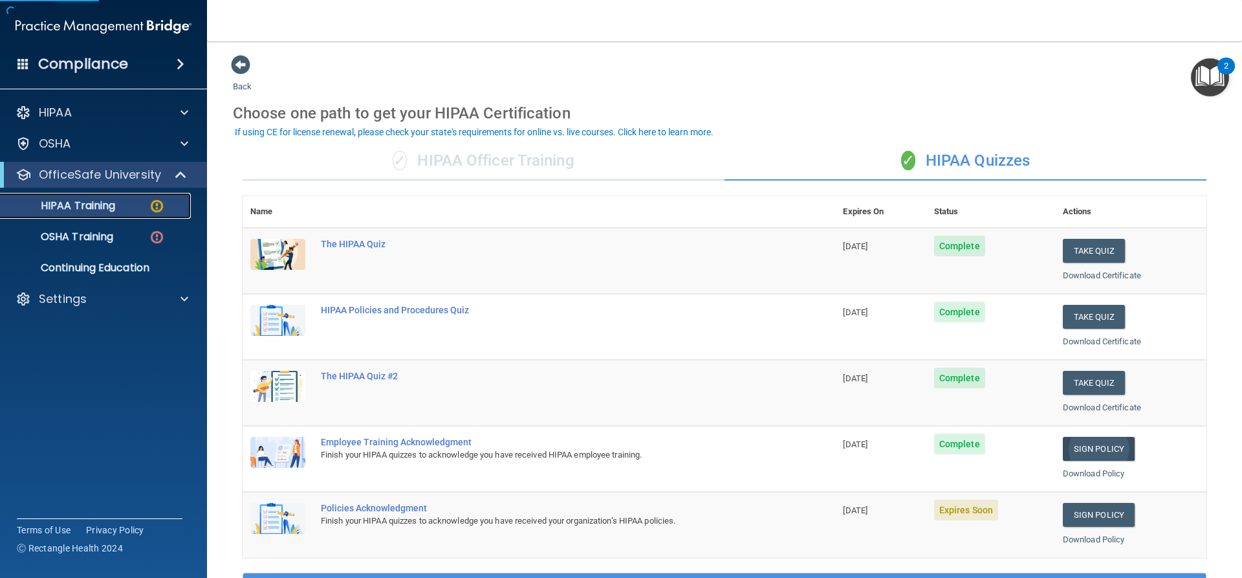
scroll to position [259, 0]
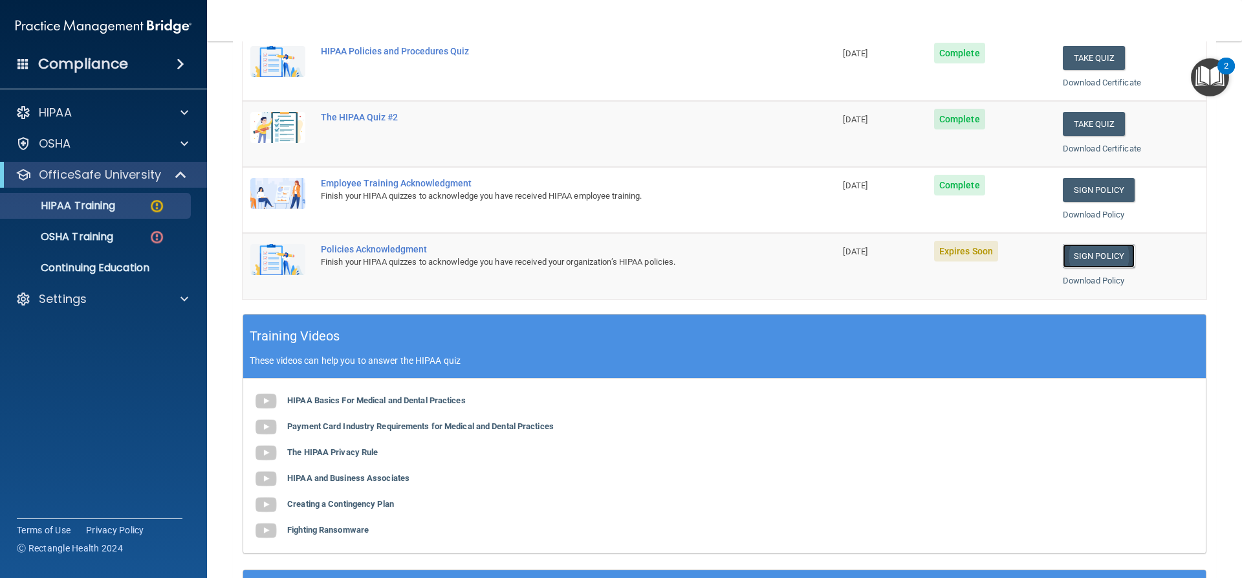
click at [1088, 246] on link "Sign Policy" at bounding box center [1099, 256] width 72 height 24
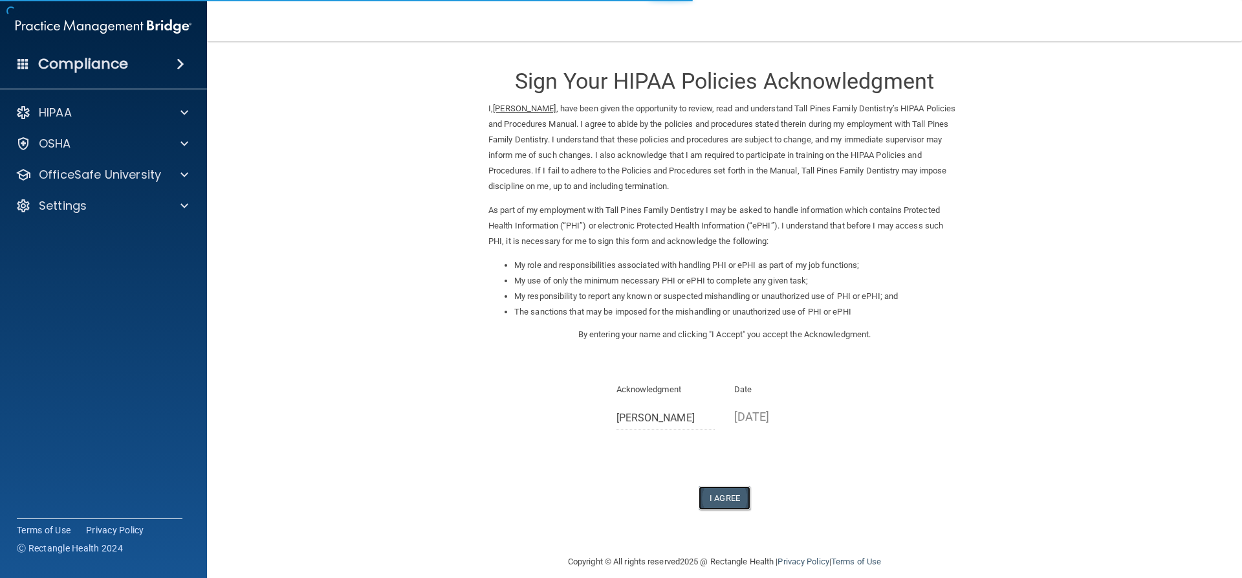
click at [711, 497] on button "I Agree" at bounding box center [725, 498] width 52 height 24
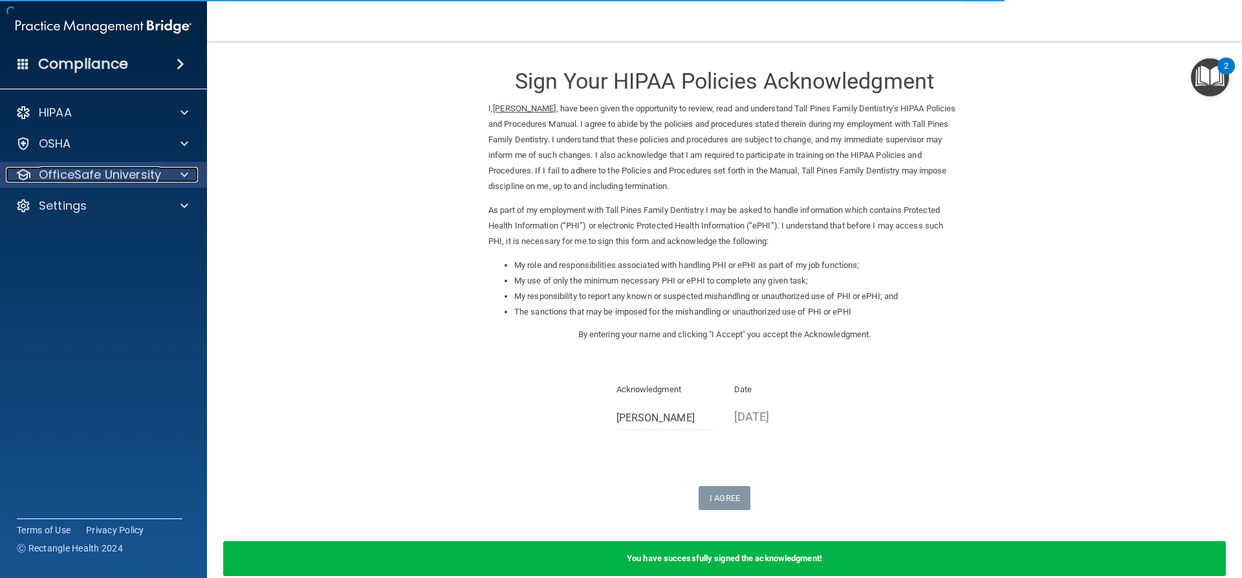
click at [169, 180] on div at bounding box center [182, 175] width 32 height 16
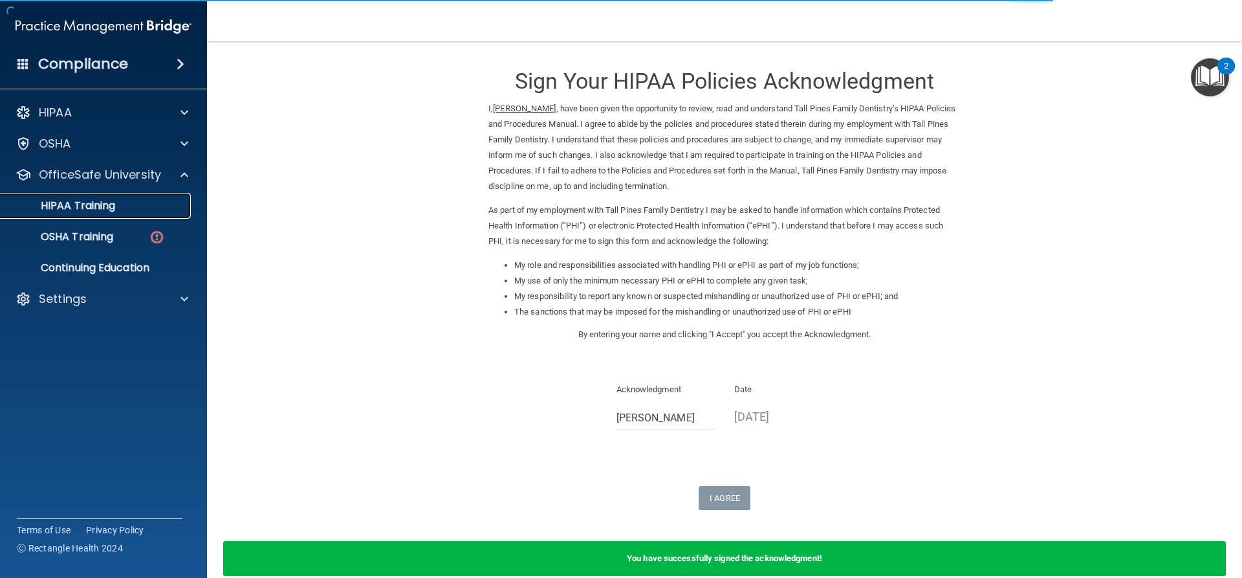
click at [130, 208] on div "HIPAA Training" at bounding box center [96, 205] width 177 height 13
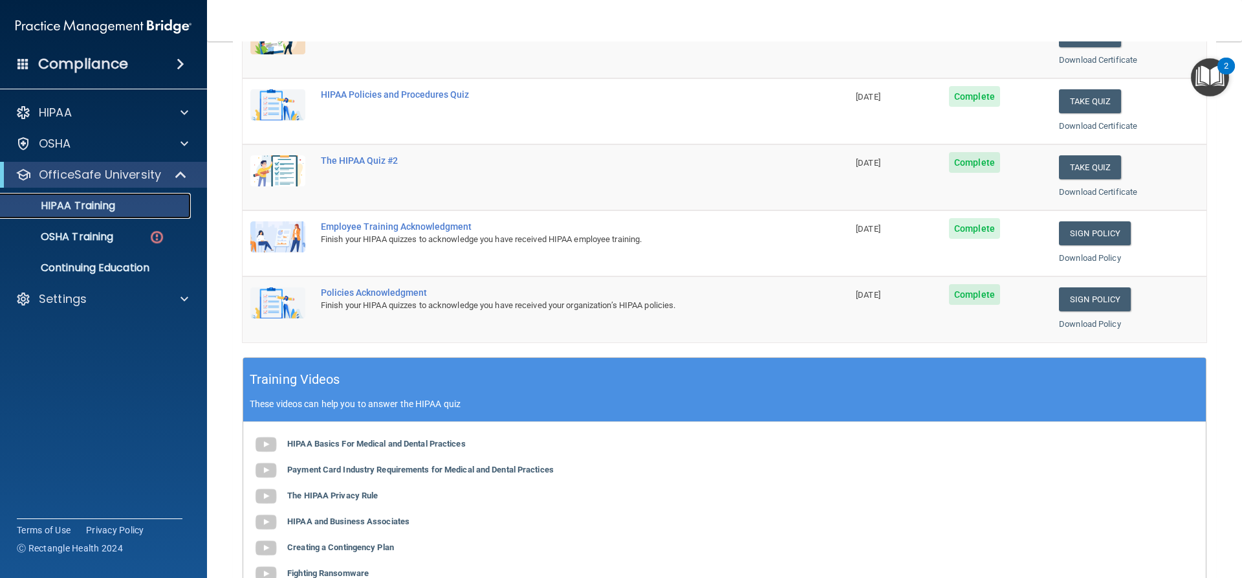
scroll to position [8, 0]
